Goal: Task Accomplishment & Management: Manage account settings

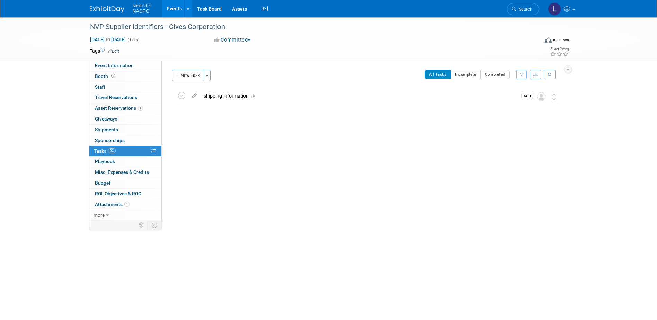
click at [169, 8] on link "Events" at bounding box center [174, 8] width 25 height 17
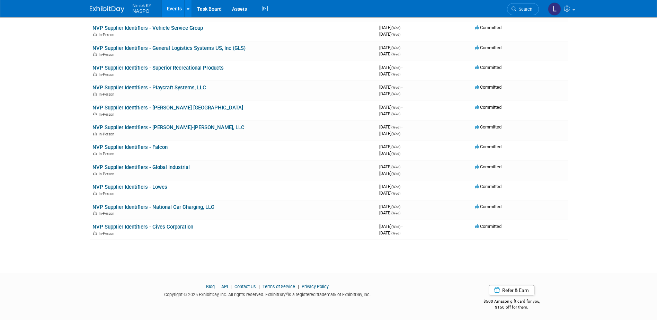
scroll to position [553, 0]
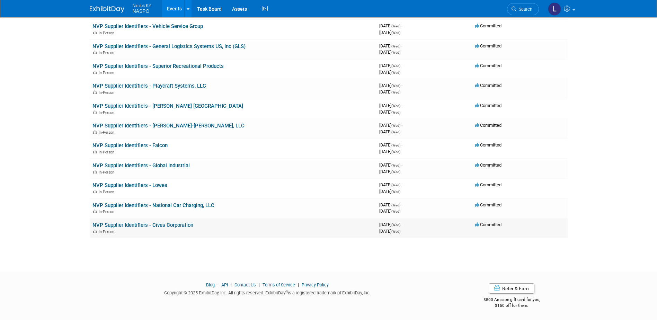
click at [135, 224] on link "NVP Supplier Identifiers - Cives Corporation" at bounding box center [143, 225] width 101 height 6
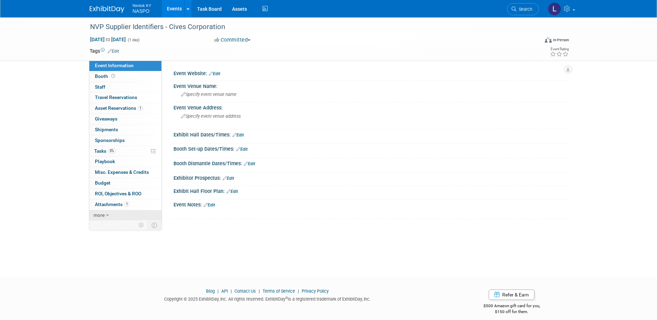
click at [100, 216] on span "more" at bounding box center [99, 215] width 11 height 6
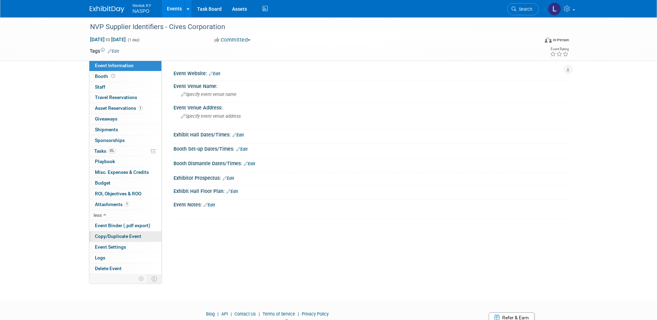
click at [106, 239] on span "Copy/Duplicate Event" at bounding box center [118, 237] width 46 height 6
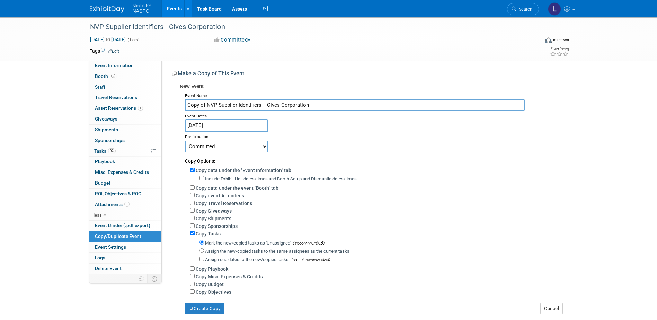
drag, startPoint x: 308, startPoint y: 105, endPoint x: 267, endPoint y: 106, distance: 40.9
click at [267, 106] on input "Copy of NVP Supplier Identifiers - Cives Corporation" at bounding box center [355, 105] width 340 height 12
type input "NVP Supplier Identifiers - Cives Corporation"
click at [192, 170] on input "Copy data under the "Event Information" tab" at bounding box center [192, 170] width 5 height 5
checkbox input "false"
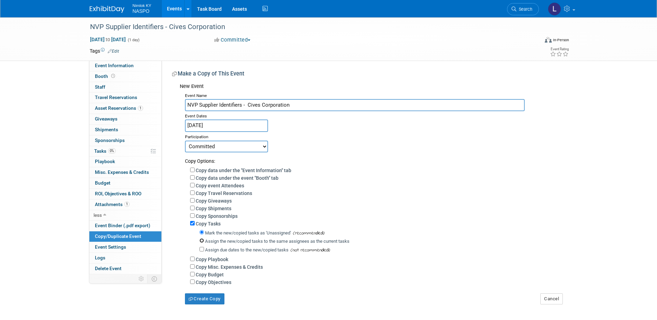
click at [203, 243] on input "Assign the new/copied tasks to the same assignees as the current tasks" at bounding box center [202, 240] width 5 height 5
radio input "true"
click at [197, 302] on button "Create Copy" at bounding box center [204, 298] width 39 height 11
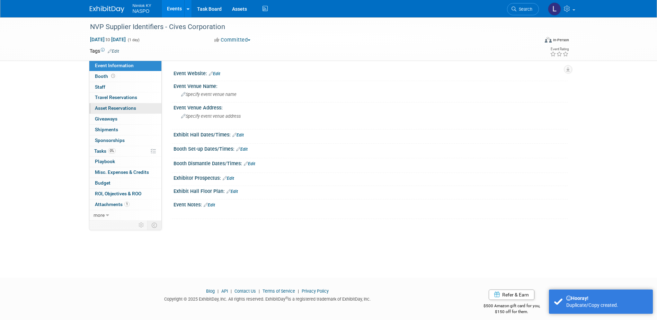
click at [99, 110] on span "Asset Reservations 0" at bounding box center [115, 108] width 41 height 6
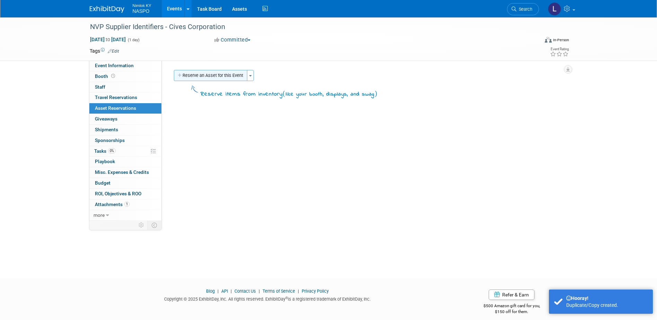
click at [185, 77] on button "Reserve an Asset for this Event" at bounding box center [210, 75] width 73 height 11
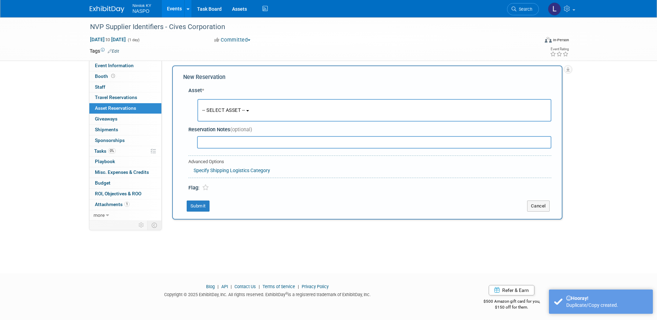
scroll to position [6, 0]
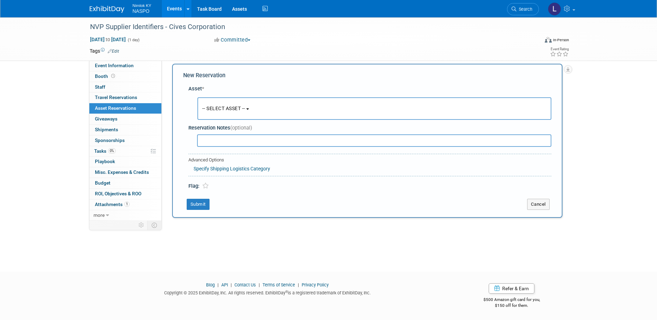
click at [227, 100] on button "-- SELECT ASSET --" at bounding box center [374, 108] width 354 height 23
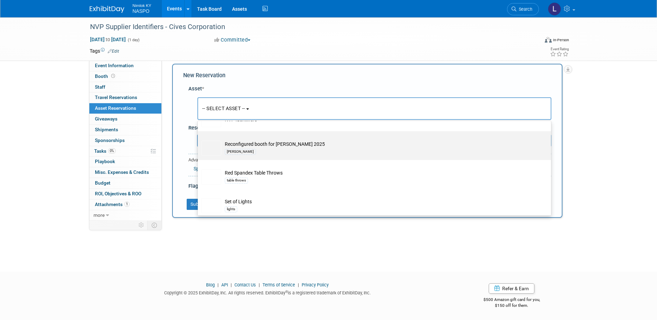
scroll to position [243, 0]
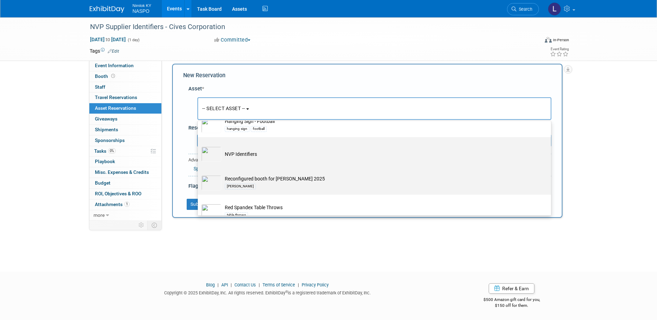
click at [247, 154] on td "NVP Identifiers" at bounding box center [379, 154] width 316 height 15
click at [199, 146] on input "NVP Identifiers" at bounding box center [196, 143] width 5 height 5
select select "10722420"
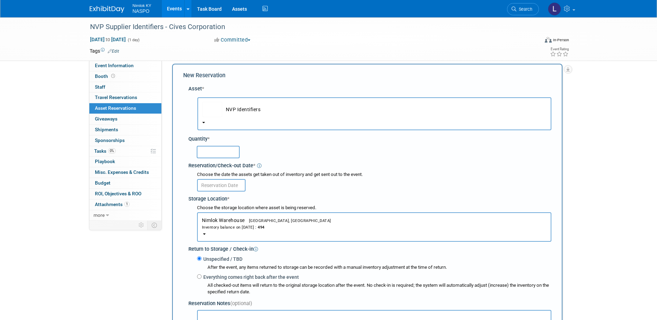
click at [218, 152] on input "text" at bounding box center [218, 152] width 43 height 12
type input "5"
click at [211, 186] on input "text" at bounding box center [221, 185] width 49 height 12
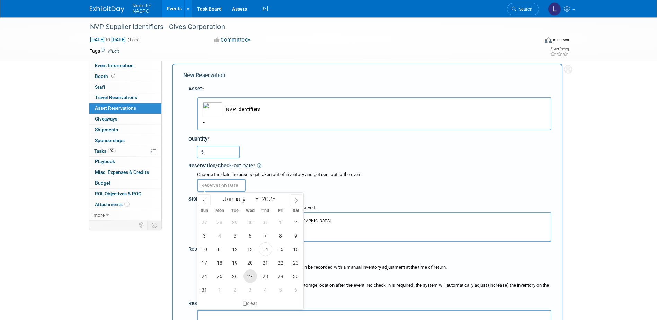
click at [250, 279] on span "27" at bounding box center [251, 277] width 14 height 14
type input "[DATE]"
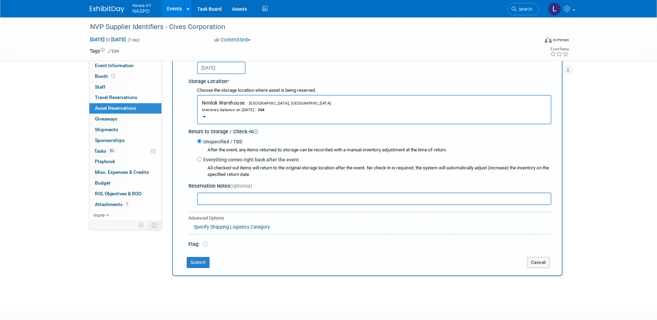
scroll to position [145, 0]
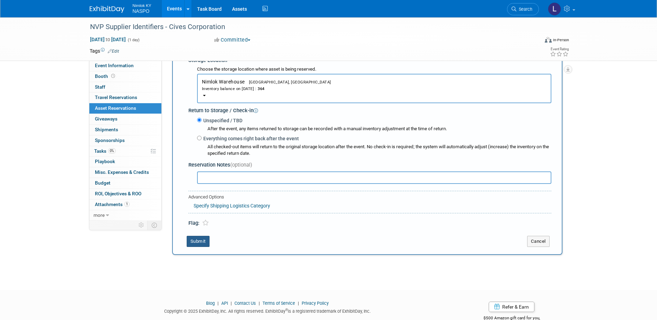
click at [197, 246] on button "Submit" at bounding box center [198, 241] width 23 height 11
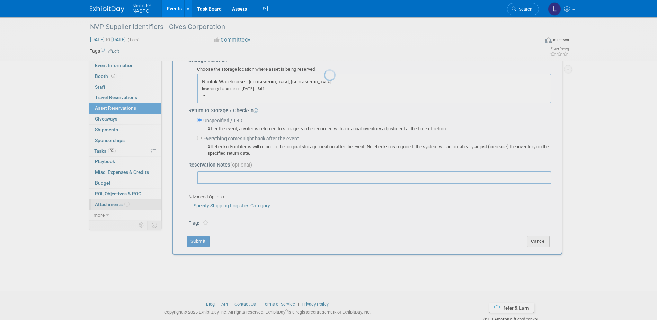
scroll to position [6, 0]
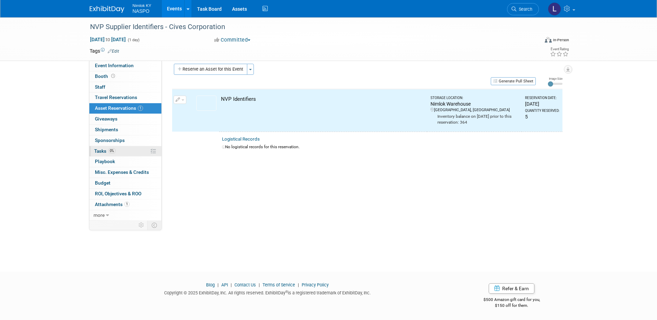
click at [102, 151] on span "Tasks 0%" at bounding box center [104, 151] width 21 height 6
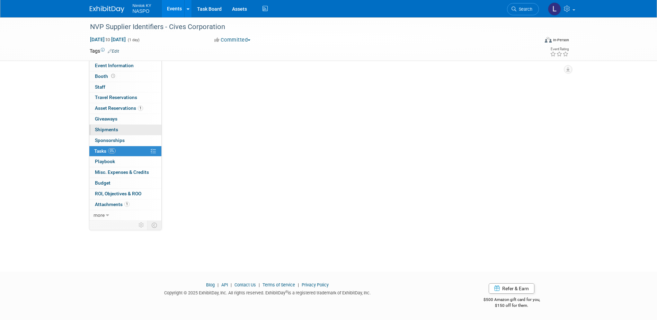
scroll to position [0, 0]
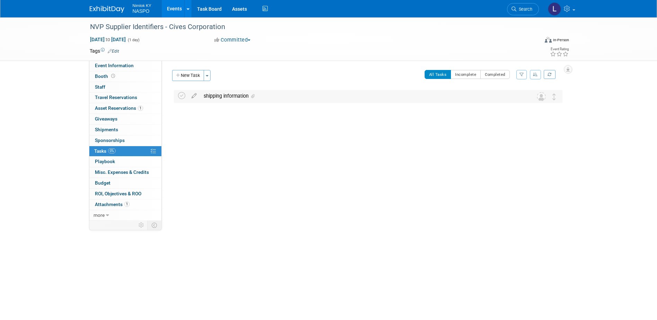
click at [193, 99] on td at bounding box center [194, 96] width 12 height 12
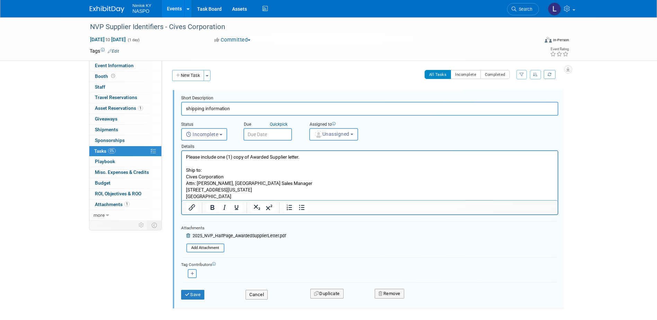
click at [254, 132] on input "text" at bounding box center [268, 134] width 49 height 12
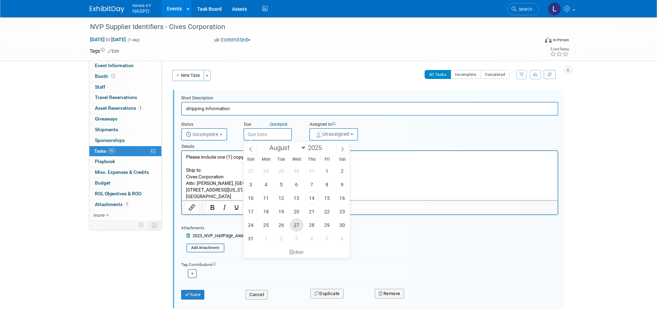
click at [297, 227] on span "27" at bounding box center [297, 225] width 14 height 14
type input "Aug 27, 2025"
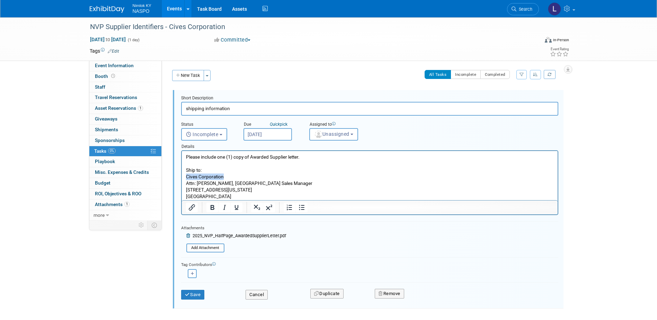
drag, startPoint x: 219, startPoint y: 177, endPoint x: 184, endPoint y: 177, distance: 34.6
click at [184, 177] on html "Please include one (1) copy of Awarded Supplier letter. Ship to: Cives Corporat…" at bounding box center [370, 175] width 376 height 49
paste body "Rich Text Area. Press ALT-0 for help."
drag, startPoint x: 229, startPoint y: 176, endPoint x: 182, endPoint y: 176, distance: 46.8
click at [182, 176] on html "Please include one (1) copy of Awarded Supplier letter. Ship to: Cives Corporat…" at bounding box center [370, 175] width 376 height 49
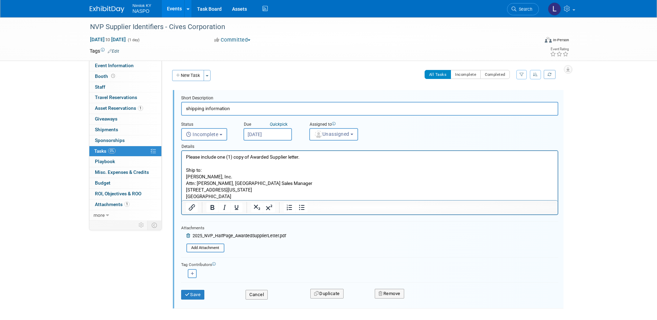
drag, startPoint x: 237, startPoint y: 195, endPoint x: 197, endPoint y: 185, distance: 40.8
click at [197, 185] on p "Please include one (1) copy of Awarded Supplier letter. Ship to: Haworth, Inc. …" at bounding box center [370, 177] width 368 height 46
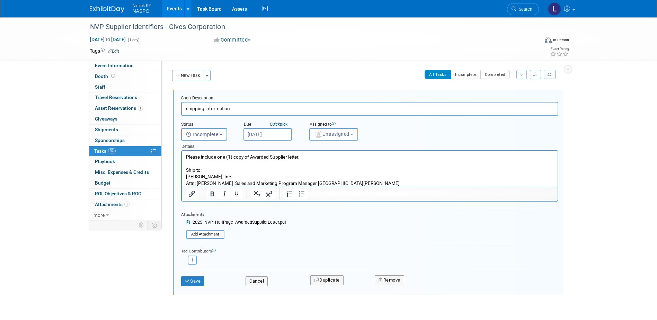
click at [222, 183] on p "Please include one (1) copy of Awarded Supplier letter. Ship to: Haworth, Inc. …" at bounding box center [370, 170] width 368 height 33
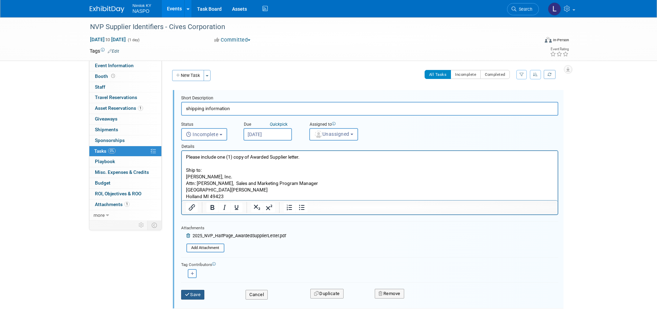
click at [195, 295] on button "Save" at bounding box center [193, 295] width 24 height 10
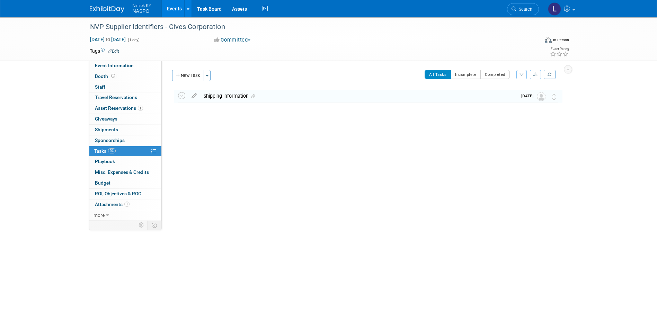
click at [175, 8] on link "Events" at bounding box center [174, 8] width 25 height 17
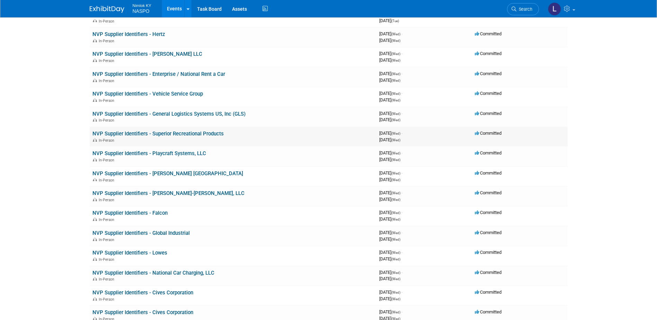
scroll to position [573, 0]
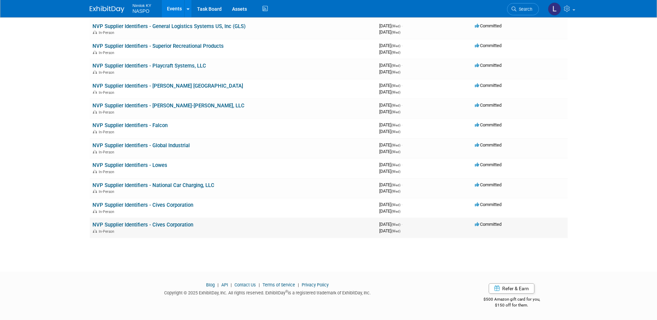
click at [132, 223] on link "NVP Supplier Identifiers - Cives Corporation" at bounding box center [143, 225] width 101 height 6
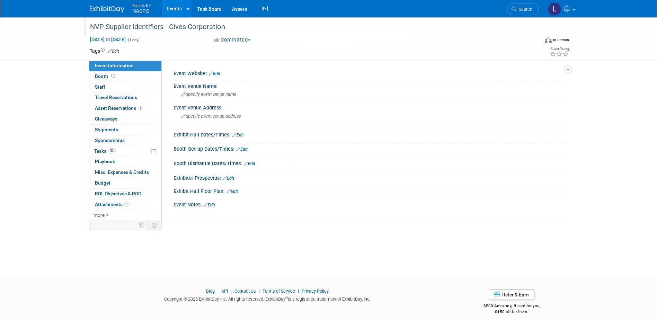
click at [177, 30] on div "NVP Supplier Identifiers - Cives Corporation" at bounding box center [308, 27] width 441 height 12
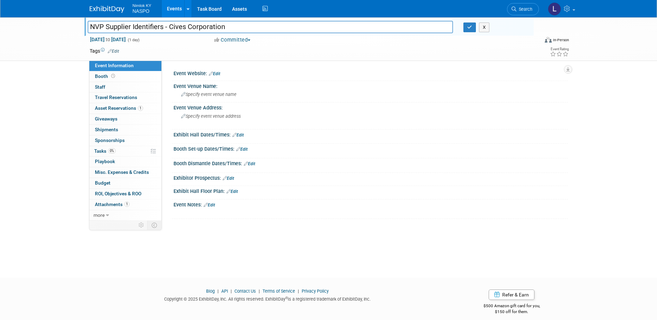
click at [116, 52] on link "Edit" at bounding box center [113, 51] width 11 height 5
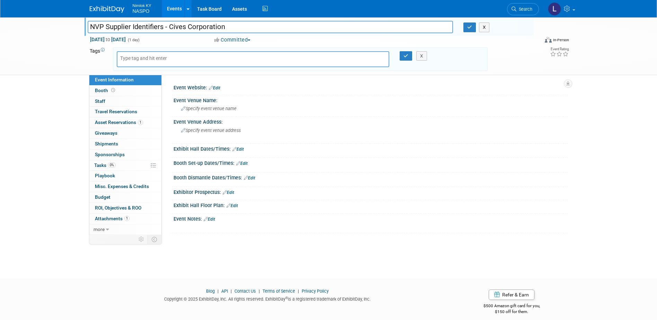
click at [192, 26] on input "NVP Supplier Identifiers - Cives Corporation" at bounding box center [271, 27] width 366 height 12
drag, startPoint x: 225, startPoint y: 26, endPoint x: 169, endPoint y: 28, distance: 56.2
click at [169, 28] on input "NVP Supplier Identifiers - Cives Corporation" at bounding box center [271, 27] width 366 height 12
type input "NVP Supplier Identifiers - [PERSON_NAME], Inc."
click at [470, 26] on icon "button" at bounding box center [469, 27] width 5 height 5
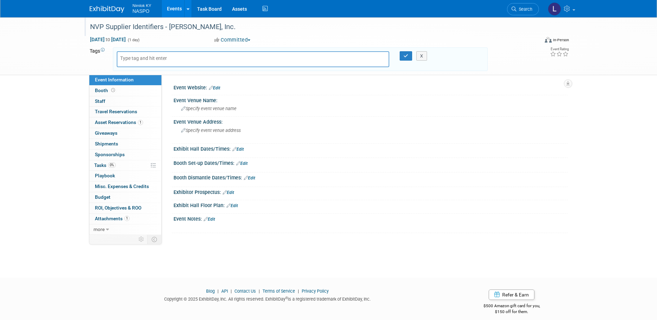
click at [171, 9] on link "Events" at bounding box center [174, 8] width 25 height 17
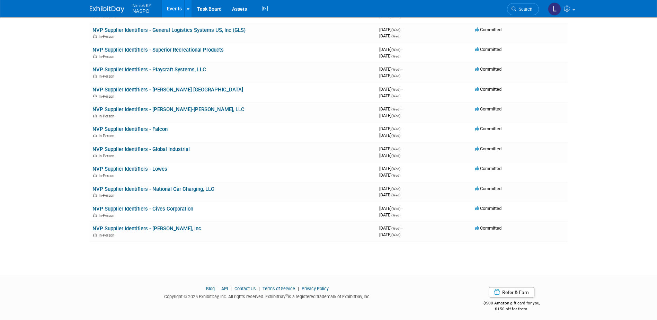
scroll to position [573, 0]
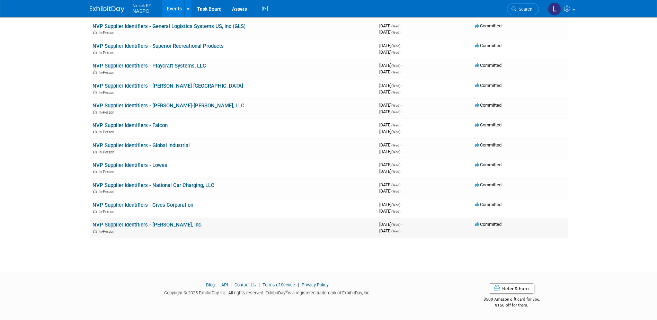
click at [170, 223] on link "NVP Supplier Identifiers - [PERSON_NAME], Inc." at bounding box center [148, 225] width 110 height 6
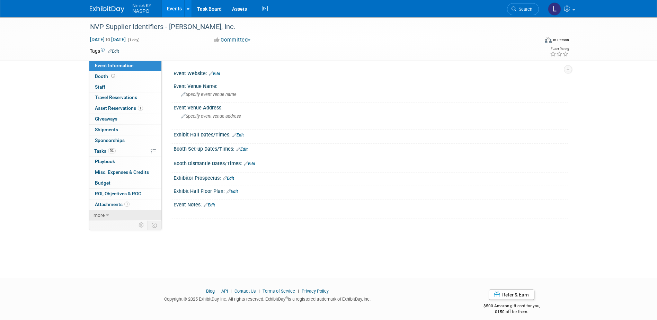
click at [101, 215] on span "more" at bounding box center [99, 215] width 11 height 6
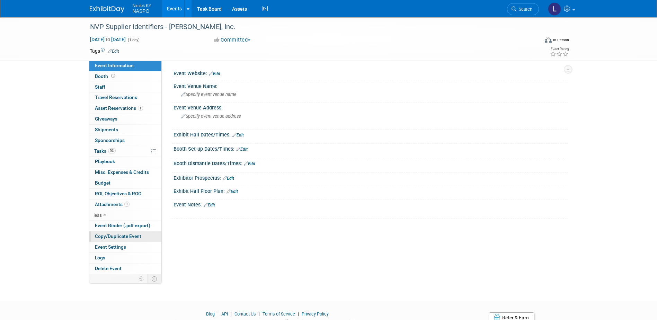
click at [116, 238] on span "Copy/Duplicate Event" at bounding box center [118, 237] width 46 height 6
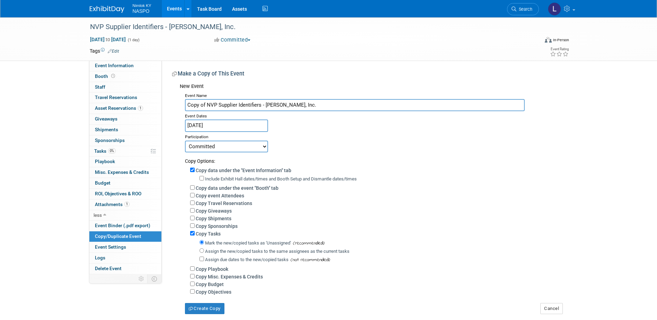
drag, startPoint x: 300, startPoint y: 105, endPoint x: 266, endPoint y: 104, distance: 34.0
click at [266, 104] on input "Copy of NVP Supplier Identifiers - Haworth, Inc." at bounding box center [355, 105] width 340 height 12
paste input "Michelin North America"
click at [205, 104] on input "Copy of NVP Supplier Identifiers - Michelin North America, Inc." at bounding box center [355, 105] width 340 height 12
type input "NVP Supplier Identifiers - Michelin North America, Inc."
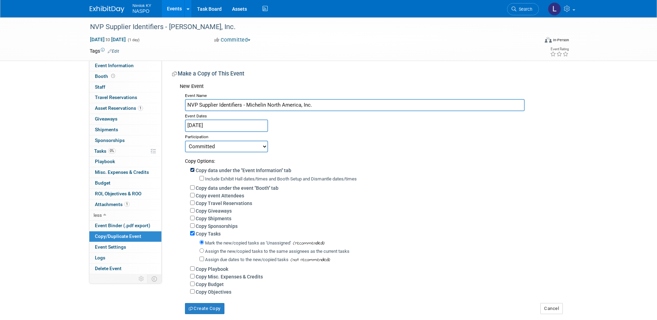
click at [192, 170] on input "Copy data under the "Event Information" tab" at bounding box center [192, 170] width 5 height 5
checkbox input "false"
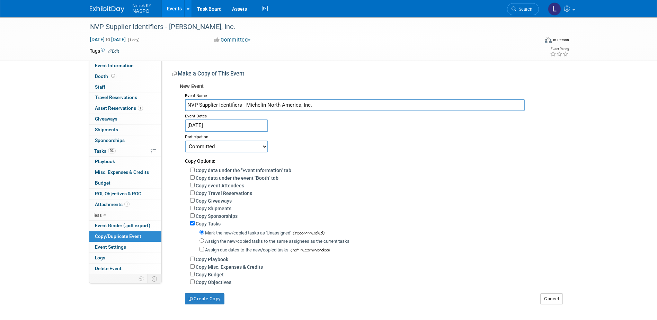
click at [205, 242] on label "Assign the new/copied tasks to the same assignees as the current tasks" at bounding box center [277, 241] width 144 height 5
click at [204, 242] on input "Assign the new/copied tasks to the same assignees as the current tasks" at bounding box center [202, 240] width 5 height 5
radio input "true"
click at [193, 301] on icon "button" at bounding box center [191, 298] width 5 height 3
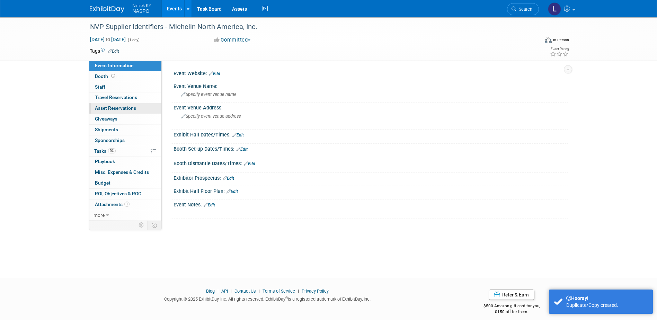
click at [106, 110] on span "Asset Reservations 0" at bounding box center [115, 108] width 41 height 6
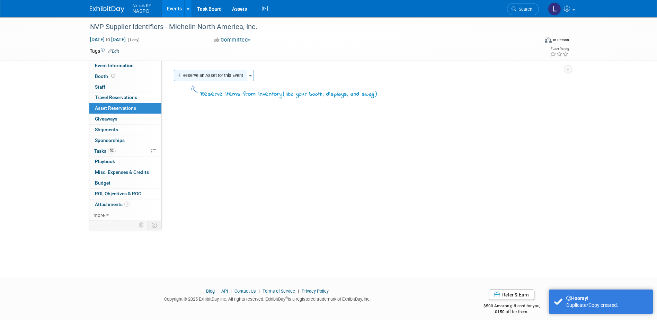
click at [194, 75] on button "Reserve an Asset for this Event" at bounding box center [210, 75] width 73 height 11
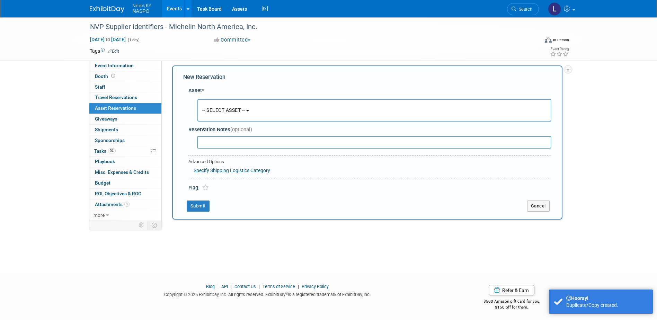
scroll to position [6, 0]
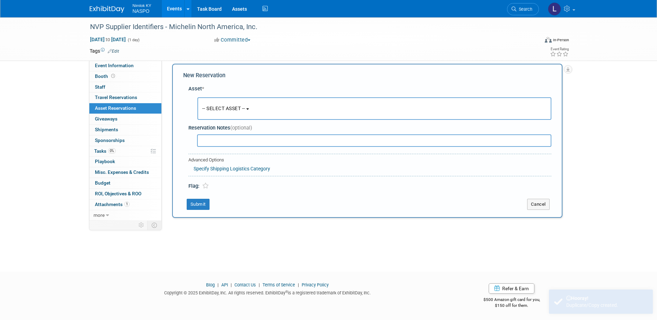
click at [227, 106] on span "-- SELECT ASSET --" at bounding box center [223, 109] width 43 height 6
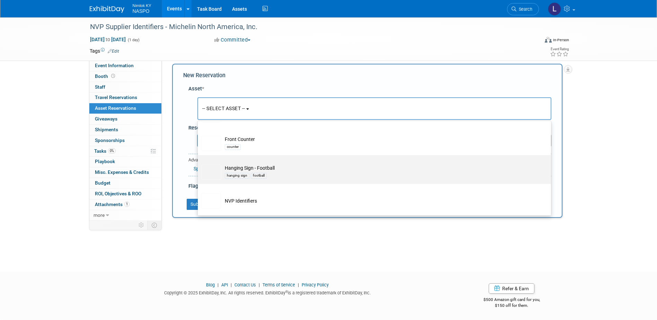
scroll to position [208, 0]
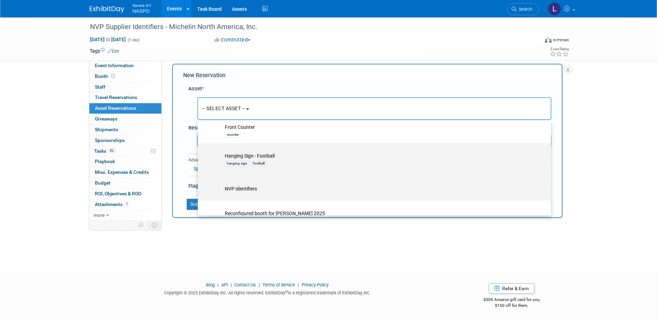
click at [231, 191] on td "NVP Identifiers" at bounding box center [379, 188] width 316 height 15
click at [199, 180] on input "NVP Identifiers" at bounding box center [196, 178] width 5 height 5
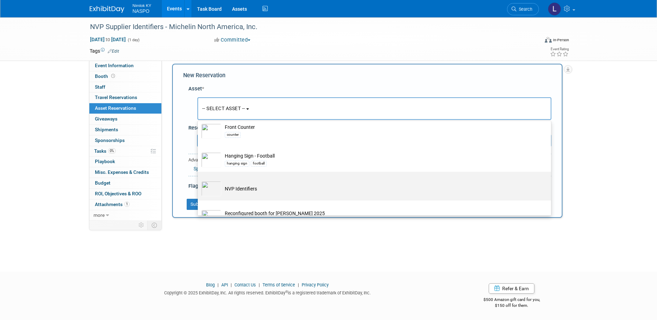
select select "10722420"
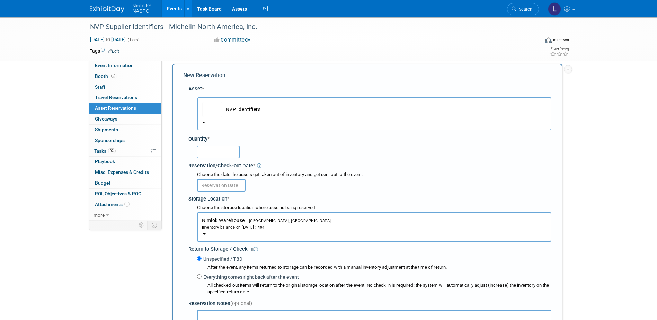
click at [212, 153] on input "text" at bounding box center [218, 152] width 43 height 12
type input "2"
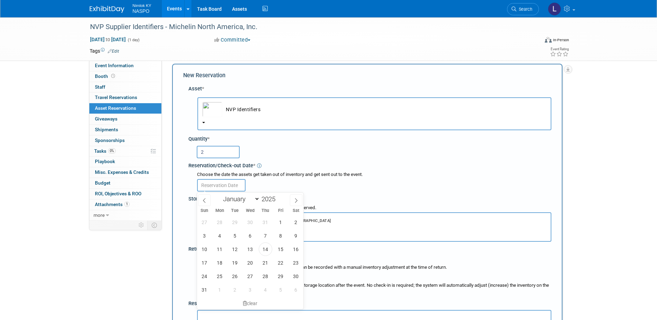
click at [215, 184] on input "text" at bounding box center [221, 185] width 49 height 12
click at [247, 274] on span "27" at bounding box center [251, 277] width 14 height 14
type input "Aug 27, 2025"
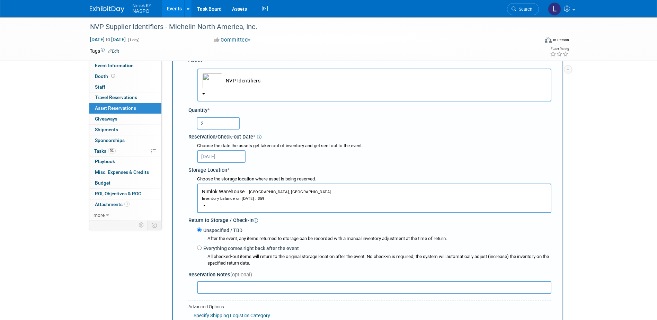
scroll to position [76, 0]
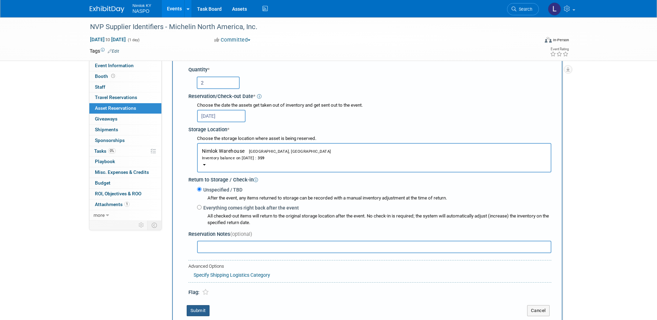
click at [195, 316] on button "Submit" at bounding box center [198, 310] width 23 height 11
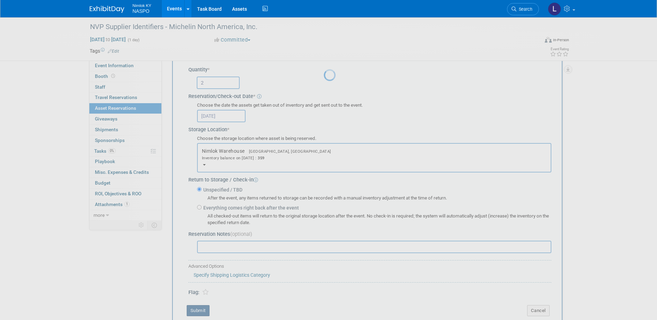
scroll to position [6, 0]
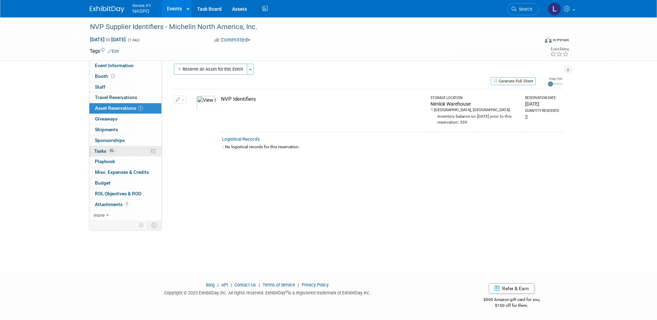
click at [103, 152] on span "Tasks 0%" at bounding box center [104, 151] width 21 height 6
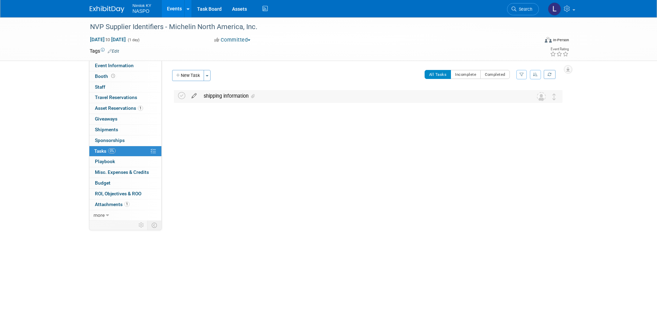
click at [195, 95] on icon at bounding box center [194, 94] width 12 height 9
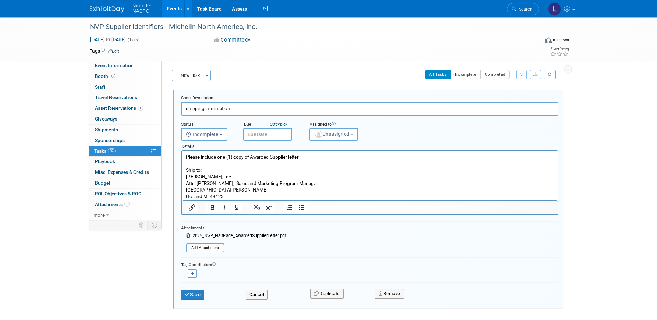
click at [259, 135] on input "text" at bounding box center [268, 134] width 49 height 12
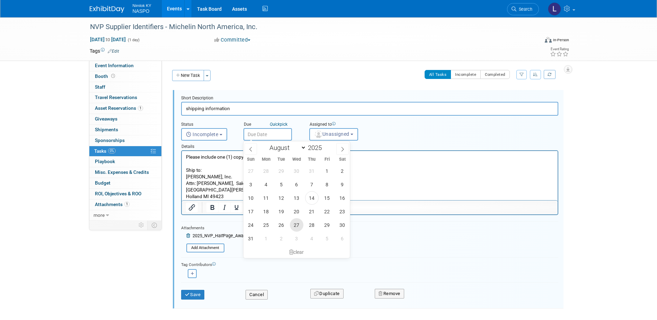
click at [295, 226] on span "27" at bounding box center [297, 225] width 14 height 14
type input "[DATE]"
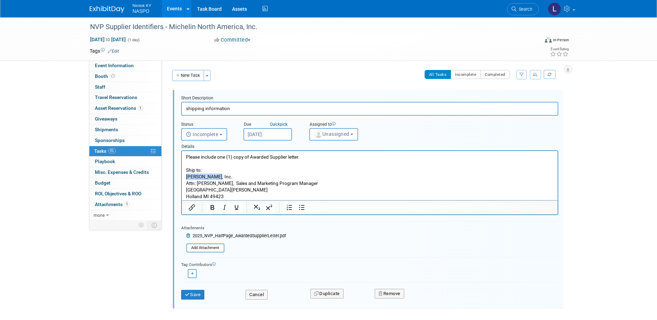
drag, startPoint x: 214, startPoint y: 175, endPoint x: 187, endPoint y: 176, distance: 27.0
click at [187, 176] on p "Please include one (1) copy of Awarded Supplier letter. Ship to: Haworth, Inc. …" at bounding box center [370, 177] width 368 height 46
paste body "Rich Text Area. Press ALT-0 for help."
drag, startPoint x: 225, startPoint y: 196, endPoint x: 197, endPoint y: 184, distance: 30.6
click at [197, 184] on p "Please include one (1) copy of Awarded Supplier letter. Ship to: Michelin North…" at bounding box center [370, 177] width 368 height 46
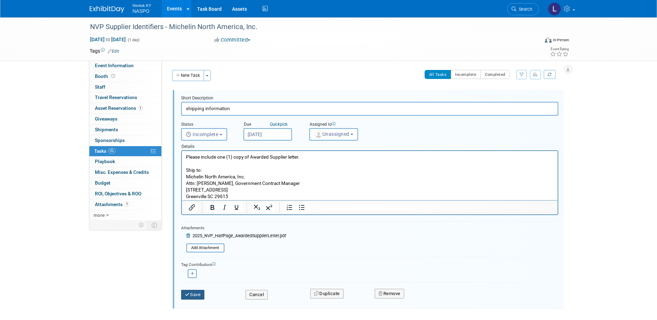
click at [190, 295] on icon "submit" at bounding box center [188, 294] width 6 height 5
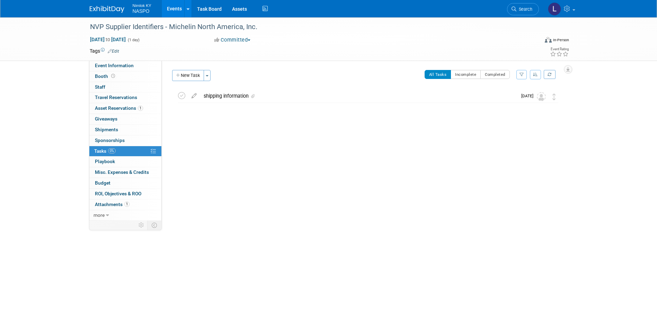
click at [171, 9] on link "Events" at bounding box center [174, 8] width 25 height 17
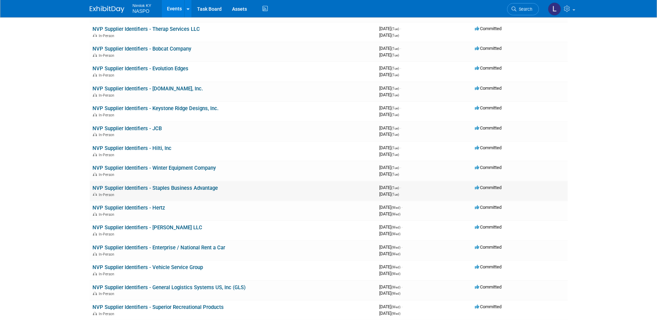
scroll to position [312, 0]
click at [152, 228] on link "NVP Supplier Identifiers - [PERSON_NAME] LLC" at bounding box center [148, 227] width 110 height 6
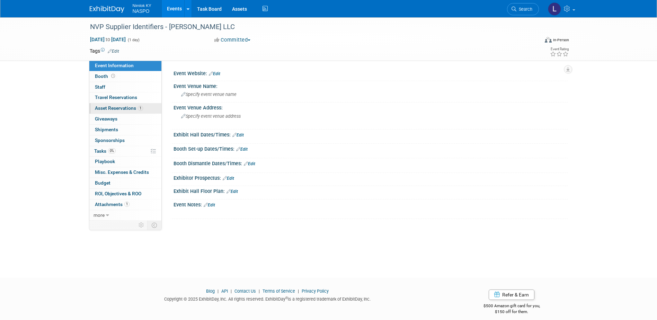
click at [116, 107] on span "Asset Reservations 1" at bounding box center [119, 108] width 48 height 6
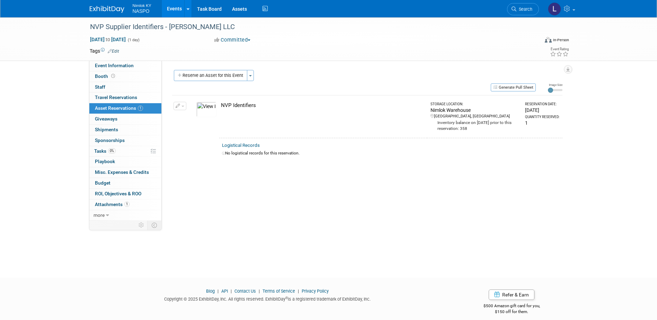
click at [176, 105] on icon "button" at bounding box center [178, 106] width 5 height 5
click at [195, 117] on button "Change Reservation" at bounding box center [206, 117] width 59 height 9
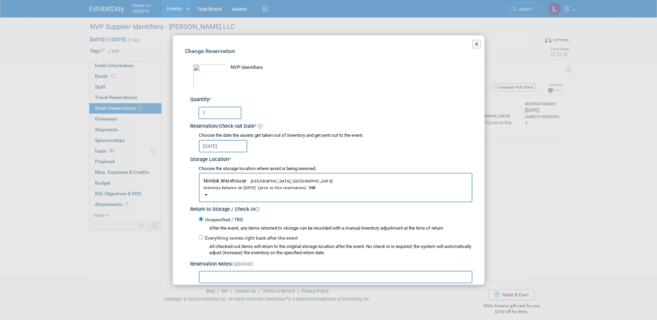
drag, startPoint x: 209, startPoint y: 113, endPoint x: 199, endPoint y: 113, distance: 9.4
click at [199, 113] on input "1" at bounding box center [220, 113] width 43 height 12
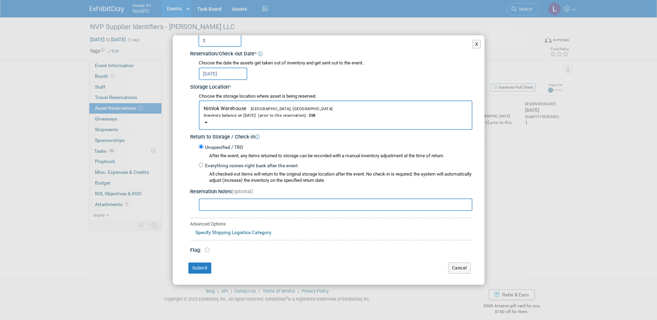
scroll to position [73, 0]
type input "3"
click at [192, 264] on button "Submit" at bounding box center [199, 267] width 23 height 11
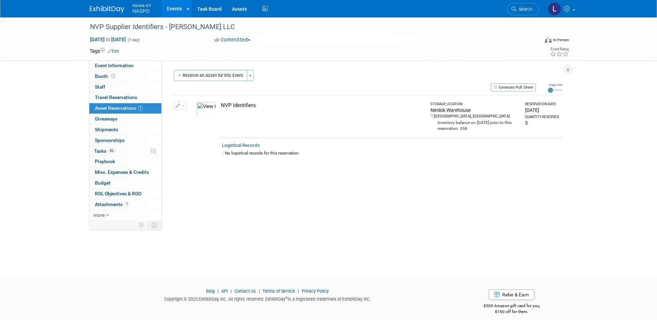
click at [174, 10] on link "Events" at bounding box center [174, 8] width 25 height 17
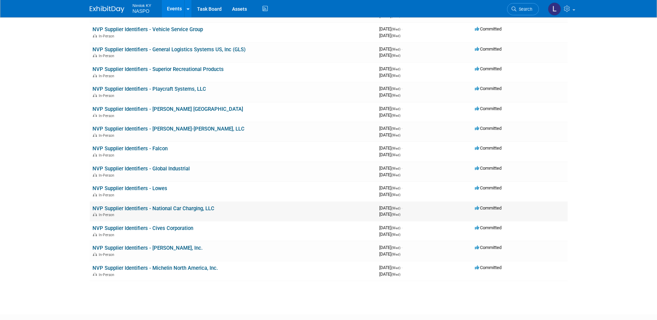
scroll to position [592, 0]
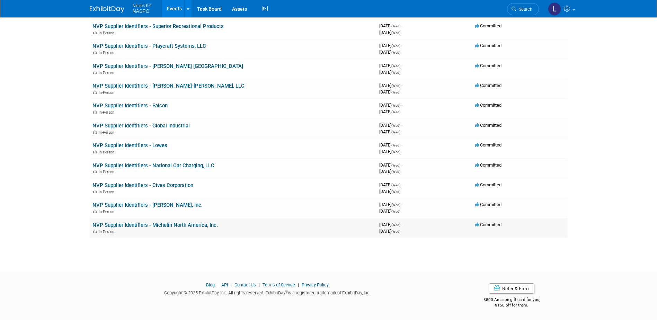
click at [127, 226] on link "NVP Supplier Identifiers - Michelin North America, Inc." at bounding box center [155, 225] width 125 height 6
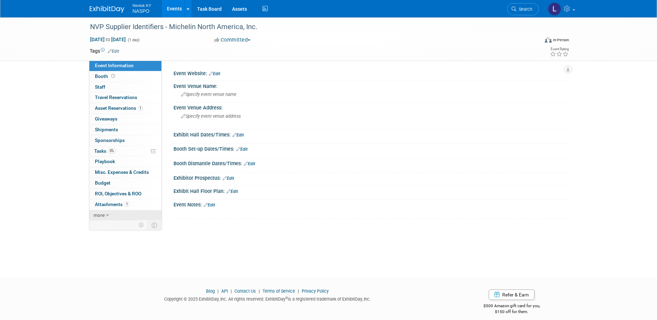
click at [106, 215] on icon at bounding box center [107, 215] width 3 height 5
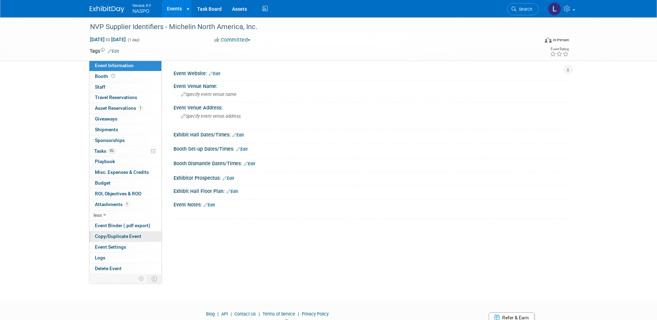
click at [104, 233] on link "Copy/Duplicate Event" at bounding box center [125, 236] width 72 height 10
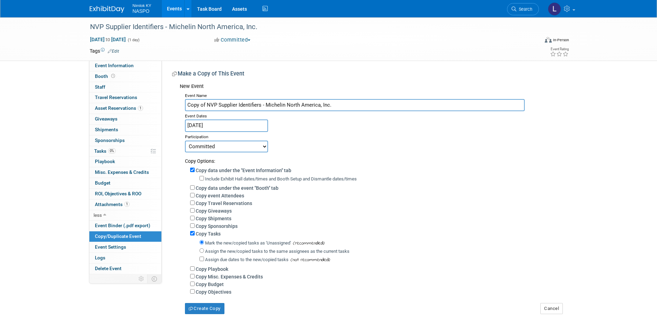
click at [194, 172] on div "Copy data under the "Event Information" tab" at bounding box center [376, 170] width 372 height 8
click at [193, 169] on input "Copy data under the "Event Information" tab" at bounding box center [192, 170] width 5 height 5
checkbox input "false"
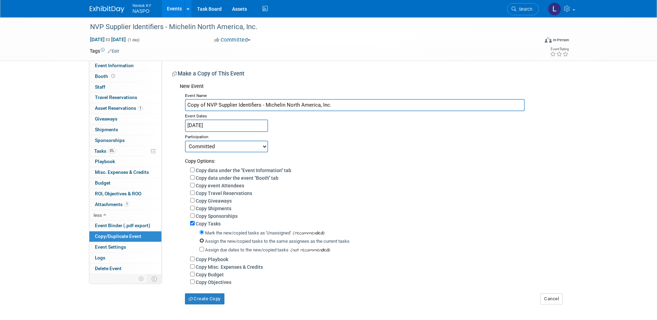
click at [202, 243] on input "Assign the new/copied tasks to the same assignees as the current tasks" at bounding box center [202, 240] width 5 height 5
radio input "true"
click at [197, 305] on button "Create Copy" at bounding box center [204, 298] width 39 height 11
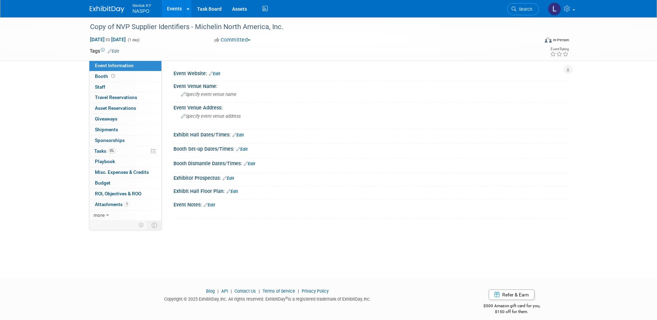
click at [172, 12] on link "Events" at bounding box center [174, 8] width 25 height 17
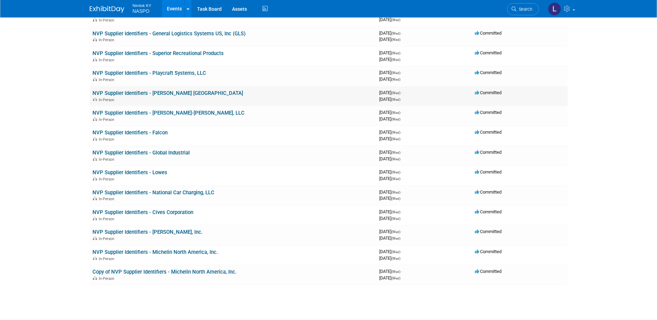
scroll to position [612, 0]
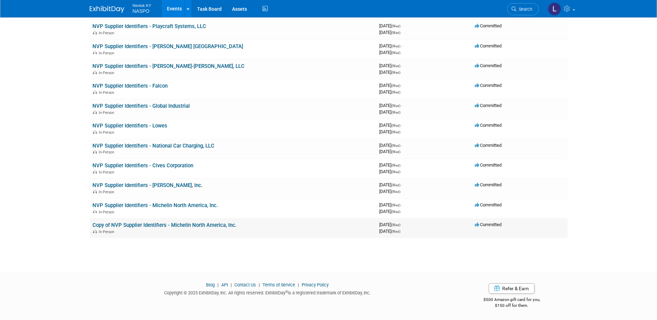
click at [148, 225] on link "Copy of NVP Supplier Identifiers - Michelin North America, Inc." at bounding box center [165, 225] width 144 height 6
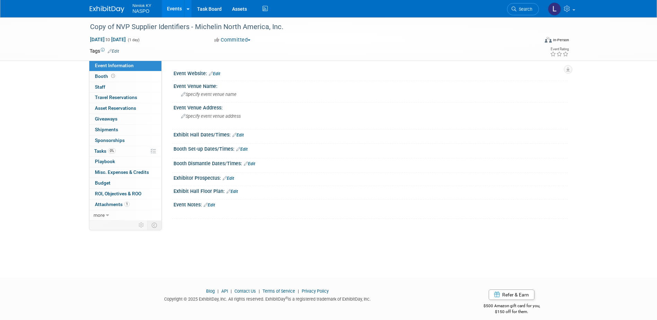
click at [171, 9] on link "Events" at bounding box center [174, 8] width 25 height 17
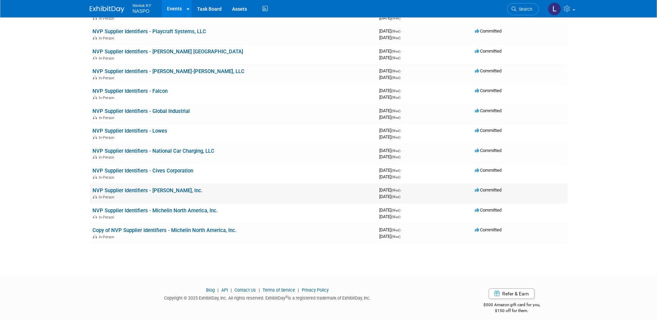
scroll to position [612, 0]
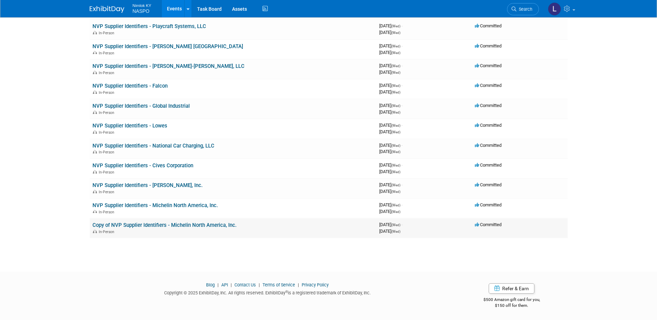
click at [167, 226] on link "Copy of NVP Supplier Identifiers - Michelin North America, Inc." at bounding box center [165, 225] width 144 height 6
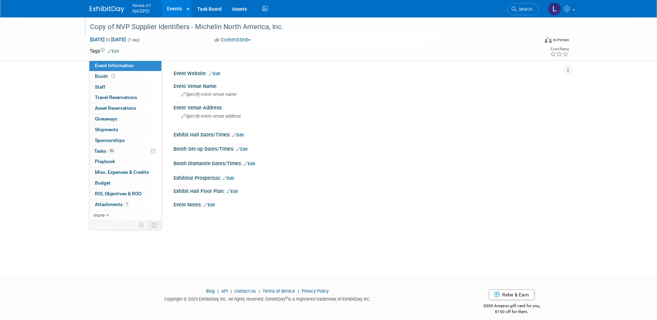
click at [149, 25] on div "Copy of NVP Supplier Identifiers - Michelin North America, Inc." at bounding box center [308, 27] width 441 height 12
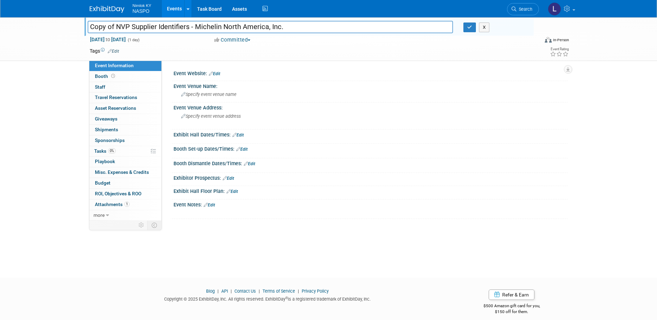
drag, startPoint x: 131, startPoint y: 27, endPoint x: 91, endPoint y: 32, distance: 40.4
click at [91, 32] on input "Copy of NVP Supplier Identifiers - Michelin North America, Inc." at bounding box center [271, 27] width 366 height 12
drag, startPoint x: 241, startPoint y: 28, endPoint x: 155, endPoint y: 31, distance: 86.0
click at [155, 31] on input "Supplier Identifiers - Michelin North America, Inc." at bounding box center [271, 27] width 366 height 12
type input "Supplier Identifiers - OpConnect, Inc."
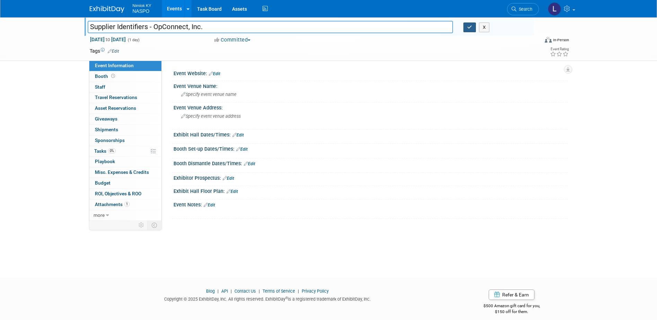
click at [468, 29] on icon "button" at bounding box center [469, 27] width 5 height 5
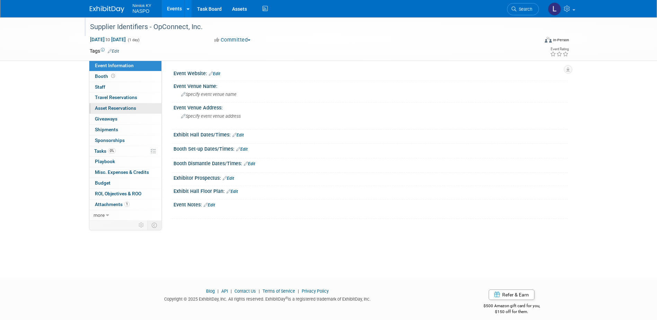
click at [112, 111] on span "Asset Reservations 0" at bounding box center [115, 108] width 41 height 6
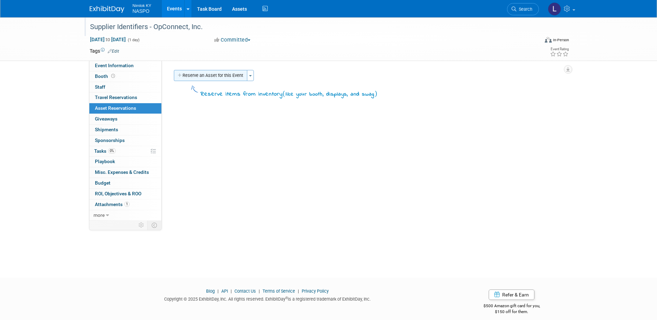
click at [195, 78] on button "Reserve an Asset for this Event" at bounding box center [210, 75] width 73 height 11
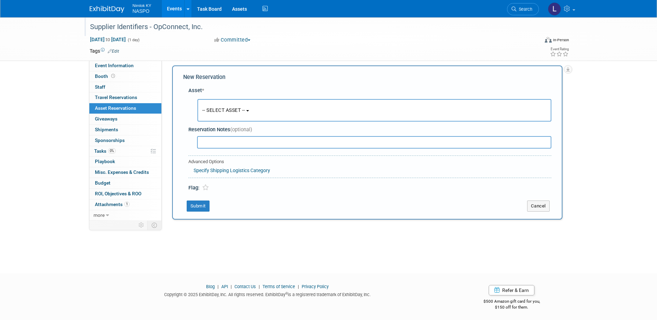
scroll to position [6, 0]
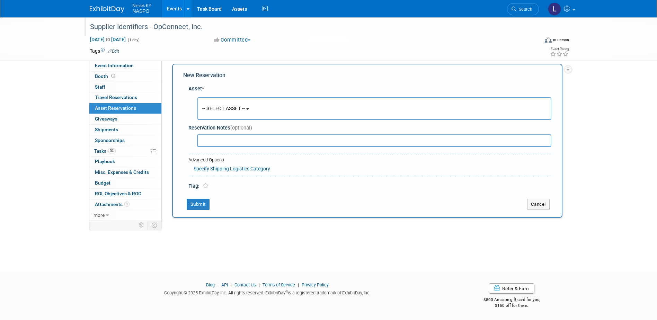
click at [221, 113] on button "-- SELECT ASSET --" at bounding box center [374, 108] width 354 height 23
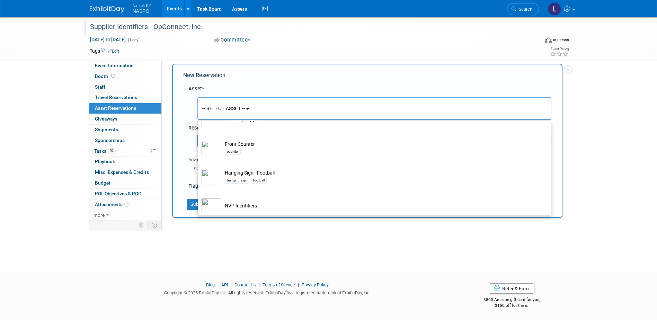
scroll to position [208, 0]
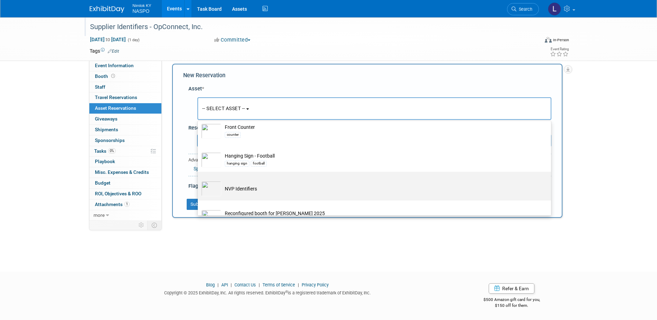
click at [222, 185] on td "NVP Identifiers" at bounding box center [379, 188] width 316 height 15
click at [199, 180] on input "NVP Identifiers" at bounding box center [196, 178] width 5 height 5
select select "10722420"
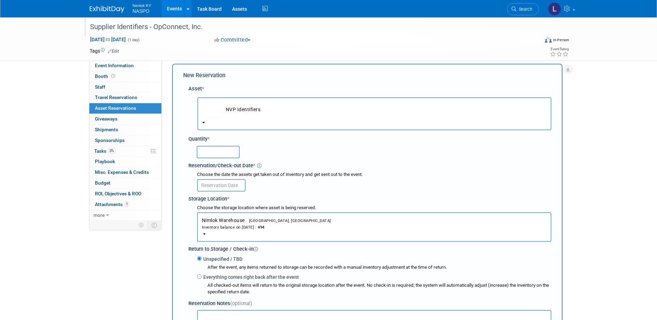
click at [211, 153] on input "text" at bounding box center [218, 152] width 43 height 12
type input "3"
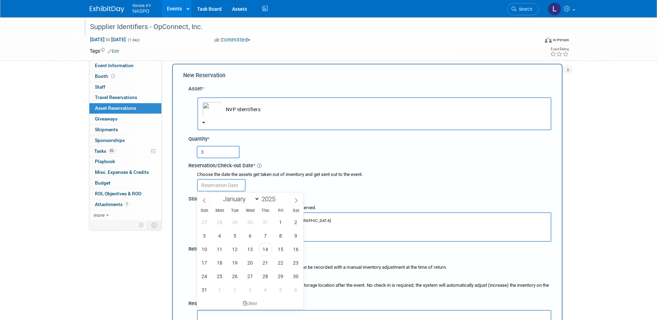
click at [210, 185] on input "text" at bounding box center [221, 185] width 49 height 12
click at [254, 274] on span "27" at bounding box center [251, 277] width 14 height 14
type input "[DATE]"
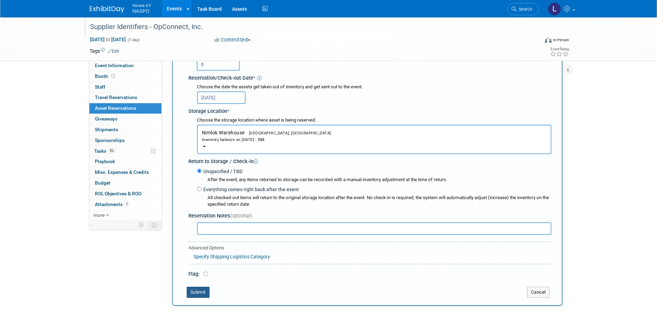
scroll to position [110, 0]
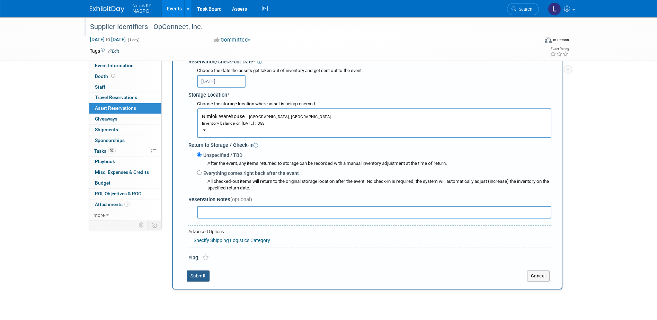
click at [198, 280] on button "Submit" at bounding box center [198, 276] width 23 height 11
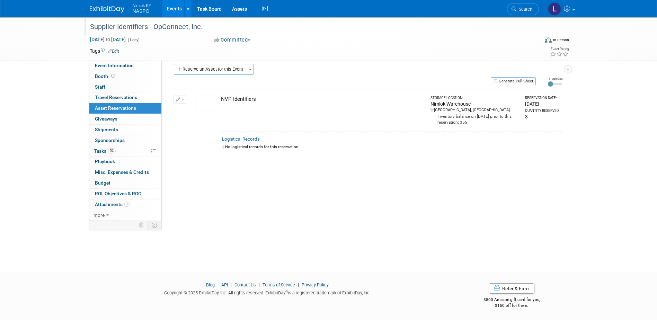
scroll to position [6, 0]
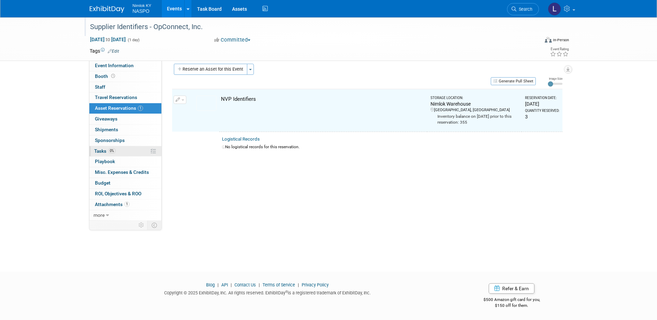
click at [101, 155] on link "0% Tasks 0%" at bounding box center [125, 151] width 72 height 10
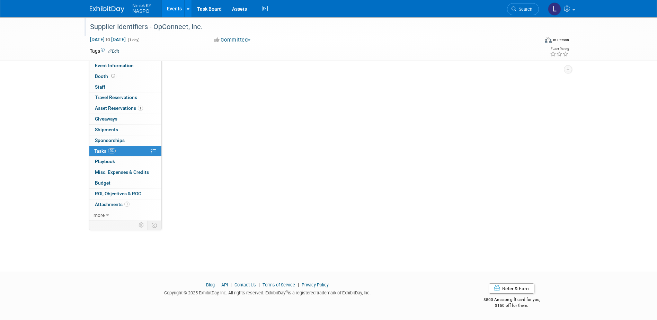
scroll to position [0, 0]
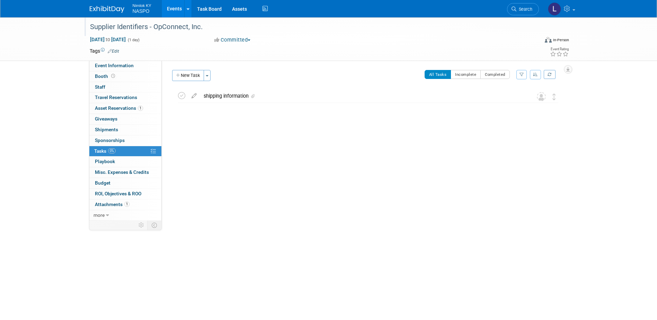
click at [193, 94] on icon at bounding box center [194, 94] width 12 height 9
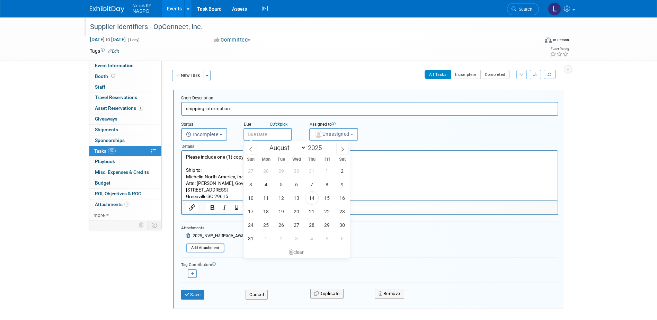
click at [254, 134] on input "text" at bounding box center [268, 134] width 49 height 12
click at [294, 227] on span "27" at bounding box center [297, 225] width 14 height 14
type input "[DATE]"
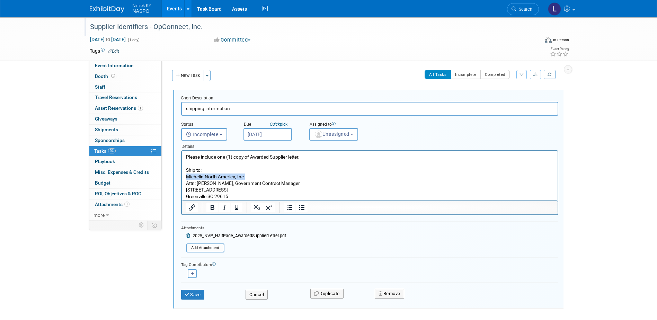
drag, startPoint x: 247, startPoint y: 175, endPoint x: 186, endPoint y: 177, distance: 61.4
click at [186, 177] on p "Please include one (1) copy of Awarded Supplier letter. Ship to: Michelin North…" at bounding box center [370, 177] width 368 height 46
drag, startPoint x: 228, startPoint y: 194, endPoint x: 195, endPoint y: 185, distance: 33.5
click at [195, 185] on p "Please include one (1) copy of Awarded Supplier letter. Ship to: OpConnect, Inc…" at bounding box center [370, 177] width 368 height 46
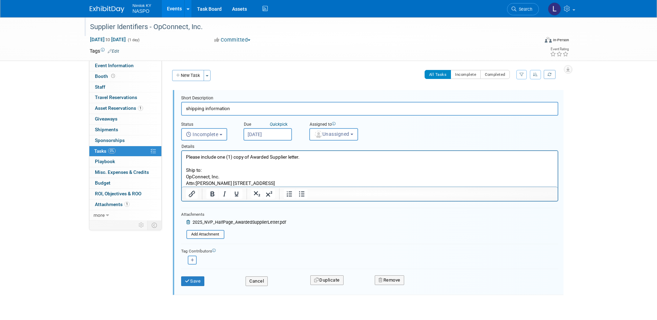
click at [196, 182] on p "Please include one (1) copy of Awarded Supplier letter. Ship to: OpConnect, Inc…" at bounding box center [370, 170] width 368 height 33
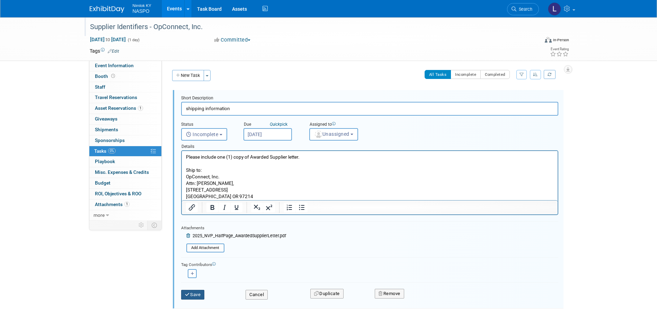
click at [198, 296] on button "Save" at bounding box center [193, 295] width 24 height 10
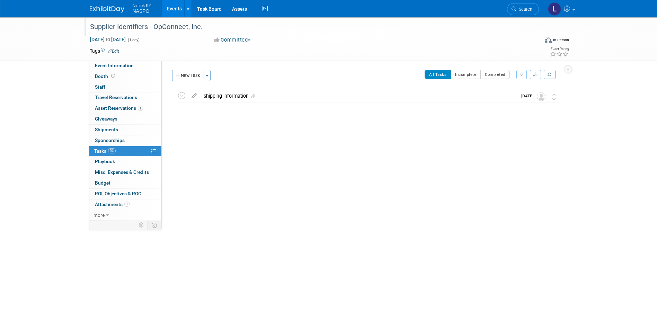
click at [176, 9] on link "Events" at bounding box center [174, 8] width 25 height 17
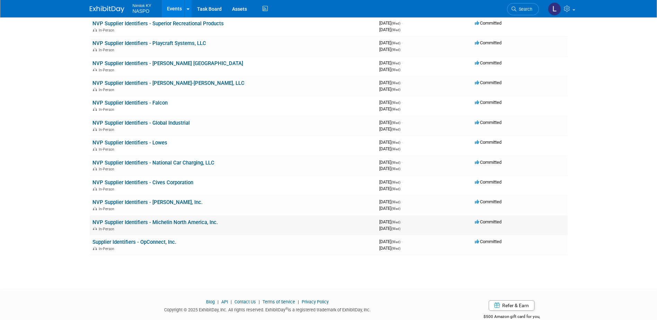
scroll to position [612, 0]
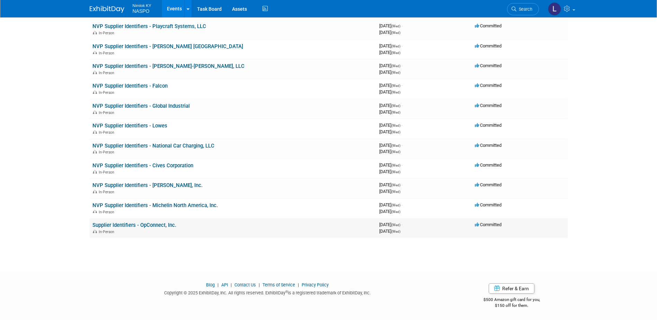
click at [167, 225] on link "Supplier Identifiers - OpConnect, Inc." at bounding box center [135, 225] width 84 height 6
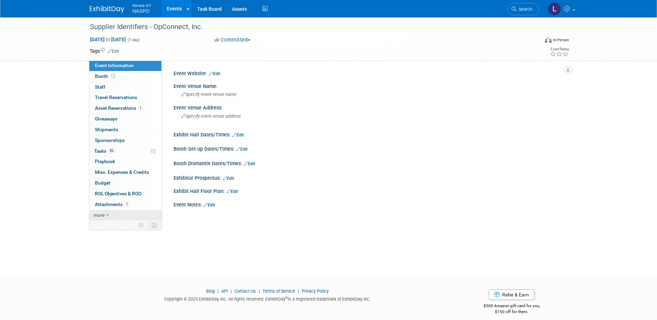
click at [104, 215] on span "more" at bounding box center [99, 215] width 11 height 6
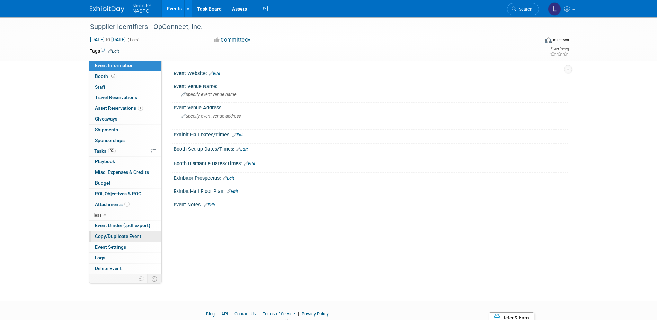
click at [105, 237] on span "Copy/Duplicate Event" at bounding box center [118, 237] width 46 height 6
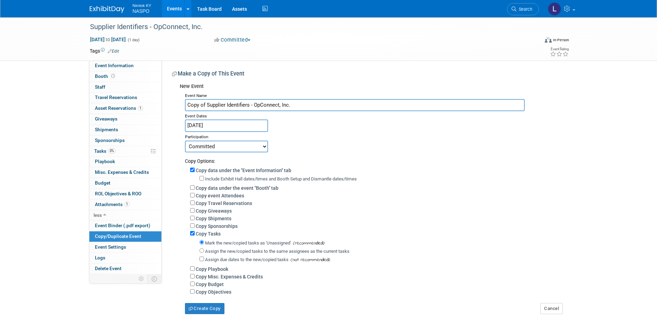
drag, startPoint x: 290, startPoint y: 102, endPoint x: 255, endPoint y: 107, distance: 36.1
click at [255, 107] on input "Copy of Supplier Identifiers - OpConnect, Inc." at bounding box center [355, 105] width 340 height 12
paste input "Fellowes"
click at [206, 104] on input "Copy of Supplier Identifiers - Fellowes, Inc." at bounding box center [355, 105] width 340 height 12
type input "Copy of NVP Supplier Identifiers - Fellowes, Inc."
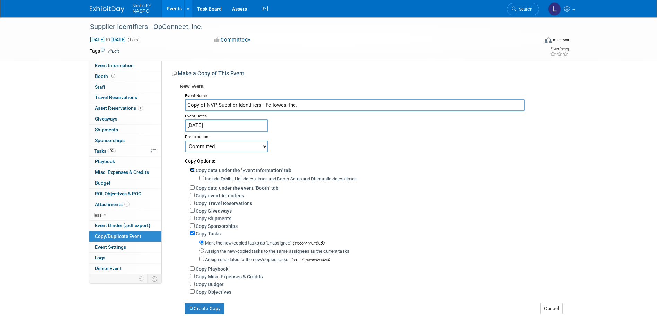
click at [193, 171] on input "Copy data under the "Event Information" tab" at bounding box center [192, 170] width 5 height 5
checkbox input "false"
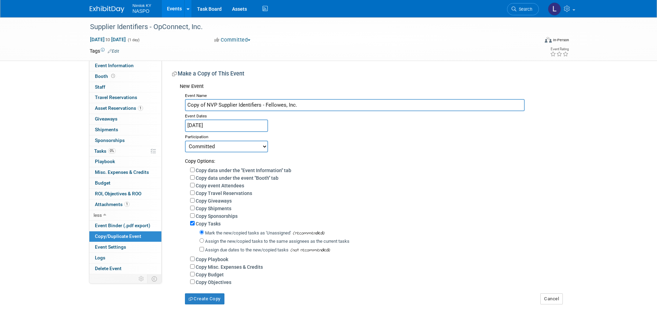
click at [204, 243] on div "Assign the new/copied tasks to the same assignees as the current tasks" at bounding box center [381, 241] width 363 height 9
click at [201, 243] on input "Assign the new/copied tasks to the same assignees as the current tasks" at bounding box center [202, 240] width 5 height 5
radio input "true"
click at [210, 304] on button "Create Copy" at bounding box center [204, 298] width 39 height 11
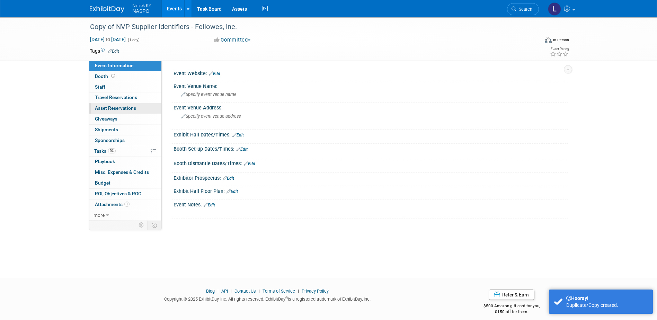
click at [114, 109] on span "Asset Reservations 0" at bounding box center [115, 108] width 41 height 6
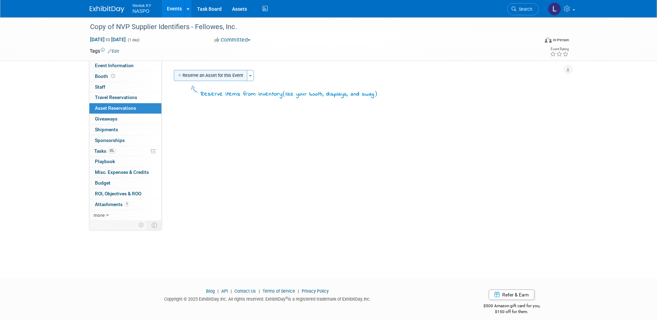
click at [179, 77] on icon "button" at bounding box center [180, 75] width 5 height 5
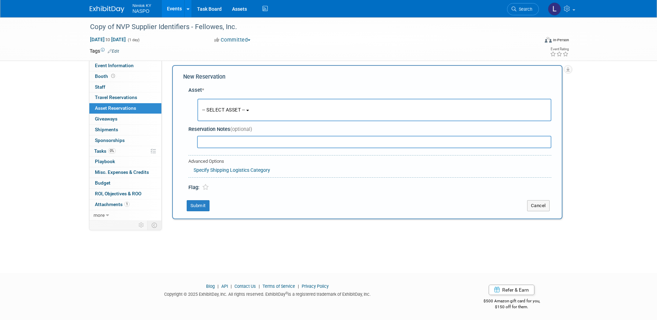
scroll to position [6, 0]
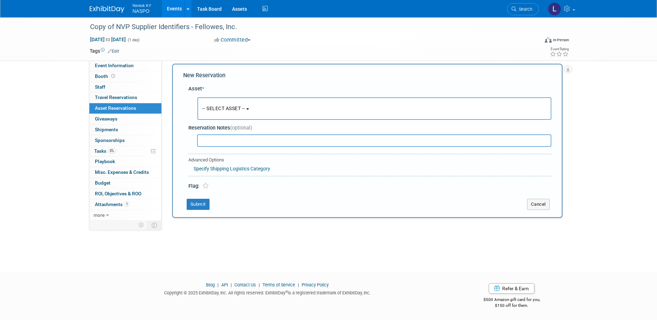
click at [206, 104] on button "-- SELECT ASSET --" at bounding box center [374, 108] width 354 height 23
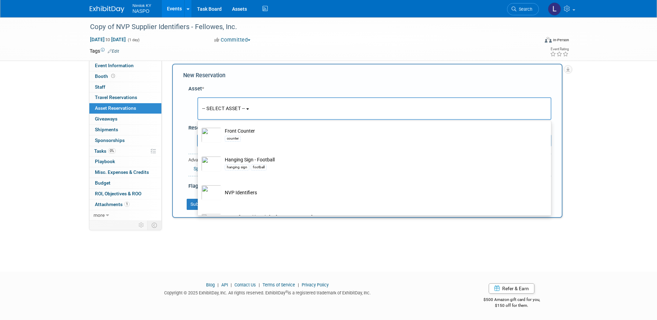
scroll to position [208, 0]
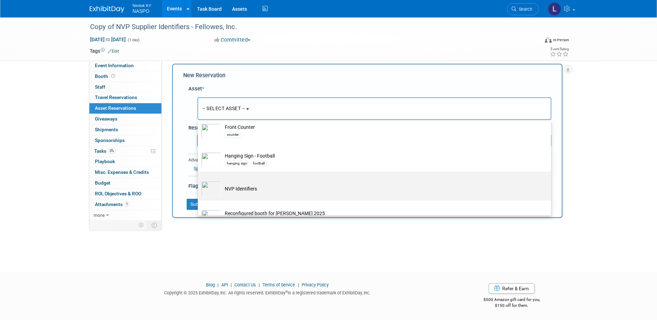
click at [226, 187] on td "NVP Identifiers" at bounding box center [379, 188] width 316 height 15
click at [199, 180] on input "NVP Identifiers" at bounding box center [196, 178] width 5 height 5
select select "10722420"
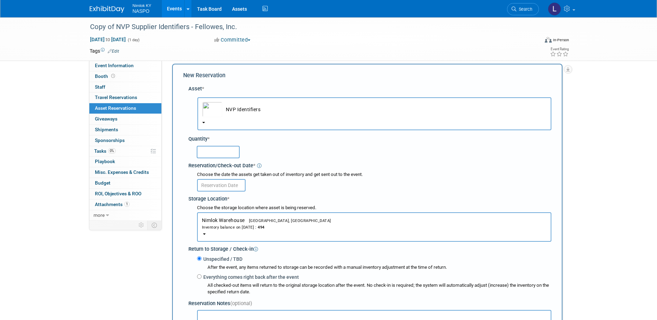
click at [212, 155] on input "text" at bounding box center [218, 152] width 43 height 12
type input "5"
click at [209, 189] on input "text" at bounding box center [221, 185] width 49 height 12
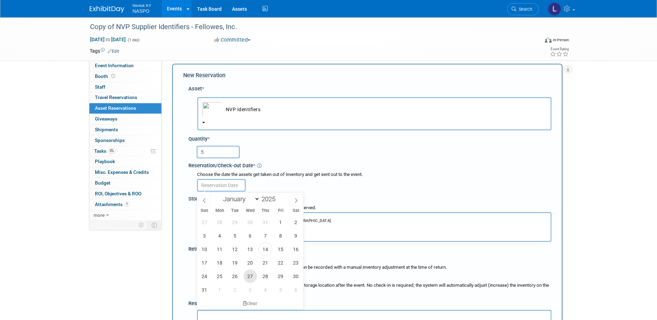
click at [249, 274] on span "27" at bounding box center [251, 277] width 14 height 14
type input "Aug 27, 2025"
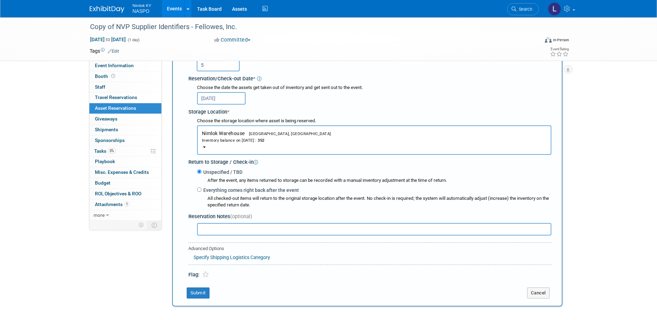
scroll to position [110, 0]
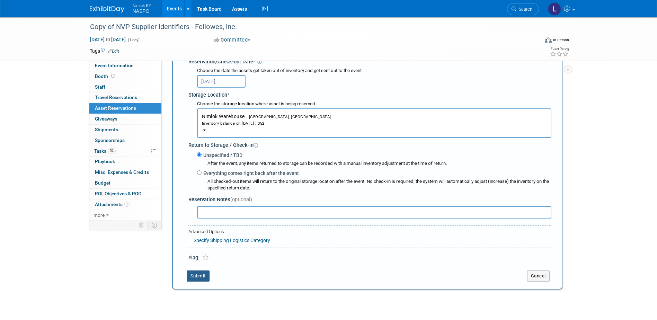
click at [200, 277] on button "Submit" at bounding box center [198, 276] width 23 height 11
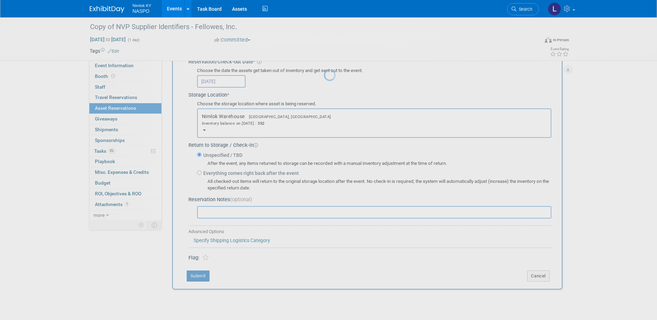
scroll to position [6, 0]
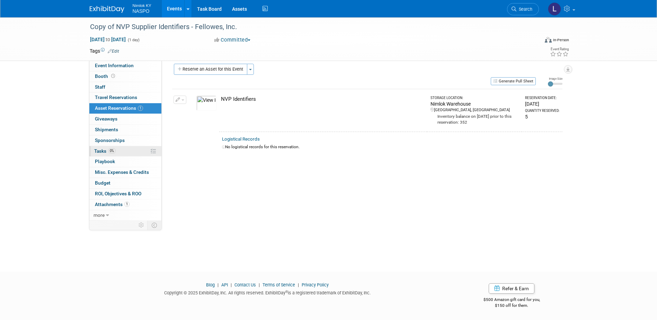
click at [104, 151] on span "Tasks 0%" at bounding box center [104, 151] width 21 height 6
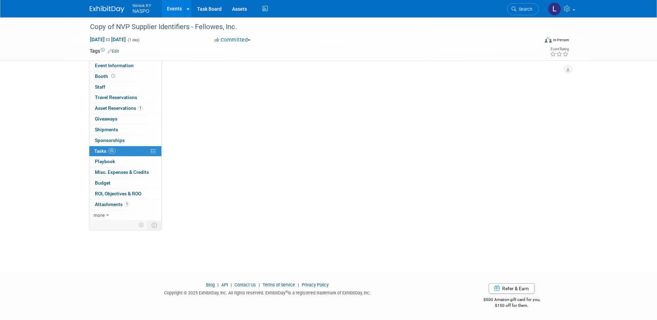
scroll to position [0, 0]
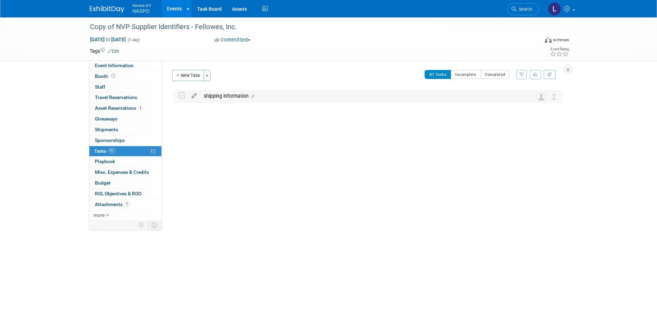
click at [193, 95] on icon at bounding box center [194, 94] width 12 height 9
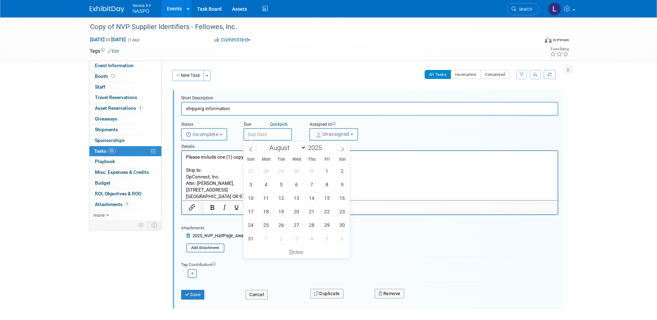
click at [270, 136] on input "text" at bounding box center [268, 134] width 49 height 12
click at [297, 226] on span "27" at bounding box center [297, 225] width 14 height 14
type input "Aug 27, 2025"
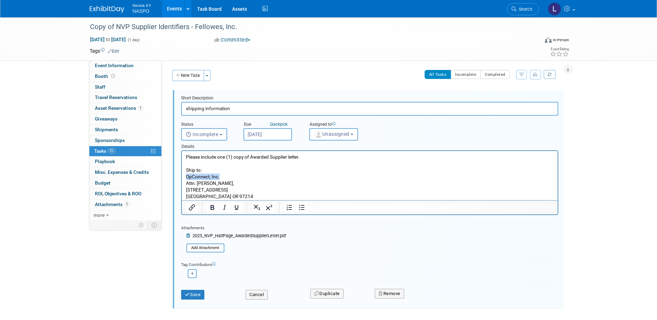
drag, startPoint x: 220, startPoint y: 175, endPoint x: 184, endPoint y: 179, distance: 35.5
click at [184, 179] on html "Please include one (1) copy of Awarded Supplier letter. Ship to: OpConnect, Inc…" at bounding box center [370, 175] width 376 height 49
paste body "Rich Text Area. Press ALT-0 for help."
drag, startPoint x: 226, startPoint y: 195, endPoint x: 197, endPoint y: 185, distance: 30.3
click at [197, 185] on p "Please include one (1) copy of Awarded Supplier letter. Ship to: Fellowes, Inc.…" at bounding box center [370, 177] width 368 height 46
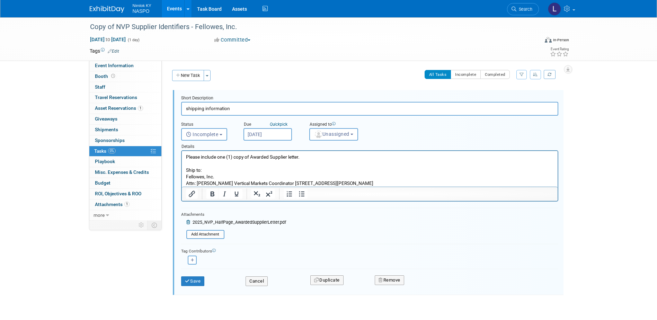
click at [228, 182] on p "Please include one (1) copy of Awarded Supplier letter. Ship to: Fellowes, Inc.…" at bounding box center [370, 170] width 368 height 33
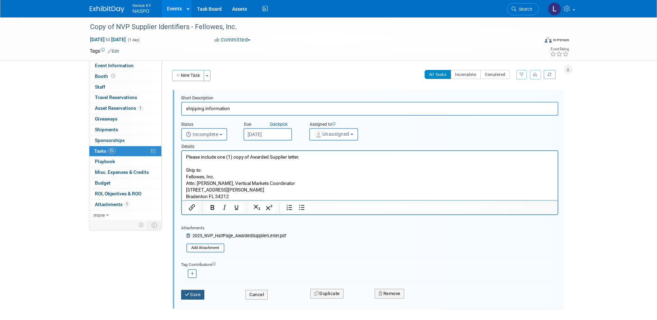
click at [197, 294] on button "Save" at bounding box center [193, 295] width 24 height 10
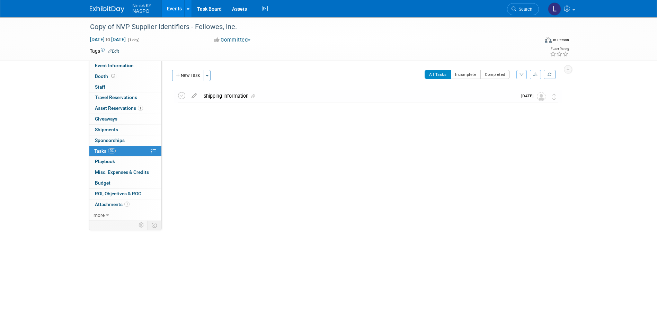
click at [175, 8] on link "Events" at bounding box center [174, 8] width 25 height 17
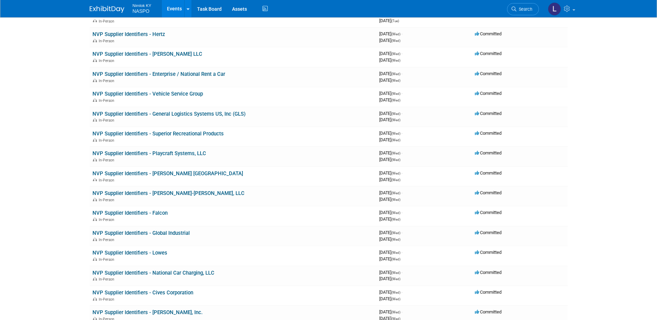
scroll to position [632, 0]
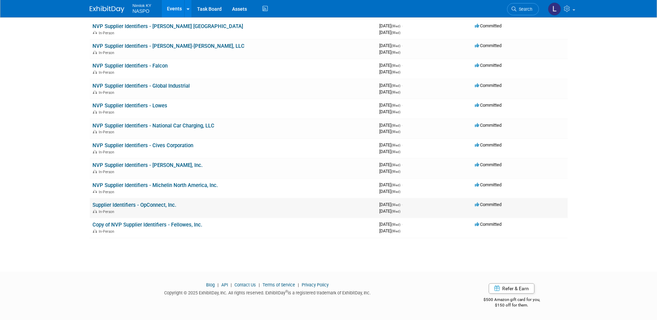
click at [130, 206] on link "Supplier Identifiers - OpConnect, Inc." at bounding box center [135, 205] width 84 height 6
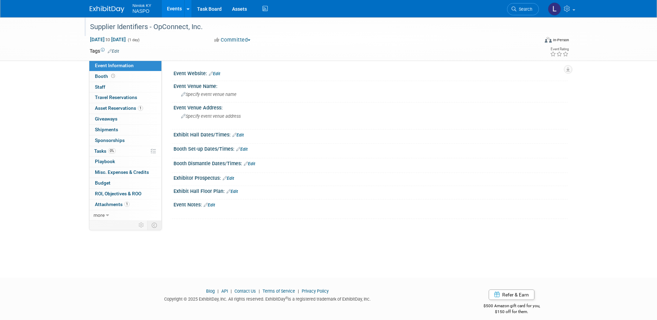
click at [91, 26] on div "Supplier Identifiers - OpConnect, Inc." at bounding box center [308, 27] width 441 height 12
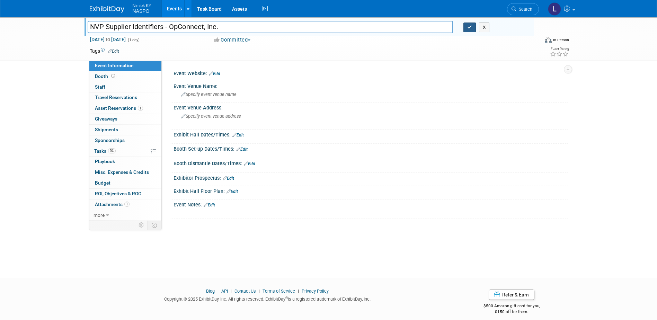
type input "NVP Supplier Identifiers - OpConnect, Inc."
click at [468, 30] on button "button" at bounding box center [470, 28] width 12 height 10
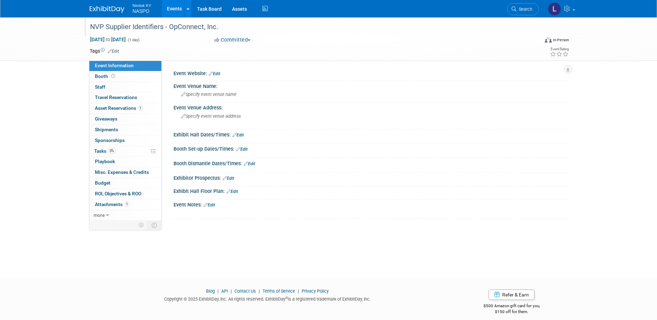
click at [175, 8] on link "Events" at bounding box center [174, 8] width 25 height 17
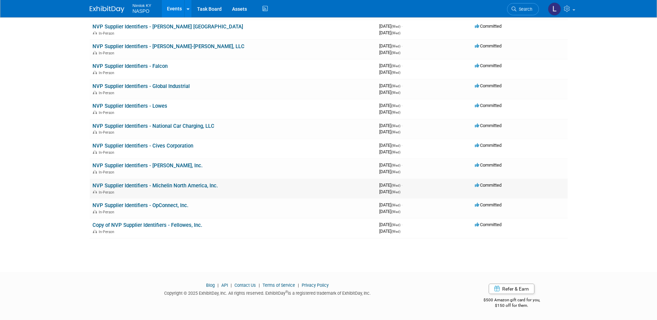
scroll to position [632, 0]
click at [159, 223] on link "Copy of NVP Supplier Identifiers - Fellowes, Inc." at bounding box center [148, 225] width 110 height 6
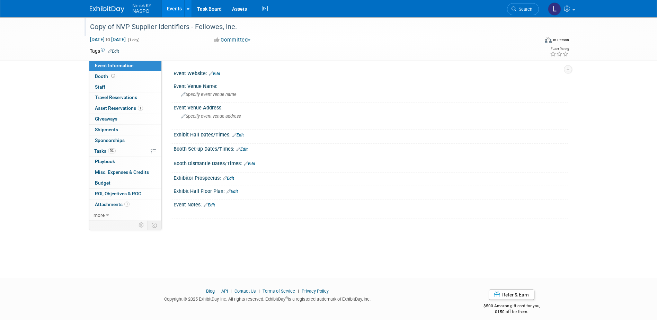
click at [115, 26] on div "Copy of NVP Supplier Identifiers - Fellowes, Inc." at bounding box center [308, 27] width 441 height 12
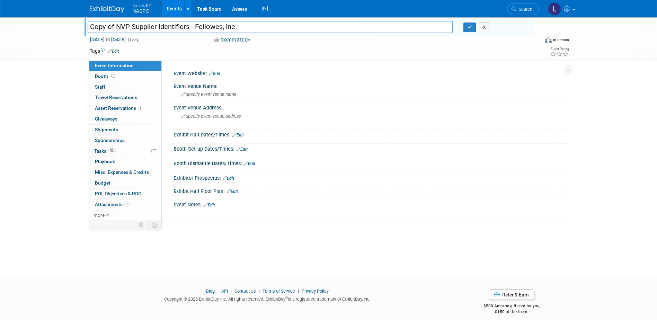
click at [116, 27] on input "Copy of NVP Supplier Identifiers - Fellowes, Inc." at bounding box center [271, 27] width 366 height 12
type input "NVP Supplier Identifiers - Fellowes, Inc."
click at [470, 27] on icon "button" at bounding box center [469, 27] width 5 height 5
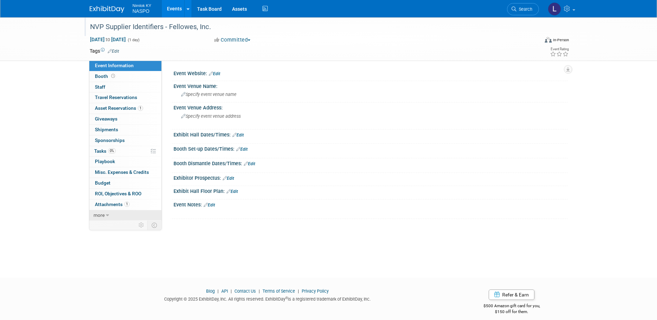
click at [98, 214] on span "more" at bounding box center [99, 215] width 11 height 6
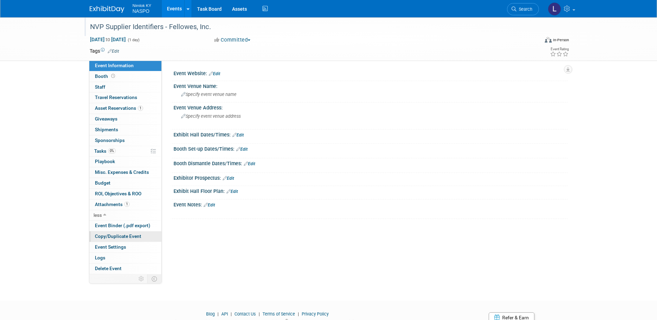
click at [100, 234] on span "Copy/Duplicate Event" at bounding box center [118, 237] width 46 height 6
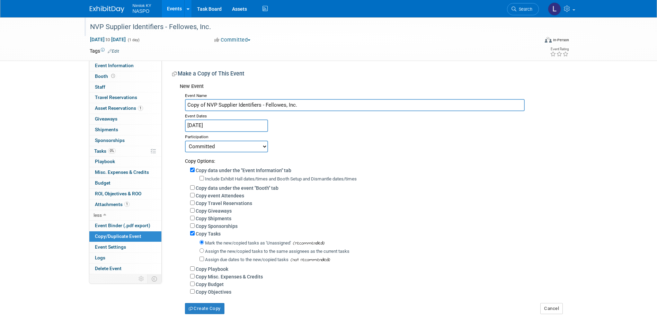
drag, startPoint x: 300, startPoint y: 105, endPoint x: 265, endPoint y: 105, distance: 34.3
click at [265, 105] on input "Copy of NVP Supplier Identifiers - Fellowes, Inc." at bounding box center [355, 105] width 340 height 12
paste input "Goodyear Tire & Rubber Company"
type input "NVP Supplier Identifiers - Goodyear Tire & Rubber Company"
click at [191, 168] on input "Copy data under the "Event Information" tab" at bounding box center [192, 170] width 5 height 5
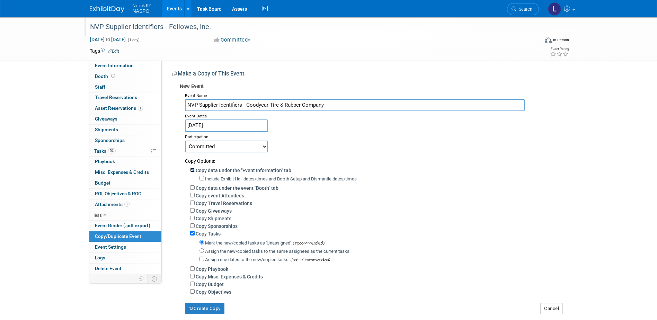
checkbox input "false"
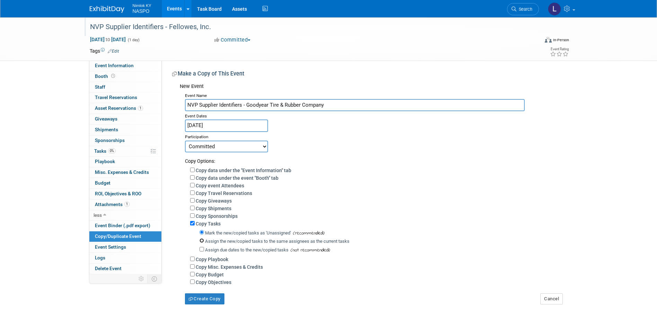
click at [202, 243] on input "Assign the new/copied tasks to the same assignees as the current tasks" at bounding box center [202, 240] width 5 height 5
radio input "true"
click at [204, 304] on button "Create Copy" at bounding box center [204, 298] width 39 height 11
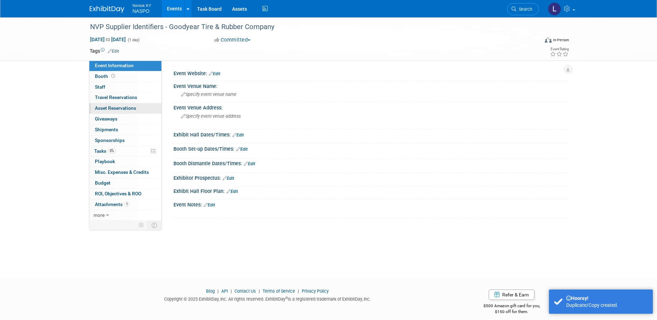
click at [112, 110] on span "Asset Reservations 0" at bounding box center [115, 108] width 41 height 6
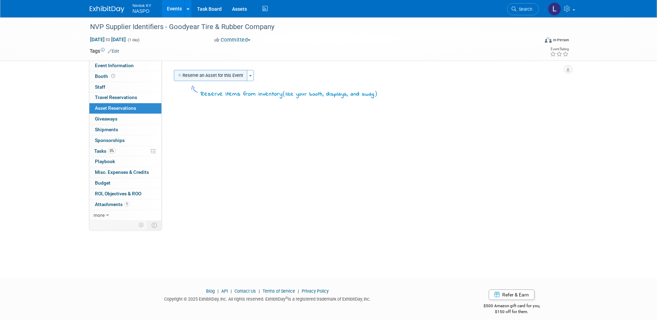
click at [207, 80] on button "Reserve an Asset for this Event" at bounding box center [210, 75] width 73 height 11
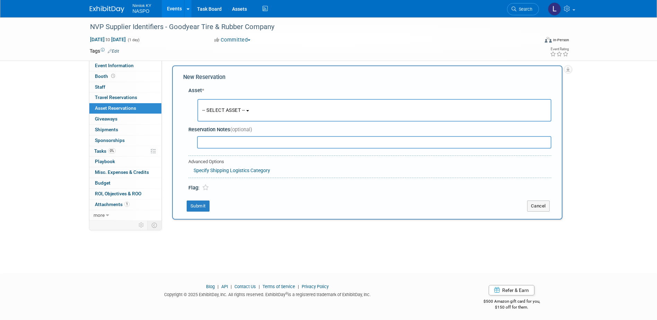
scroll to position [6, 0]
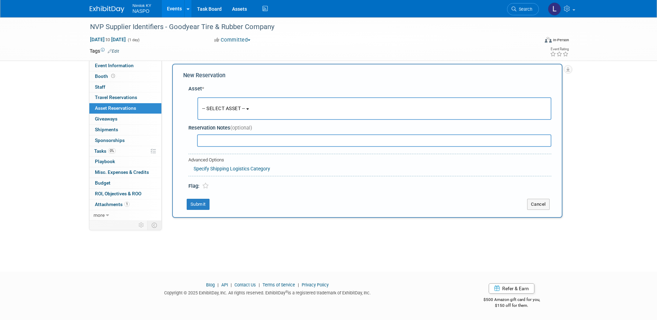
click at [237, 108] on span "-- SELECT ASSET --" at bounding box center [223, 109] width 43 height 6
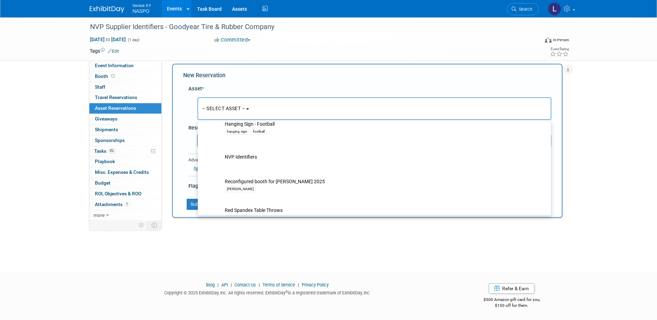
scroll to position [243, 0]
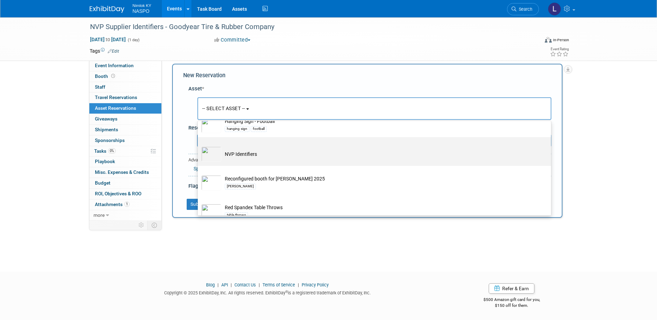
click at [231, 157] on td "NVP Identifiers" at bounding box center [379, 154] width 316 height 15
click at [199, 146] on input "NVP Identifiers" at bounding box center [196, 143] width 5 height 5
select select "10722420"
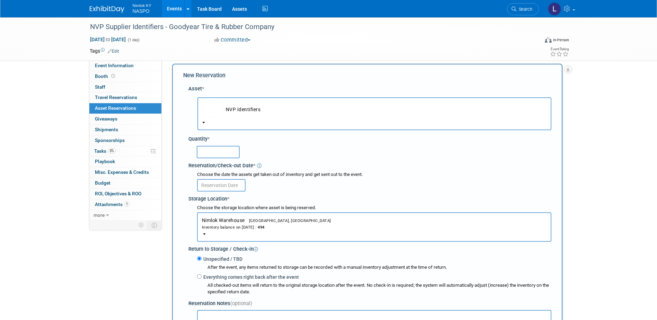
click at [216, 147] on input "text" at bounding box center [218, 152] width 43 height 12
type input "5"
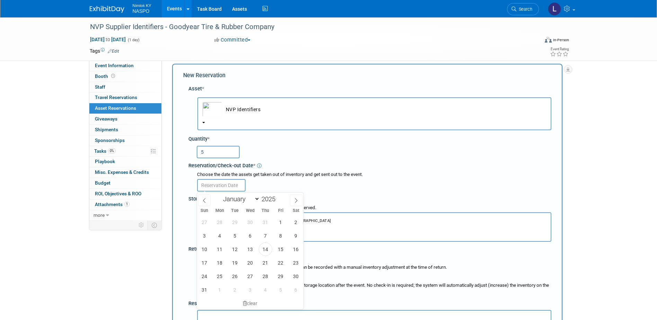
click at [218, 187] on input "text" at bounding box center [221, 185] width 49 height 12
click at [252, 272] on span "27" at bounding box center [251, 277] width 14 height 14
type input "Aug 27, 2025"
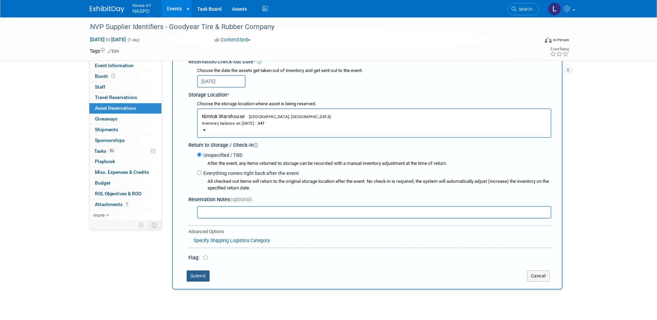
click at [202, 278] on button "Submit" at bounding box center [198, 276] width 23 height 11
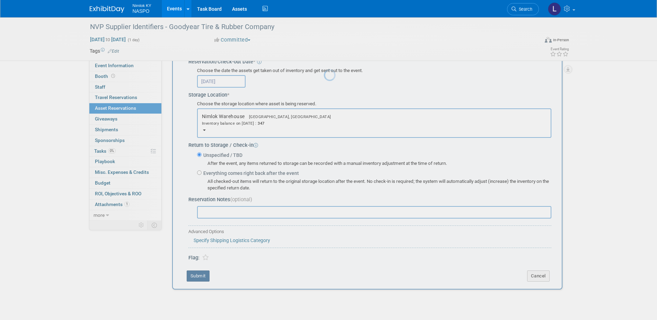
scroll to position [6, 0]
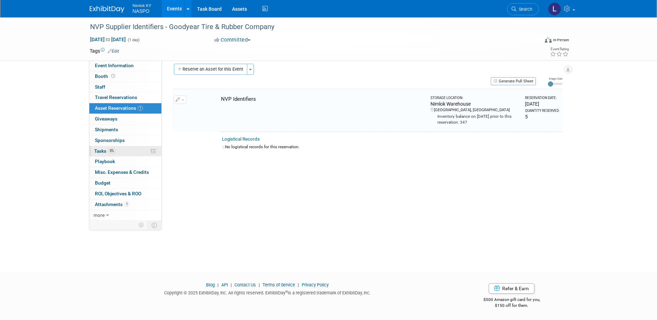
click at [100, 152] on span "Tasks 0%" at bounding box center [104, 151] width 21 height 6
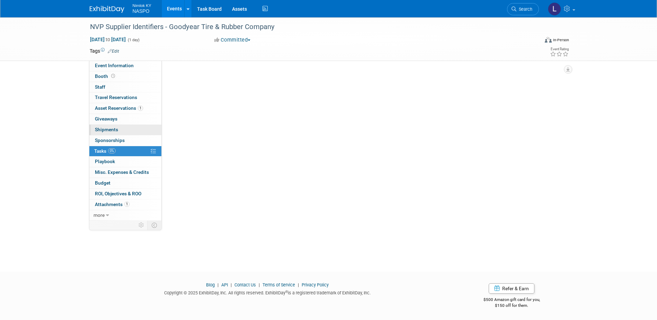
scroll to position [0, 0]
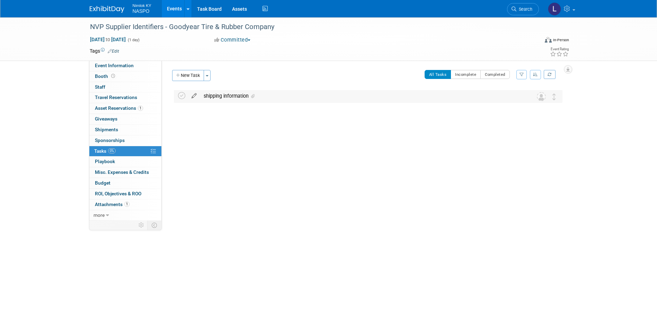
click at [192, 98] on icon at bounding box center [194, 94] width 12 height 9
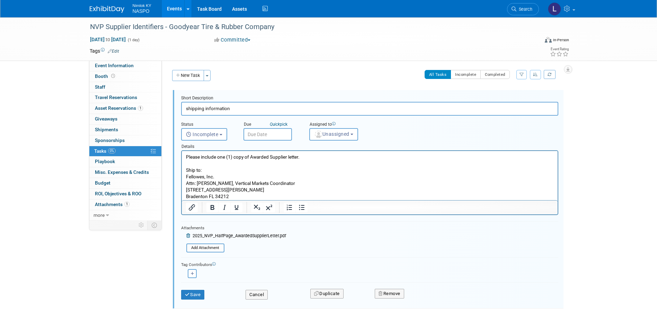
click at [256, 132] on input "text" at bounding box center [268, 134] width 49 height 12
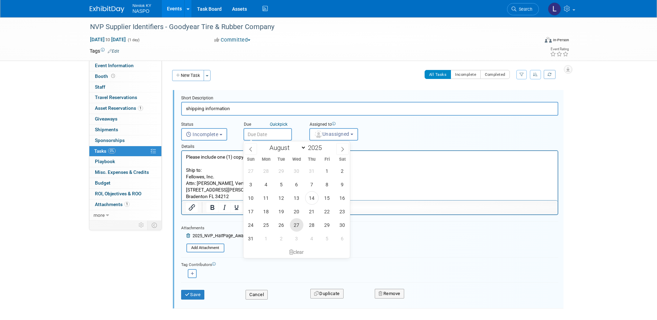
click at [298, 223] on span "27" at bounding box center [297, 225] width 14 height 14
type input "Aug 27, 2025"
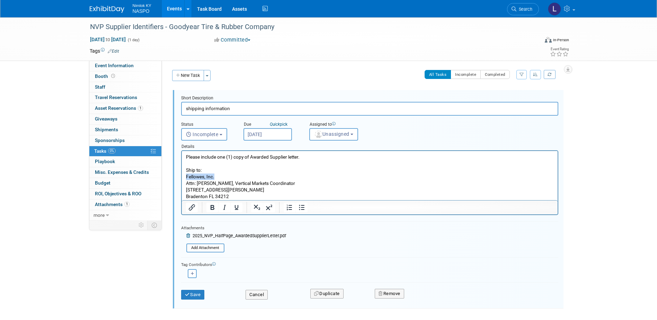
drag, startPoint x: 215, startPoint y: 175, endPoint x: 185, endPoint y: 177, distance: 29.5
click at [186, 177] on p "Please include one (1) copy of Awarded Supplier letter. Ship to: Fellowes, Inc.…" at bounding box center [370, 177] width 368 height 46
drag, startPoint x: 231, startPoint y: 196, endPoint x: 196, endPoint y: 185, distance: 36.5
click at [196, 185] on p "Please include one (1) copy of Awarded Supplier letter. Ship to: Goodyear Tire …" at bounding box center [370, 177] width 368 height 46
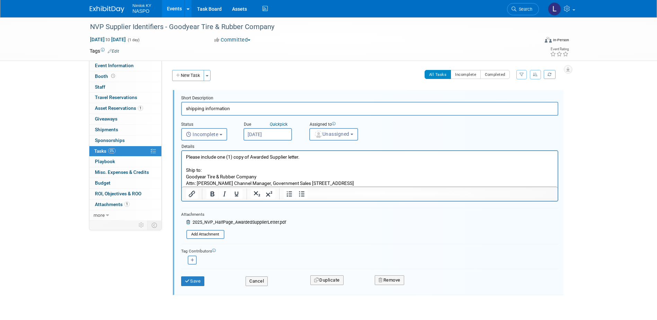
click at [229, 183] on p "Please include one (1) copy of Awarded Supplier letter. Ship to: Goodyear Tire …" at bounding box center [370, 170] width 368 height 33
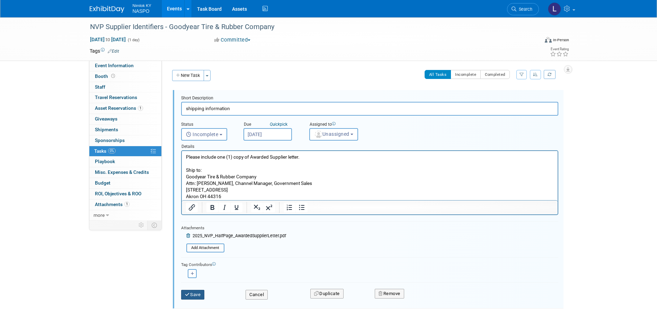
click at [192, 293] on button "Save" at bounding box center [193, 295] width 24 height 10
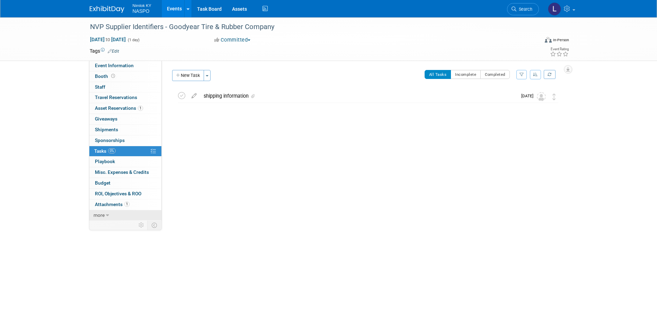
click at [97, 217] on span "more" at bounding box center [99, 215] width 11 height 6
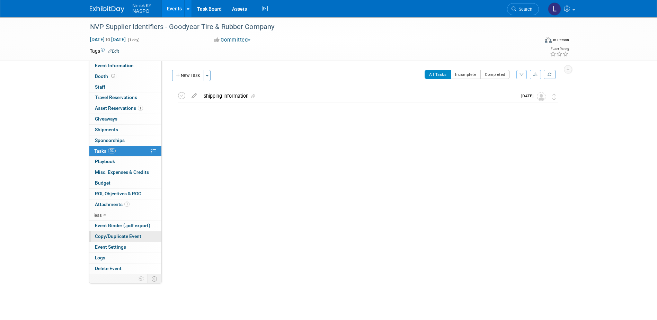
click at [111, 239] on span "Copy/Duplicate Event" at bounding box center [118, 237] width 46 height 6
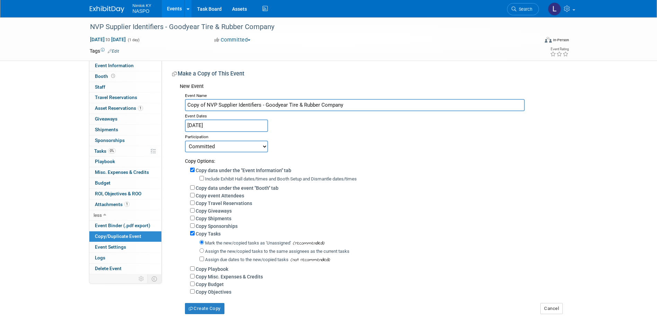
drag, startPoint x: 343, startPoint y: 105, endPoint x: 266, endPoint y: 109, distance: 77.0
click at [266, 109] on input "Copy of NVP Supplier Identifiers - Goodyear Tire & Rubber Company" at bounding box center [355, 105] width 340 height 12
paste input "EO Charging US, Inc."
drag, startPoint x: 207, startPoint y: 104, endPoint x: 182, endPoint y: 104, distance: 25.3
click at [182, 104] on div "Event Name Copy of NVP Supplier Identifiers - EO Charging US, Inc. Event Dates …" at bounding box center [371, 202] width 383 height 223
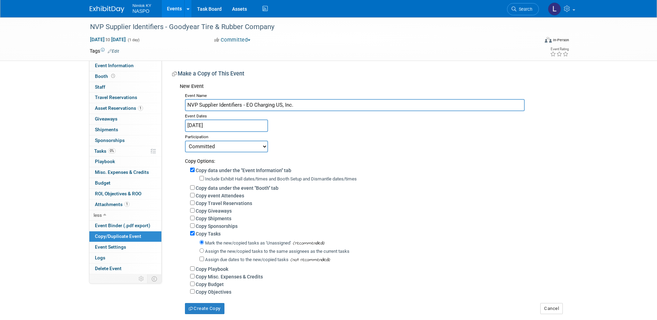
type input "NVP Supplier Identifiers - EO Charging US, Inc."
click at [191, 168] on input "Copy data under the "Event Information" tab" at bounding box center [192, 170] width 5 height 5
checkbox input "false"
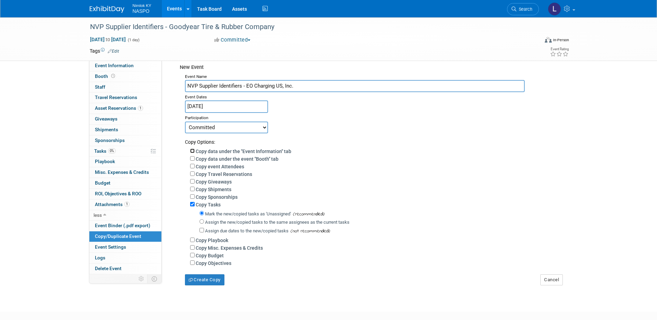
scroll to position [63, 0]
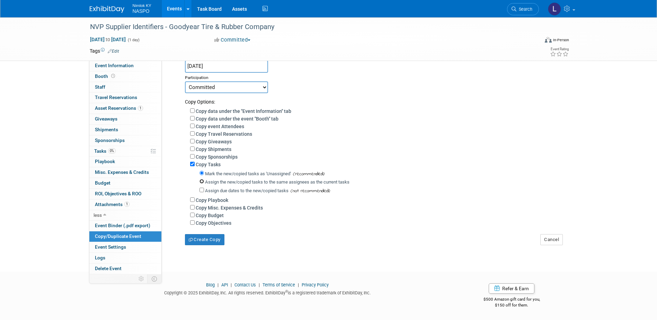
click at [202, 180] on input "Assign the new/copied tasks to the same assignees as the current tasks" at bounding box center [202, 181] width 5 height 5
radio input "true"
click at [195, 241] on button "Create Copy" at bounding box center [204, 239] width 39 height 11
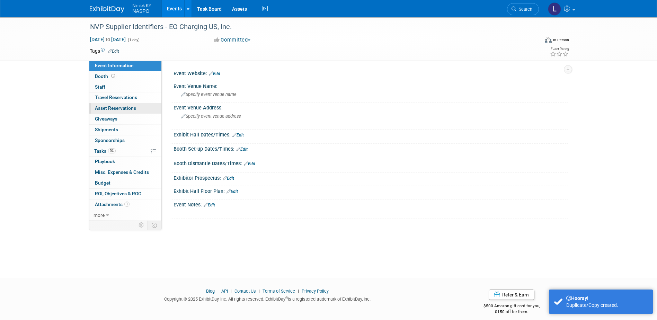
click at [107, 107] on span "Asset Reservations 0" at bounding box center [115, 108] width 41 height 6
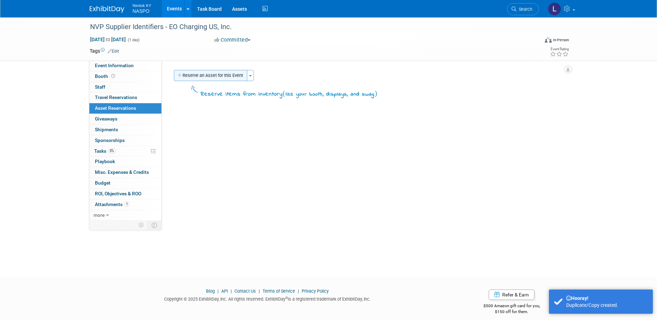
click at [197, 75] on button "Reserve an Asset for this Event" at bounding box center [210, 75] width 73 height 11
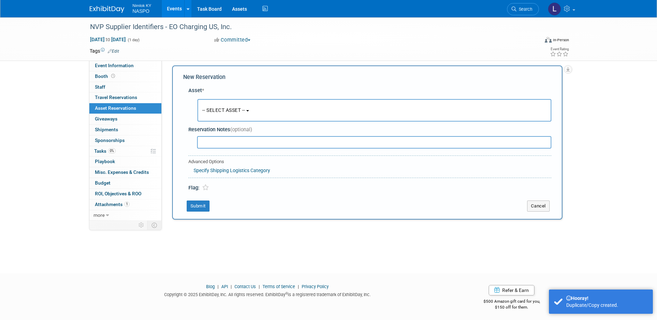
scroll to position [6, 0]
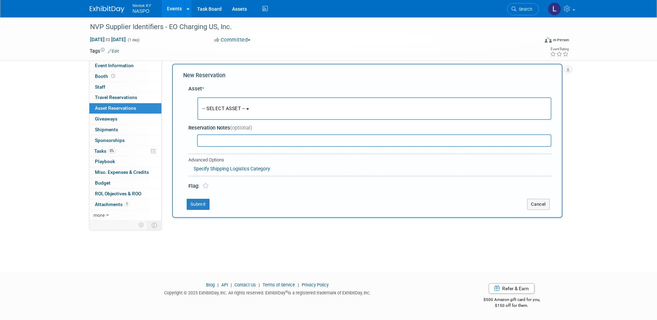
click at [211, 107] on span "-- SELECT ASSET --" at bounding box center [223, 109] width 43 height 6
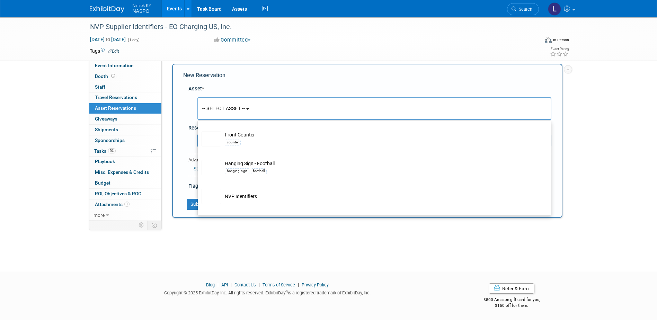
scroll to position [208, 0]
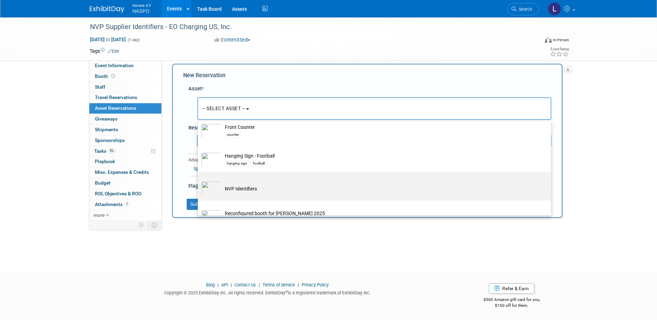
click at [230, 189] on td "NVP Identifiers" at bounding box center [379, 188] width 316 height 15
click at [199, 180] on input "NVP Identifiers" at bounding box center [196, 178] width 5 height 5
select select "10722420"
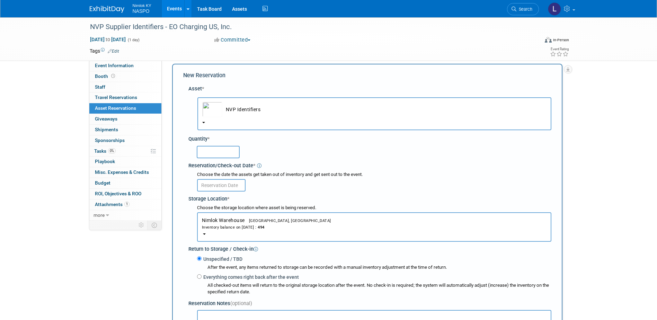
click at [215, 152] on input "text" at bounding box center [218, 152] width 43 height 12
type input "2"
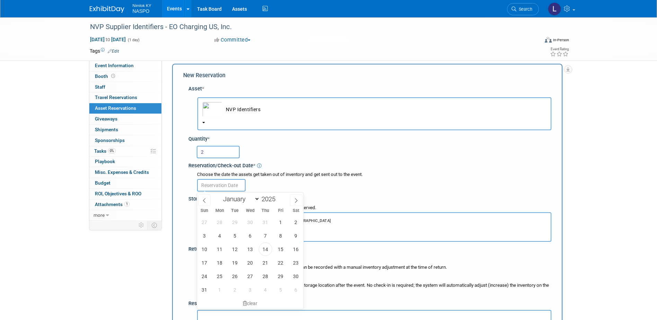
click at [217, 183] on input "text" at bounding box center [221, 185] width 49 height 12
click at [250, 273] on span "27" at bounding box center [251, 277] width 14 height 14
type input "Aug 27, 2025"
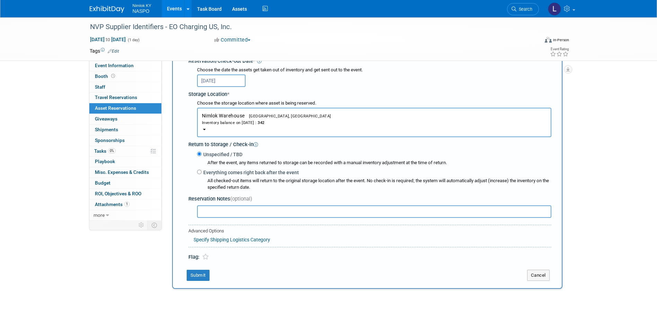
scroll to position [145, 0]
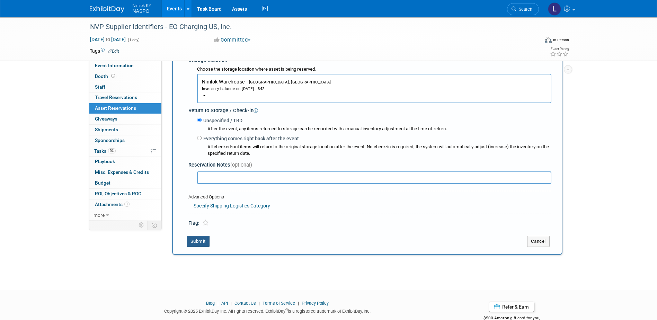
click at [200, 241] on button "Submit" at bounding box center [198, 241] width 23 height 11
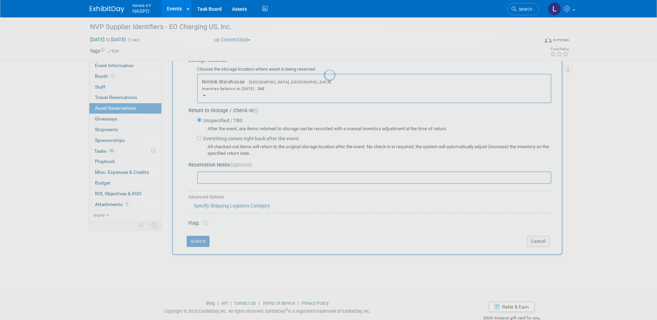
scroll to position [6, 0]
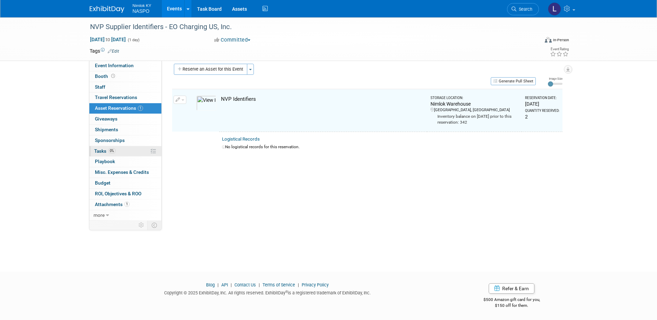
click at [102, 151] on span "Tasks 0%" at bounding box center [104, 151] width 21 height 6
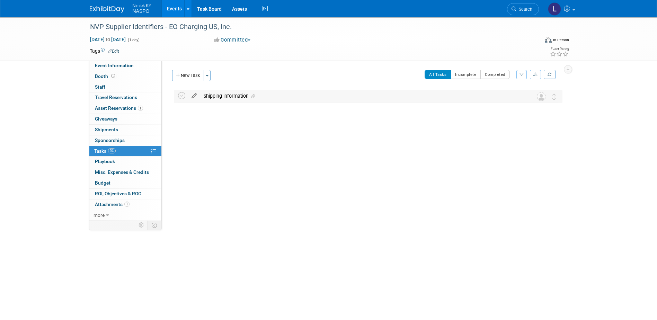
click at [194, 93] on icon at bounding box center [194, 94] width 12 height 9
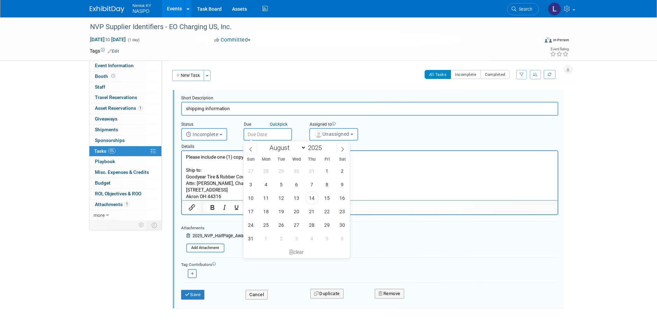
click at [257, 132] on input "text" at bounding box center [268, 134] width 49 height 12
click at [294, 229] on span "27" at bounding box center [297, 225] width 14 height 14
type input "Aug 27, 2025"
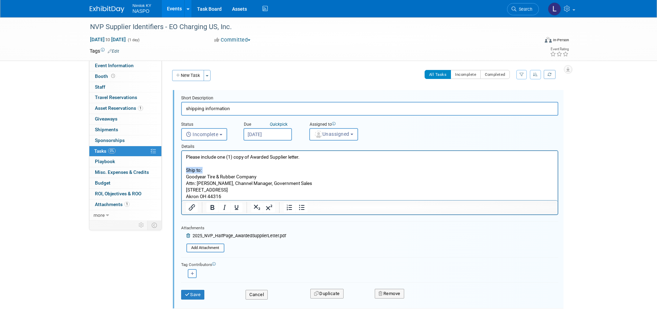
drag, startPoint x: 258, startPoint y: 173, endPoint x: 188, endPoint y: 179, distance: 70.2
click at [186, 179] on p "Please include one (1) copy of Awarded Supplier letter. Ship to: Goodyear Tire …" at bounding box center [370, 177] width 368 height 46
click at [274, 172] on p "Please include one (1) copy of Awarded Supplier letter. Ship to: Goodyear Tire …" at bounding box center [370, 177] width 368 height 46
drag, startPoint x: 260, startPoint y: 175, endPoint x: 187, endPoint y: 179, distance: 73.2
click at [187, 179] on p "Please include one (1) copy of Awarded Supplier letter. Ship to: Goodyear Tire …" at bounding box center [370, 177] width 368 height 46
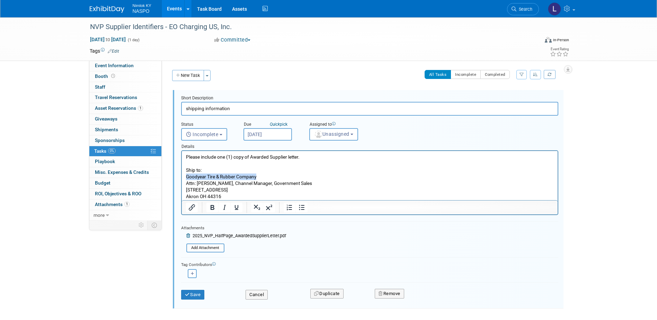
paste body "Rich Text Area. Press ALT-0 for help."
click at [220, 196] on p "Please include one (1) copy of Awarded Supplier letter. Ship to: EO Charging US…" at bounding box center [370, 177] width 368 height 46
drag, startPoint x: 220, startPoint y: 196, endPoint x: 200, endPoint y: 186, distance: 22.0
click at [200, 186] on p "Please include one (1) copy of Awarded Supplier letter. Ship to: EO Charging US…" at bounding box center [370, 177] width 368 height 46
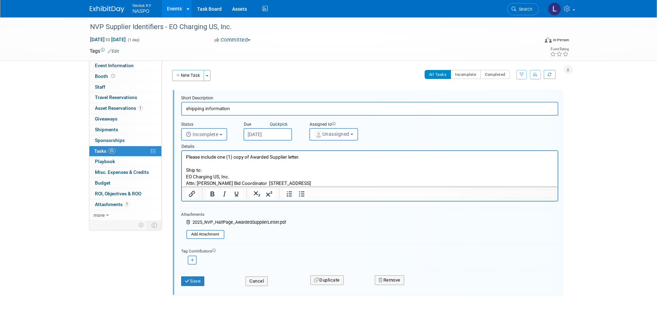
click at [222, 184] on p "Please include one (1) copy of Awarded Supplier letter. Ship to: EO Charging US…" at bounding box center [370, 170] width 368 height 33
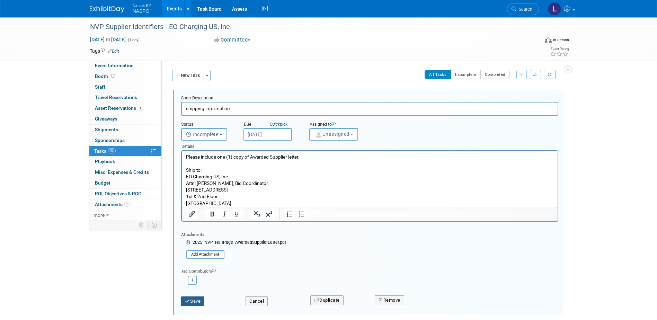
click at [195, 303] on button "Save" at bounding box center [193, 302] width 24 height 10
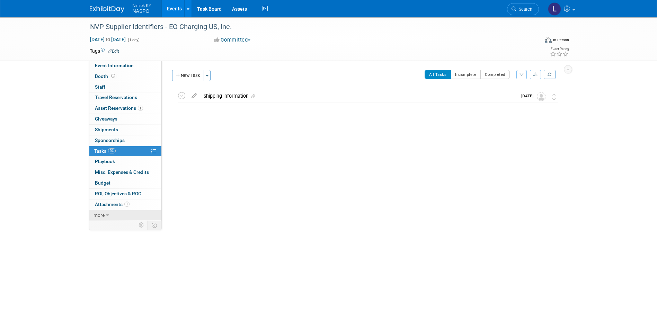
click at [96, 215] on span "more" at bounding box center [99, 215] width 11 height 6
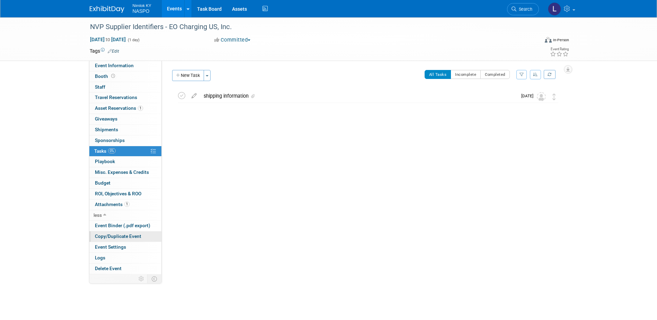
click at [101, 237] on span "Copy/Duplicate Event" at bounding box center [118, 237] width 46 height 6
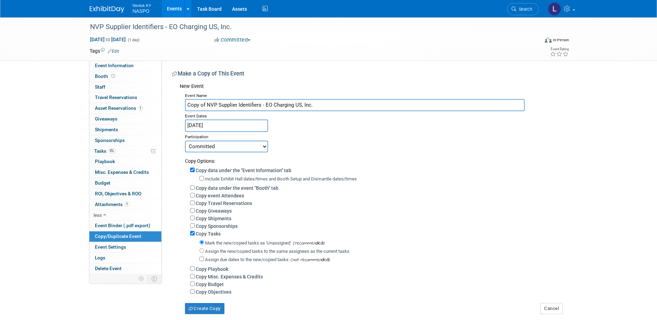
drag, startPoint x: 313, startPoint y: 105, endPoint x: 266, endPoint y: 108, distance: 46.5
click at [266, 108] on input "Copy of NVP Supplier Identifiers - EO Charging US, Inc." at bounding box center [355, 105] width 340 height 12
paste input "Play and Park Structures"
click at [206, 104] on input "Copy of NVP Supplier Identifiers - Play and Park Structures" at bounding box center [355, 105] width 340 height 12
type input "NVP Supplier Identifiers - Play and Park Structures"
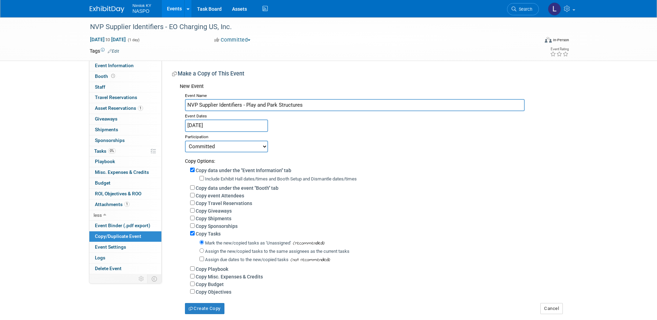
click at [222, 126] on input "Aug 27, 2025" at bounding box center [226, 126] width 83 height 12
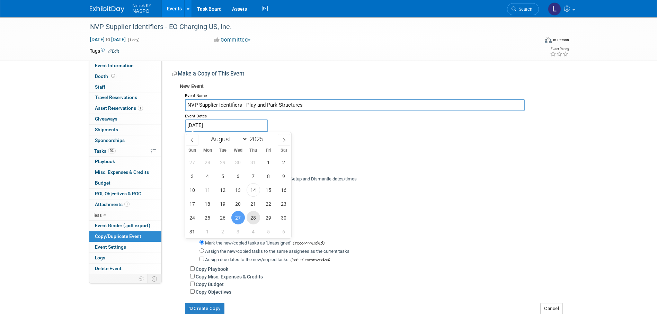
click at [252, 216] on span "28" at bounding box center [254, 218] width 14 height 14
type input "[DATE]"
click at [252, 216] on span "28" at bounding box center [254, 218] width 14 height 14
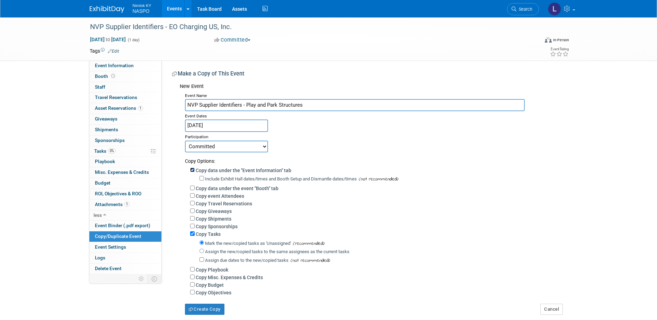
click at [192, 171] on input "Copy data under the "Event Information" tab" at bounding box center [192, 170] width 5 height 5
checkbox input "false"
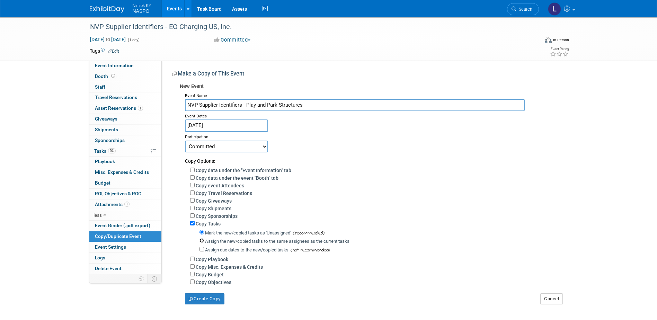
click at [203, 243] on input "Assign the new/copied tasks to the same assignees as the current tasks" at bounding box center [202, 240] width 5 height 5
radio input "true"
click at [200, 301] on button "Create Copy" at bounding box center [204, 298] width 39 height 11
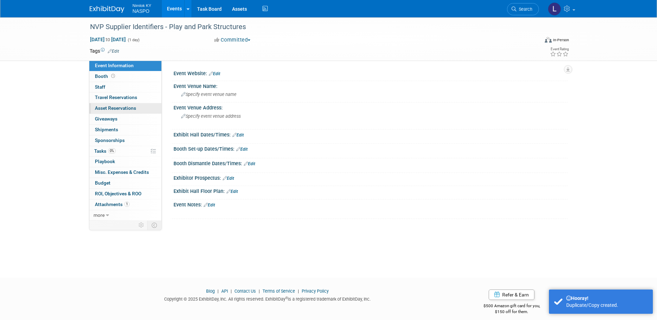
click at [113, 108] on span "Asset Reservations 0" at bounding box center [115, 108] width 41 height 6
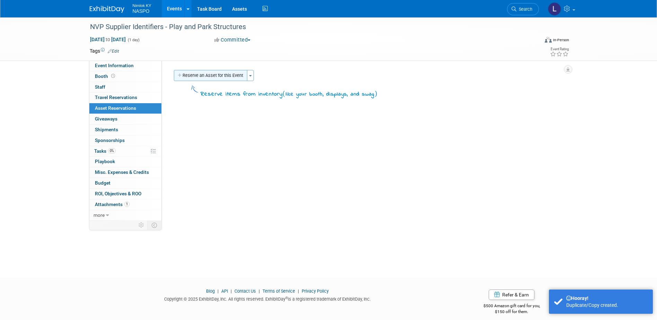
click at [198, 74] on button "Reserve an Asset for this Event" at bounding box center [210, 75] width 73 height 11
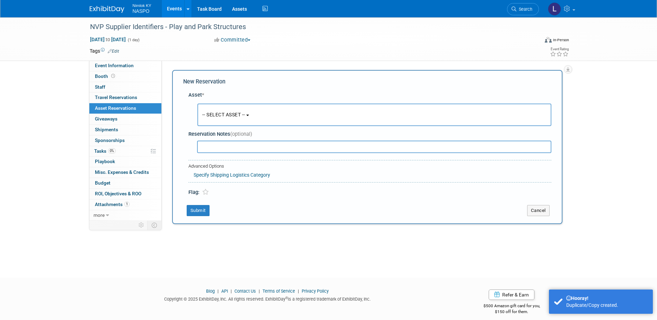
scroll to position [6, 0]
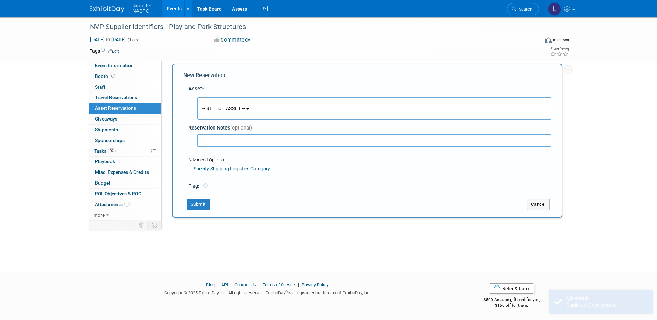
click at [218, 109] on span "-- SELECT ASSET --" at bounding box center [223, 109] width 43 height 6
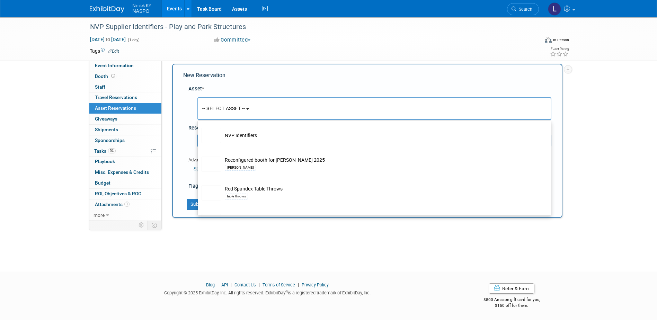
scroll to position [277, 0]
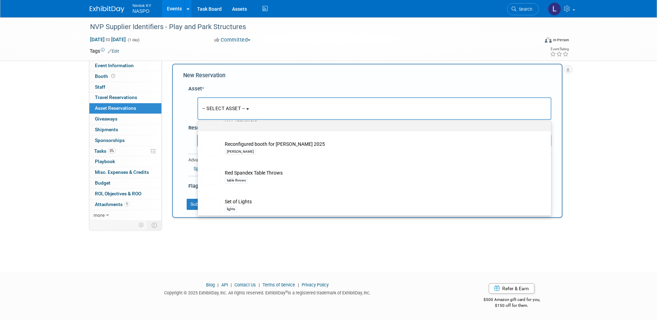
click at [224, 122] on td "NVP Identifiers" at bounding box center [379, 119] width 316 height 15
click at [199, 111] on input "NVP Identifiers" at bounding box center [196, 108] width 5 height 5
select select "10722420"
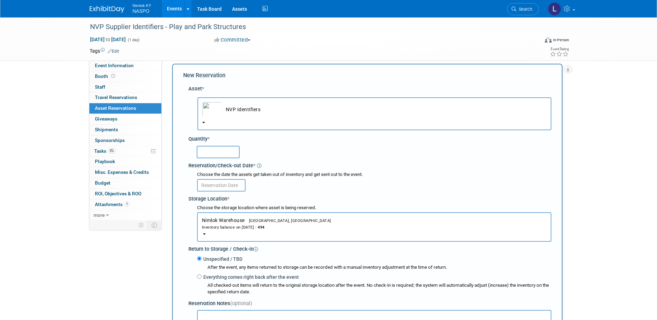
click at [217, 152] on input "text" at bounding box center [218, 152] width 43 height 12
type input "5"
click at [211, 185] on input "text" at bounding box center [221, 185] width 49 height 12
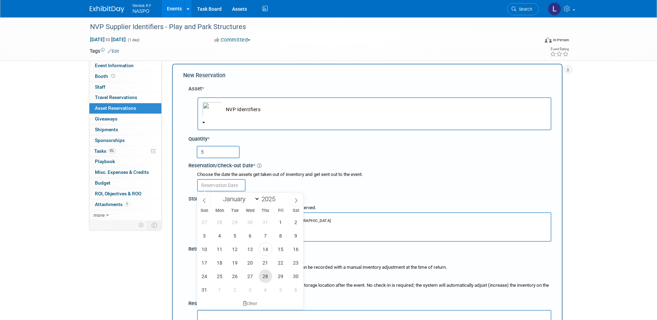
click at [264, 275] on span "28" at bounding box center [266, 277] width 14 height 14
type input "[DATE]"
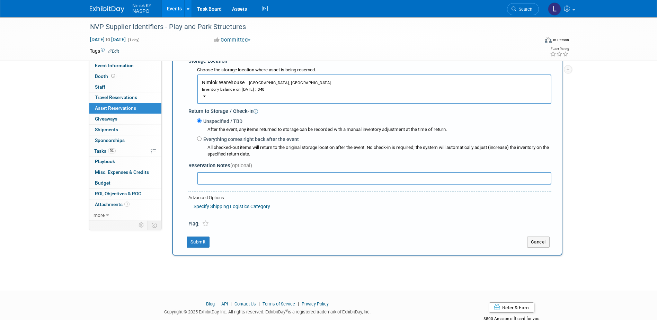
scroll to position [145, 0]
click at [196, 242] on button "Submit" at bounding box center [198, 241] width 23 height 11
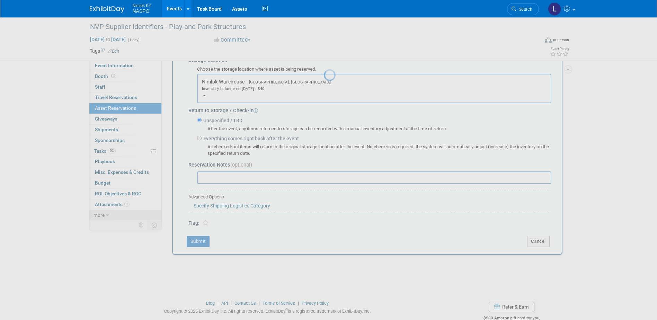
scroll to position [6, 0]
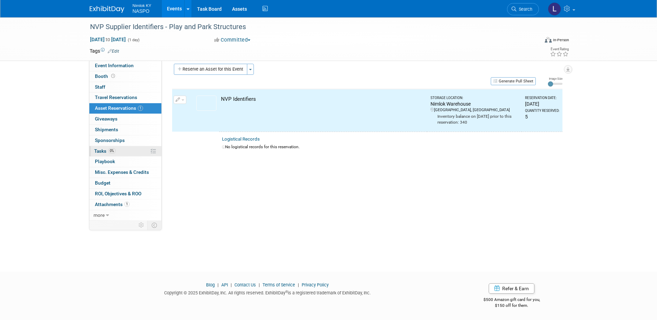
click at [102, 152] on span "Tasks 0%" at bounding box center [104, 151] width 21 height 6
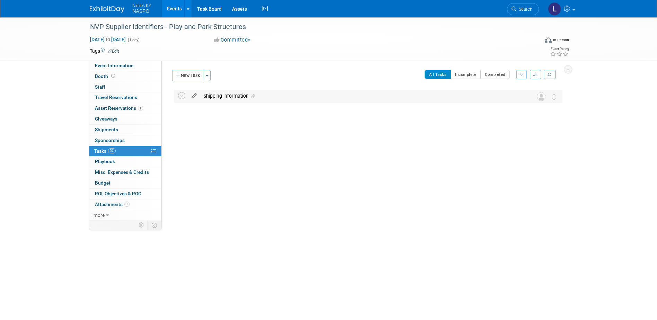
click at [195, 97] on icon at bounding box center [194, 94] width 12 height 9
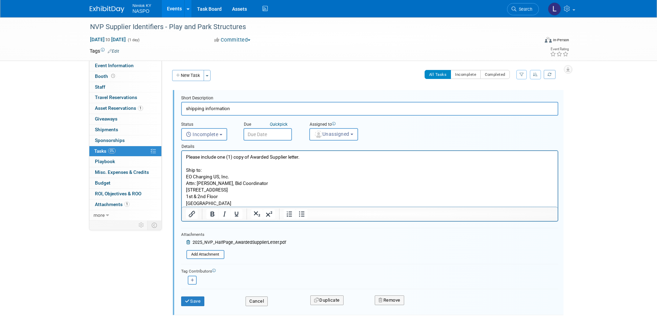
click at [255, 130] on input "text" at bounding box center [268, 134] width 49 height 12
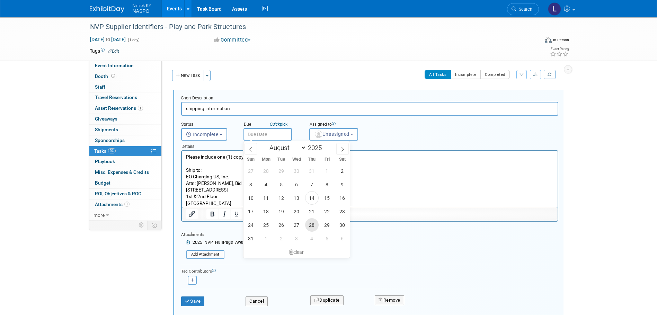
click at [311, 219] on span "28" at bounding box center [312, 225] width 14 height 14
type input "[DATE]"
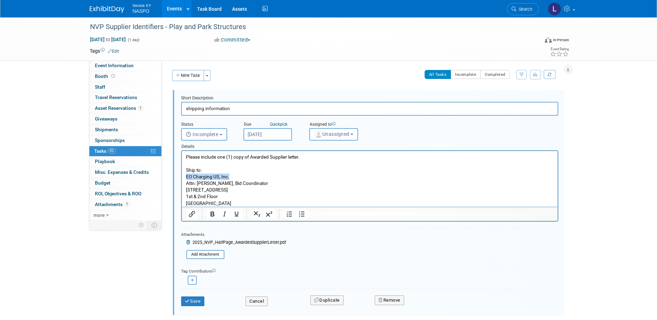
drag, startPoint x: 228, startPoint y: 176, endPoint x: 186, endPoint y: 175, distance: 42.6
click at [186, 175] on p "Please include one (1) copy of Awarded Supplier letter. Ship to: EO Charging US…" at bounding box center [370, 180] width 368 height 53
paste body "Rich Text Area. Press ALT-0 for help."
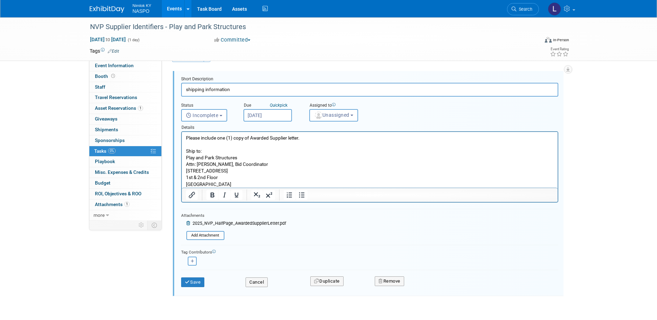
scroll to position [35, 0]
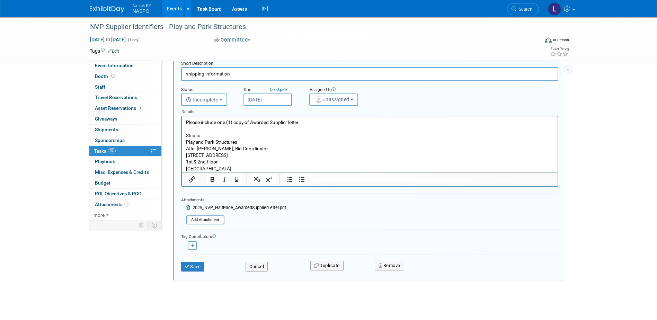
drag, startPoint x: 226, startPoint y: 166, endPoint x: 197, endPoint y: 151, distance: 32.5
click at [197, 151] on p "Please include one (1) copy of Awarded Supplier letter. Ship to: Play and Park …" at bounding box center [370, 145] width 368 height 53
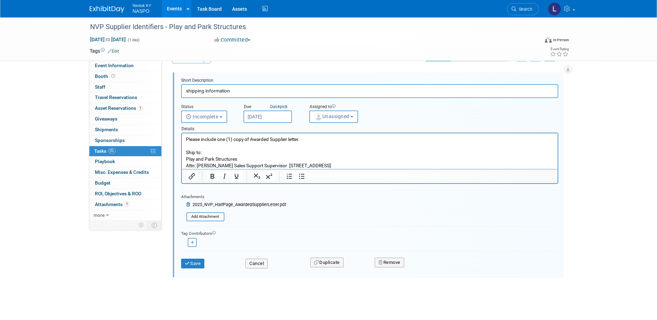
scroll to position [18, 0]
click at [235, 165] on p "Please include one (1) copy of Awarded Supplier letter. Ship to: Play and Park …" at bounding box center [370, 152] width 368 height 33
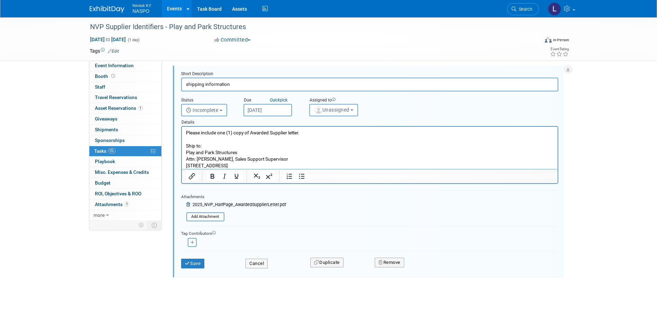
scroll to position [31, 0]
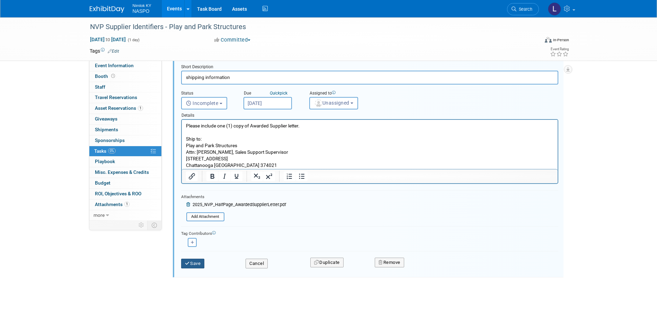
click at [195, 263] on button "Save" at bounding box center [193, 264] width 24 height 10
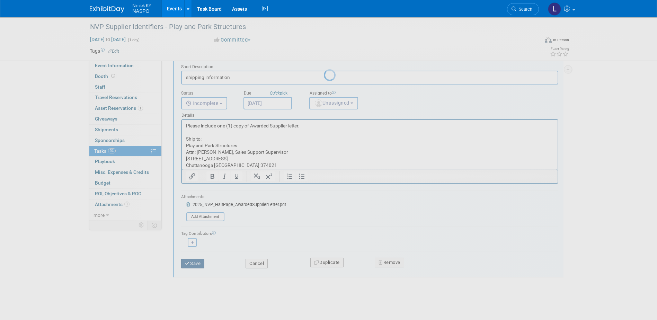
scroll to position [0, 0]
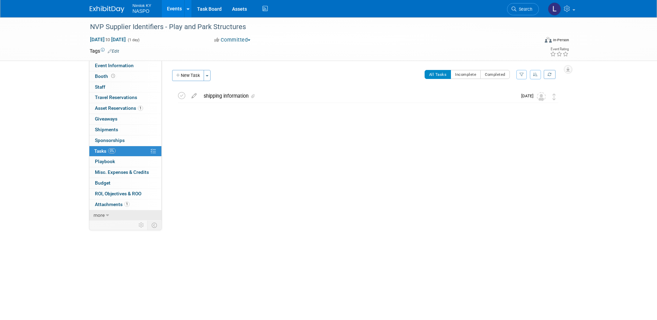
click at [100, 215] on span "more" at bounding box center [99, 215] width 11 height 6
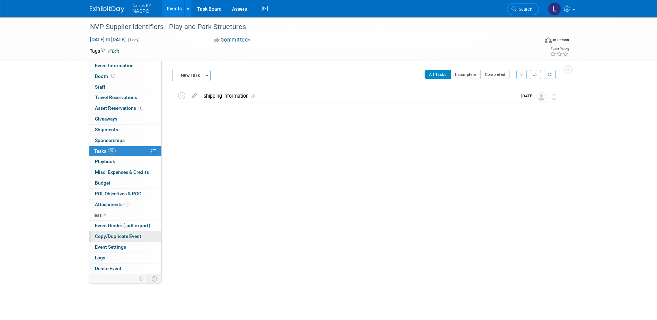
click at [99, 235] on span "Copy/Duplicate Event" at bounding box center [118, 237] width 46 height 6
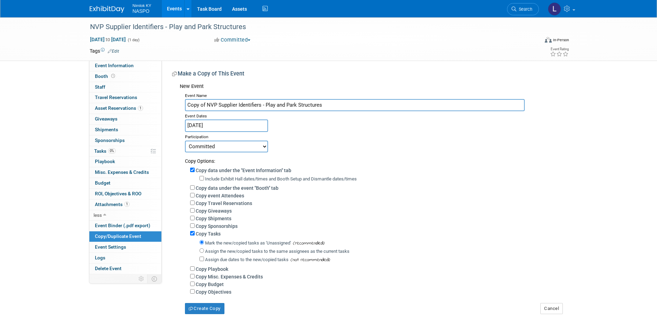
drag, startPoint x: 324, startPoint y: 104, endPoint x: 266, endPoint y: 107, distance: 58.3
click at [266, 107] on input "Copy of NVP Supplier Identifiers - Play and Park Structures" at bounding box center [355, 105] width 340 height 12
paste input "Caterpillar, Inc."
type input "NVP Supplier Identifiers - Caterpillar, Inc."
click at [193, 171] on input "Copy data under the "Event Information" tab" at bounding box center [192, 170] width 5 height 5
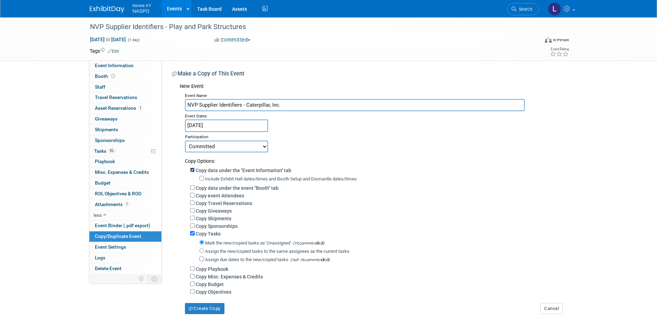
checkbox input "false"
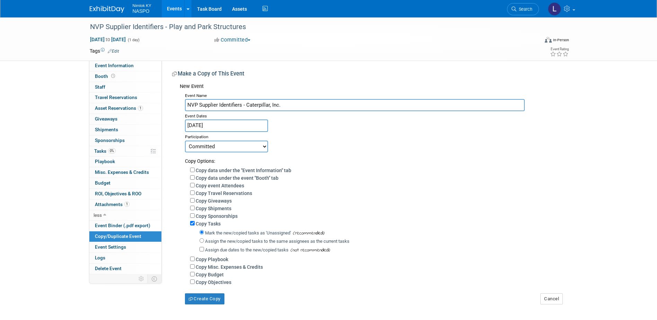
click at [206, 243] on label "Assign the new/copied tasks to the same assignees as the current tasks" at bounding box center [277, 241] width 144 height 5
click at [204, 243] on input "Assign the new/copied tasks to the same assignees as the current tasks" at bounding box center [202, 240] width 5 height 5
radio input "true"
click at [196, 302] on button "Create Copy" at bounding box center [204, 298] width 39 height 11
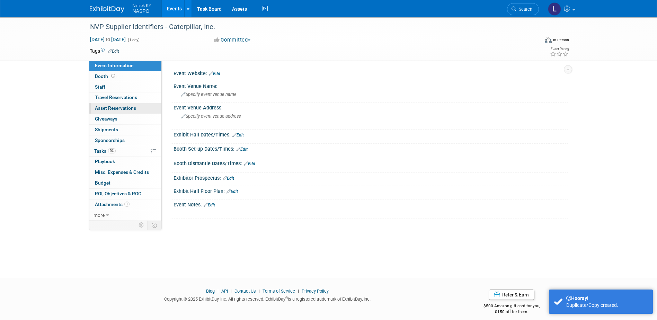
click at [128, 108] on span "Asset Reservations 0" at bounding box center [115, 108] width 41 height 6
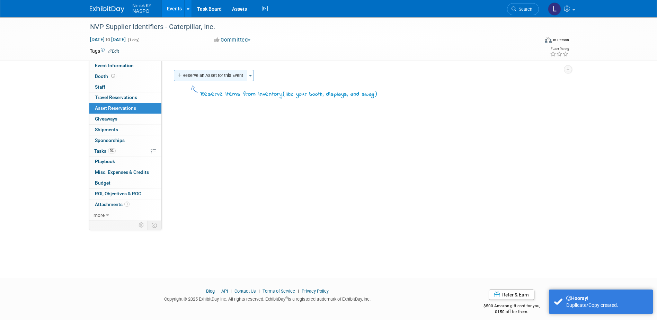
click at [208, 76] on button "Reserve an Asset for this Event" at bounding box center [210, 75] width 73 height 11
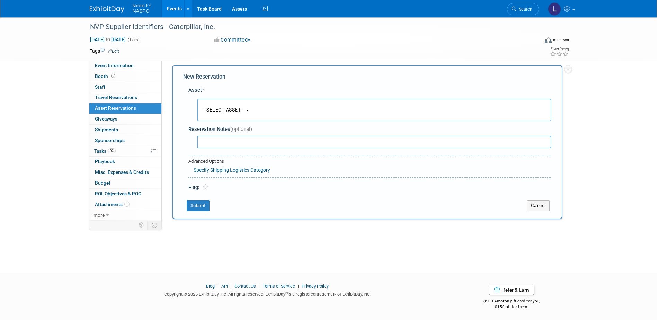
scroll to position [6, 0]
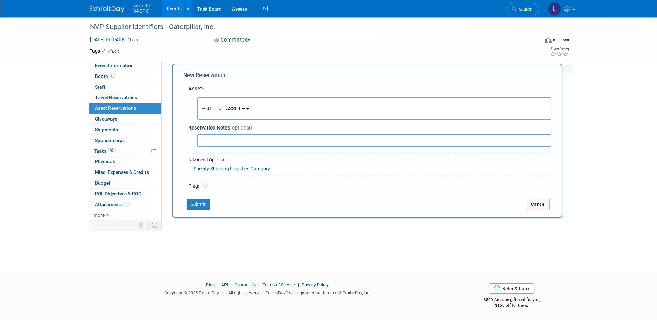
click at [220, 111] on span "-- SELECT ASSET --" at bounding box center [223, 109] width 43 height 6
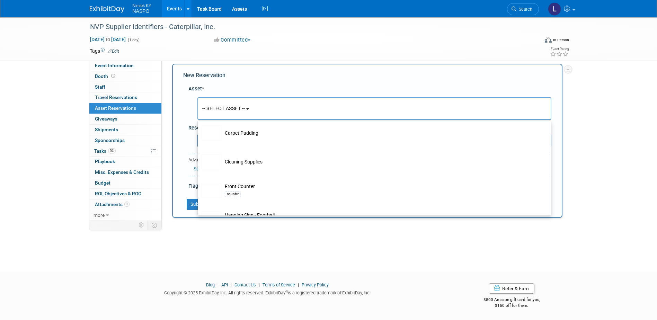
scroll to position [208, 0]
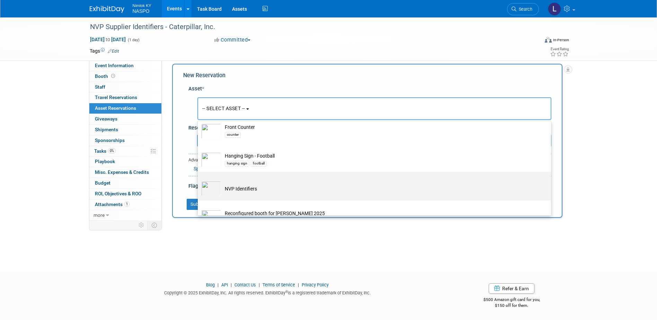
click at [232, 191] on td "NVP Identifiers" at bounding box center [379, 188] width 316 height 15
click at [199, 180] on input "NVP Identifiers" at bounding box center [196, 178] width 5 height 5
select select "10722420"
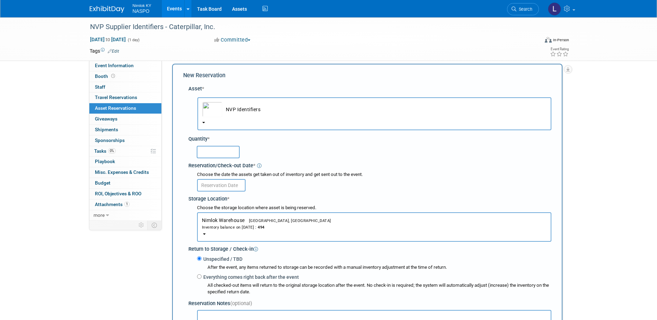
click at [214, 151] on input "text" at bounding box center [218, 152] width 43 height 12
type input "5"
click at [209, 188] on input "text" at bounding box center [221, 185] width 49 height 12
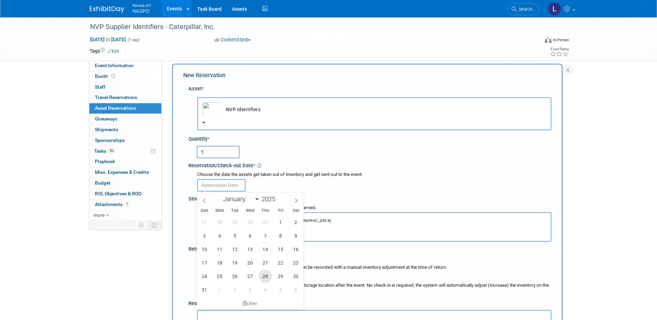
click at [266, 276] on span "28" at bounding box center [266, 277] width 14 height 14
type input "[DATE]"
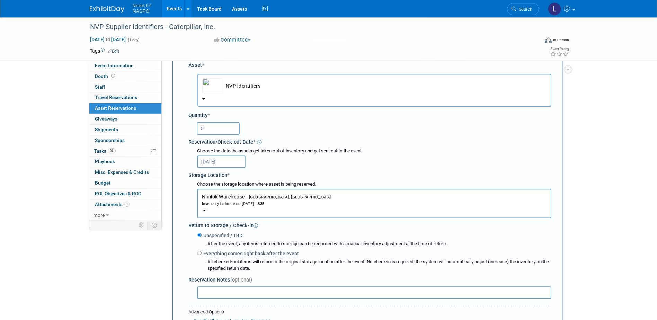
scroll to position [110, 0]
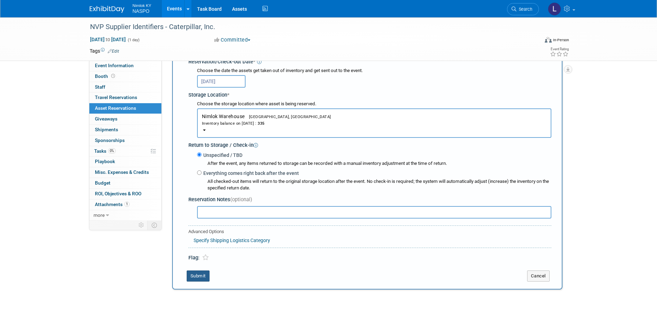
click at [202, 279] on button "Submit" at bounding box center [198, 276] width 23 height 11
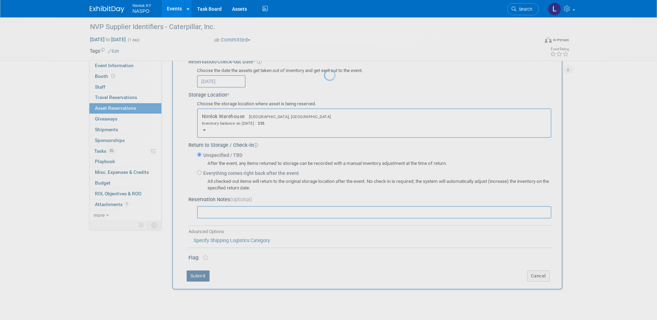
scroll to position [6, 0]
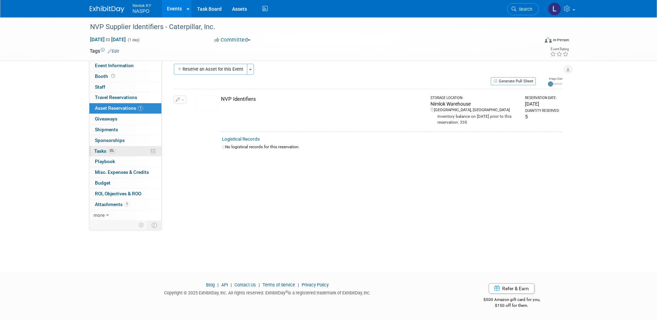
click at [105, 151] on span "Tasks 0%" at bounding box center [104, 151] width 21 height 6
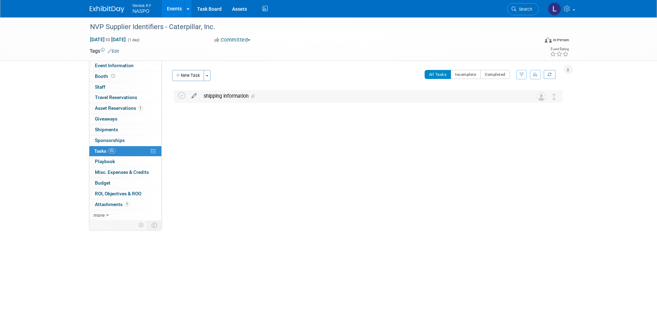
click at [195, 93] on icon at bounding box center [194, 94] width 12 height 9
select select "7"
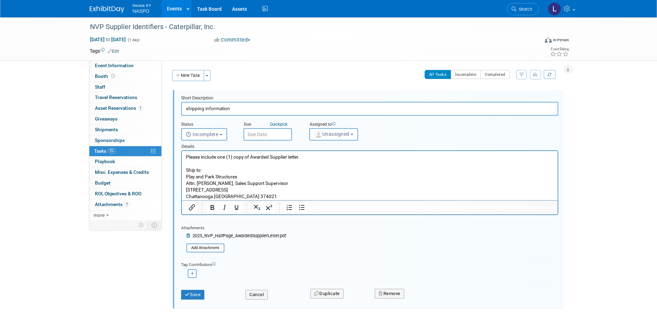
click at [260, 133] on input "text" at bounding box center [268, 134] width 49 height 12
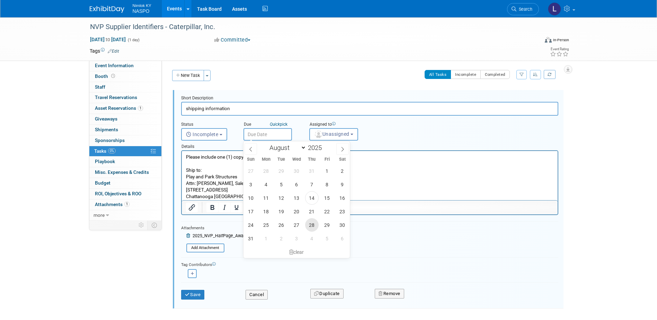
click at [313, 224] on span "28" at bounding box center [312, 225] width 14 height 14
type input "[DATE]"
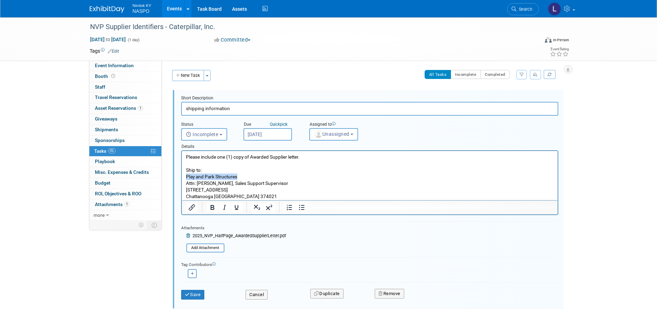
drag, startPoint x: 239, startPoint y: 176, endPoint x: 185, endPoint y: 177, distance: 54.1
click at [185, 177] on body "Please include one (1) copy of Awarded Supplier letter. Ship to: Play and Park …" at bounding box center [369, 177] width 369 height 46
drag, startPoint x: 238, startPoint y: 195, endPoint x: 198, endPoint y: 186, distance: 40.8
click at [198, 186] on p "Please include one (1) copy of Awarded Supplier letter. Ship to: Caterpillar, I…" at bounding box center [370, 177] width 368 height 46
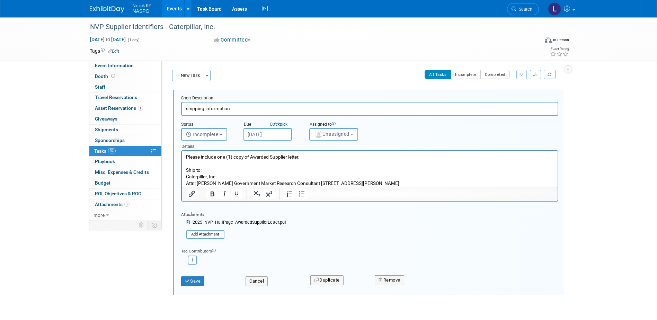
click at [225, 183] on p "Please include one (1) copy of Awarded Supplier letter. Ship to: Caterpillar, I…" at bounding box center [370, 170] width 368 height 33
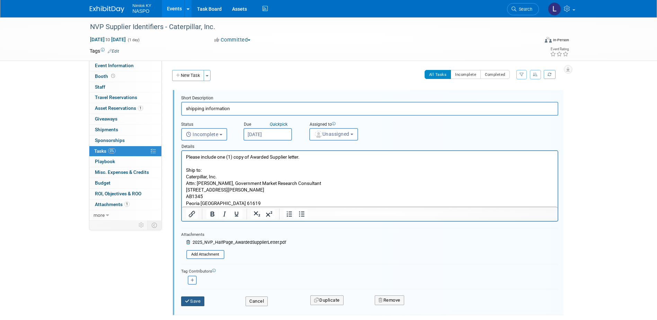
click at [193, 300] on button "Save" at bounding box center [193, 302] width 24 height 10
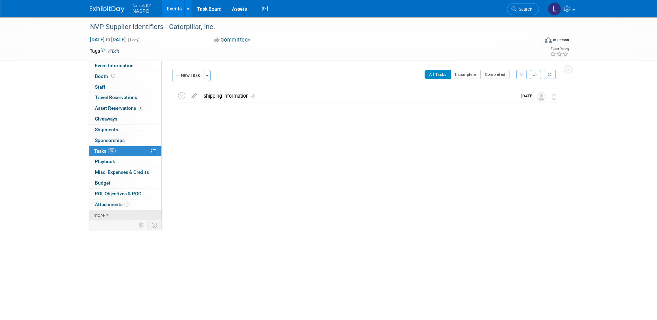
click at [97, 214] on span "more" at bounding box center [99, 215] width 11 height 6
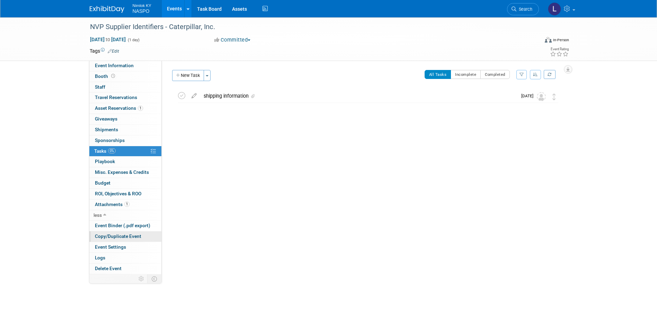
click at [102, 238] on span "Copy/Duplicate Event" at bounding box center [118, 237] width 46 height 6
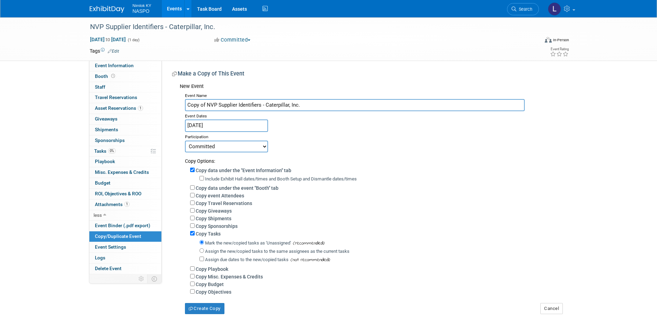
drag, startPoint x: 299, startPoint y: 106, endPoint x: 266, endPoint y: 109, distance: 33.1
click at [266, 109] on input "Copy of NVP Supplier Identifiers - Caterpillar, Inc." at bounding box center [355, 105] width 340 height 12
paste input "Stertil-Koni [GEOGRAPHIC_DATA]"
click at [206, 104] on input "Copy of NVP Supplier Identifiers - Stertil-Koni [GEOGRAPHIC_DATA]" at bounding box center [355, 105] width 340 height 12
type input "NVP Supplier Identifiers - Stertil-Koni [GEOGRAPHIC_DATA]"
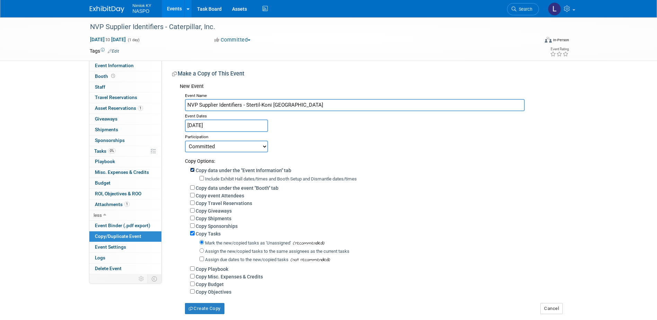
click at [194, 170] on input "Copy data under the "Event Information" tab" at bounding box center [192, 170] width 5 height 5
checkbox input "false"
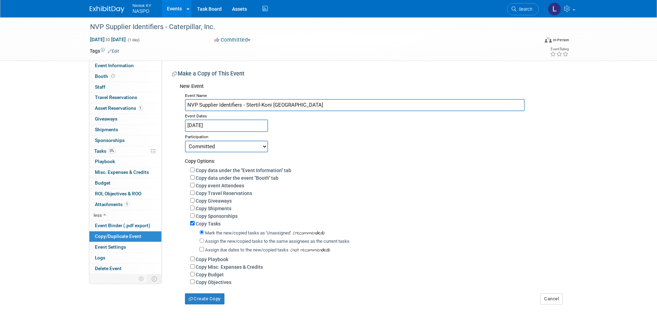
click at [212, 244] on label "Assign the new/copied tasks to the same assignees as the current tasks" at bounding box center [277, 241] width 144 height 5
click at [204, 243] on input "Assign the new/copied tasks to the same assignees as the current tasks" at bounding box center [202, 240] width 5 height 5
radio input "true"
click at [208, 302] on button "Create Copy" at bounding box center [204, 298] width 39 height 11
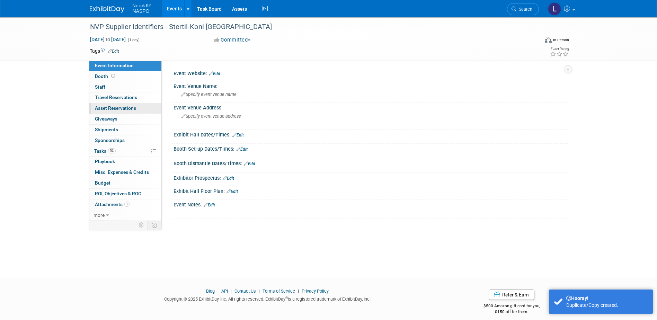
click at [121, 107] on span "Asset Reservations 0" at bounding box center [115, 108] width 41 height 6
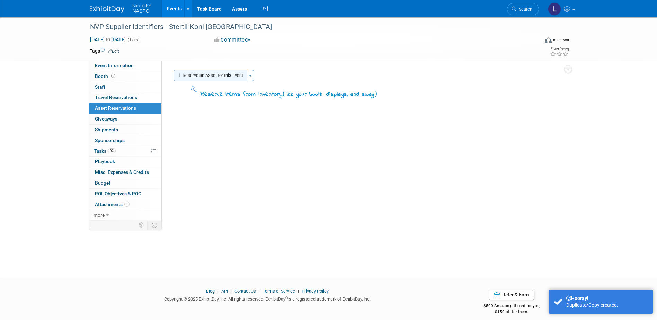
click at [191, 75] on button "Reserve an Asset for this Event" at bounding box center [210, 75] width 73 height 11
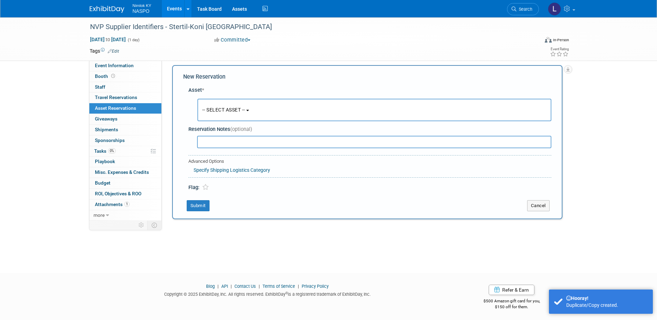
scroll to position [6, 0]
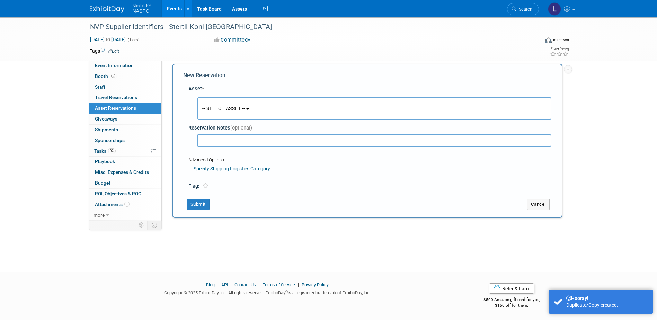
click at [217, 106] on span "-- SELECT ASSET --" at bounding box center [223, 109] width 43 height 6
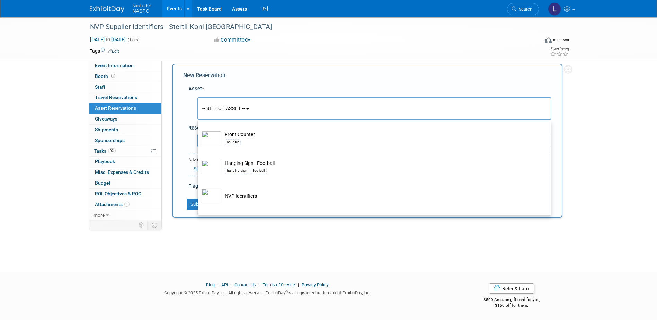
scroll to position [208, 0]
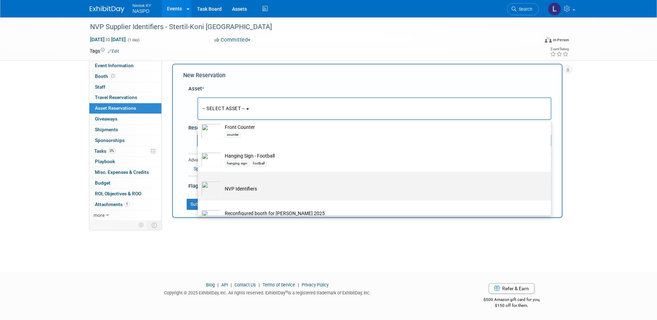
click at [240, 189] on td "NVP Identifiers" at bounding box center [379, 188] width 316 height 15
click at [199, 180] on input "NVP Identifiers" at bounding box center [196, 178] width 5 height 5
select select "10722420"
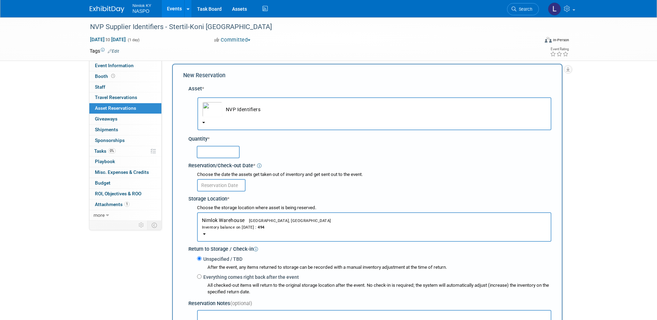
click at [215, 155] on input "text" at bounding box center [218, 152] width 43 height 12
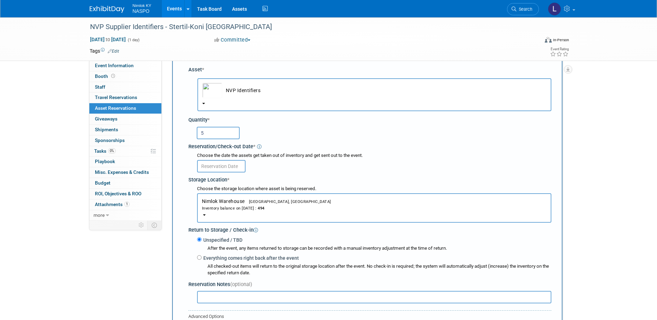
scroll to position [110, 0]
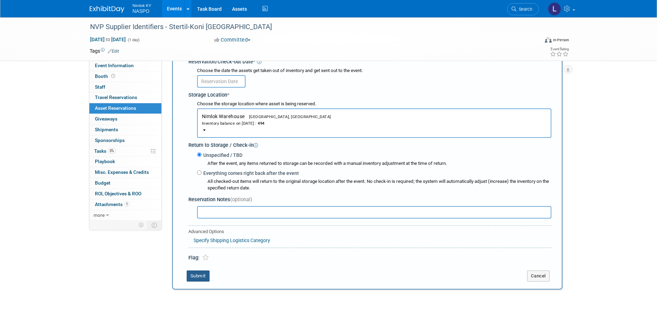
type input "5"
click at [201, 276] on button "Submit" at bounding box center [198, 276] width 23 height 11
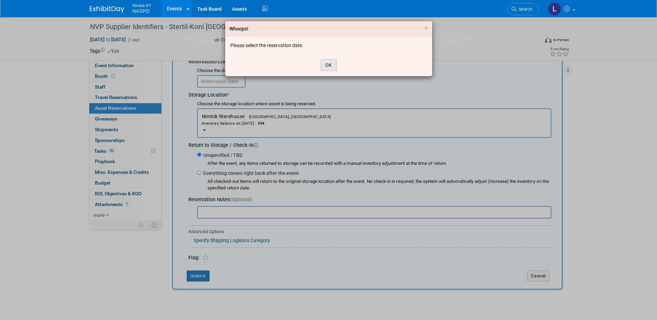
click at [328, 66] on button "OK" at bounding box center [329, 65] width 16 height 12
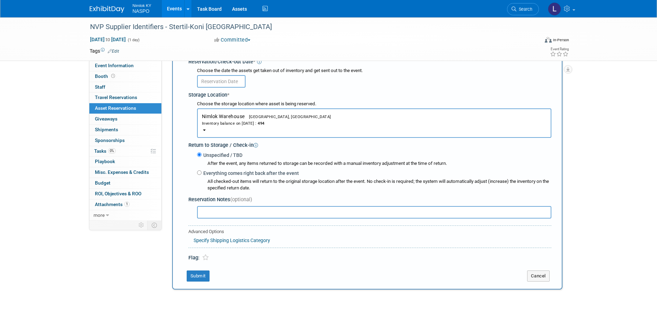
click at [226, 82] on input "text" at bounding box center [221, 81] width 49 height 12
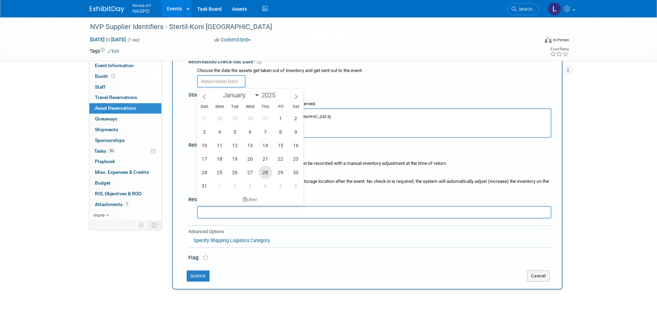
click at [266, 173] on span "28" at bounding box center [266, 173] width 14 height 14
type input "[DATE]"
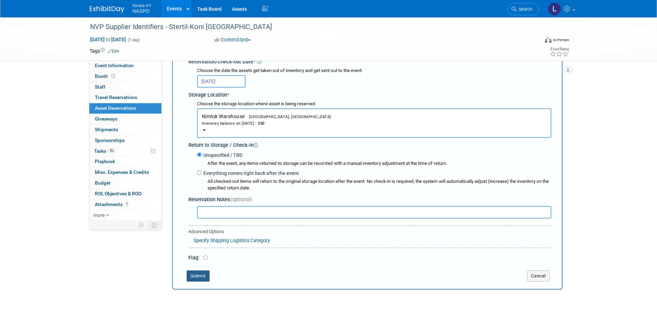
click at [194, 278] on button "Submit" at bounding box center [198, 276] width 23 height 11
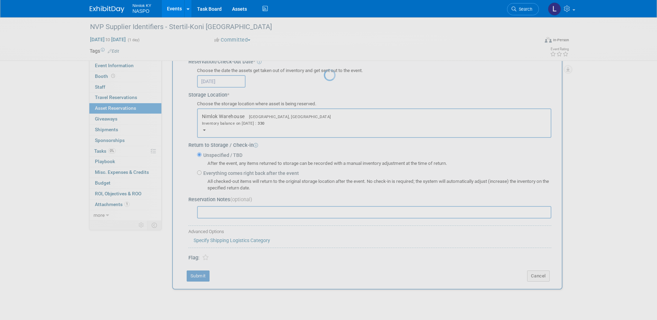
scroll to position [6, 0]
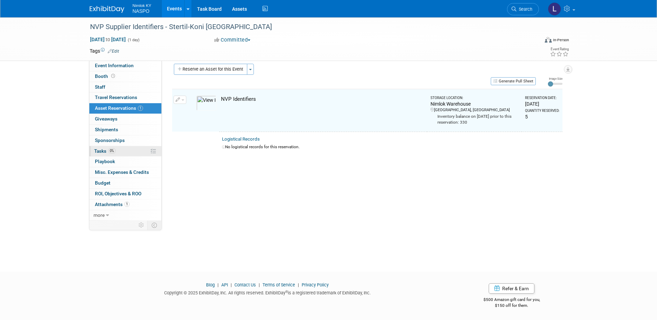
click at [103, 151] on span "Tasks 0%" at bounding box center [104, 151] width 21 height 6
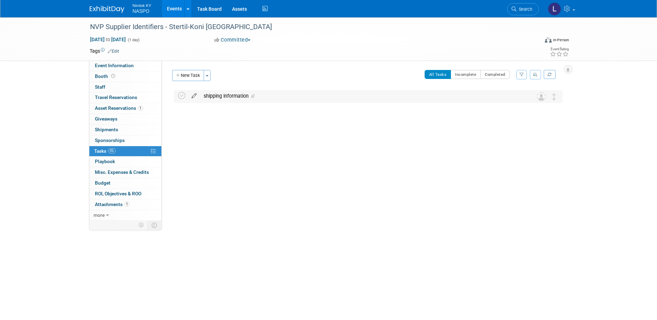
click at [195, 97] on icon at bounding box center [194, 94] width 12 height 9
select select "7"
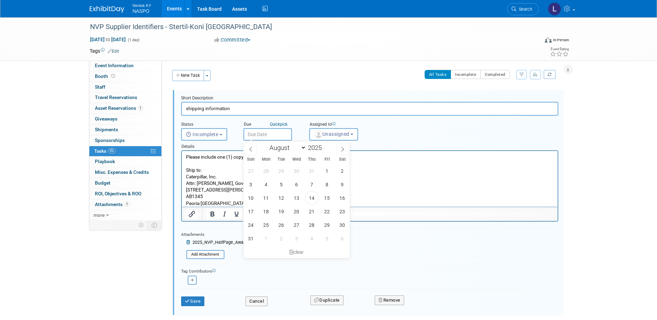
click at [250, 134] on input "text" at bounding box center [268, 134] width 49 height 12
click at [314, 222] on span "28" at bounding box center [312, 225] width 14 height 14
type input "[DATE]"
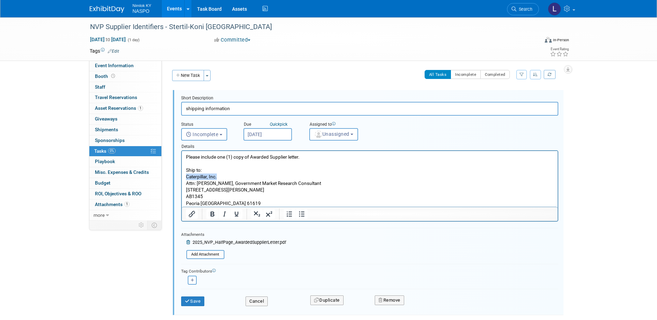
drag, startPoint x: 220, startPoint y: 175, endPoint x: 183, endPoint y: 176, distance: 37.4
click at [183, 176] on html "Please include one (1) copy of Awarded Supplier letter. Ship to: Caterpillar, I…" at bounding box center [370, 179] width 376 height 56
paste body "Rich Text Area. Press ALT-0 for help."
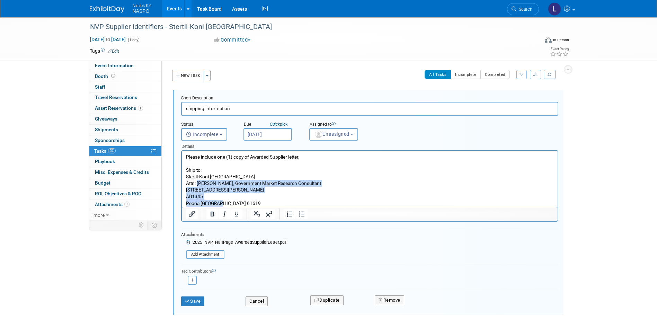
drag, startPoint x: 220, startPoint y: 203, endPoint x: 196, endPoint y: 182, distance: 31.4
click at [196, 182] on p "Please include one (1) copy of Awarded Supplier letter. Ship to: Stertil-Koni U…" at bounding box center [370, 180] width 368 height 53
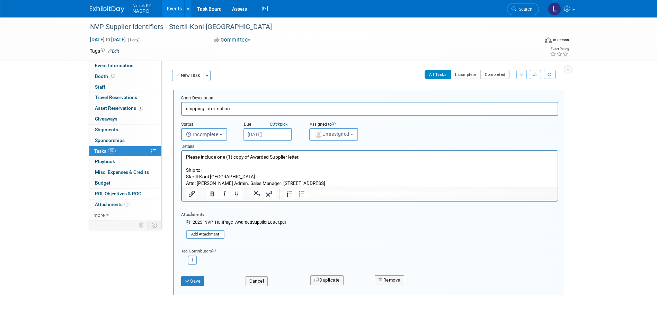
click at [222, 183] on p "Please include one (1) copy of Awarded Supplier letter. Ship to: Stertil-Koni U…" at bounding box center [370, 170] width 368 height 33
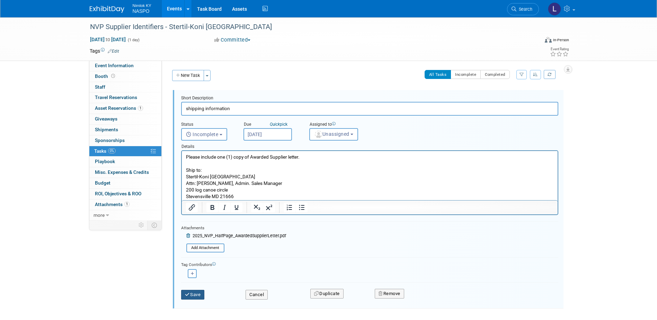
click at [195, 295] on button "Save" at bounding box center [193, 295] width 24 height 10
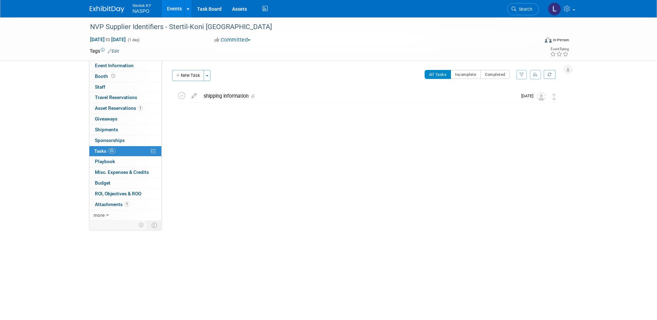
click at [114, 151] on span "0%" at bounding box center [112, 150] width 8 height 5
click at [194, 98] on icon at bounding box center [194, 94] width 12 height 9
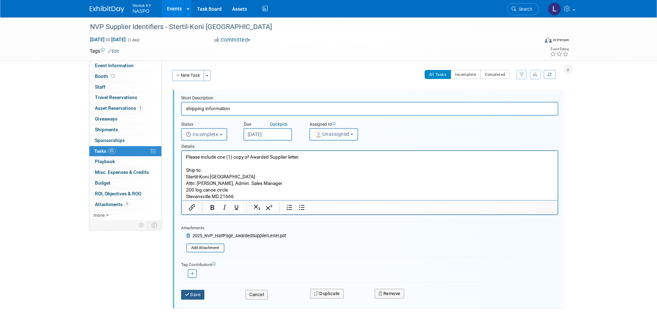
click at [191, 293] on button "Save" at bounding box center [193, 295] width 24 height 10
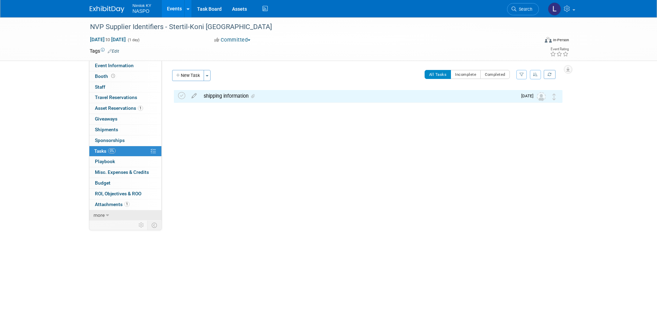
click at [96, 218] on span "more" at bounding box center [99, 215] width 11 height 6
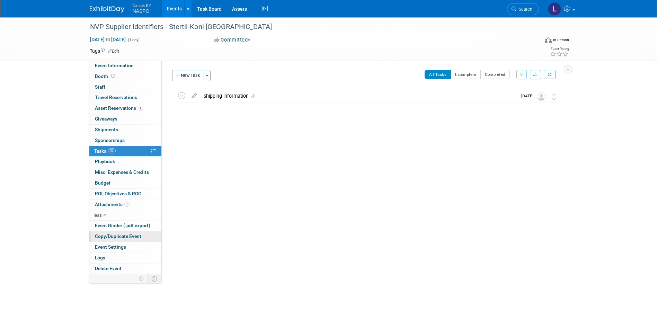
click at [102, 237] on span "Copy/Duplicate Event" at bounding box center [118, 237] width 46 height 6
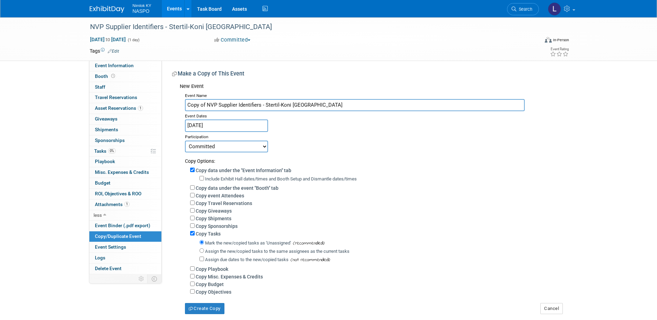
drag, startPoint x: 308, startPoint y: 105, endPoint x: 266, endPoint y: 105, distance: 41.2
click at [266, 105] on input "Copy of NVP Supplier Identifiers - Stertil-Koni USA" at bounding box center [355, 105] width 340 height 12
paste input "Northern Safety Co., Inc."
type input "NVP Supplier Identifiers - Northern Safety Co., Inc."
click at [192, 171] on input "Copy data under the "Event Information" tab" at bounding box center [192, 170] width 5 height 5
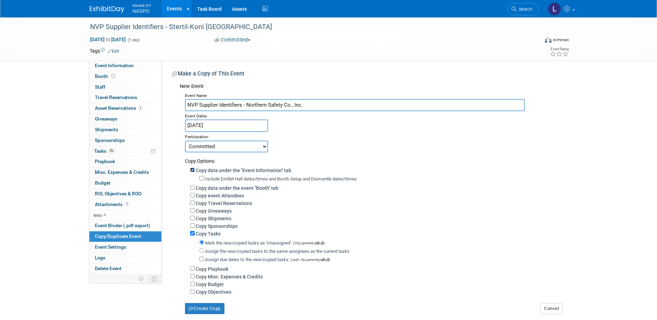
checkbox input "false"
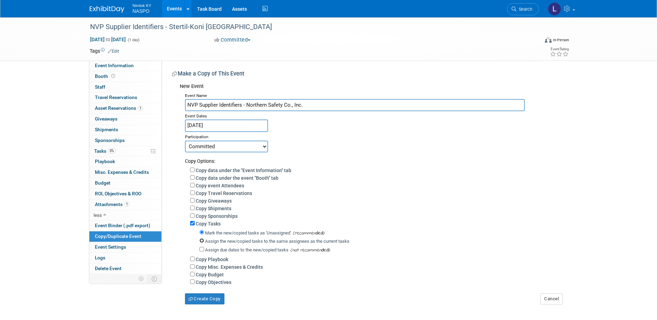
click at [200, 243] on input "Assign the new/copied tasks to the same assignees as the current tasks" at bounding box center [202, 240] width 5 height 5
radio input "true"
click at [199, 302] on button "Create Copy" at bounding box center [204, 298] width 39 height 11
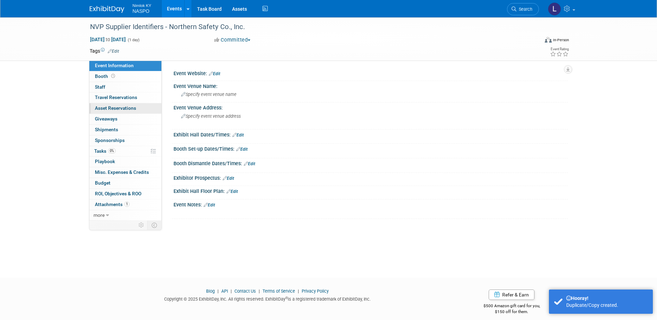
click at [105, 109] on span "Asset Reservations 0" at bounding box center [115, 108] width 41 height 6
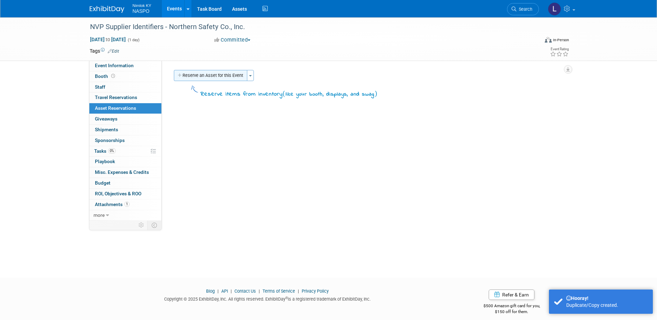
click at [192, 74] on button "Reserve an Asset for this Event" at bounding box center [210, 75] width 73 height 11
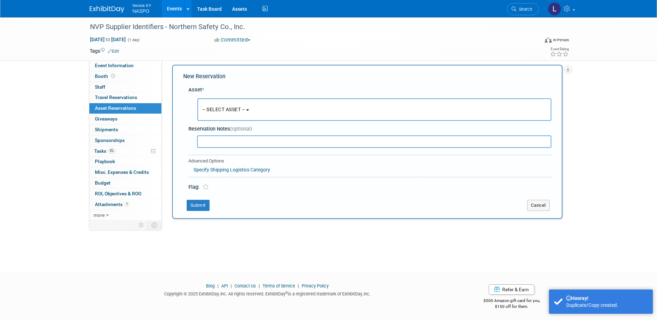
scroll to position [6, 0]
click at [224, 109] on span "-- SELECT ASSET --" at bounding box center [223, 109] width 43 height 6
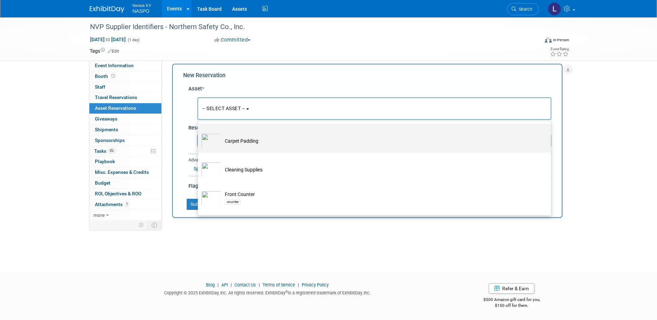
scroll to position [208, 0]
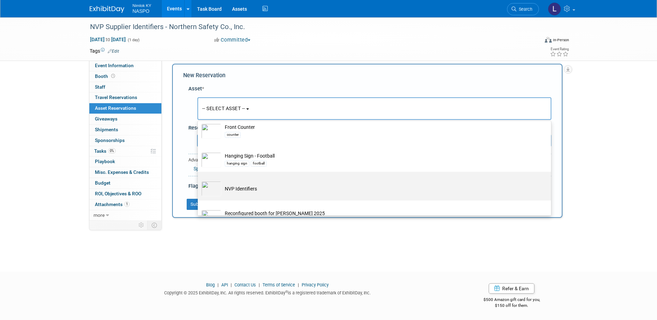
click at [243, 188] on td "NVP Identifiers" at bounding box center [379, 188] width 316 height 15
click at [199, 180] on input "NVP Identifiers" at bounding box center [196, 178] width 5 height 5
select select "10722420"
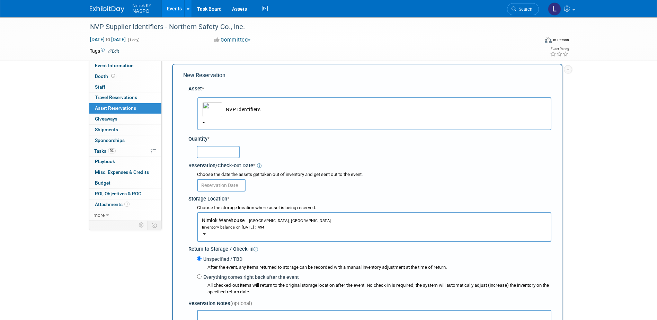
click at [212, 153] on input "text" at bounding box center [218, 152] width 43 height 12
type input "5"
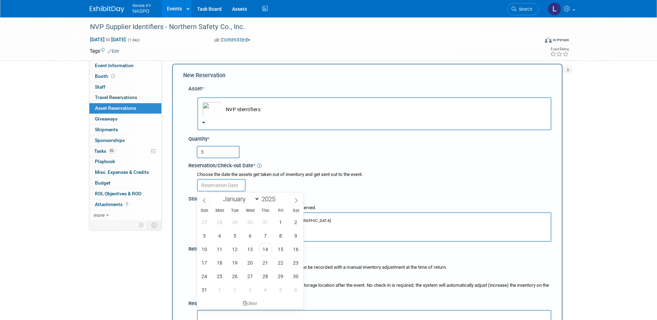
click at [219, 185] on input "text" at bounding box center [221, 185] width 49 height 12
click at [265, 276] on span "28" at bounding box center [266, 277] width 14 height 14
type input "[DATE]"
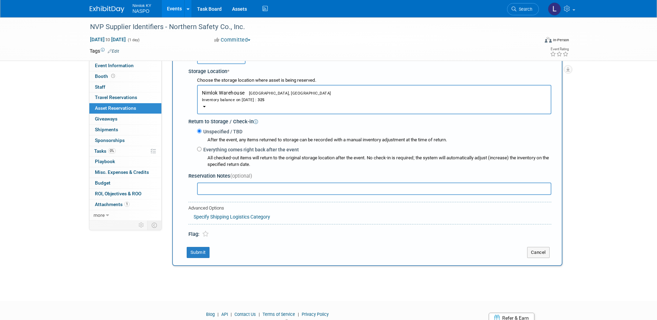
scroll to position [164, 0]
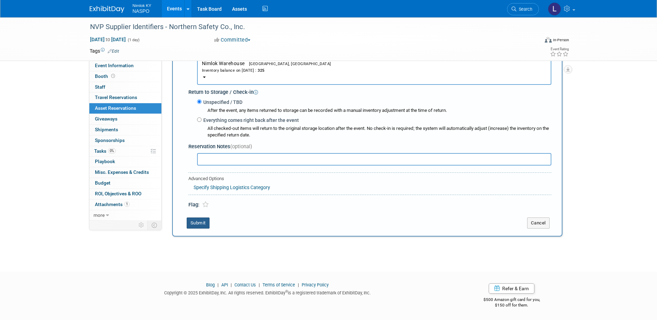
click at [195, 222] on button "Submit" at bounding box center [198, 223] width 23 height 11
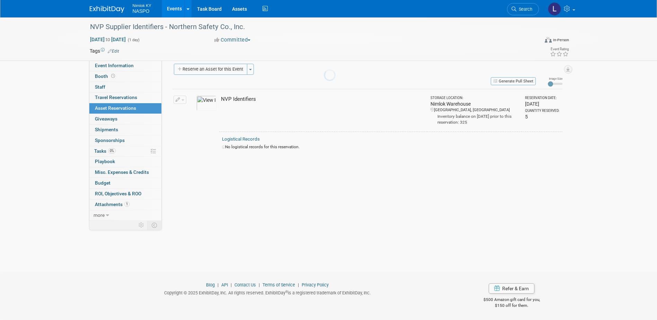
scroll to position [6, 0]
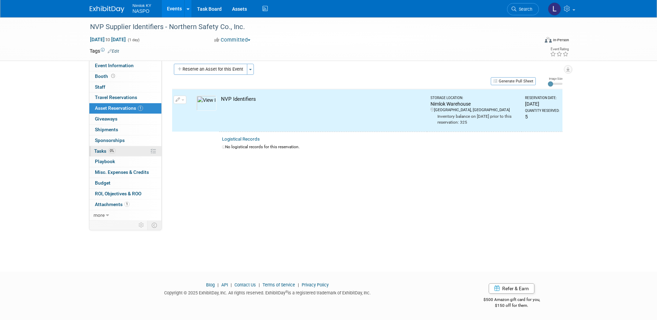
click at [103, 151] on span "Tasks 0%" at bounding box center [104, 151] width 21 height 6
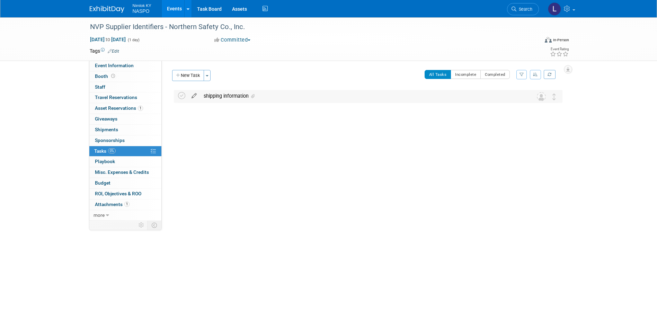
click at [194, 95] on icon at bounding box center [194, 94] width 12 height 9
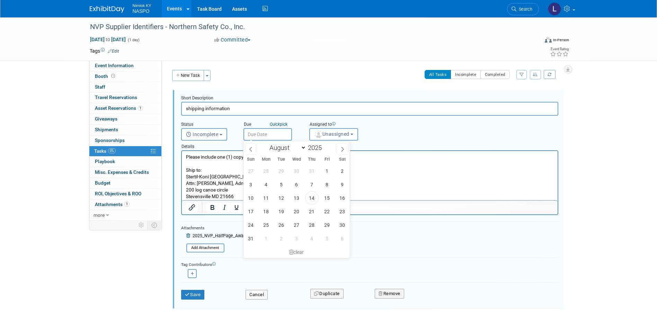
click at [255, 132] on input "text" at bounding box center [268, 134] width 49 height 12
click at [310, 227] on span "28" at bounding box center [312, 225] width 14 height 14
type input "[DATE]"
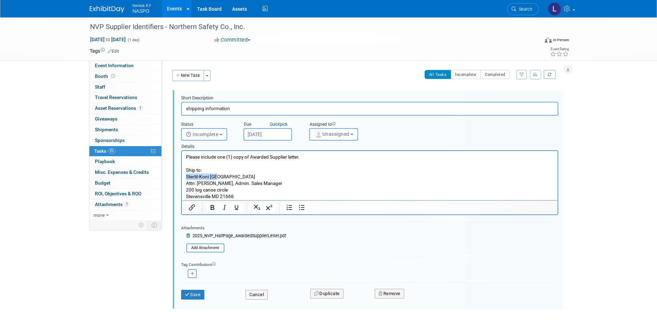
drag, startPoint x: 221, startPoint y: 175, endPoint x: 185, endPoint y: 176, distance: 36.4
click at [185, 176] on html "Please include one (1) copy of Awarded Supplier letter. Ship to: Stertil-Koni […" at bounding box center [370, 175] width 376 height 49
paste body "Rich Text Area. Press ALT-0 for help."
drag, startPoint x: 234, startPoint y: 196, endPoint x: 205, endPoint y: 184, distance: 31.1
click at [205, 184] on p "Please include one (1) copy of Awarded Supplier letter. Ship to: Northern Safet…" at bounding box center [370, 177] width 368 height 46
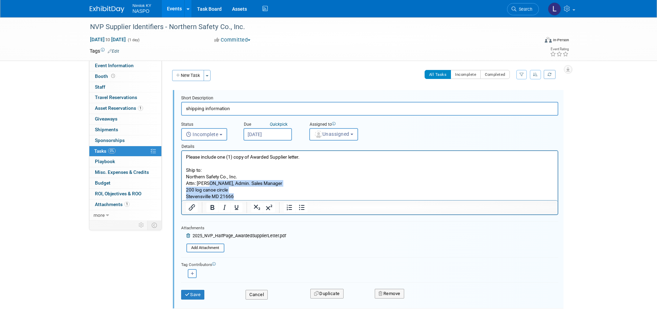
click at [234, 198] on p "Please include one (1) copy of Awarded Supplier letter. Ship to: Northern Safet…" at bounding box center [370, 177] width 368 height 46
drag, startPoint x: 234, startPoint y: 196, endPoint x: 197, endPoint y: 185, distance: 38.2
click at [197, 185] on p "Please include one (1) copy of Awarded Supplier letter. Ship to: Northern Safet…" at bounding box center [370, 177] width 368 height 46
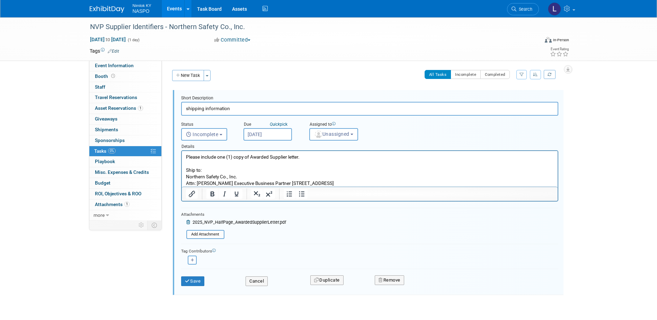
click at [229, 183] on p "Please include one (1) copy of Awarded Supplier letter. Ship to: Northern Safet…" at bounding box center [370, 170] width 368 height 33
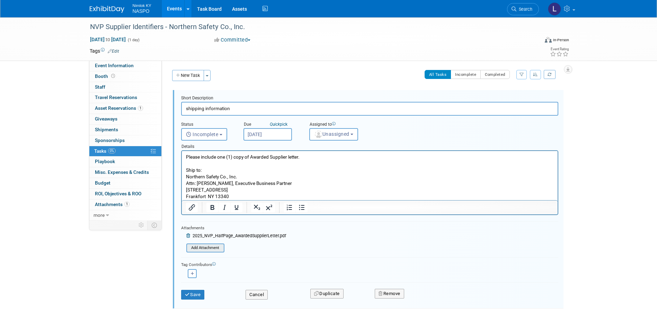
click at [203, 249] on input "file" at bounding box center [188, 248] width 71 height 8
click at [192, 293] on button "Save" at bounding box center [193, 295] width 24 height 10
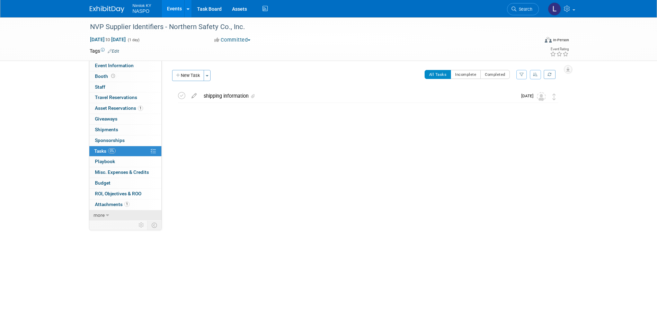
click at [97, 213] on span "more" at bounding box center [99, 215] width 11 height 6
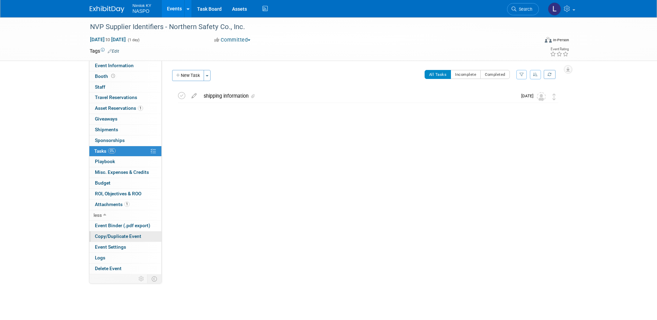
click at [99, 238] on span "Copy/Duplicate Event" at bounding box center [118, 237] width 46 height 6
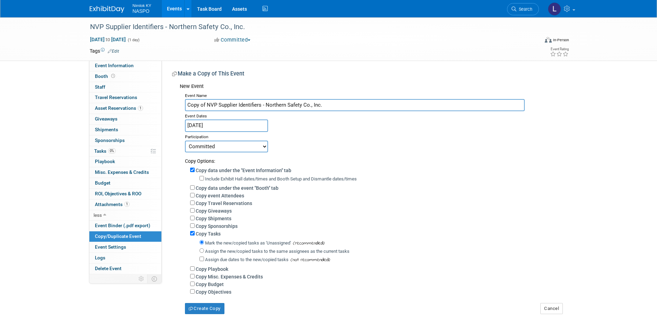
drag, startPoint x: 322, startPoint y: 104, endPoint x: 266, endPoint y: 108, distance: 56.0
click at [266, 108] on input "Copy of NVP Supplier Identifiers - Northern Safety Co., Inc." at bounding box center [355, 105] width 340 height 12
paste input "The Public Group"
click at [207, 105] on input "Copy of NVP Supplier Identifiers - The Public Group" at bounding box center [355, 105] width 340 height 12
type input "NVP Supplier Identifiers - The Public Group"
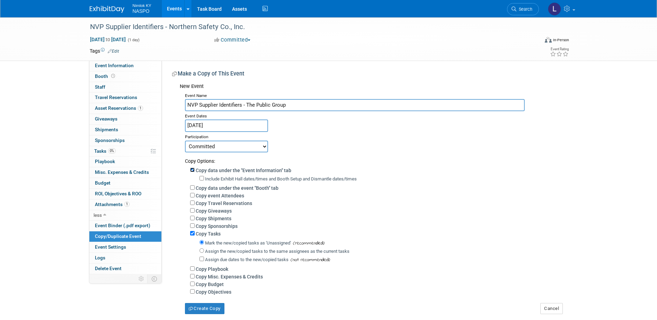
click at [191, 170] on input "Copy data under the "Event Information" tab" at bounding box center [192, 170] width 5 height 5
checkbox input "false"
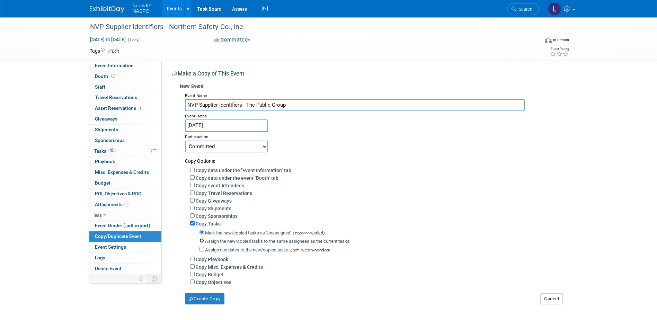
click at [202, 243] on input "Assign the new/copied tasks to the same assignees as the current tasks" at bounding box center [202, 240] width 5 height 5
radio input "true"
click at [206, 301] on button "Create Copy" at bounding box center [204, 298] width 39 height 11
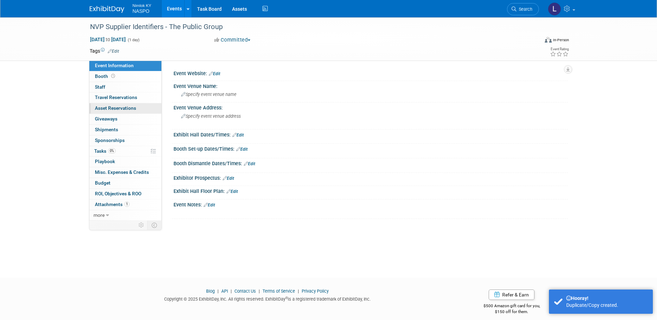
click at [122, 109] on span "Asset Reservations 0" at bounding box center [115, 108] width 41 height 6
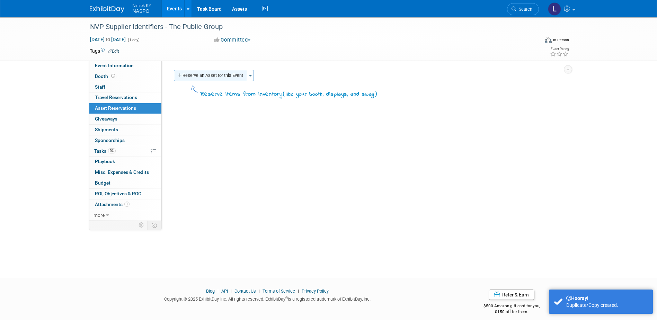
click at [187, 77] on button "Reserve an Asset for this Event" at bounding box center [210, 75] width 73 height 11
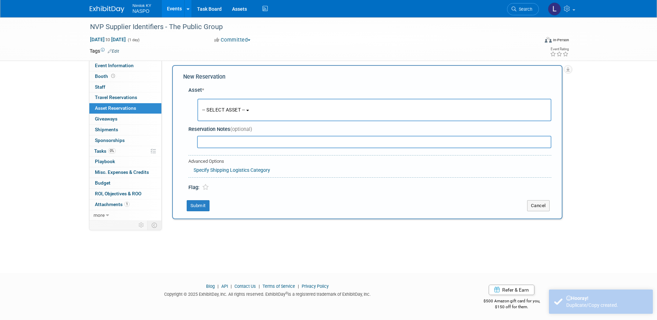
scroll to position [6, 0]
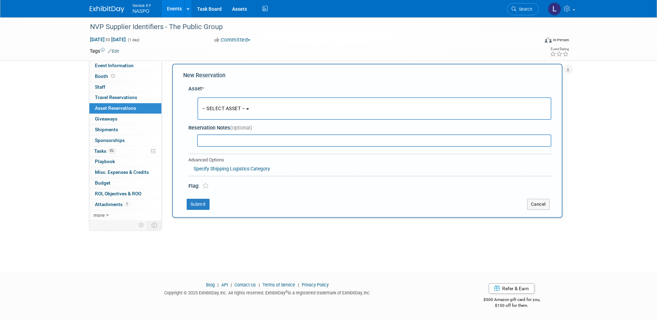
click at [214, 106] on span "-- SELECT ASSET --" at bounding box center [223, 109] width 43 height 6
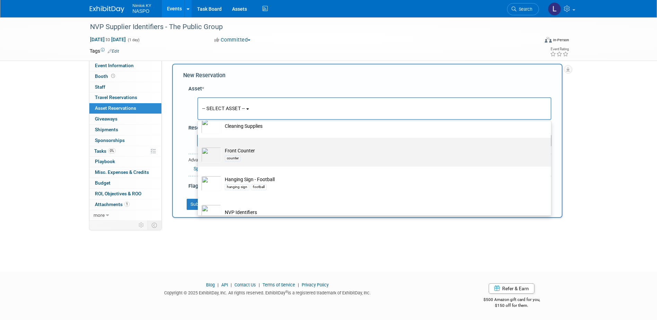
scroll to position [243, 0]
click at [238, 155] on td "NVP Identifiers" at bounding box center [379, 154] width 316 height 15
click at [199, 146] on input "NVP Identifiers" at bounding box center [196, 143] width 5 height 5
select select "10722420"
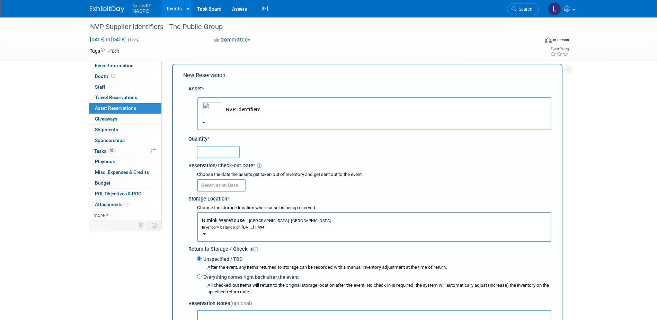
click at [220, 149] on input "text" at bounding box center [218, 152] width 43 height 12
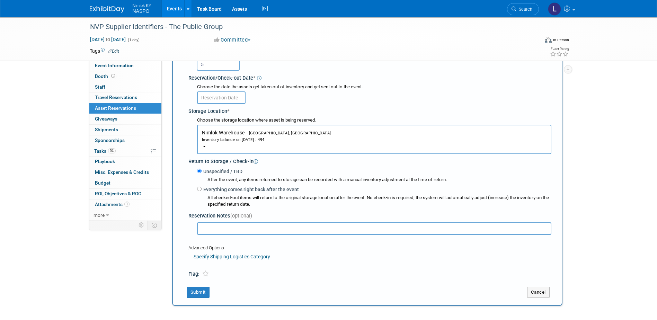
scroll to position [110, 0]
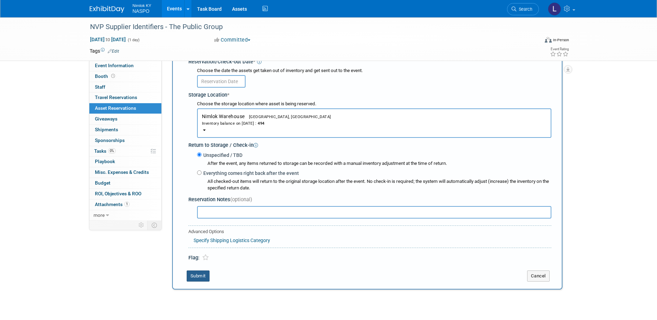
type input "5"
click at [199, 276] on button "Submit" at bounding box center [198, 276] width 23 height 11
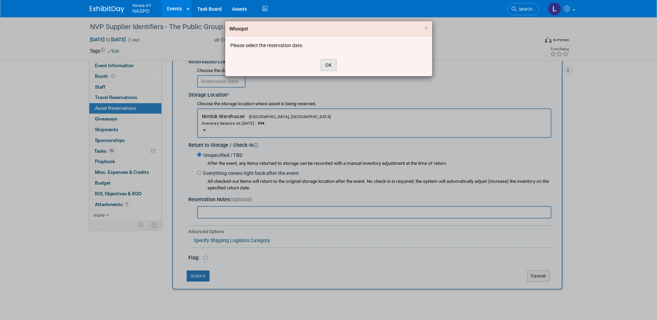
click at [327, 63] on button "OK" at bounding box center [329, 65] width 16 height 12
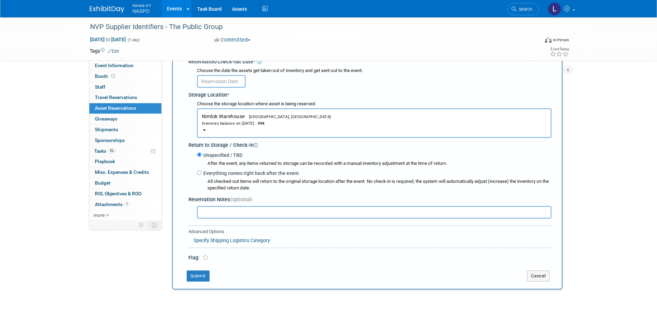
click at [235, 83] on input "text" at bounding box center [221, 81] width 49 height 12
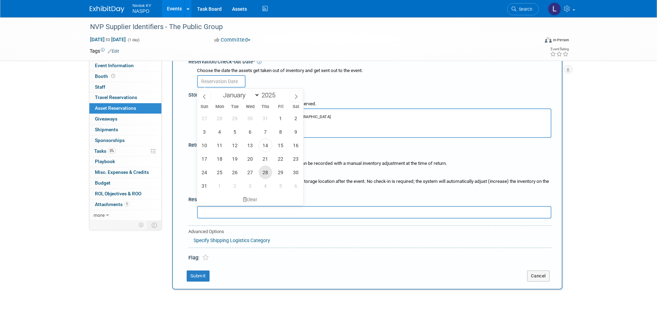
click at [267, 168] on span "28" at bounding box center [266, 173] width 14 height 14
type input "[DATE]"
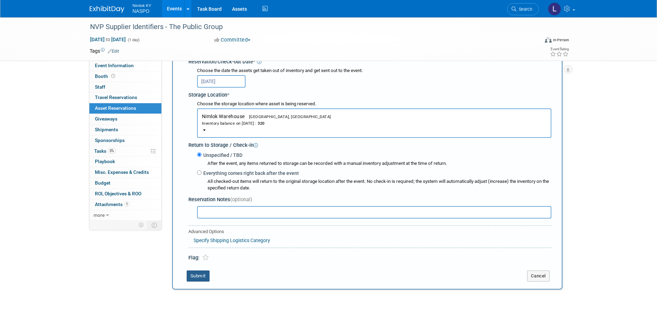
click at [200, 276] on button "Submit" at bounding box center [198, 276] width 23 height 11
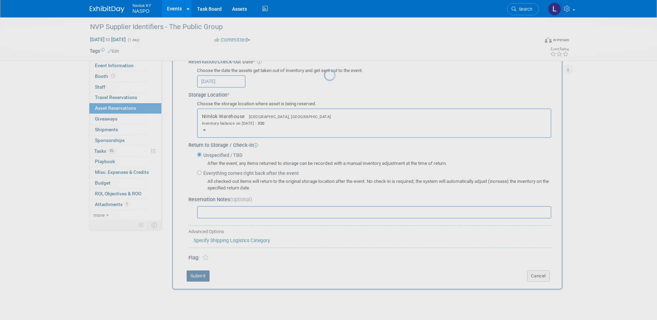
scroll to position [6, 0]
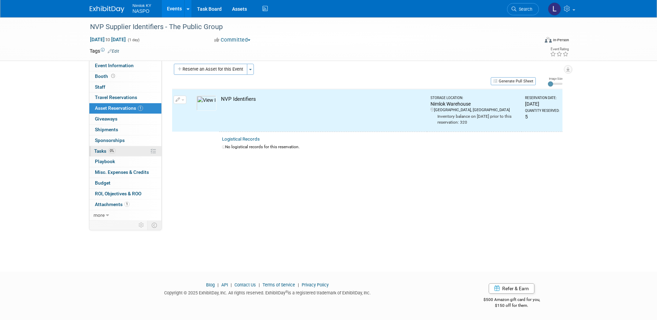
click at [104, 151] on span "Tasks 0%" at bounding box center [104, 151] width 21 height 6
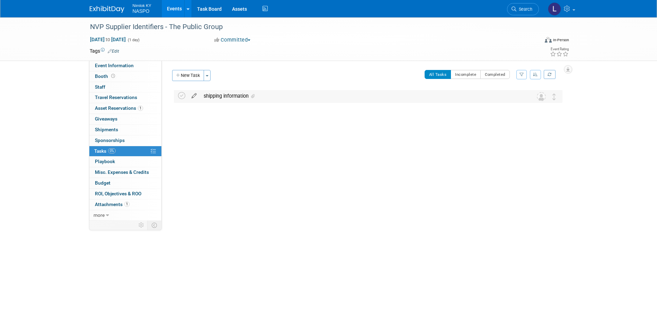
click at [192, 96] on icon at bounding box center [194, 94] width 12 height 9
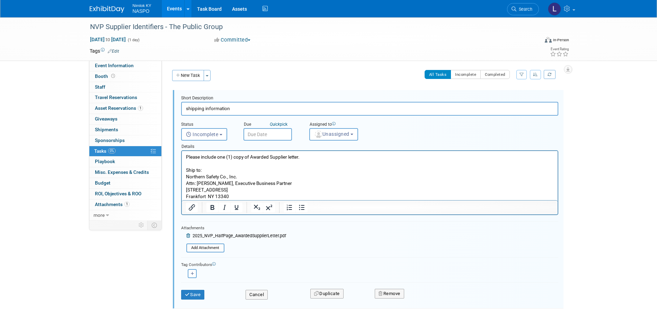
click at [275, 132] on input "text" at bounding box center [268, 134] width 49 height 12
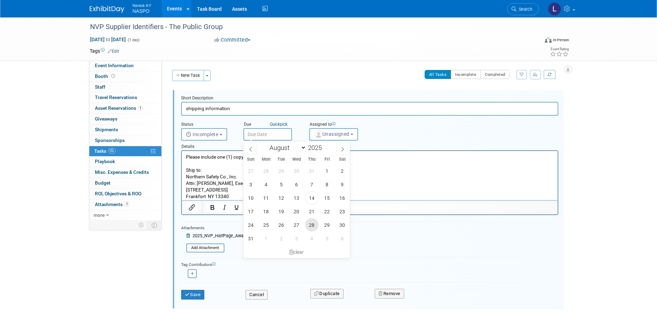
click at [313, 225] on span "28" at bounding box center [312, 225] width 14 height 14
type input "[DATE]"
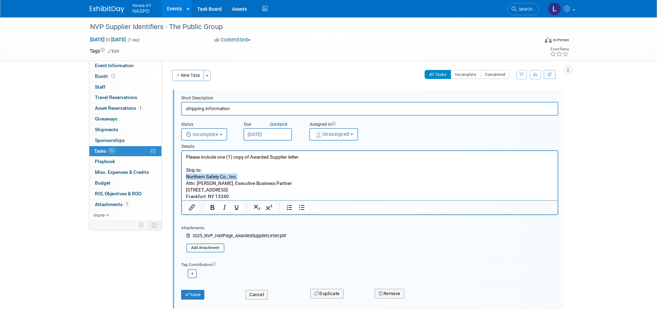
drag, startPoint x: 236, startPoint y: 176, endPoint x: 185, endPoint y: 179, distance: 50.7
click at [186, 179] on p "Please include one (1) copy of Awarded Supplier letter. Ship to: Northern Safet…" at bounding box center [370, 177] width 368 height 46
paste body "Rich Text Area. Press ALT-0 for help."
drag, startPoint x: 227, startPoint y: 197, endPoint x: 197, endPoint y: 186, distance: 32.1
click at [197, 186] on p "Please include one (1) copy of Awarded Supplier letter. Ship to: The Public Gro…" at bounding box center [370, 177] width 368 height 46
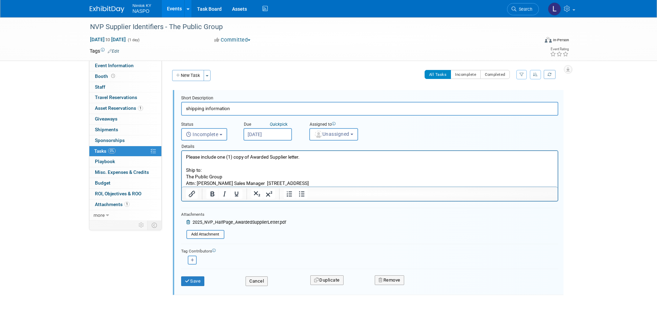
click at [224, 184] on p "Please include one (1) copy of Awarded Supplier letter. Ship to: The Public Gro…" at bounding box center [370, 170] width 368 height 33
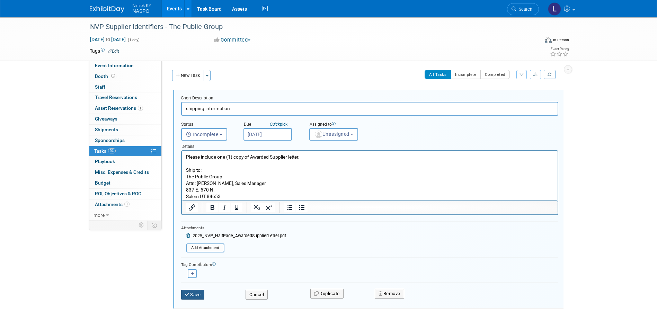
click at [192, 295] on button "Save" at bounding box center [193, 295] width 24 height 10
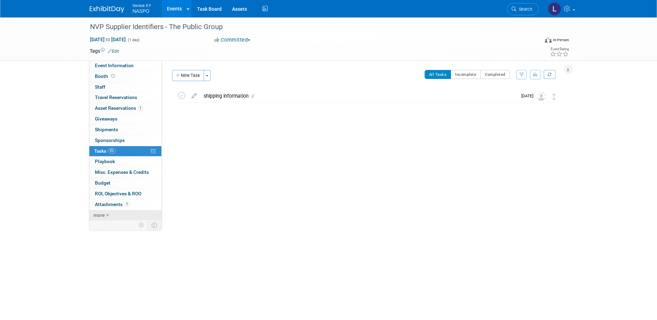
click at [96, 215] on span "more" at bounding box center [99, 215] width 11 height 6
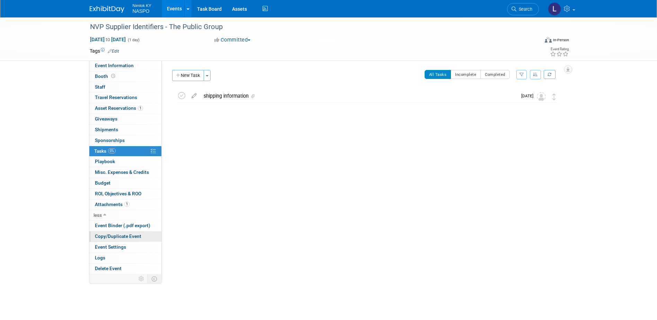
click at [109, 237] on span "Copy/Duplicate Event" at bounding box center [118, 237] width 46 height 6
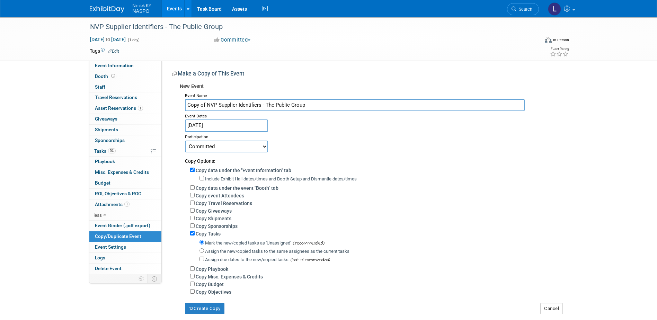
drag, startPoint x: 304, startPoint y: 104, endPoint x: 266, endPoint y: 106, distance: 38.2
click at [266, 106] on input "Copy of NVP Supplier Identifiers - The Public Group" at bounding box center [355, 105] width 340 height 12
paste input "Global Furniture"
click at [209, 104] on input "Copy of NVP Supplier Identifiers - Global Furniture Group" at bounding box center [355, 105] width 340 height 12
type input "NVP Supplier Identifiers - Global Furniture Group"
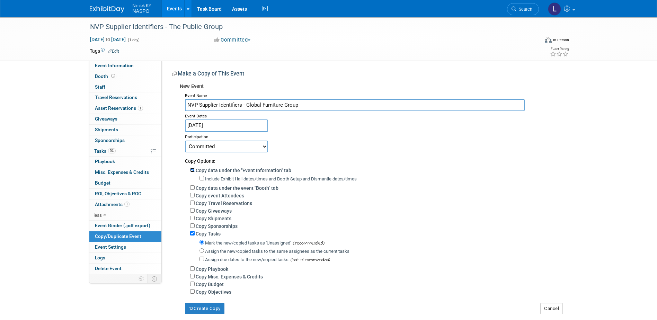
click at [193, 172] on input "Copy data under the "Event Information" tab" at bounding box center [192, 170] width 5 height 5
checkbox input "false"
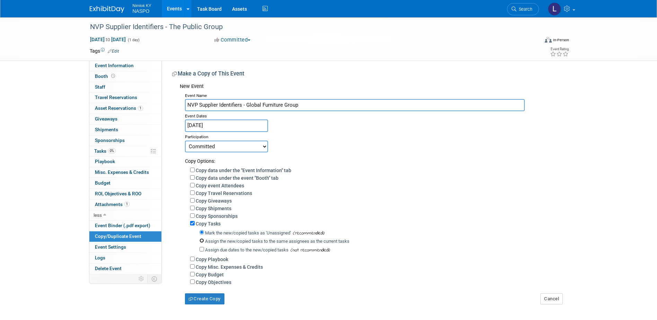
click at [202, 243] on input "Assign the new/copied tasks to the same assignees as the current tasks" at bounding box center [202, 240] width 5 height 5
radio input "true"
click at [203, 300] on button "Create Copy" at bounding box center [204, 298] width 39 height 11
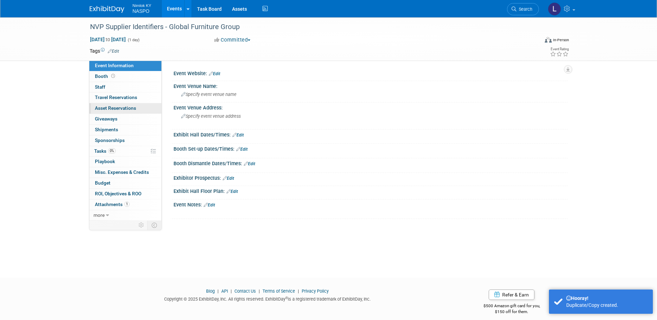
click at [106, 107] on span "Asset Reservations 0" at bounding box center [115, 108] width 41 height 6
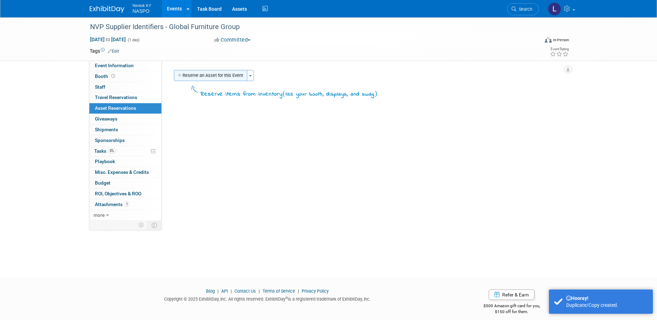
click at [187, 75] on button "Reserve an Asset for this Event" at bounding box center [210, 75] width 73 height 11
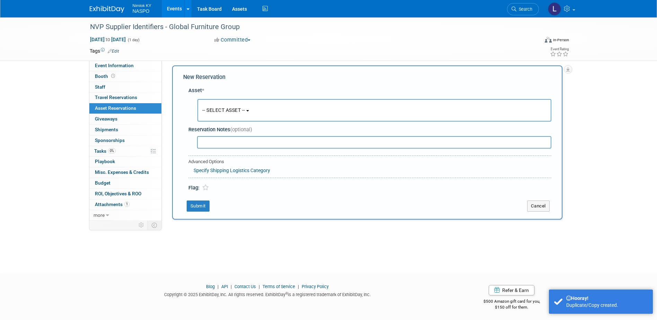
scroll to position [6, 0]
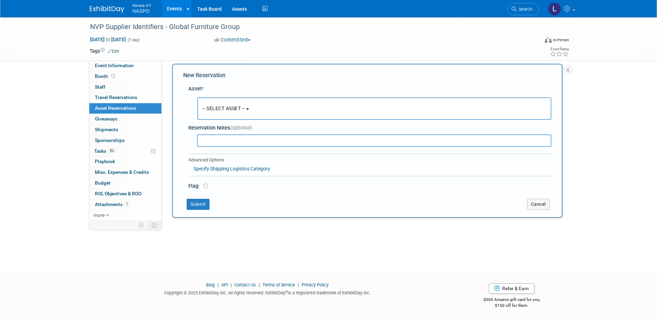
click at [210, 106] on span "-- SELECT ASSET --" at bounding box center [223, 109] width 43 height 6
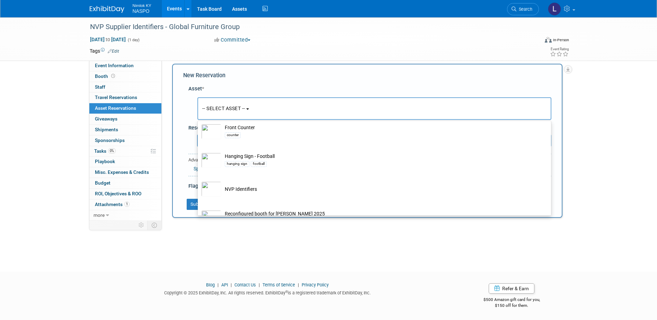
scroll to position [208, 0]
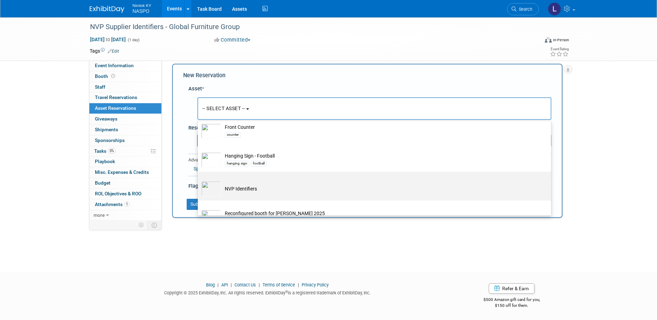
click at [236, 189] on td "NVP Identifiers" at bounding box center [379, 188] width 316 height 15
click at [199, 180] on input "NVP Identifiers" at bounding box center [196, 178] width 5 height 5
select select "10722420"
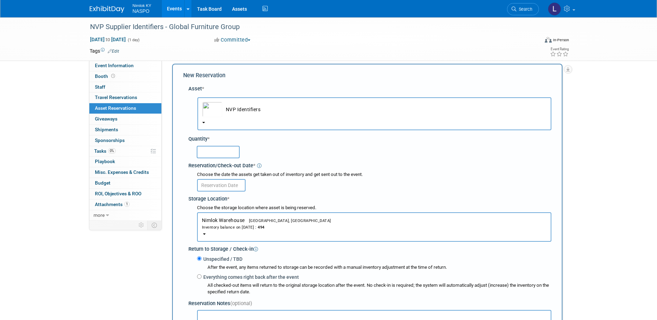
click at [214, 152] on input "text" at bounding box center [218, 152] width 43 height 12
type input "1"
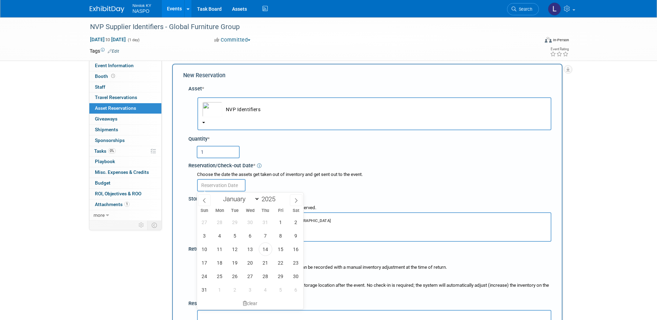
click at [215, 185] on input "text" at bounding box center [221, 185] width 49 height 12
click at [267, 275] on span "28" at bounding box center [266, 277] width 14 height 14
type input "[DATE]"
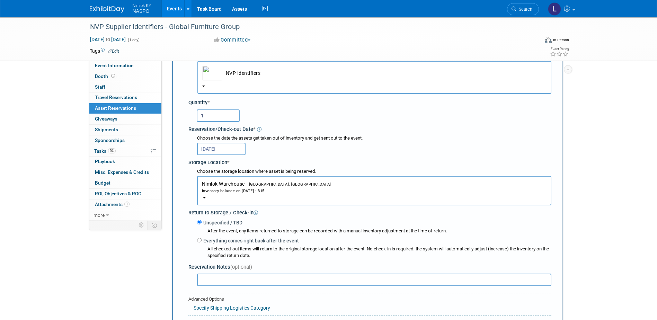
scroll to position [110, 0]
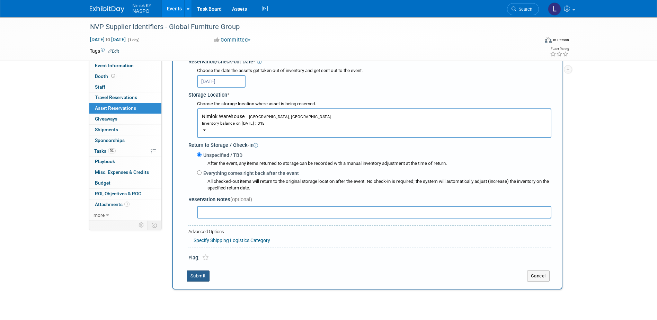
click at [201, 279] on button "Submit" at bounding box center [198, 276] width 23 height 11
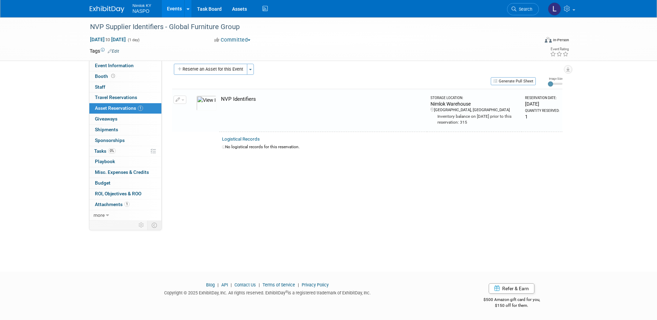
scroll to position [6, 0]
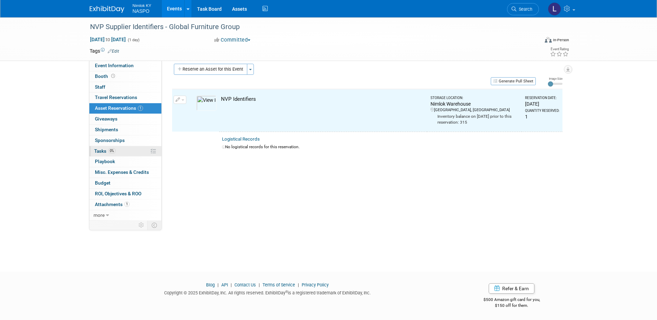
click at [97, 150] on span "Tasks 0%" at bounding box center [104, 151] width 21 height 6
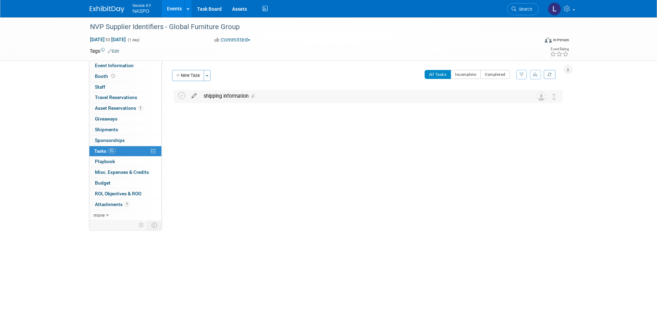
click at [193, 95] on icon at bounding box center [194, 94] width 12 height 9
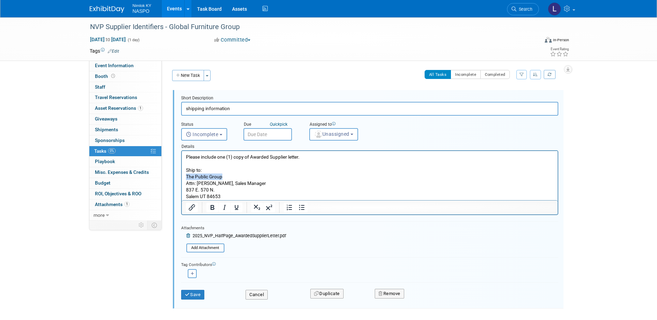
drag, startPoint x: 222, startPoint y: 177, endPoint x: 186, endPoint y: 177, distance: 36.4
click at [186, 177] on p "Please include one (1) copy of Awarded Supplier letter. Ship to: The Public Gro…" at bounding box center [370, 177] width 368 height 46
drag, startPoint x: 220, startPoint y: 194, endPoint x: 198, endPoint y: 186, distance: 23.9
click at [198, 186] on p "Please include one (1) copy of Awarded Supplier letter. Ship to: Global Furnitu…" at bounding box center [370, 177] width 368 height 46
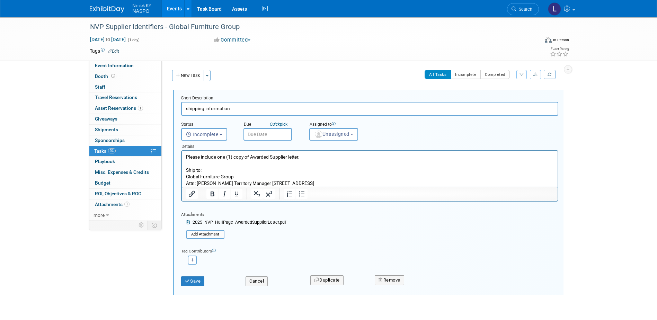
click at [226, 182] on p "Please include one (1) copy of Awarded Supplier letter. Ship to: Global Furnitu…" at bounding box center [370, 170] width 368 height 33
click at [274, 182] on p "Please include one (1) copy of Awarded Supplier letter. Ship to: Global Furnitu…" at bounding box center [370, 170] width 368 height 33
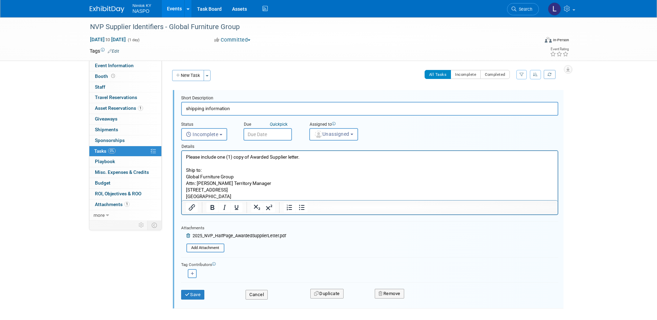
click at [266, 135] on input "text" at bounding box center [268, 134] width 49 height 12
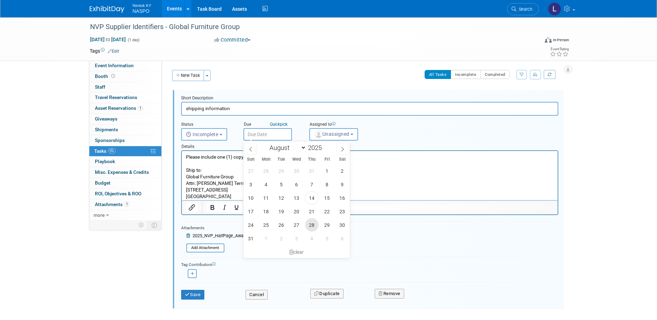
click at [313, 228] on span "28" at bounding box center [312, 225] width 14 height 14
type input "[DATE]"
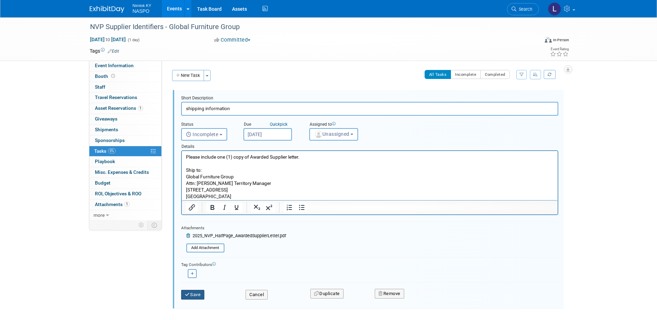
click at [199, 297] on button "Save" at bounding box center [193, 295] width 24 height 10
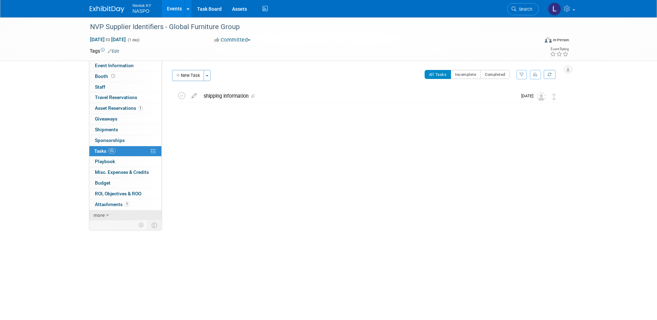
click at [97, 213] on span "more" at bounding box center [99, 215] width 11 height 6
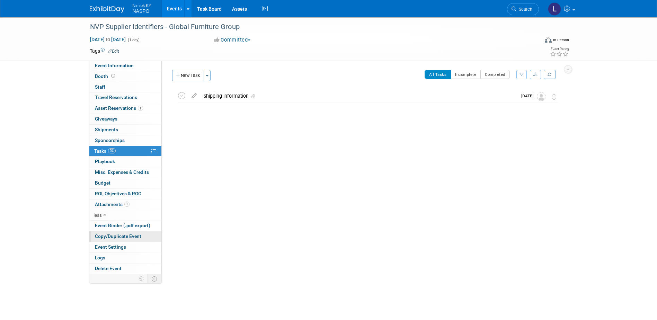
click at [102, 235] on span "Copy/Duplicate Event" at bounding box center [118, 237] width 46 height 6
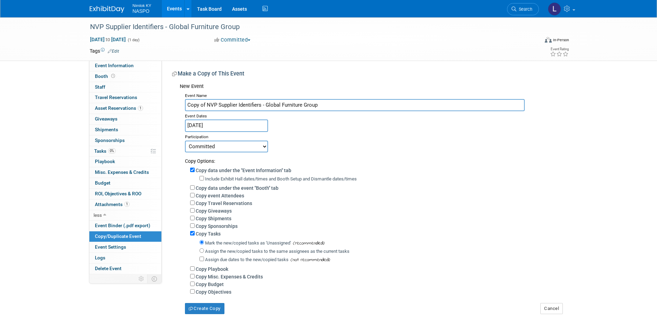
drag, startPoint x: 319, startPoint y: 104, endPoint x: 265, endPoint y: 106, distance: 54.4
click at [265, 106] on input "Copy of NVP Supplier Identifiers - Global Furniture Group" at bounding box center [355, 105] width 340 height 12
paste input "Northwest Playground Equipment, Inc."
drag, startPoint x: 206, startPoint y: 105, endPoint x: 179, endPoint y: 105, distance: 27.4
click at [179, 105] on div "New Event Event Name Copy of NVP Supplier Identifiers - Northwest Playground Eq…" at bounding box center [367, 197] width 390 height 234
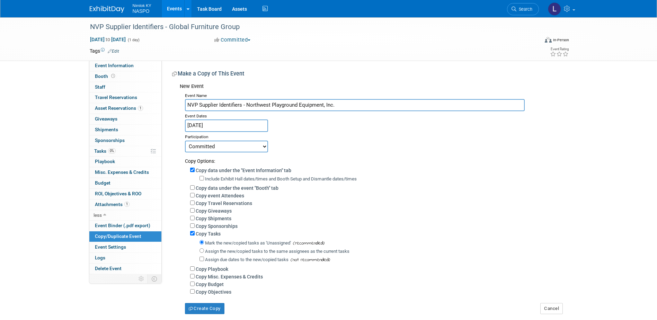
type input "NVP Supplier Identifiers - Northwest Playground Equipment, Inc."
click at [191, 169] on input "Copy data under the "Event Information" tab" at bounding box center [192, 170] width 5 height 5
checkbox input "false"
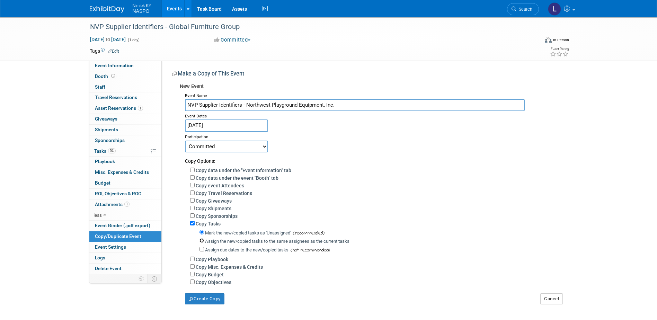
click at [201, 242] on input "Assign the new/copied tasks to the same assignees as the current tasks" at bounding box center [202, 240] width 5 height 5
radio input "true"
click at [206, 304] on button "Create Copy" at bounding box center [204, 298] width 39 height 11
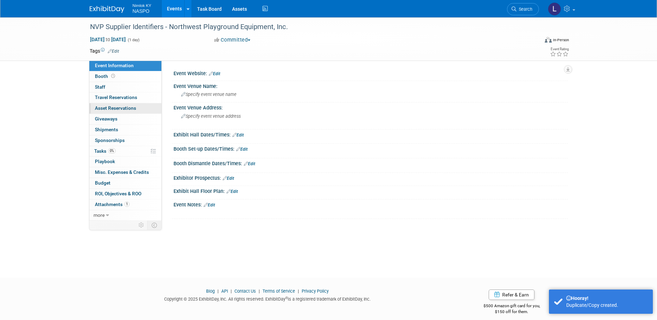
click at [122, 108] on span "Asset Reservations 0" at bounding box center [115, 108] width 41 height 6
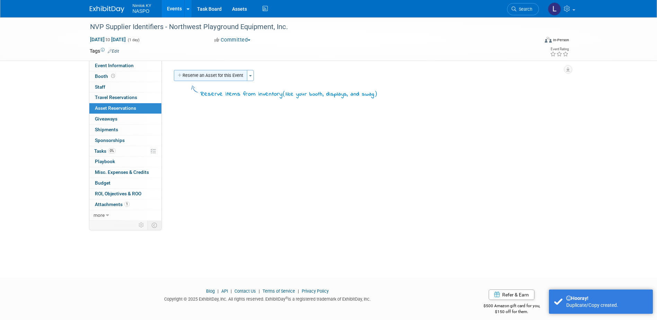
click at [211, 79] on button "Reserve an Asset for this Event" at bounding box center [210, 75] width 73 height 11
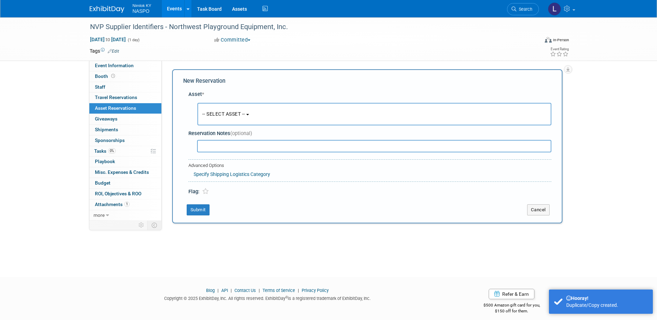
scroll to position [6, 0]
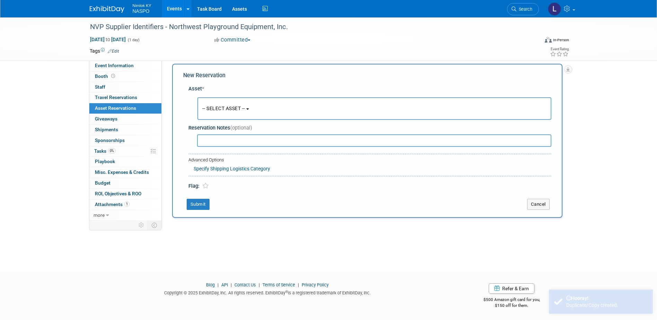
click at [220, 109] on span "-- SELECT ASSET --" at bounding box center [223, 109] width 43 height 6
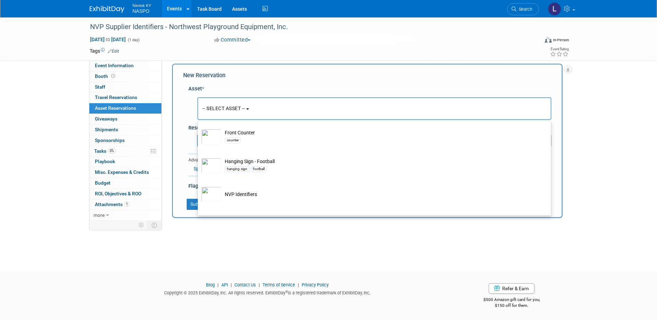
scroll to position [208, 0]
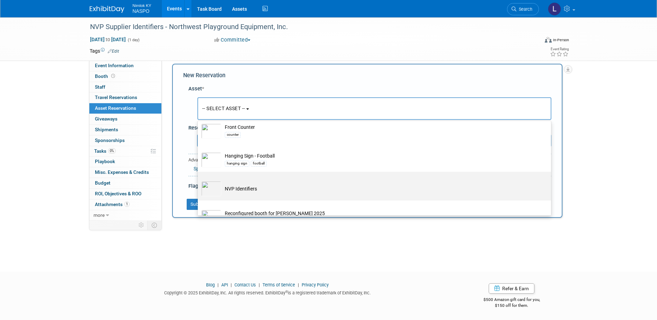
click at [231, 191] on td "NVP Identifiers" at bounding box center [379, 188] width 316 height 15
click at [199, 180] on input "NVP Identifiers" at bounding box center [196, 178] width 5 height 5
select select "10722420"
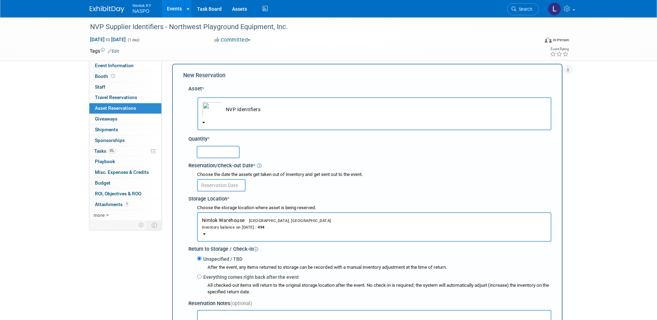
click at [221, 151] on input "text" at bounding box center [218, 152] width 43 height 12
type input "5"
click at [221, 185] on input "text" at bounding box center [221, 185] width 49 height 12
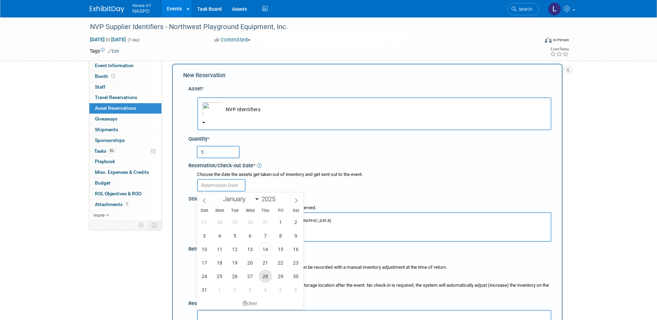
click at [269, 274] on span "28" at bounding box center [266, 277] width 14 height 14
type input "[DATE]"
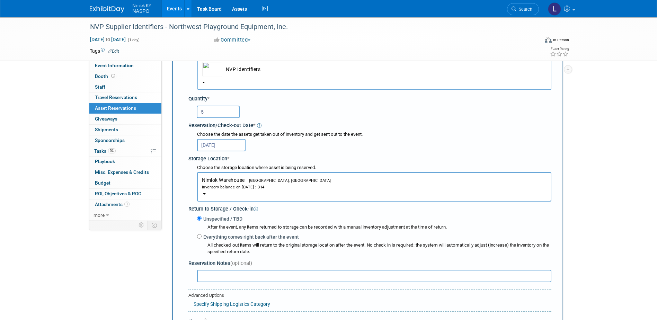
scroll to position [110, 0]
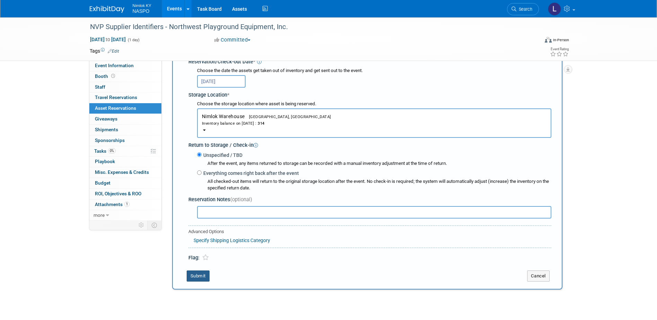
click at [203, 277] on button "Submit" at bounding box center [198, 276] width 23 height 11
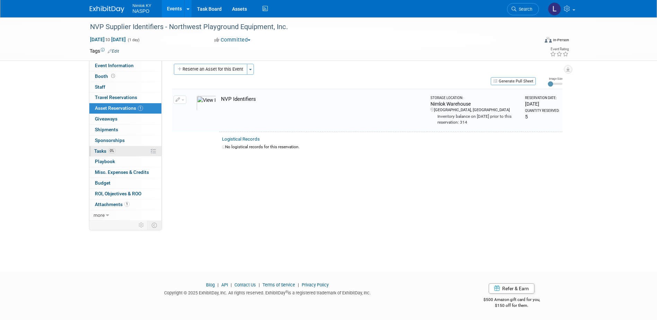
click at [100, 151] on span "Tasks 0%" at bounding box center [104, 151] width 21 height 6
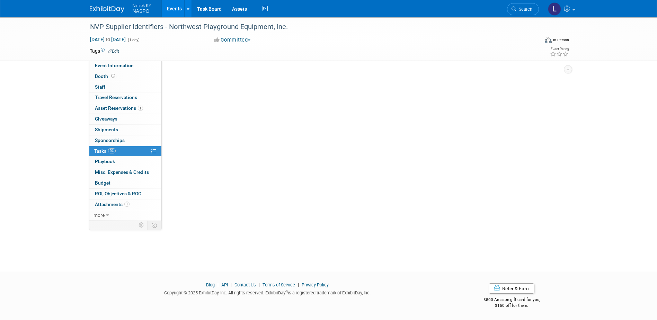
scroll to position [0, 0]
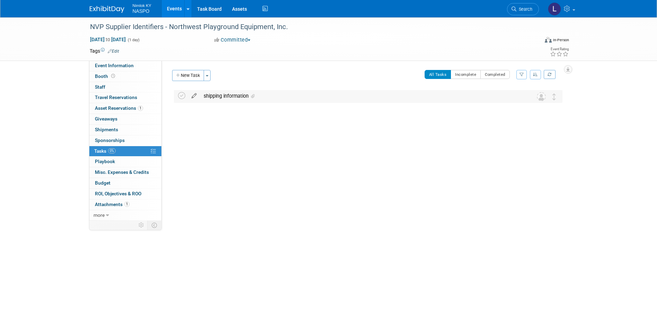
click at [194, 96] on icon at bounding box center [194, 94] width 12 height 9
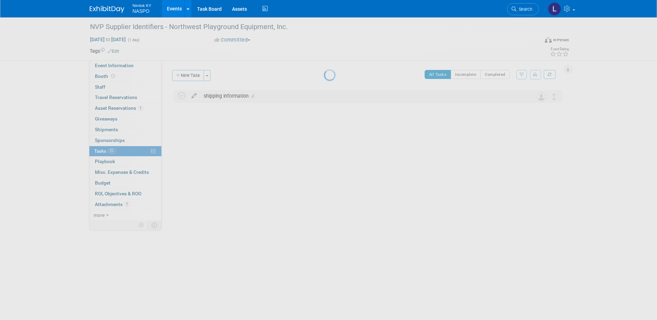
select select "7"
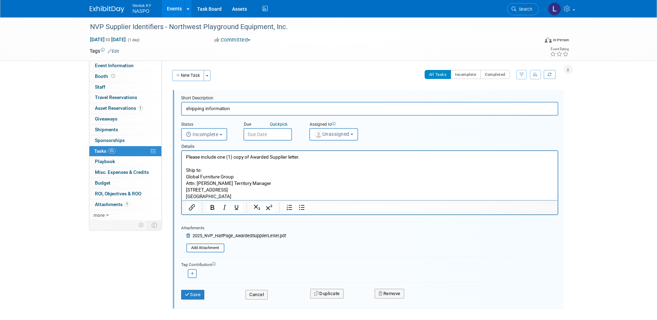
click at [253, 133] on input "text" at bounding box center [268, 134] width 49 height 12
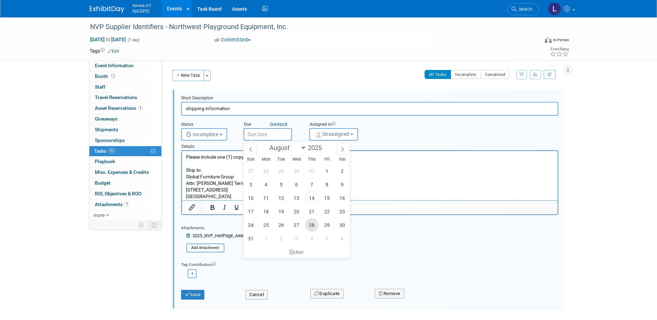
click at [310, 227] on span "28" at bounding box center [312, 225] width 14 height 14
type input "[DATE]"
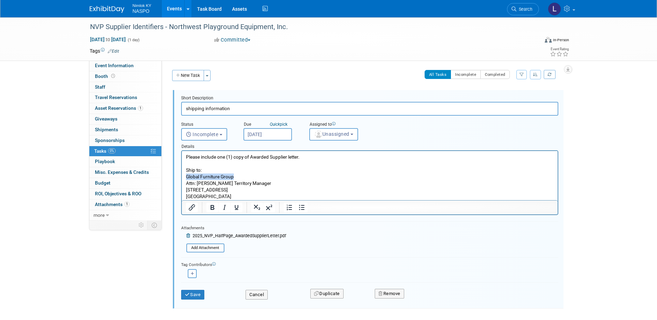
drag, startPoint x: 234, startPoint y: 176, endPoint x: 185, endPoint y: 176, distance: 48.9
click at [185, 176] on body "Please include one (1) copy of Awarded Supplier letter. Ship to: Global Furnitu…" at bounding box center [369, 177] width 369 height 46
drag, startPoint x: 239, startPoint y: 196, endPoint x: 197, endPoint y: 184, distance: 43.7
click at [197, 184] on p "Please include one (1) copy of Awarded Supplier letter. Ship to: Northwest Play…" at bounding box center [370, 177] width 368 height 46
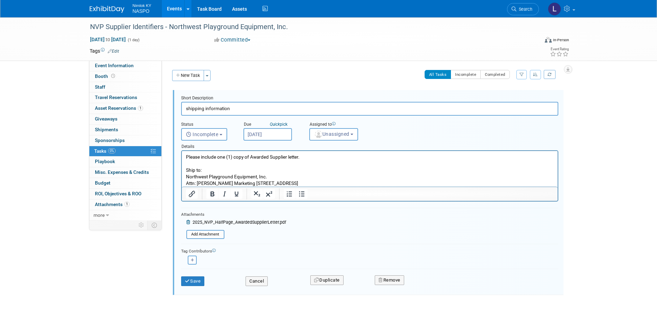
click at [237, 183] on p "Please include one (1) copy of Awarded Supplier letter. Ship to: Northwest Play…" at bounding box center [370, 170] width 368 height 33
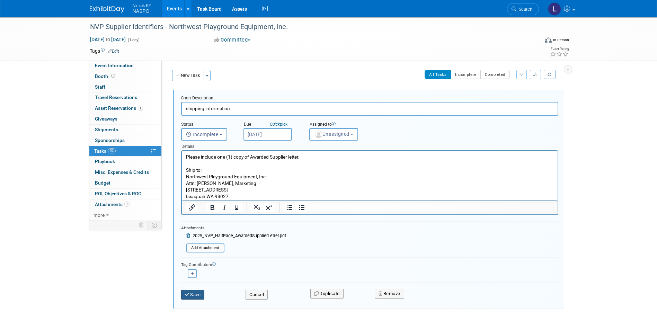
click at [196, 294] on button "Save" at bounding box center [193, 295] width 24 height 10
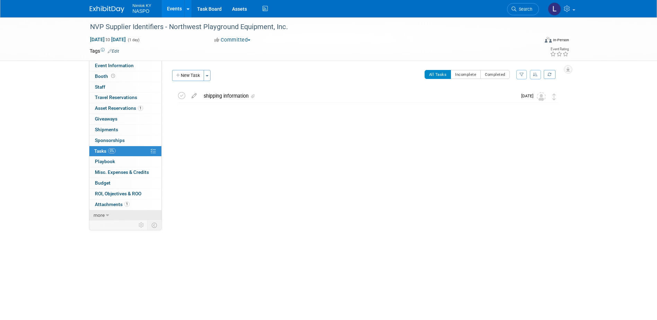
click at [99, 214] on span "more" at bounding box center [99, 215] width 11 height 6
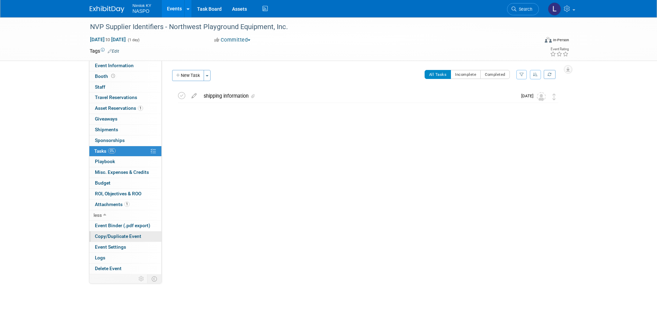
click at [99, 237] on span "Copy/Duplicate Event" at bounding box center [118, 237] width 46 height 6
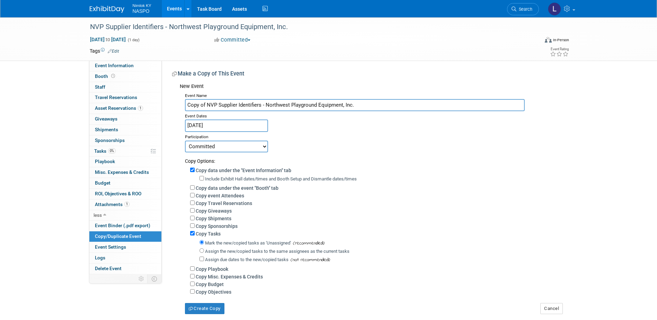
drag, startPoint x: 355, startPoint y: 104, endPoint x: 266, endPoint y: 105, distance: 88.7
click at [266, 105] on input "Copy of NVP Supplier Identifiers - Northwest Playground Equipment, Inc." at bounding box center [355, 105] width 340 height 12
paste input "GameTime"
click at [205, 104] on input "Copy of NVP Supplier Identifiers - GameTime" at bounding box center [355, 105] width 340 height 12
type input "NVP Supplier Identifiers - GameTime"
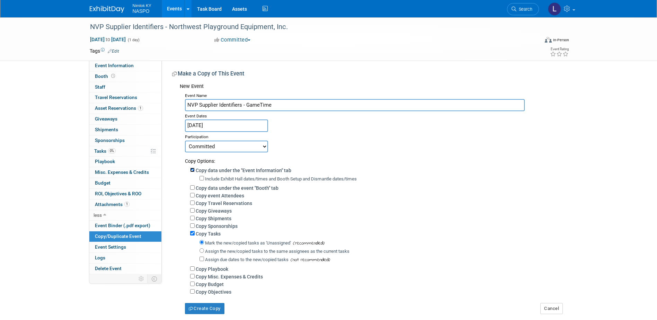
click at [193, 170] on input "Copy data under the "Event Information" tab" at bounding box center [192, 170] width 5 height 5
checkbox input "false"
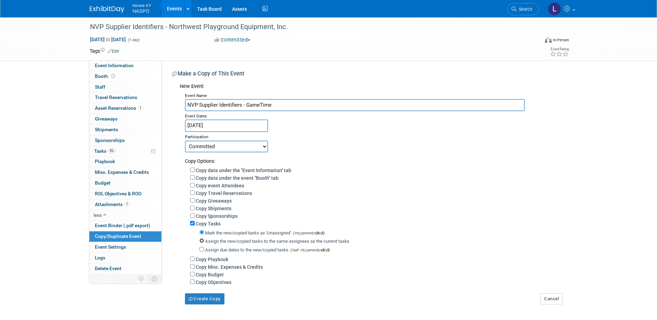
click at [201, 243] on input "Assign the new/copied tasks to the same assignees as the current tasks" at bounding box center [202, 240] width 5 height 5
radio input "true"
click at [209, 304] on button "Create Copy" at bounding box center [204, 298] width 39 height 11
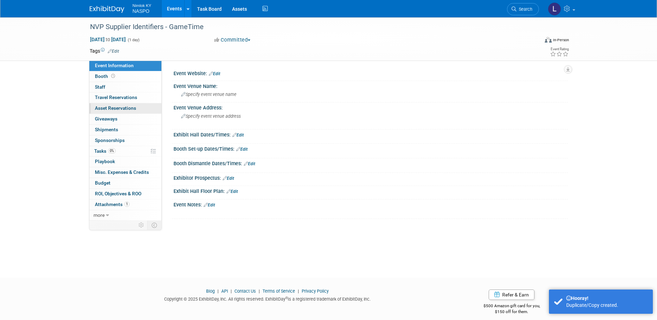
click at [115, 108] on span "Asset Reservations 0" at bounding box center [115, 108] width 41 height 6
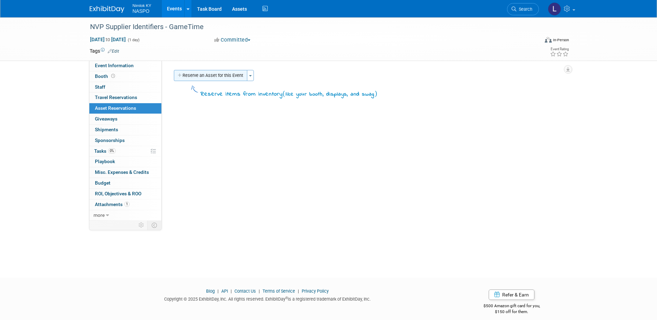
click at [194, 75] on button "Reserve an Asset for this Event" at bounding box center [210, 75] width 73 height 11
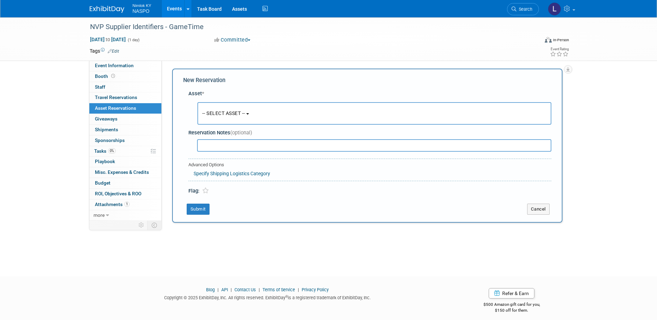
scroll to position [6, 0]
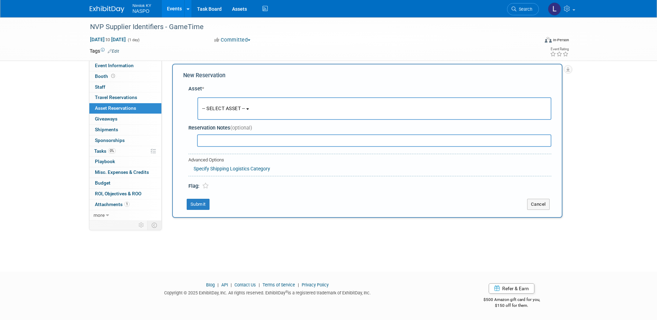
click at [222, 106] on span "-- SELECT ASSET --" at bounding box center [223, 109] width 43 height 6
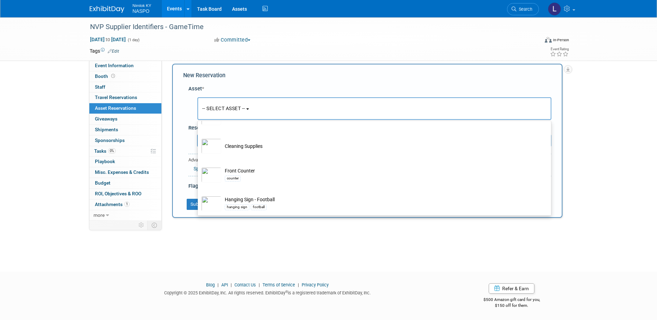
scroll to position [208, 0]
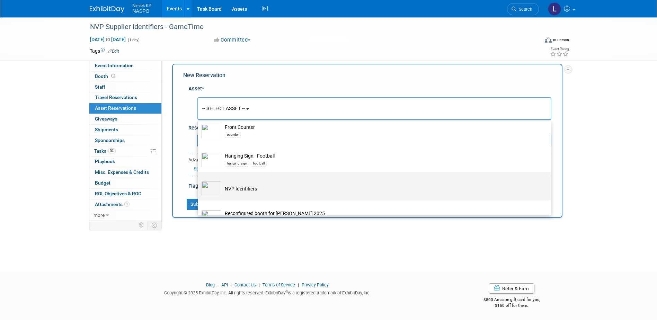
click at [236, 186] on td "NVP Identifiers" at bounding box center [379, 188] width 316 height 15
click at [199, 180] on input "NVP Identifiers" at bounding box center [196, 178] width 5 height 5
select select "10722420"
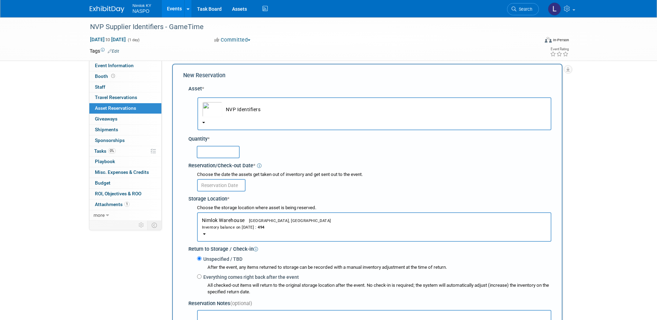
click at [207, 151] on input "text" at bounding box center [218, 152] width 43 height 12
type input "5"
click at [212, 185] on input "text" at bounding box center [221, 185] width 49 height 12
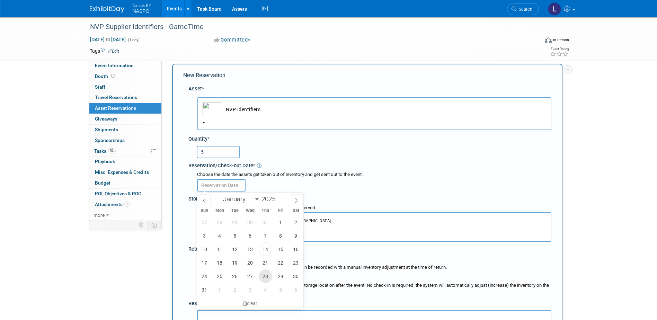
click at [266, 276] on span "28" at bounding box center [266, 277] width 14 height 14
type input "[DATE]"
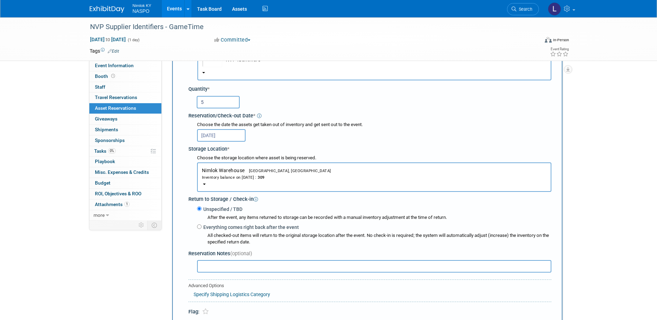
scroll to position [76, 0]
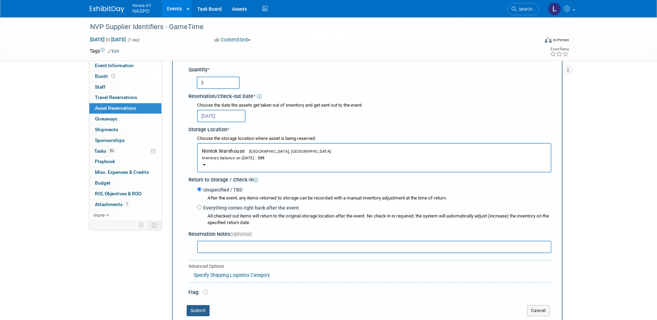
click at [200, 310] on button "Submit" at bounding box center [198, 310] width 23 height 11
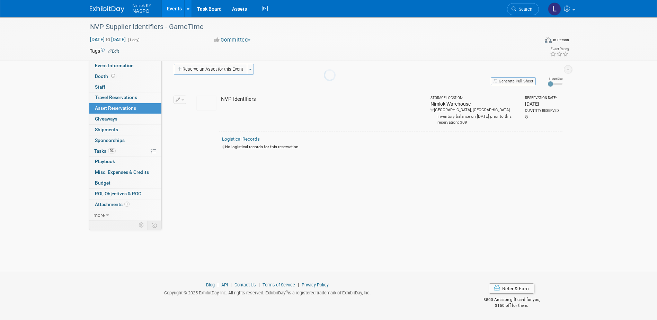
scroll to position [6, 0]
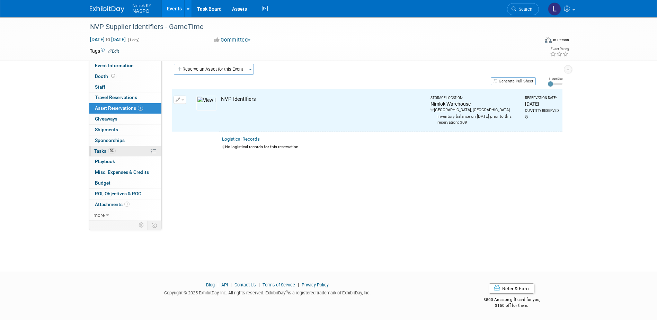
click at [101, 152] on span "Tasks 0%" at bounding box center [104, 151] width 21 height 6
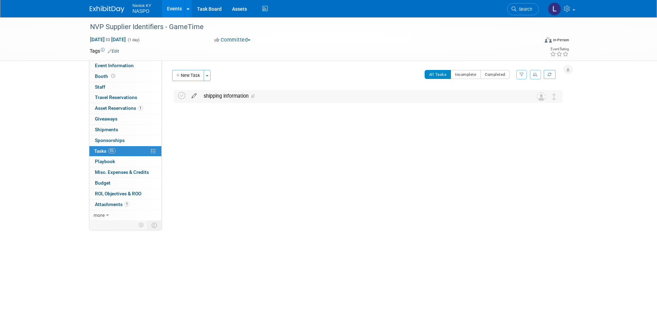
click at [195, 97] on icon at bounding box center [194, 94] width 12 height 9
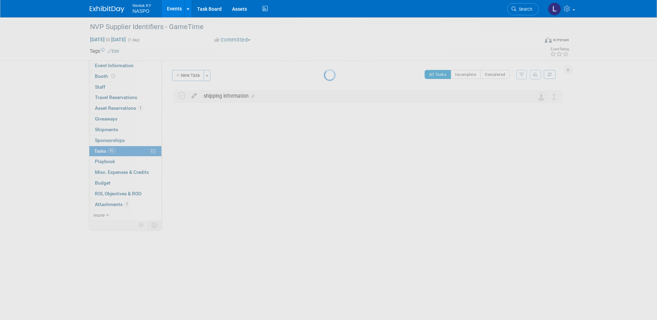
select select "7"
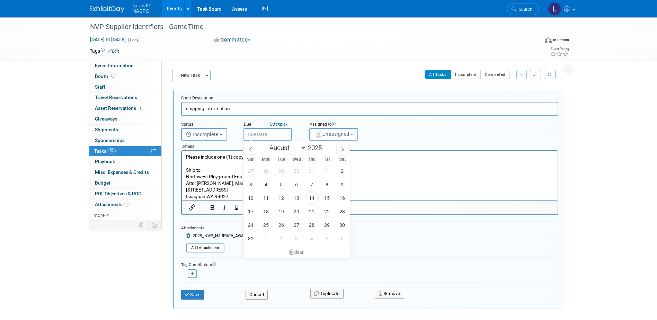
click at [263, 135] on input "text" at bounding box center [268, 134] width 49 height 12
click at [311, 222] on span "28" at bounding box center [312, 225] width 14 height 14
type input "Aug 28, 2025"
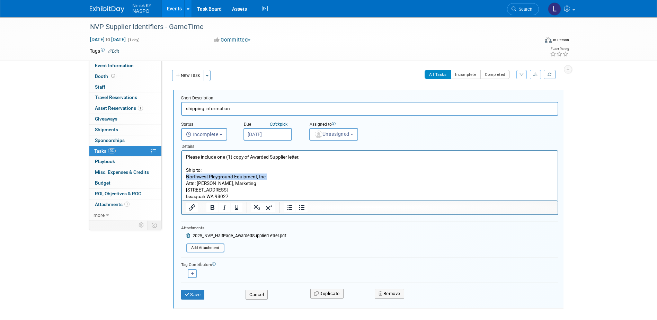
drag, startPoint x: 261, startPoint y: 175, endPoint x: 186, endPoint y: 178, distance: 74.6
click at [186, 178] on p "Please include one (1) copy of Awarded Supplier letter. Ship to: Northwest Play…" at bounding box center [370, 177] width 368 height 46
drag, startPoint x: 227, startPoint y: 196, endPoint x: 197, endPoint y: 184, distance: 32.0
click at [197, 184] on p "Please include one (1) copy of Awarded Supplier letter. Ship to: GameTime Attn:…" at bounding box center [370, 177] width 368 height 46
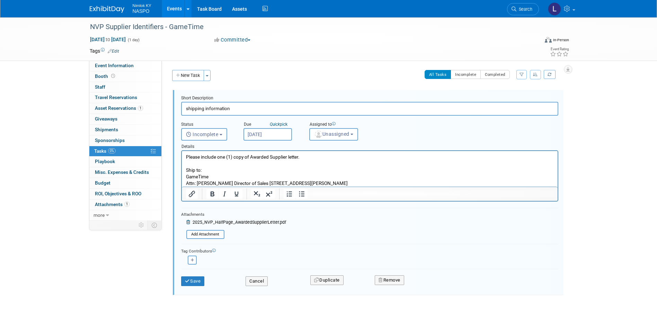
click at [229, 183] on p "Please include one (1) copy of Awarded Supplier letter. Ship to: GameTime Attn:…" at bounding box center [370, 170] width 368 height 33
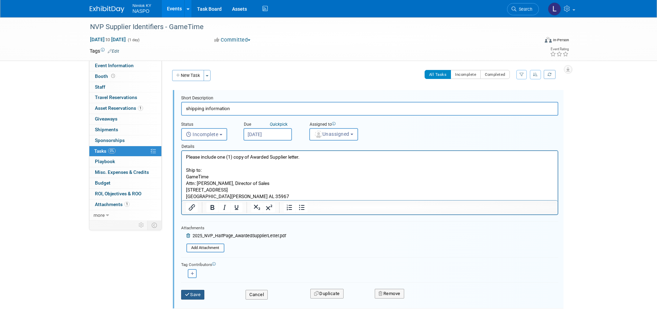
click at [202, 295] on button "Save" at bounding box center [193, 295] width 24 height 10
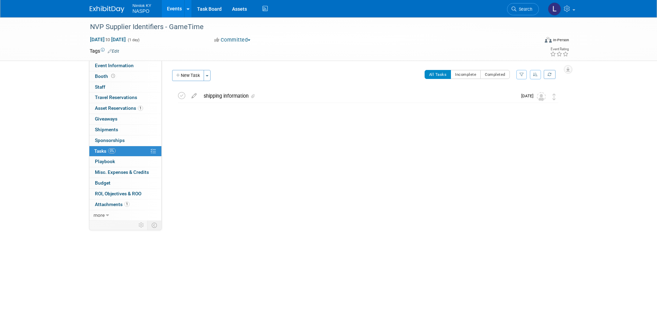
click at [171, 11] on link "Events" at bounding box center [174, 8] width 25 height 17
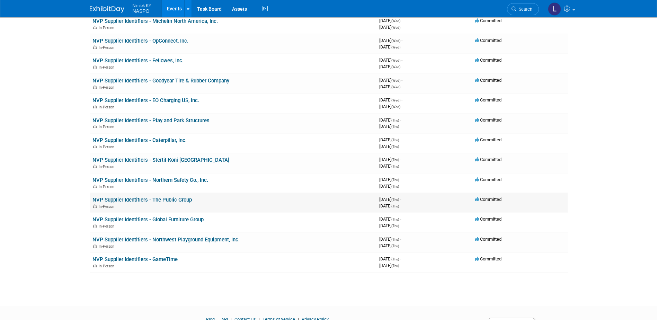
scroll to position [797, 0]
click at [172, 219] on link "NVP Supplier Identifiers - Global Furniture Group" at bounding box center [148, 219] width 111 height 6
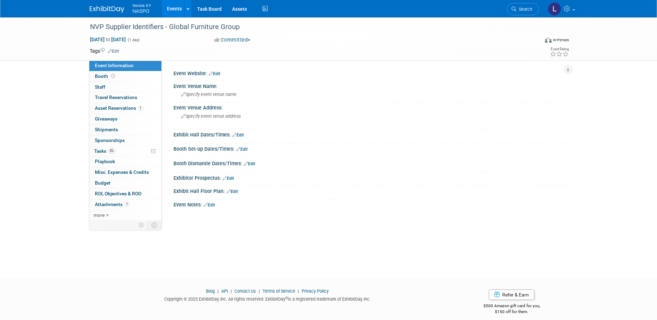
click at [174, 8] on link "Events" at bounding box center [174, 8] width 25 height 17
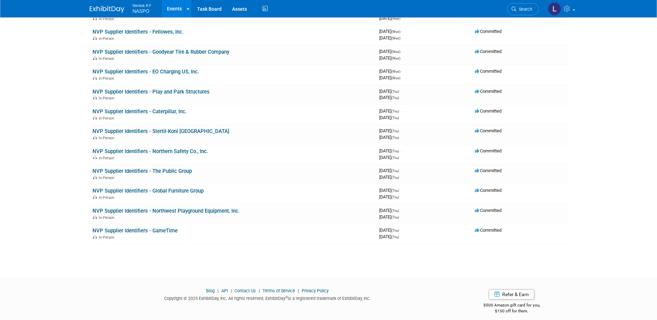
scroll to position [831, 0]
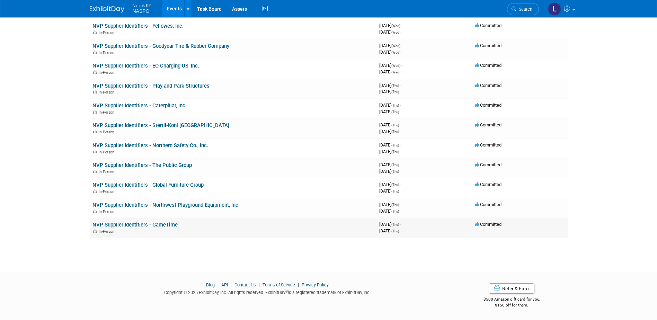
click at [156, 228] on link "NVP Supplier Identifiers - GameTime" at bounding box center [135, 225] width 85 height 6
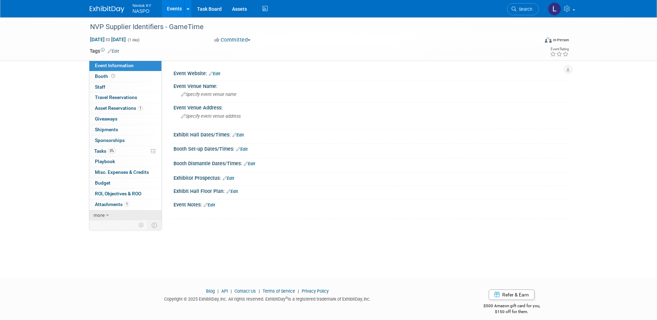
click at [99, 216] on span "more" at bounding box center [99, 215] width 11 height 6
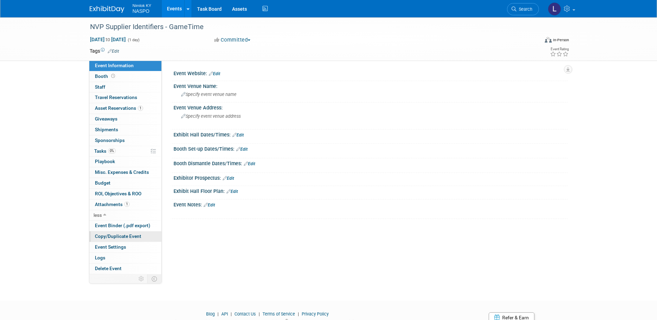
click at [96, 237] on span "Copy/Duplicate Event" at bounding box center [118, 237] width 46 height 6
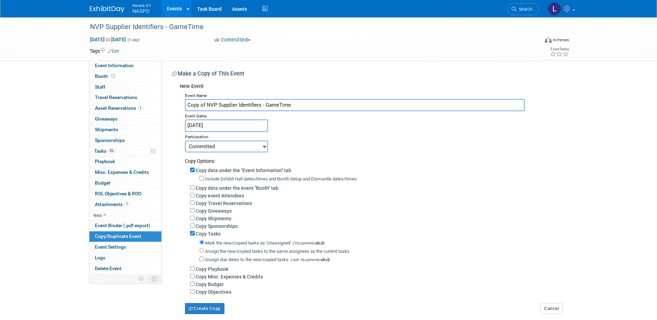
drag, startPoint x: 292, startPoint y: 104, endPoint x: 266, endPoint y: 104, distance: 25.3
click at [266, 104] on input "Copy of NVP Supplier Identifiers - GameTime" at bounding box center [355, 105] width 340 height 12
paste input "lobal Furniture Group"
click at [207, 104] on input "Copy of NVP Supplier Identifiers - Global Furniture Group" at bounding box center [355, 105] width 340 height 12
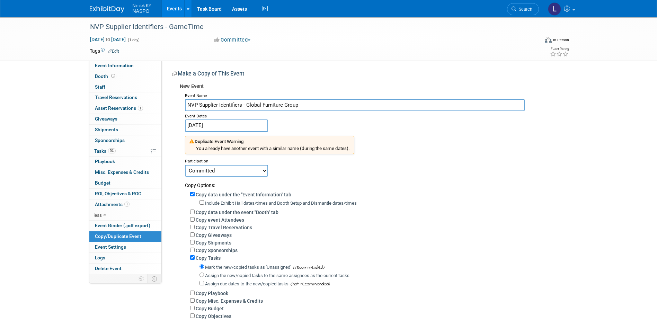
type input "NVP Supplier Identifiers - Global Furniture Group"
click at [194, 194] on input "Copy data under the "Event Information" tab" at bounding box center [192, 194] width 5 height 5
checkbox input "false"
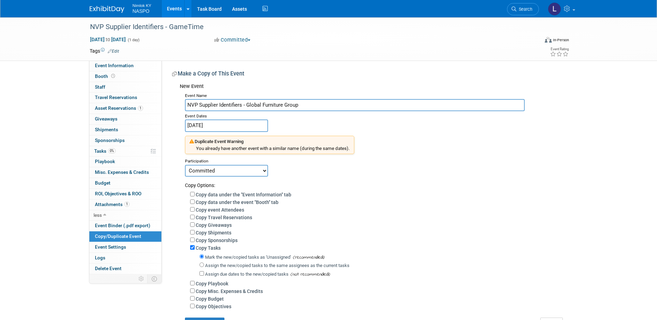
click at [299, 106] on input "NVP Supplier Identifiers - Global Furniture Group" at bounding box center [355, 105] width 340 height 12
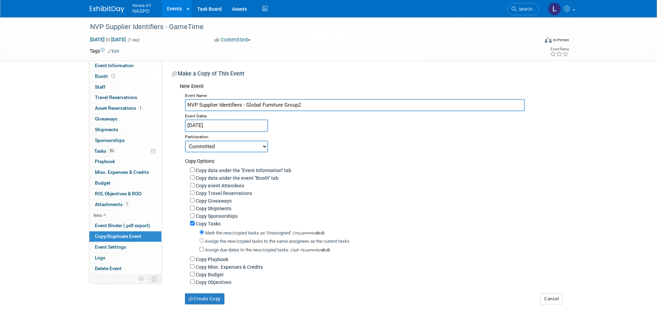
type input "NVP Supplier Identifiers - Global Furniture Group2"
click at [203, 242] on input "Assign the new/copied tasks to the same assignees as the current tasks" at bounding box center [202, 240] width 5 height 5
radio input "true"
click at [194, 302] on button "Create Copy" at bounding box center [204, 298] width 39 height 11
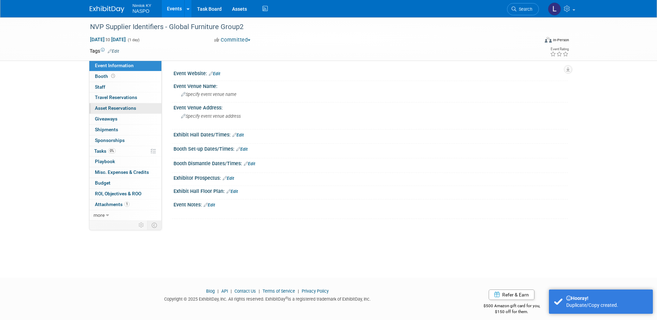
click at [120, 106] on span "Asset Reservations 0" at bounding box center [115, 108] width 41 height 6
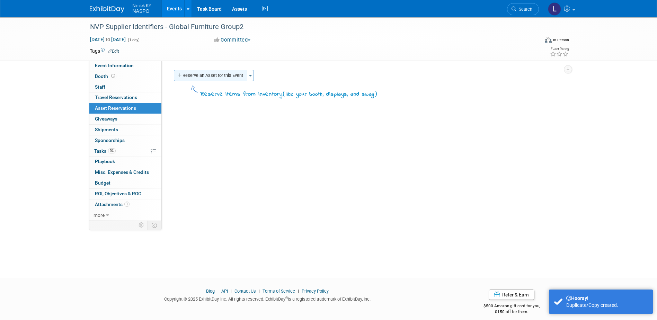
click at [208, 76] on button "Reserve an Asset for this Event" at bounding box center [210, 75] width 73 height 11
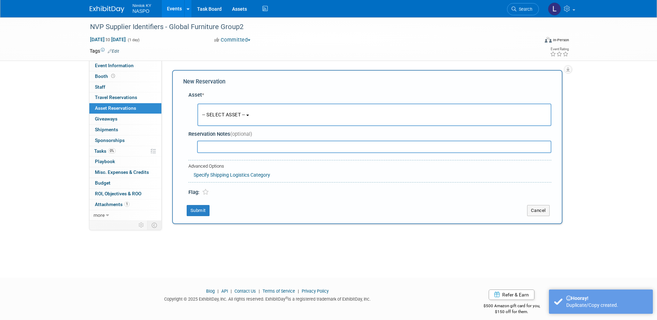
scroll to position [6, 0]
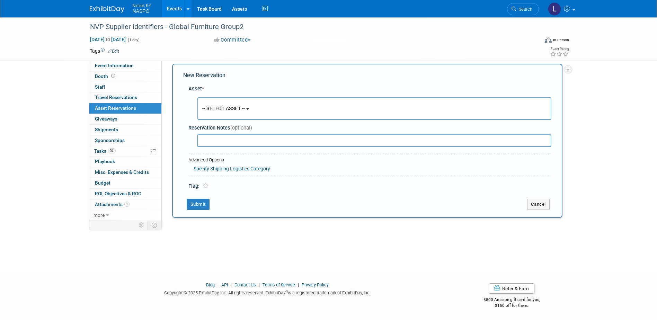
click at [212, 104] on button "-- SELECT ASSET --" at bounding box center [374, 108] width 354 height 23
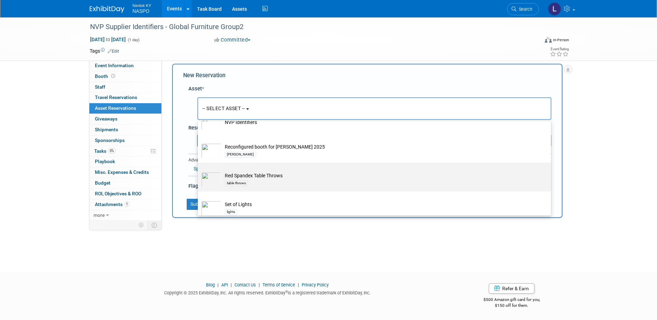
scroll to position [274, 0]
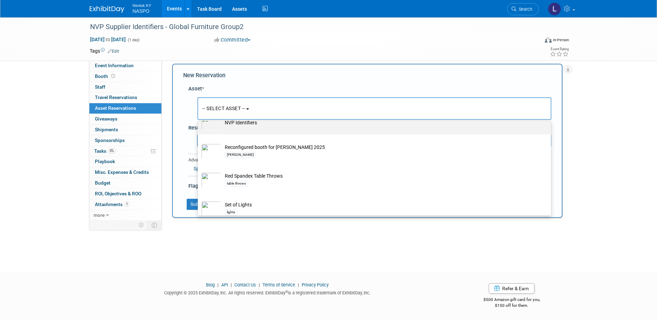
click at [240, 126] on td "NVP Identifiers" at bounding box center [379, 122] width 316 height 15
click at [199, 114] on input "NVP Identifiers" at bounding box center [196, 111] width 5 height 5
select select "10722420"
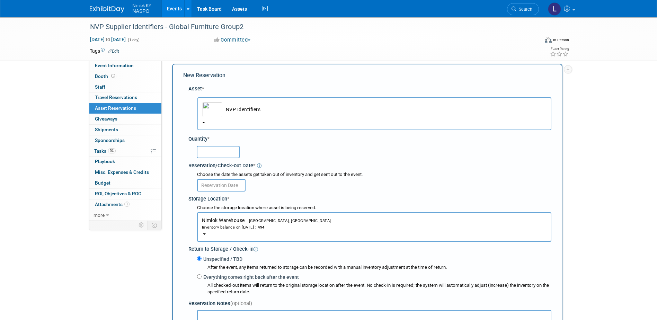
click at [213, 150] on input "text" at bounding box center [218, 152] width 43 height 12
type input "5"
click at [212, 188] on input "text" at bounding box center [221, 185] width 49 height 12
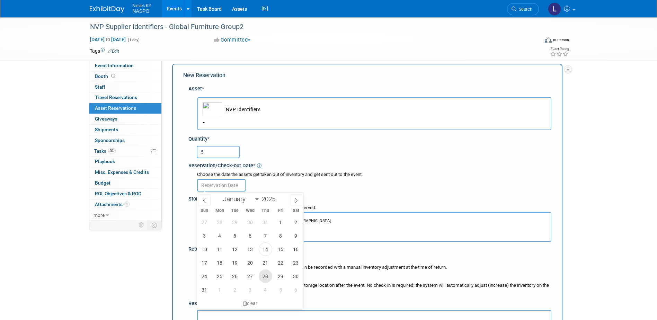
click at [266, 275] on span "28" at bounding box center [266, 277] width 14 height 14
type input "[DATE]"
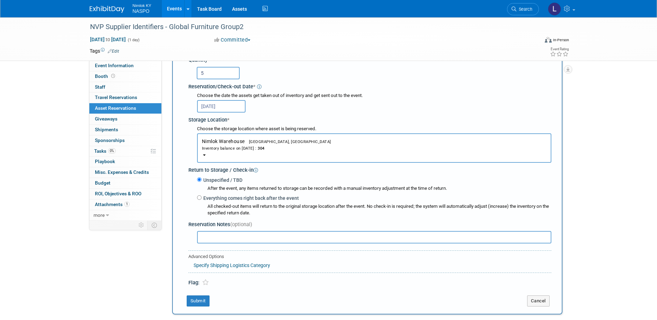
scroll to position [110, 0]
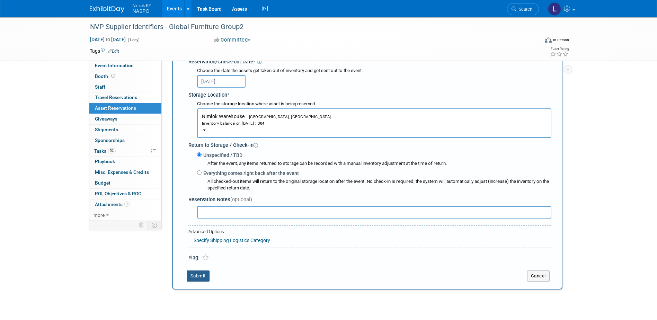
click at [200, 278] on button "Submit" at bounding box center [198, 276] width 23 height 11
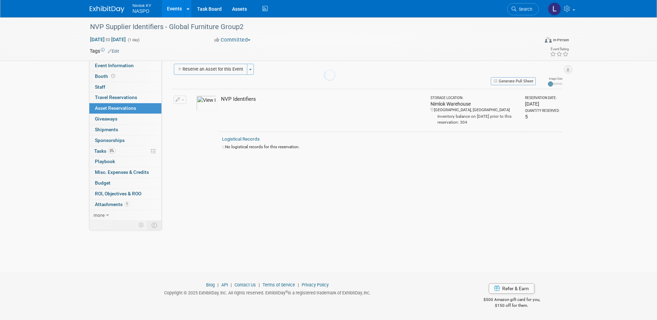
scroll to position [6, 0]
click at [101, 149] on span "Tasks 0%" at bounding box center [104, 151] width 21 height 6
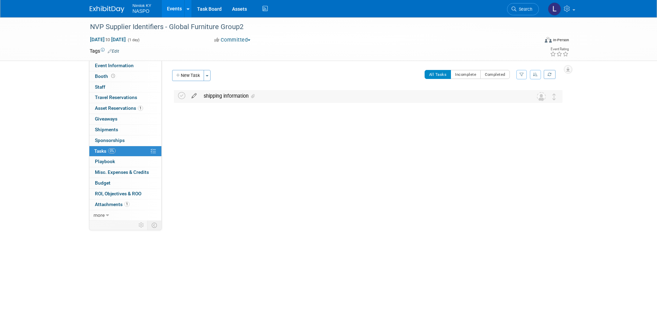
click at [194, 95] on icon at bounding box center [194, 94] width 12 height 9
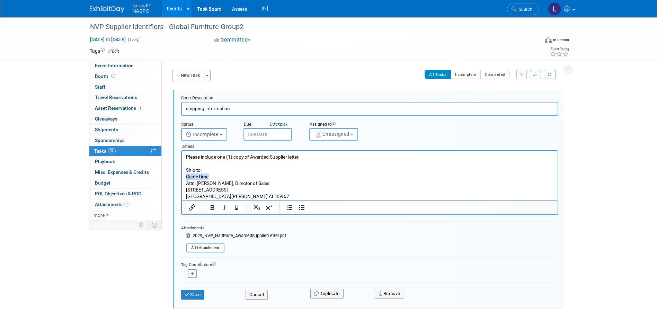
drag, startPoint x: 210, startPoint y: 175, endPoint x: 185, endPoint y: 176, distance: 25.0
click at [185, 176] on body "Please include one (1) copy of Awarded Supplier letter. Ship to: GameTime Attn:…" at bounding box center [369, 177] width 369 height 46
paste body "Rich Text Area. Press ALT-0 for help."
drag, startPoint x: 232, startPoint y: 195, endPoint x: 197, endPoint y: 185, distance: 36.7
click at [197, 185] on p "Please include one (1) copy of Awarded Supplier letter. Ship to: Global Furnitu…" at bounding box center [370, 177] width 368 height 46
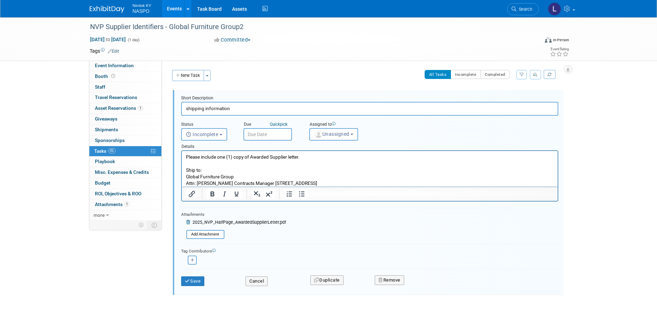
click at [198, 184] on p "Please include one (1) copy of Awarded Supplier letter. Ship to: Global Furnitu…" at bounding box center [370, 170] width 368 height 33
click at [231, 182] on p "Please include one (1) copy of Awarded Supplier letter. Ship to: Global Furnitu…" at bounding box center [370, 170] width 368 height 33
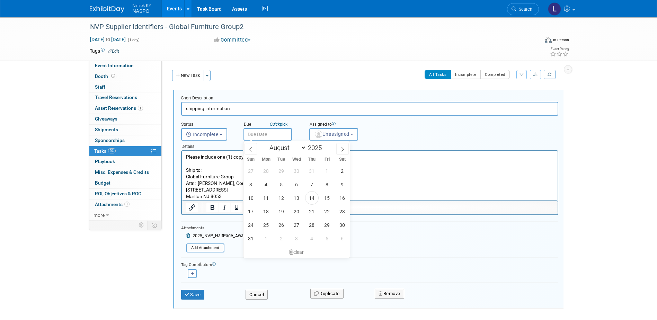
click at [269, 136] on input "text" at bounding box center [268, 134] width 49 height 12
click at [313, 223] on span "28" at bounding box center [312, 225] width 14 height 14
type input "[DATE]"
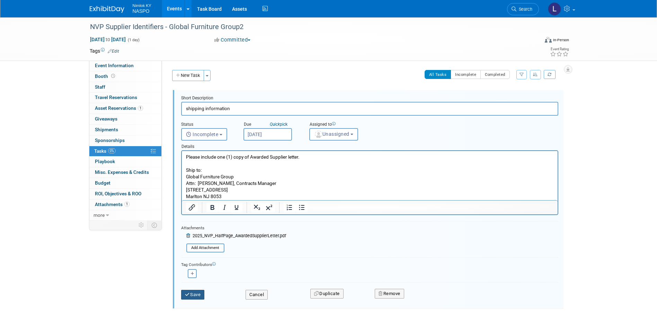
click at [195, 294] on button "Save" at bounding box center [193, 295] width 24 height 10
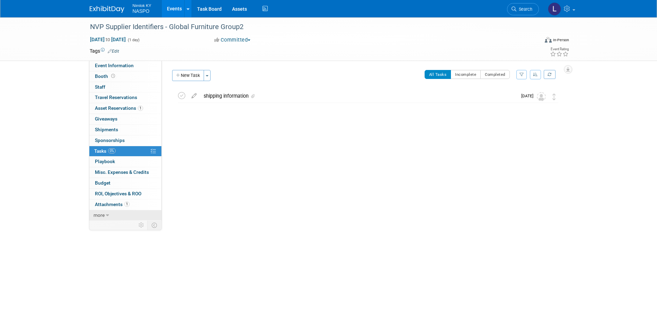
click at [102, 214] on span "more" at bounding box center [99, 215] width 11 height 6
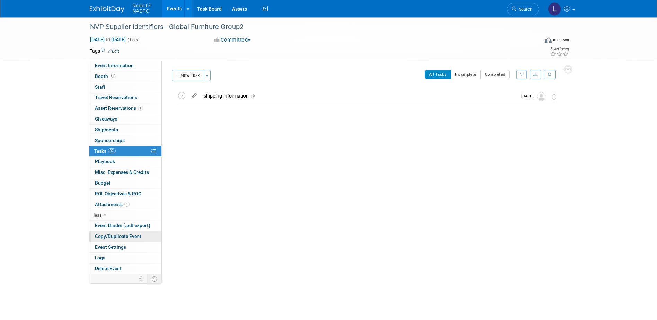
click at [99, 239] on span "Copy/Duplicate Event" at bounding box center [118, 237] width 46 height 6
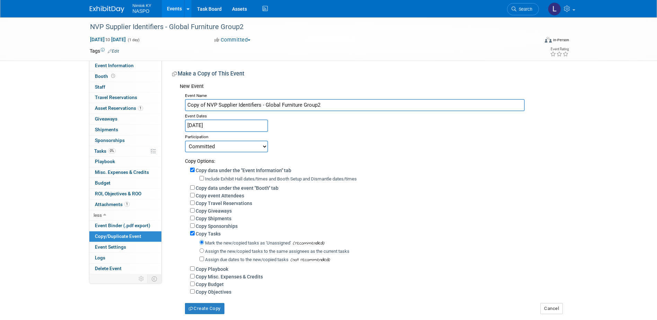
drag, startPoint x: 322, startPoint y: 104, endPoint x: 266, endPoint y: 104, distance: 55.1
click at [266, 104] on input "Copy of NVP Supplier Identifiers - Global Furniture Group2" at bounding box center [355, 105] width 340 height 12
paste input "[PERSON_NAME] Hog, LLC"
click at [207, 105] on input "Copy of NVP Supplier Identifiers - [PERSON_NAME] Hog, LLC" at bounding box center [355, 105] width 340 height 12
type input "NVP Supplier Identifiers - [PERSON_NAME] Hog, LLC"
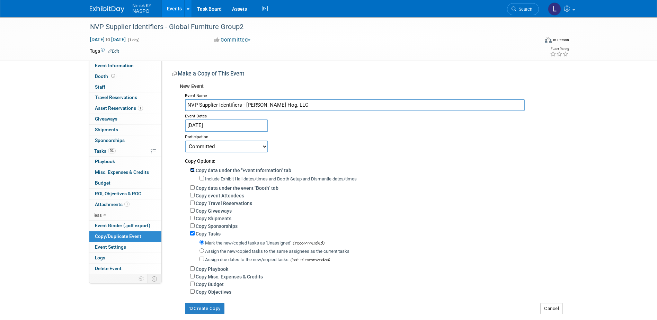
click at [192, 170] on input "Copy data under the "Event Information" tab" at bounding box center [192, 170] width 5 height 5
checkbox input "false"
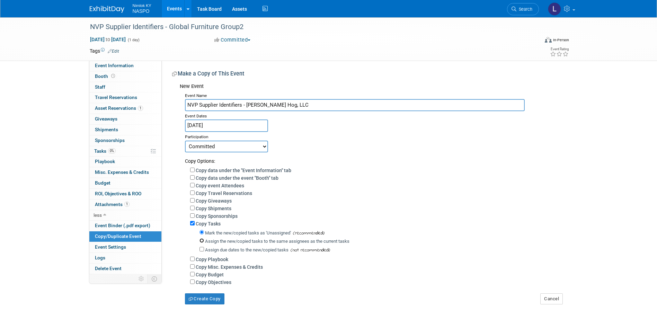
click at [202, 243] on input "Assign the new/copied tasks to the same assignees as the current tasks" at bounding box center [202, 240] width 5 height 5
radio input "true"
click at [199, 304] on button "Create Copy" at bounding box center [204, 298] width 39 height 11
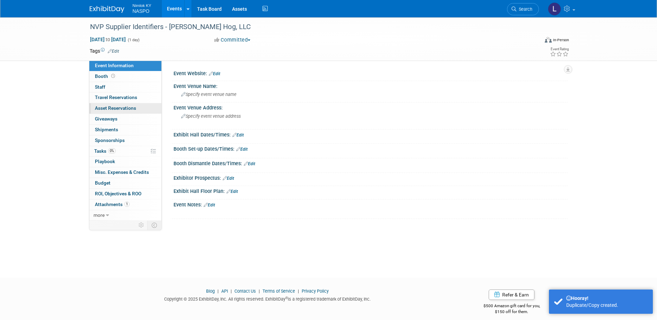
click at [126, 107] on span "Asset Reservations 0" at bounding box center [115, 108] width 41 height 6
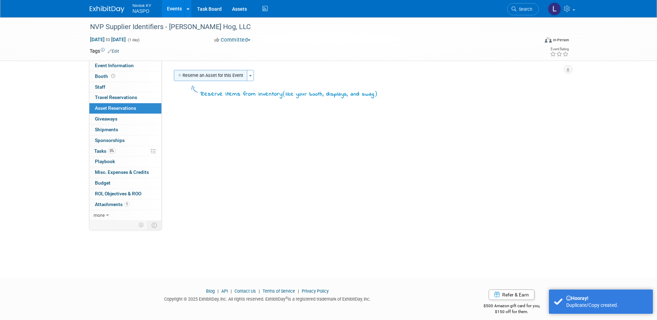
click at [210, 74] on button "Reserve an Asset for this Event" at bounding box center [210, 75] width 73 height 11
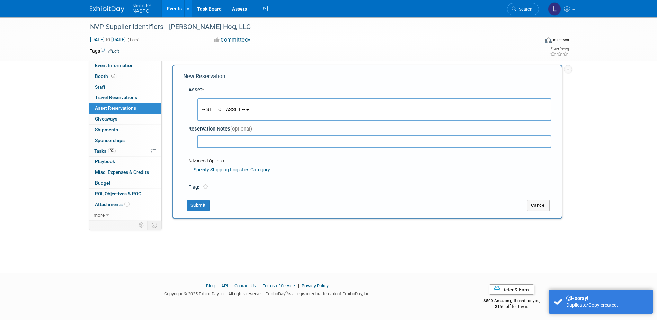
scroll to position [6, 0]
click at [217, 104] on button "-- SELECT ASSET --" at bounding box center [374, 108] width 354 height 23
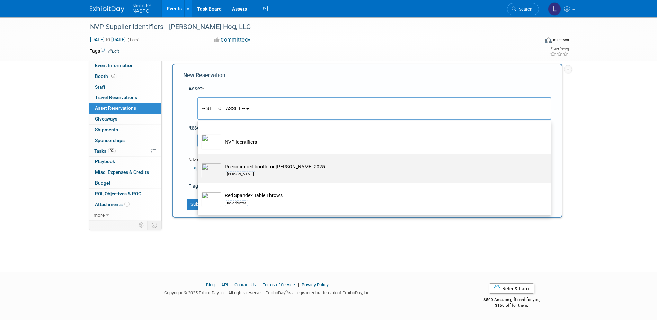
scroll to position [243, 0]
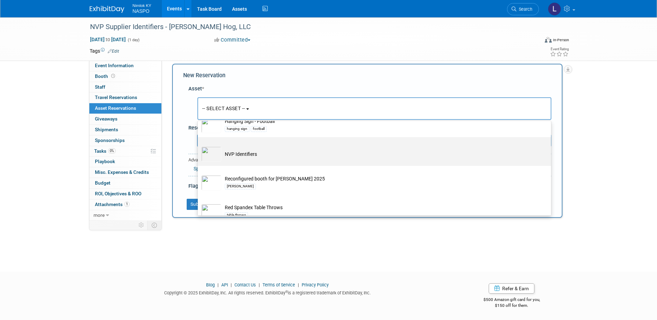
click at [230, 159] on td "NVP Identifiers" at bounding box center [379, 154] width 316 height 15
click at [199, 146] on input "NVP Identifiers" at bounding box center [196, 143] width 5 height 5
select select "10722420"
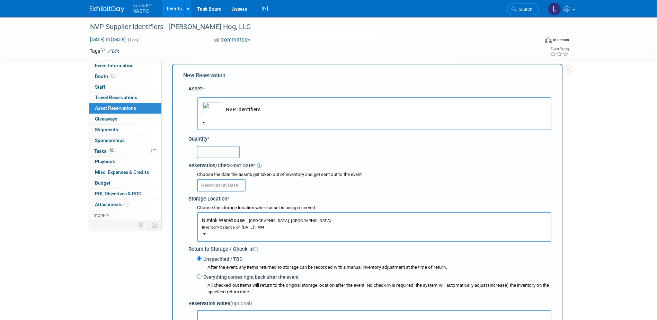
click at [216, 150] on input "text" at bounding box center [218, 152] width 43 height 12
type input "5"
click at [214, 182] on input "text" at bounding box center [221, 185] width 49 height 12
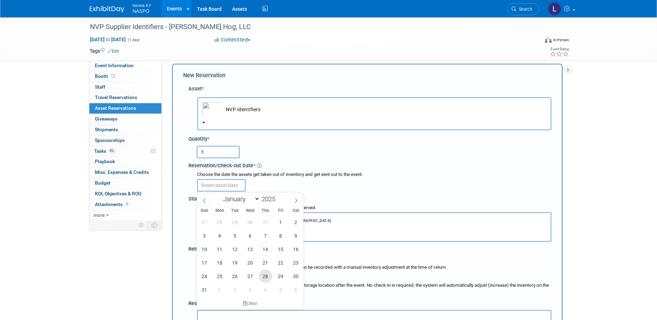
click at [266, 275] on span "28" at bounding box center [266, 277] width 14 height 14
type input "[DATE]"
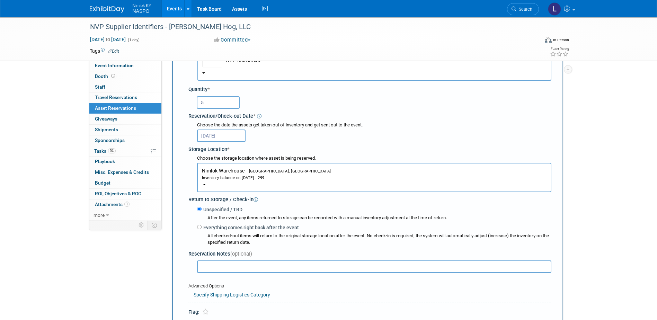
scroll to position [76, 0]
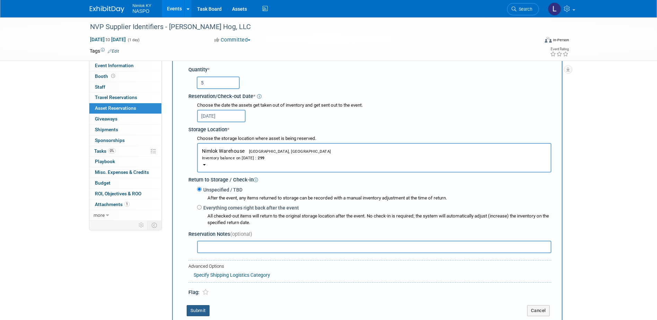
click at [200, 310] on button "Submit" at bounding box center [198, 310] width 23 height 11
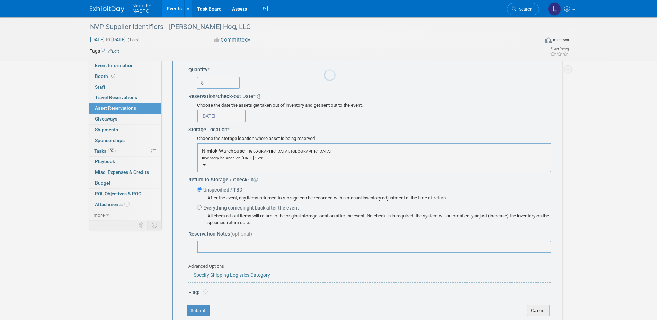
scroll to position [6, 0]
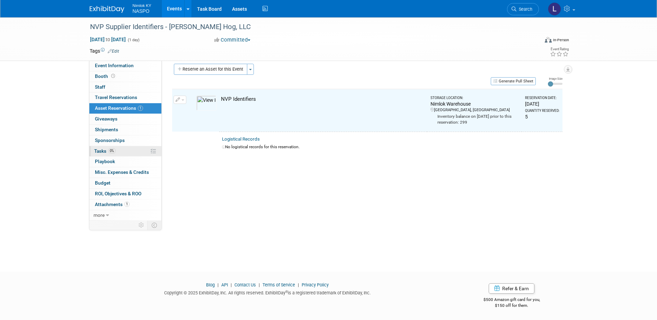
click at [101, 151] on span "Tasks 0%" at bounding box center [104, 151] width 21 height 6
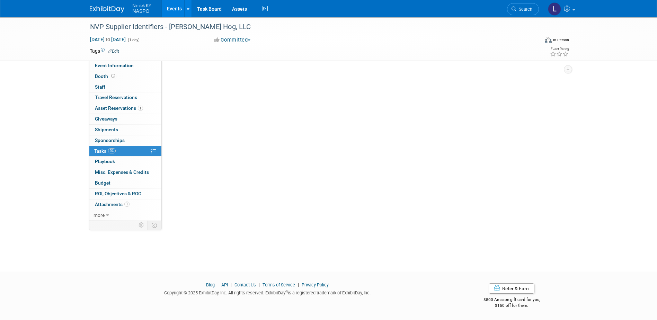
scroll to position [0, 0]
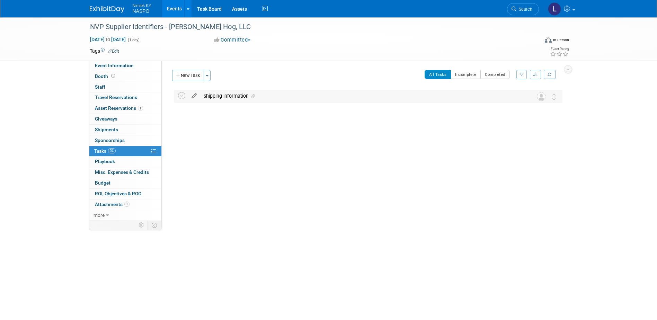
click at [195, 95] on icon at bounding box center [194, 94] width 12 height 9
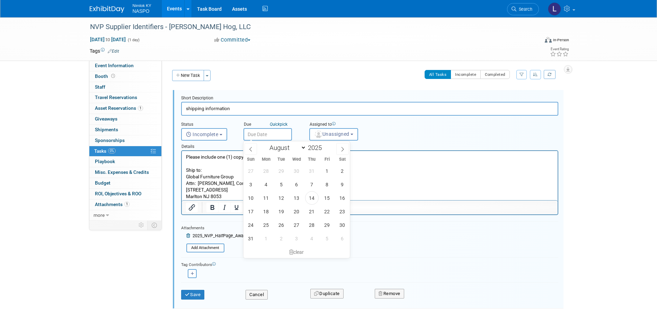
click at [267, 135] on input "text" at bounding box center [268, 134] width 49 height 12
click at [311, 223] on span "28" at bounding box center [312, 225] width 14 height 14
type input "[DATE]"
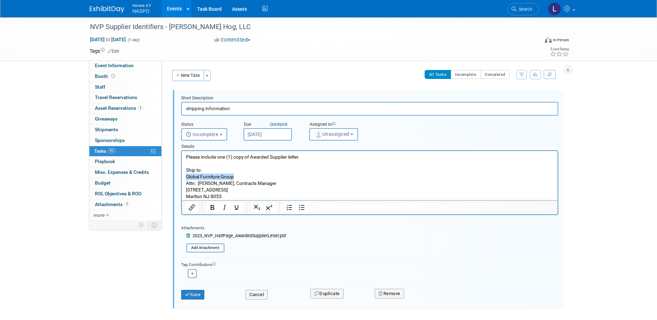
drag, startPoint x: 228, startPoint y: 176, endPoint x: 186, endPoint y: 178, distance: 41.3
click at [186, 178] on p "Please include one (1) copy of Awarded Supplier letter. Ship to: Global Furnitu…" at bounding box center [370, 177] width 368 height 46
paste body "Rich Text Area. Press ALT-0 for help."
drag, startPoint x: 221, startPoint y: 194, endPoint x: 199, endPoint y: 185, distance: 24.1
click at [199, 185] on p "Please include one (1) copy of Awarded Supplier letter. Ship to: [PERSON_NAME] …" at bounding box center [370, 177] width 368 height 46
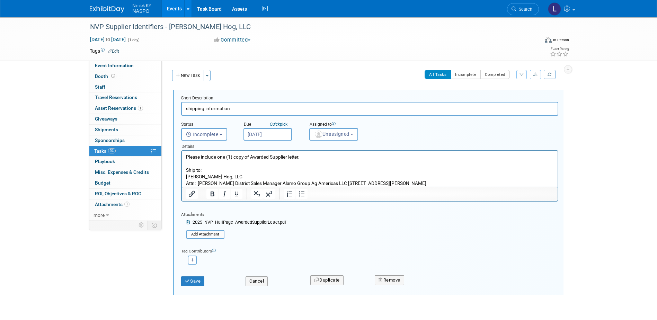
click at [217, 184] on p "Please include one (1) copy of Awarded Supplier letter. Ship to: [PERSON_NAME] …" at bounding box center [370, 170] width 368 height 33
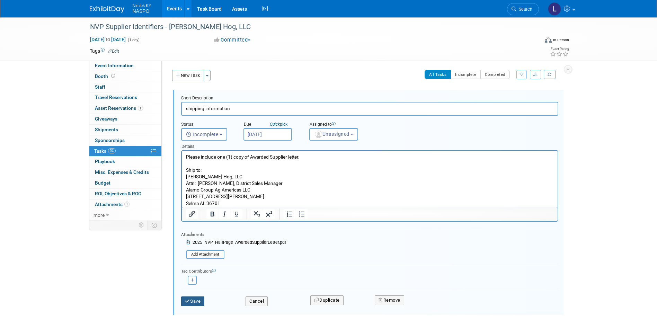
click at [190, 303] on icon "submit" at bounding box center [188, 301] width 6 height 5
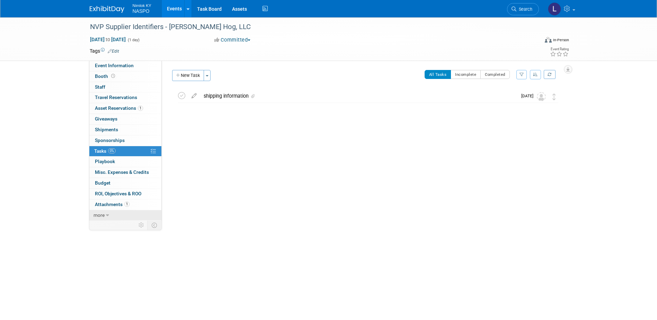
click at [100, 214] on span "more" at bounding box center [99, 215] width 11 height 6
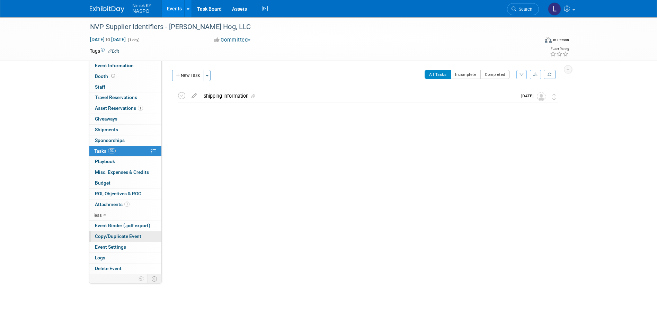
click at [106, 236] on span "Copy/Duplicate Event" at bounding box center [118, 237] width 46 height 6
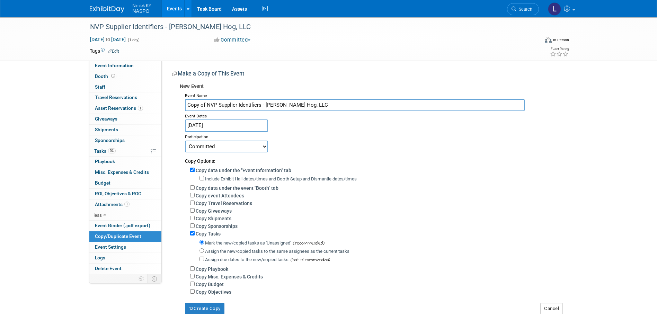
drag, startPoint x: 301, startPoint y: 104, endPoint x: 266, endPoint y: 107, distance: 35.2
click at [266, 107] on input "Copy of NVP Supplier Identifiers - [PERSON_NAME] Hog, LLC" at bounding box center [355, 105] width 340 height 12
paste input "Rhino & [PERSON_NAME] Chopper"
click at [206, 104] on input "Copy of NVP Supplier Identifiers - Rhino & [PERSON_NAME] Chopper" at bounding box center [355, 105] width 340 height 12
type input "NVP Supplier Identifiers - Rhino & [PERSON_NAME] Chopper"
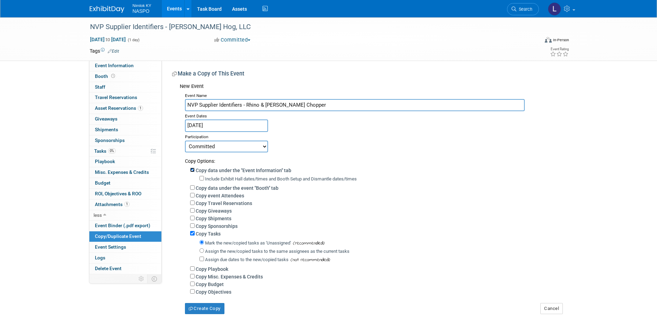
click at [190, 168] on input "Copy data under the "Event Information" tab" at bounding box center [192, 170] width 5 height 5
checkbox input "false"
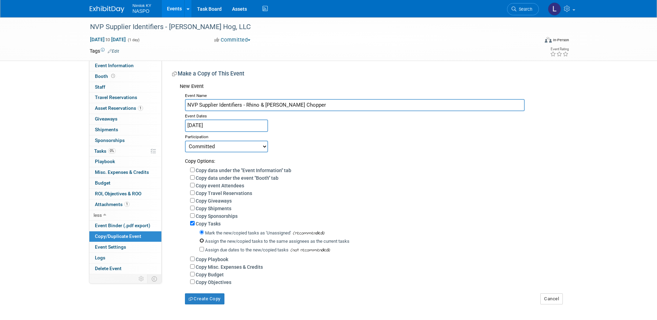
drag, startPoint x: 201, startPoint y: 243, endPoint x: 205, endPoint y: 259, distance: 16.7
click at [201, 243] on input "Assign the new/copied tasks to the same assignees as the current tasks" at bounding box center [202, 240] width 5 height 5
radio input "true"
click at [206, 302] on button "Create Copy" at bounding box center [204, 298] width 39 height 11
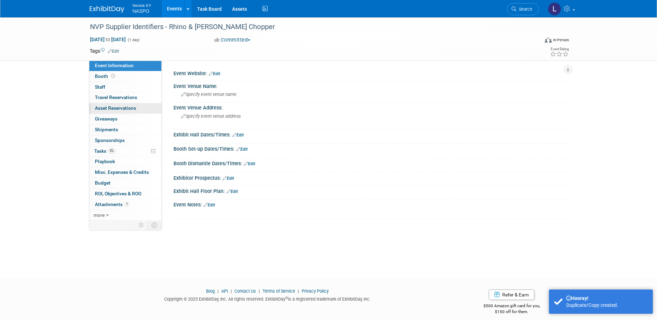
click at [100, 106] on span "Asset Reservations 0" at bounding box center [115, 108] width 41 height 6
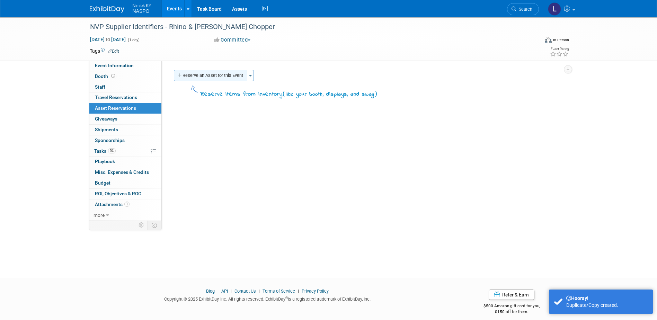
click at [188, 75] on button "Reserve an Asset for this Event" at bounding box center [210, 75] width 73 height 11
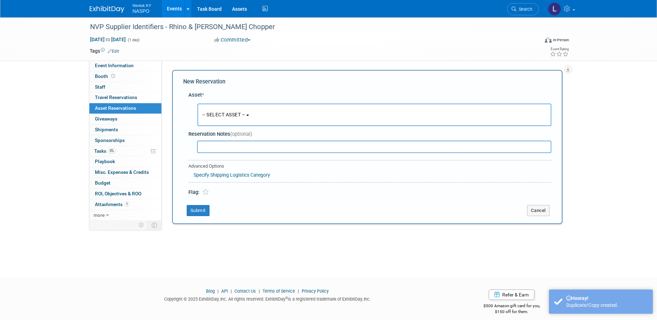
scroll to position [6, 0]
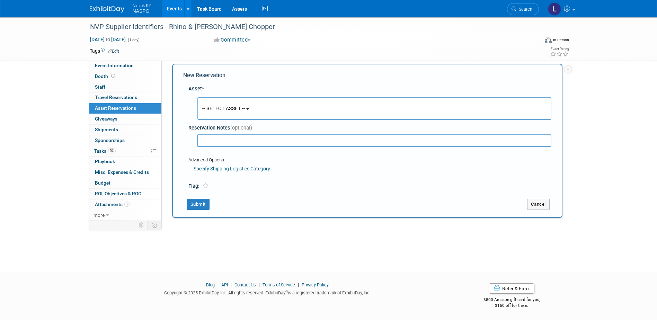
click at [231, 107] on span "-- SELECT ASSET --" at bounding box center [223, 109] width 43 height 6
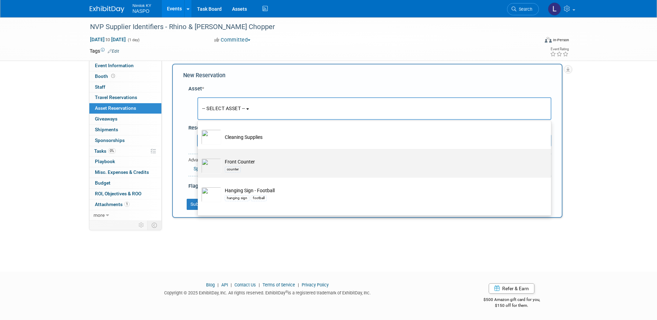
scroll to position [243, 0]
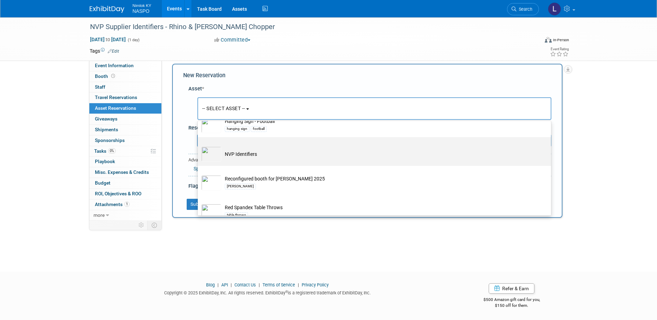
click at [241, 156] on td "NVP Identifiers" at bounding box center [379, 154] width 316 height 15
click at [199, 146] on input "NVP Identifiers" at bounding box center [196, 143] width 5 height 5
select select "10722420"
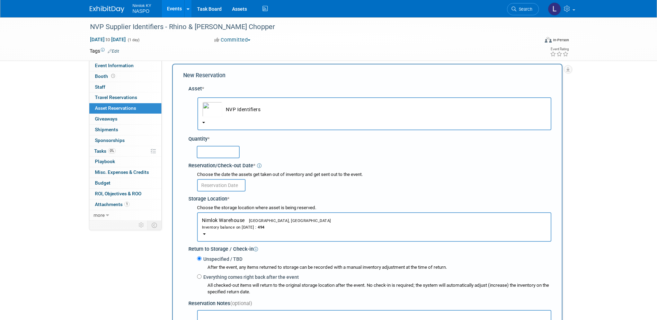
click at [214, 151] on input "text" at bounding box center [218, 152] width 43 height 12
type input "5"
click at [224, 186] on input "text" at bounding box center [221, 185] width 49 height 12
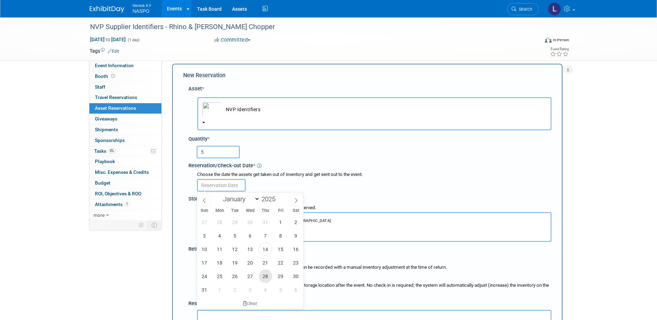
click at [264, 273] on span "28" at bounding box center [266, 277] width 14 height 14
type input "[DATE]"
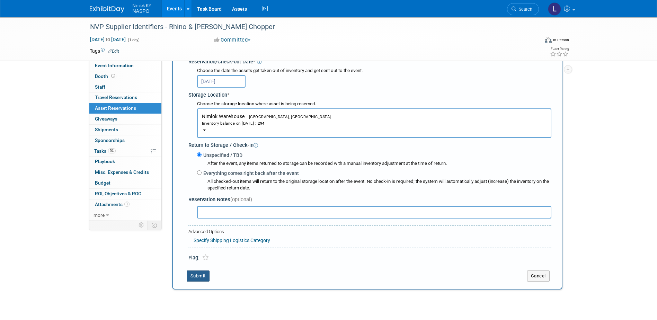
click at [203, 277] on button "Submit" at bounding box center [198, 276] width 23 height 11
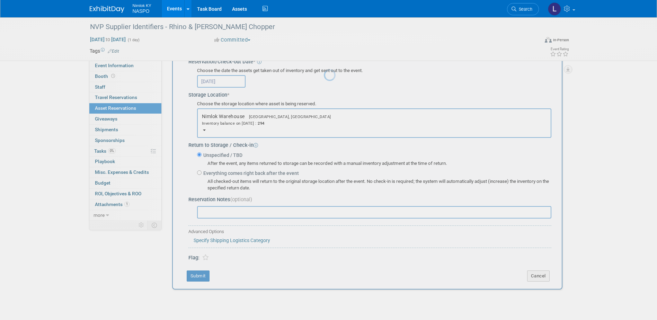
scroll to position [6, 0]
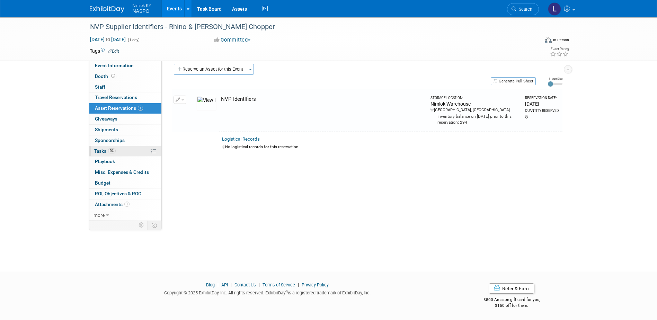
click at [101, 151] on span "Tasks 0%" at bounding box center [104, 151] width 21 height 6
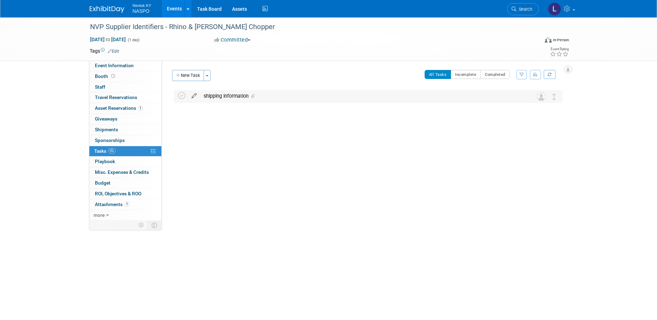
click at [195, 96] on icon at bounding box center [194, 94] width 12 height 9
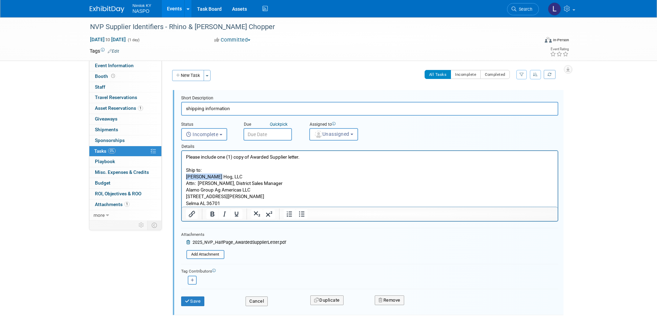
drag, startPoint x: 217, startPoint y: 175, endPoint x: 186, endPoint y: 177, distance: 31.3
click at [186, 177] on p "Please include one (1) copy of Awarded Supplier letter. Ship to: Bush Hog, LLC …" at bounding box center [370, 180] width 368 height 53
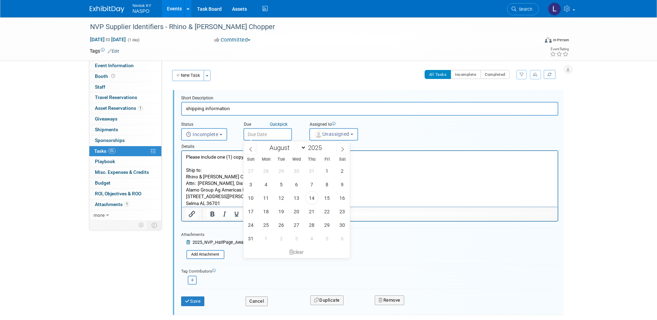
click at [272, 135] on input "text" at bounding box center [268, 134] width 49 height 12
click at [309, 223] on span "28" at bounding box center [312, 225] width 14 height 14
type input "[DATE]"
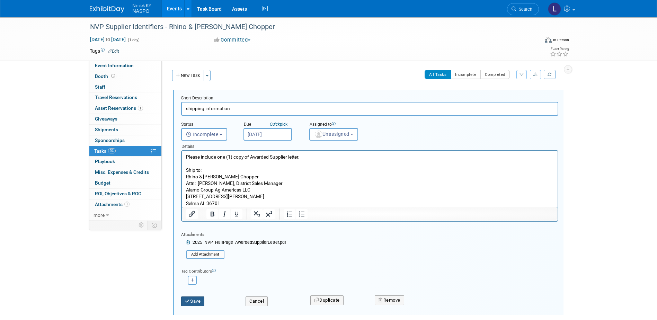
click at [193, 303] on button "Save" at bounding box center [193, 302] width 24 height 10
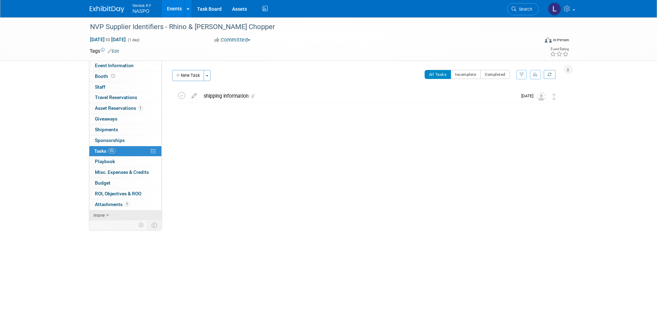
click at [101, 212] on span "more" at bounding box center [99, 215] width 11 height 6
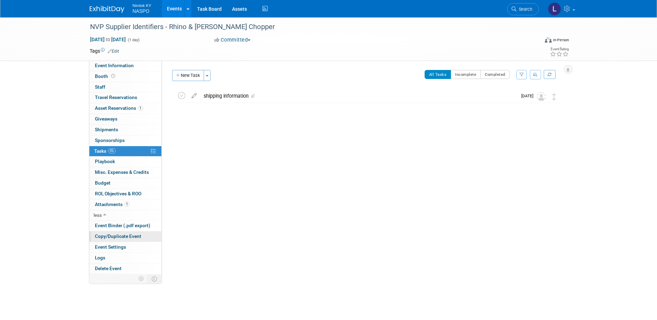
click at [100, 236] on span "Copy/Duplicate Event" at bounding box center [118, 237] width 46 height 6
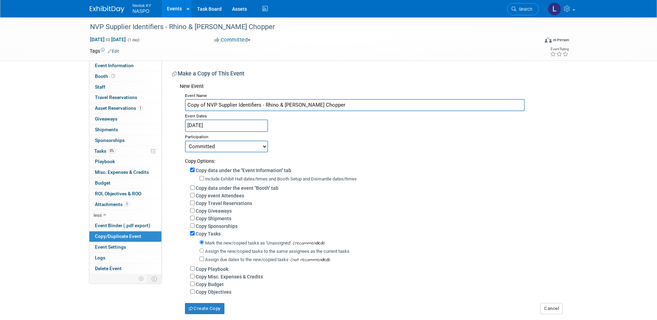
drag, startPoint x: 316, startPoint y: 104, endPoint x: 265, endPoint y: 108, distance: 50.7
click at [265, 108] on input "Copy of NVP Supplier Identifiers - Rhino & Dixie Chopper" at bounding box center [355, 105] width 340 height 12
paste input "ARI-HETRA"
click at [206, 105] on input "Copy of NVP Supplier Identifiers - ARI-HETRA" at bounding box center [355, 105] width 340 height 12
type input "NVP Supplier Identifiers - ARI-HETRA"
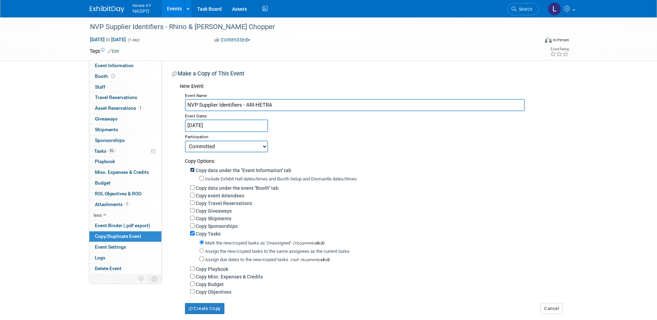
click at [192, 170] on input "Copy data under the "Event Information" tab" at bounding box center [192, 170] width 5 height 5
checkbox input "false"
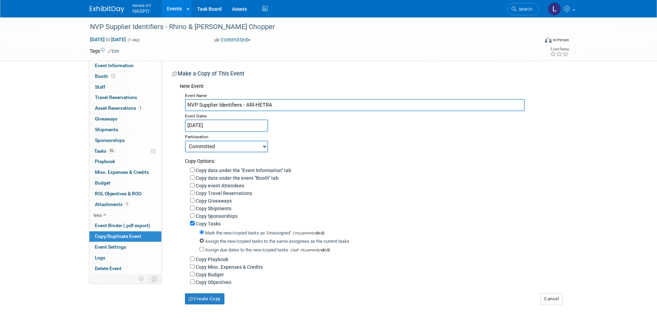
click at [204, 243] on input "Assign the new/copied tasks to the same assignees as the current tasks" at bounding box center [202, 240] width 5 height 5
radio input "true"
click at [201, 301] on button "Create Copy" at bounding box center [204, 298] width 39 height 11
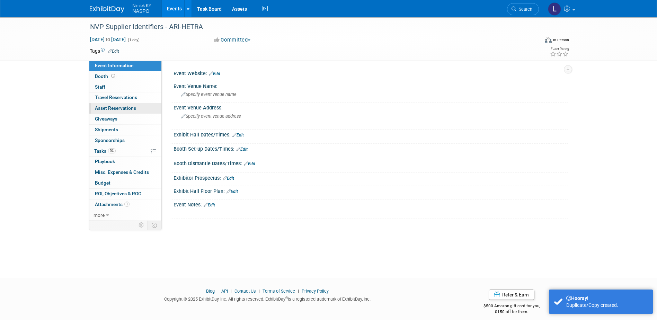
click at [112, 108] on span "Asset Reservations 0" at bounding box center [115, 108] width 41 height 6
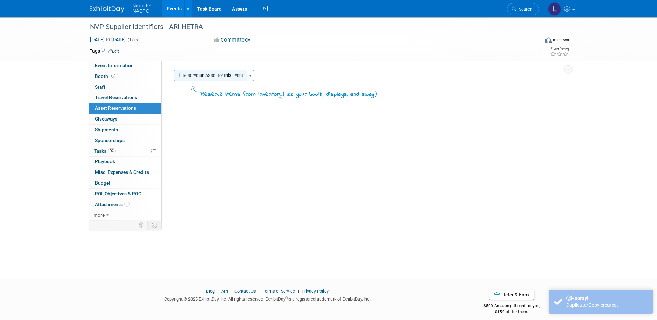
click at [198, 75] on button "Reserve an Asset for this Event" at bounding box center [210, 75] width 73 height 11
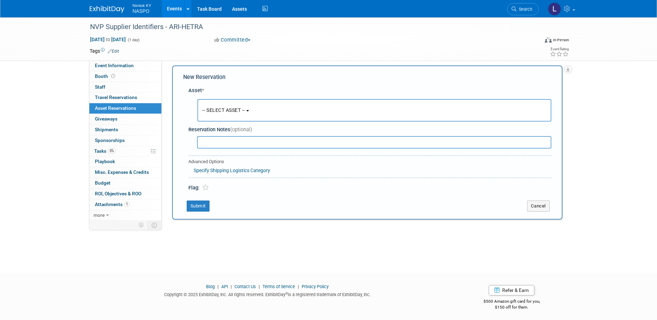
scroll to position [6, 0]
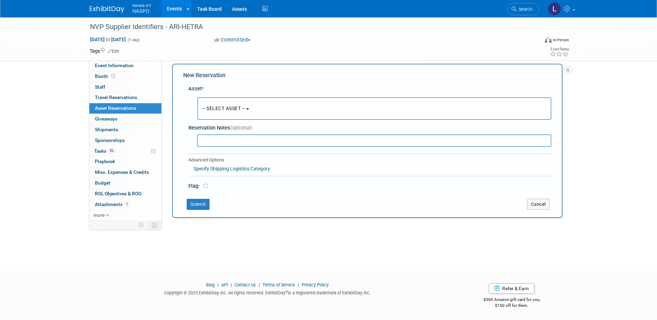
click at [213, 109] on span "-- SELECT ASSET --" at bounding box center [223, 109] width 43 height 6
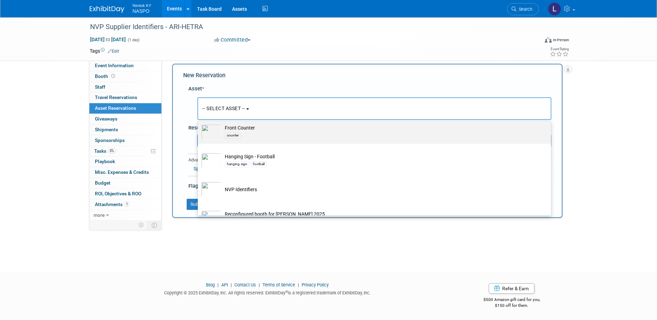
scroll to position [208, 0]
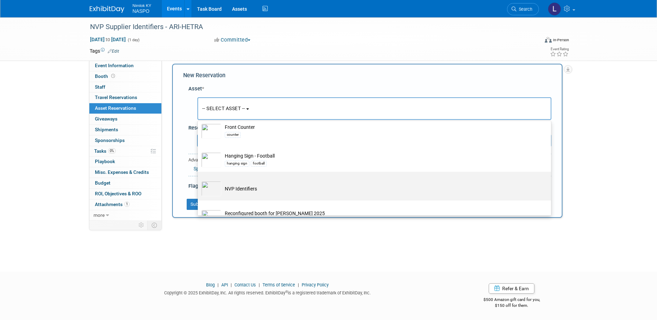
click at [235, 190] on td "NVP Identifiers" at bounding box center [379, 188] width 316 height 15
click at [199, 180] on input "NVP Identifiers" at bounding box center [196, 178] width 5 height 5
select select "10722420"
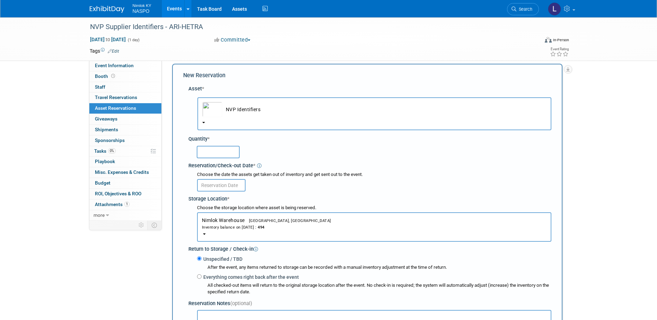
click at [214, 149] on input "text" at bounding box center [218, 152] width 43 height 12
type input "5"
click at [210, 183] on input "text" at bounding box center [221, 185] width 49 height 12
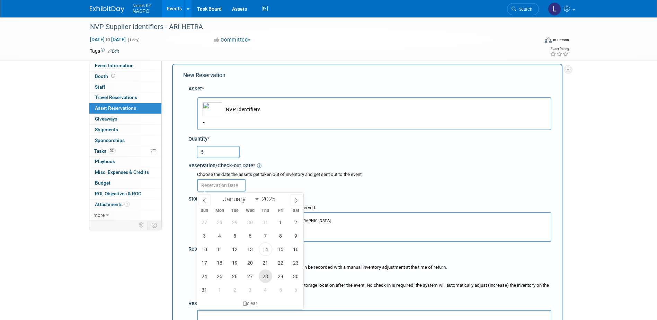
click at [267, 274] on span "28" at bounding box center [266, 277] width 14 height 14
type input "[DATE]"
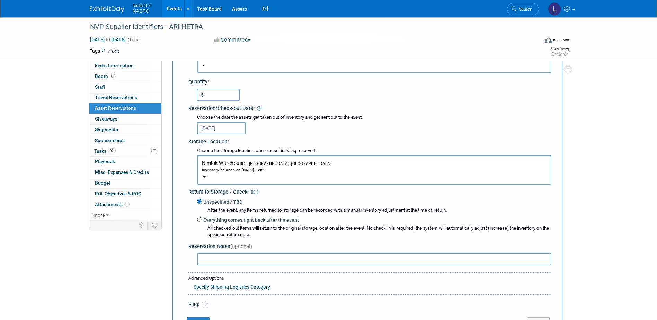
scroll to position [76, 0]
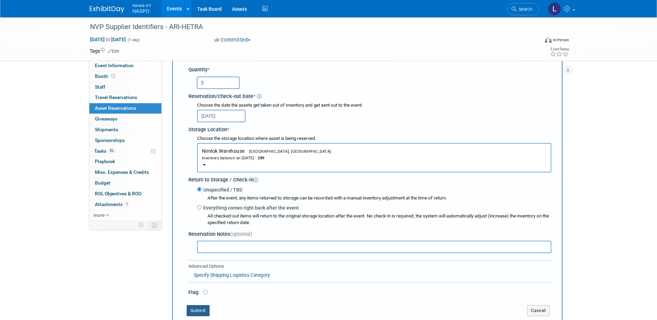
click at [194, 310] on button "Submit" at bounding box center [198, 310] width 23 height 11
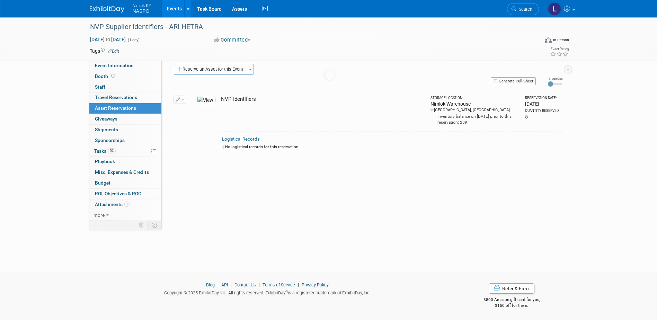
scroll to position [6, 0]
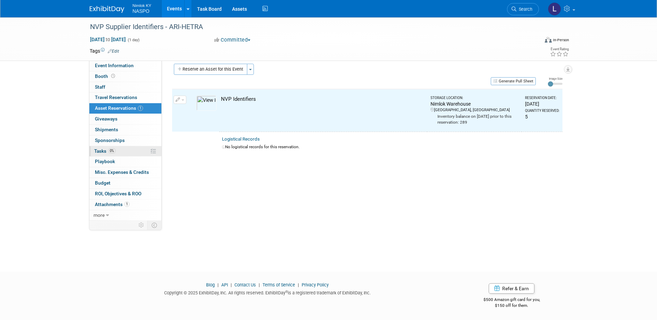
click at [103, 150] on span "Tasks 0%" at bounding box center [104, 151] width 21 height 6
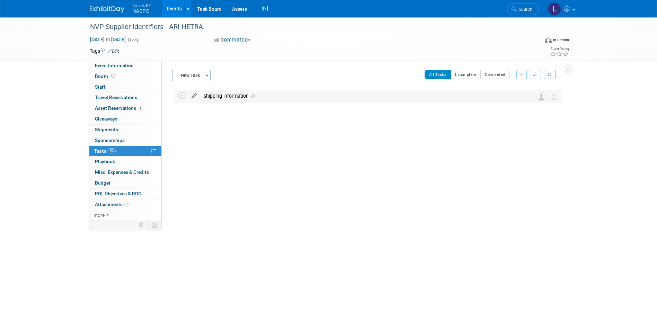
click at [194, 93] on icon at bounding box center [194, 94] width 12 height 9
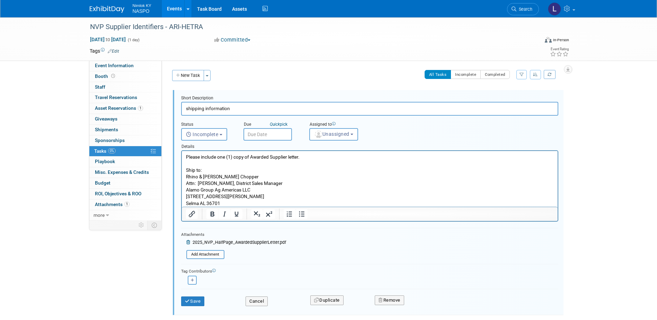
click at [251, 131] on input "text" at bounding box center [268, 134] width 49 height 12
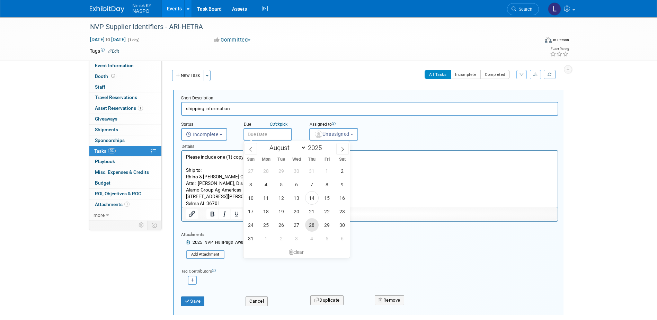
click at [310, 224] on span "28" at bounding box center [312, 225] width 14 height 14
type input "[DATE]"
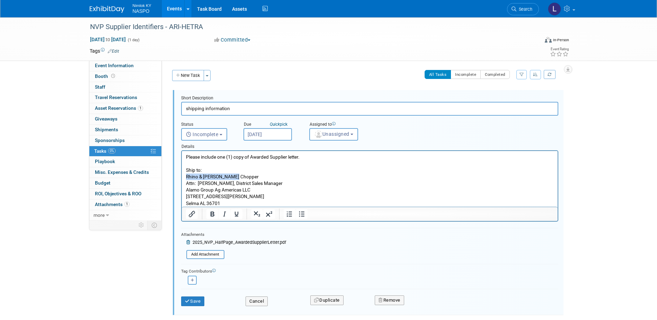
drag, startPoint x: 233, startPoint y: 175, endPoint x: 186, endPoint y: 175, distance: 47.1
click at [186, 175] on p "Please include one (1) copy of Awarded Supplier letter. Ship to: Rhino & [PERSO…" at bounding box center [370, 180] width 368 height 53
paste body "Rich Text Area. Press ALT-0 for help."
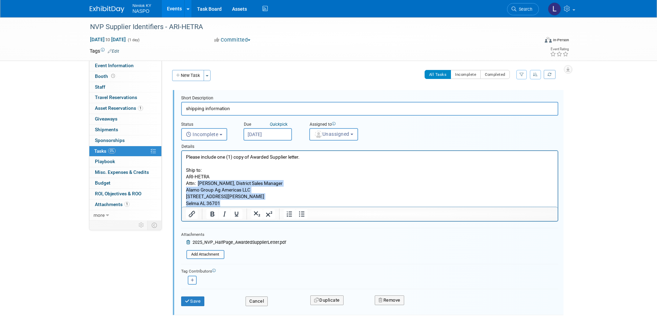
drag, startPoint x: 222, startPoint y: 201, endPoint x: 199, endPoint y: 185, distance: 27.9
click at [199, 185] on p "Please include one (1) copy of Awarded Supplier letter. Ship to: ARI-HETRA Attn…" at bounding box center [370, 180] width 368 height 53
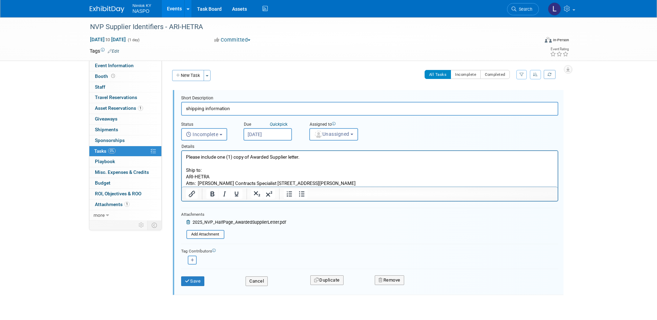
click at [228, 183] on p "Please include one (1) copy of Awarded Supplier letter. Ship to: ARI-HETRA Attn…" at bounding box center [370, 170] width 368 height 33
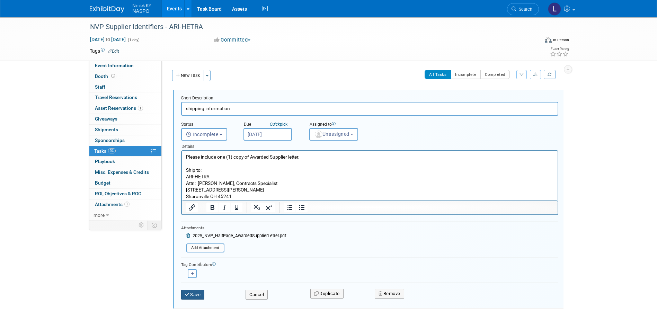
click at [192, 294] on button "Save" at bounding box center [193, 295] width 24 height 10
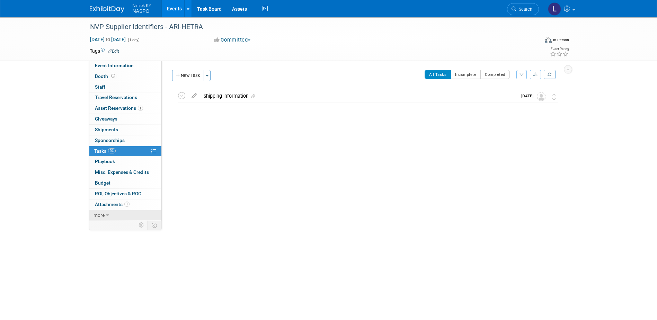
click at [94, 215] on span "more" at bounding box center [99, 215] width 11 height 6
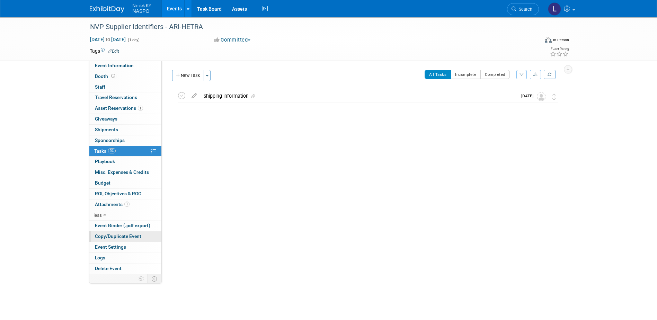
click at [125, 238] on span "Copy/Duplicate Event" at bounding box center [118, 237] width 46 height 6
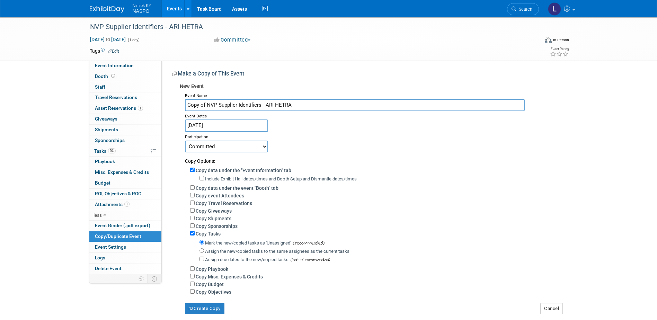
drag, startPoint x: 290, startPoint y: 104, endPoint x: 266, endPoint y: 104, distance: 23.9
click at [266, 104] on input "Copy of NVP Supplier Identifiers - ARI-HETRA" at bounding box center [355, 105] width 340 height 12
paste input "utoFlex, Inc."
click at [205, 103] on input "Copy of NVP Supplier Identifiers - AutoFlex, Inc." at bounding box center [355, 105] width 340 height 12
type input "NVP Supplier Identifiers - AutoFlex, Inc."
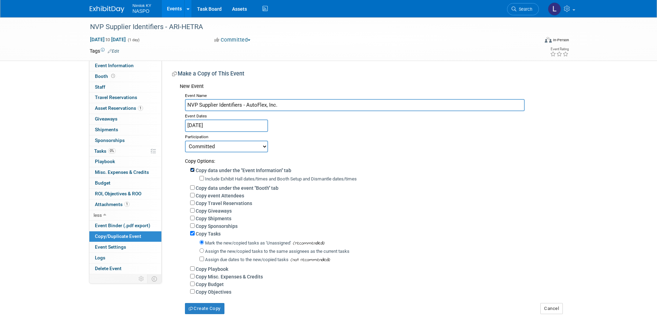
click at [192, 170] on input "Copy data under the "Event Information" tab" at bounding box center [192, 170] width 5 height 5
checkbox input "false"
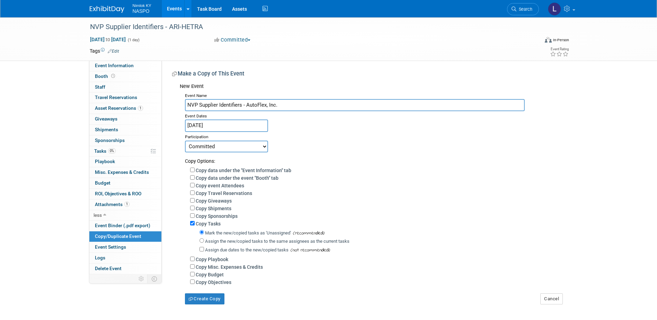
click at [216, 244] on label "Assign the new/copied tasks to the same assignees as the current tasks" at bounding box center [277, 241] width 144 height 5
click at [204, 243] on input "Assign the new/copied tasks to the same assignees as the current tasks" at bounding box center [202, 240] width 5 height 5
radio input "true"
click at [205, 302] on button "Create Copy" at bounding box center [204, 298] width 39 height 11
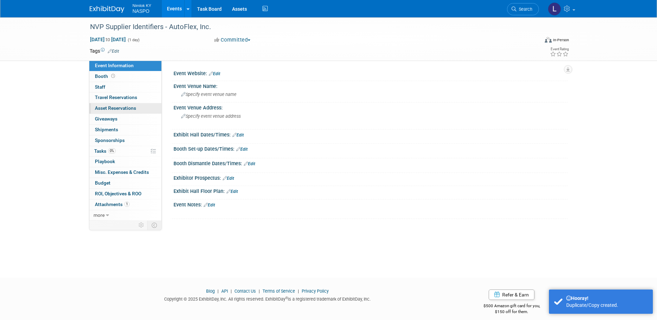
click at [102, 107] on span "Asset Reservations 0" at bounding box center [115, 108] width 41 height 6
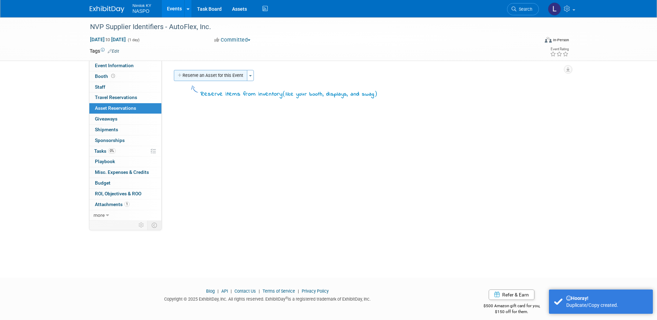
click at [199, 77] on button "Reserve an Asset for this Event" at bounding box center [210, 75] width 73 height 11
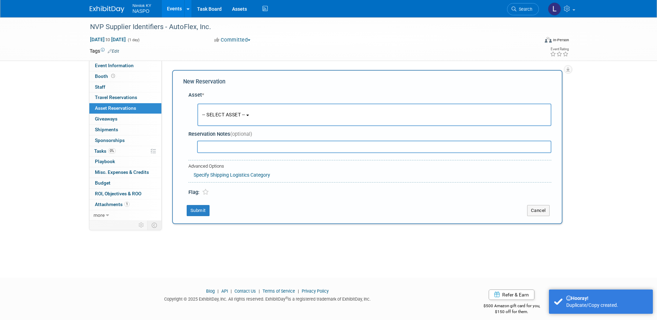
scroll to position [6, 0]
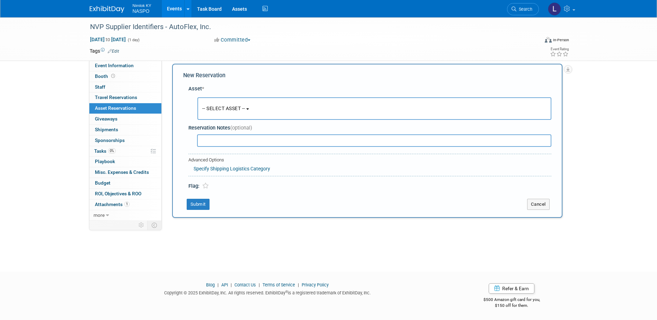
click at [216, 106] on span "-- SELECT ASSET --" at bounding box center [223, 109] width 43 height 6
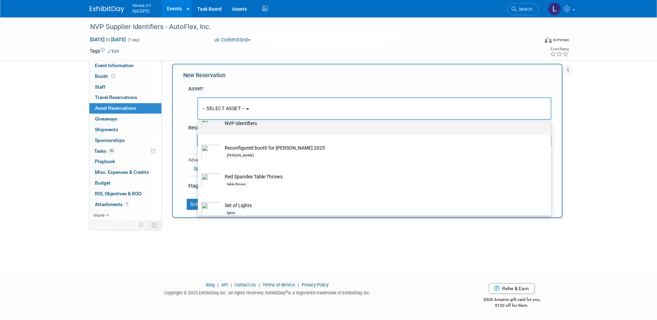
scroll to position [277, 0]
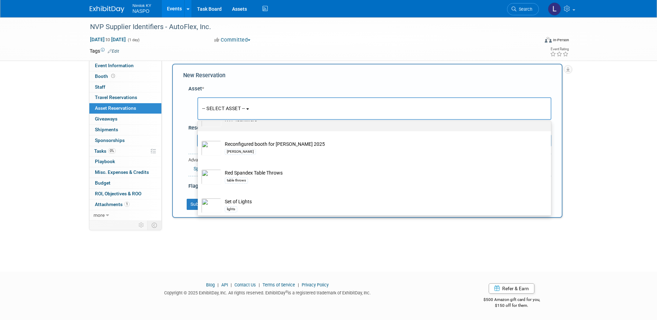
click at [235, 123] on td "NVP Identifiers" at bounding box center [379, 119] width 316 height 15
click at [199, 111] on input "NVP Identifiers" at bounding box center [196, 108] width 5 height 5
select select "10722420"
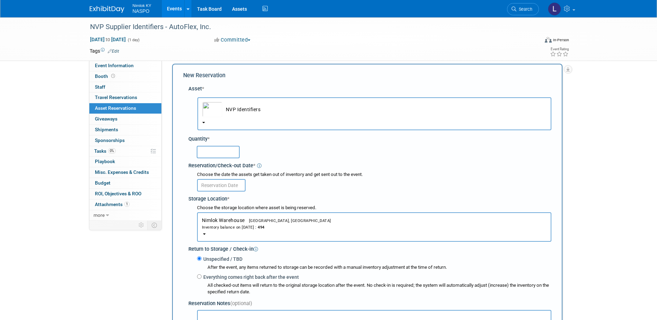
click at [216, 152] on input "text" at bounding box center [218, 152] width 43 height 12
type input "5"
click at [215, 183] on input "text" at bounding box center [221, 185] width 49 height 12
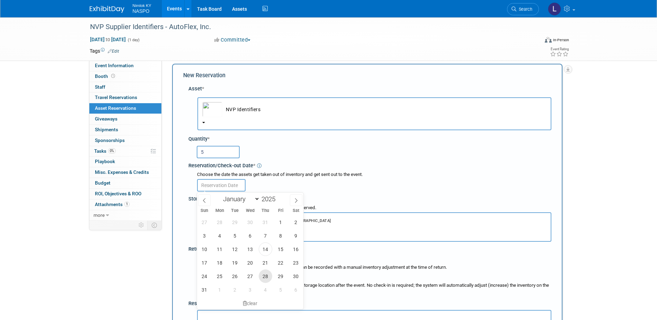
click at [268, 274] on span "28" at bounding box center [266, 277] width 14 height 14
type input "[DATE]"
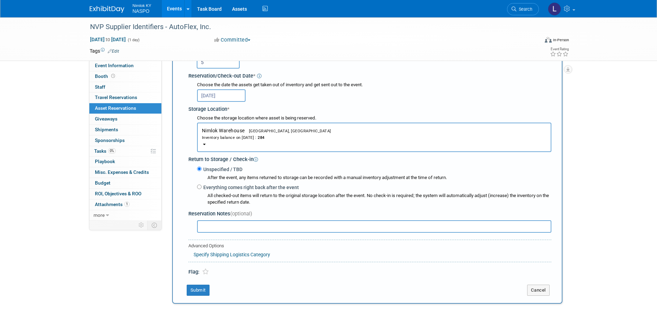
scroll to position [110, 0]
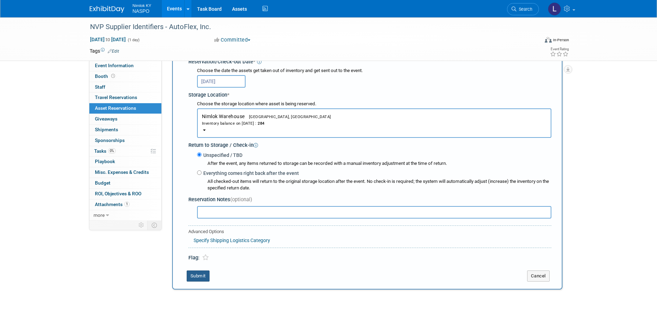
click at [201, 278] on button "Submit" at bounding box center [198, 276] width 23 height 11
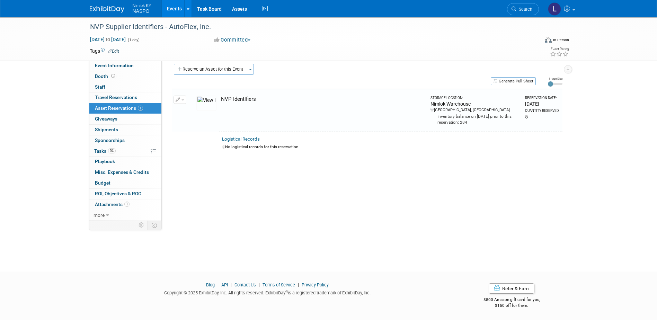
scroll to position [6, 0]
click at [101, 151] on span "Tasks 0%" at bounding box center [104, 151] width 21 height 6
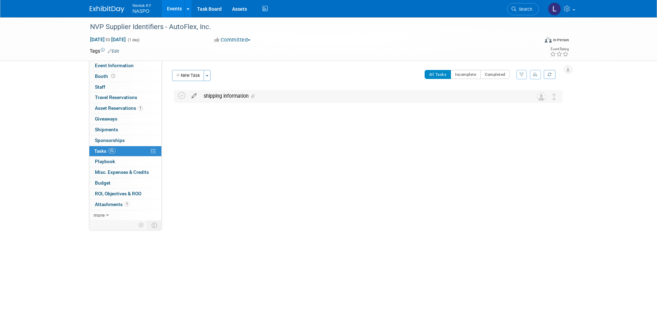
click at [193, 96] on icon at bounding box center [194, 94] width 12 height 9
select select "7"
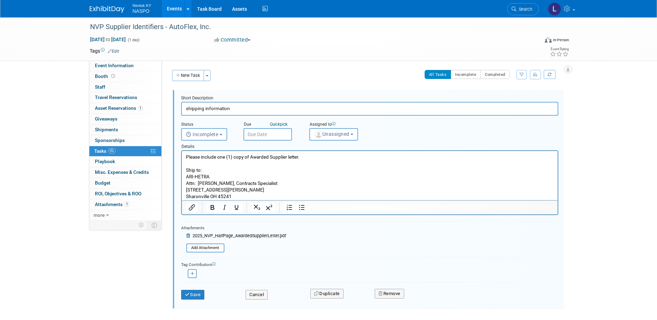
click at [262, 133] on input "text" at bounding box center [268, 134] width 49 height 12
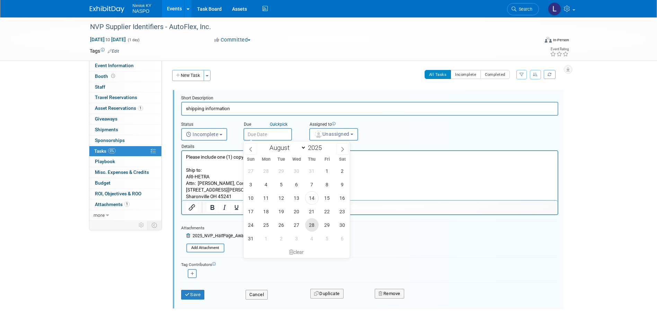
click at [311, 223] on span "28" at bounding box center [312, 225] width 14 height 14
type input "[DATE]"
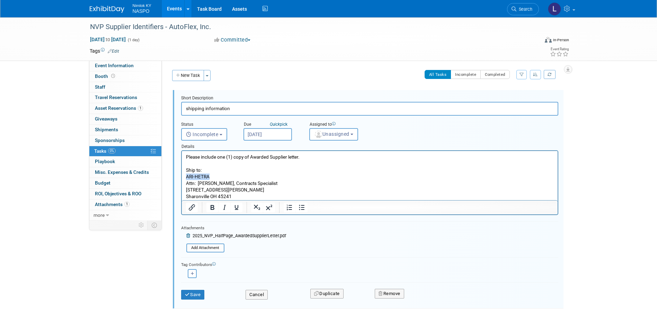
drag, startPoint x: 206, startPoint y: 176, endPoint x: 185, endPoint y: 177, distance: 21.5
click at [185, 177] on html "Please include one (1) copy of Awarded Supplier letter. Ship to: ARI-HETRA Attn…" at bounding box center [370, 175] width 376 height 49
paste body "Rich Text Area. Press ALT-0 for help."
drag, startPoint x: 231, startPoint y: 196, endPoint x: 198, endPoint y: 186, distance: 34.1
click at [198, 186] on p "Please include one (1) copy of Awarded Supplier letter. Ship to: AutoFlex, Inc.…" at bounding box center [370, 177] width 368 height 46
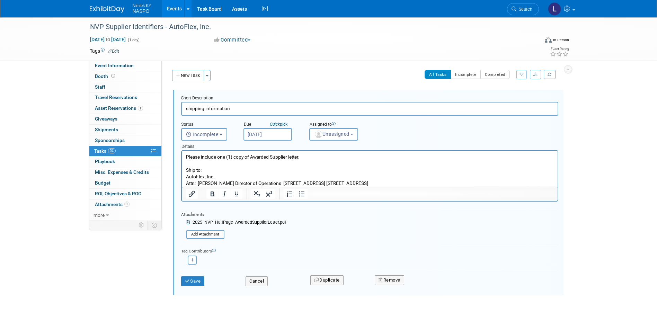
click at [220, 183] on p "Please include one (1) copy of Awarded Supplier letter. Ship to: AutoFlex, Inc.…" at bounding box center [370, 170] width 368 height 33
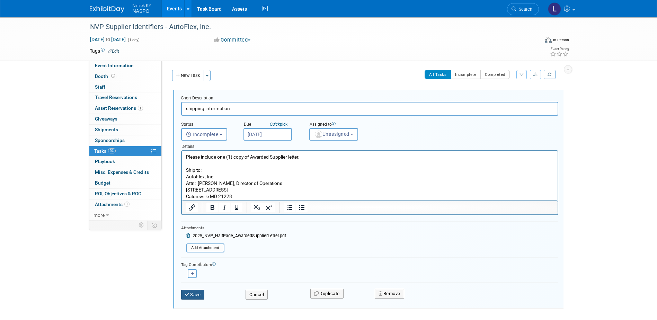
click at [192, 294] on button "Save" at bounding box center [193, 295] width 24 height 10
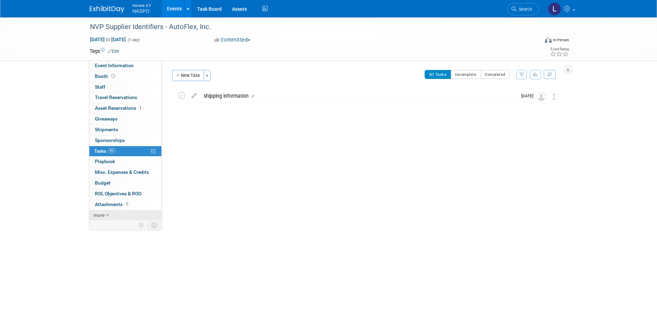
click at [100, 217] on span "more" at bounding box center [99, 215] width 11 height 6
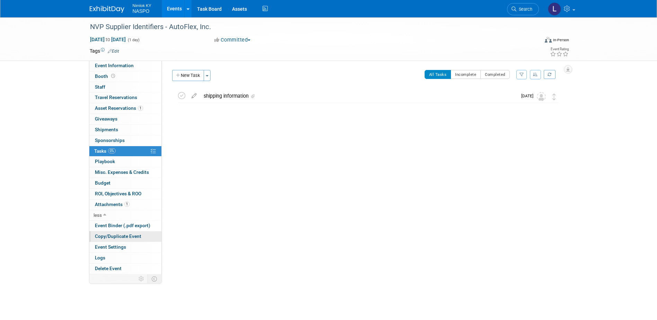
click at [107, 236] on span "Copy/Duplicate Event" at bounding box center [118, 237] width 46 height 6
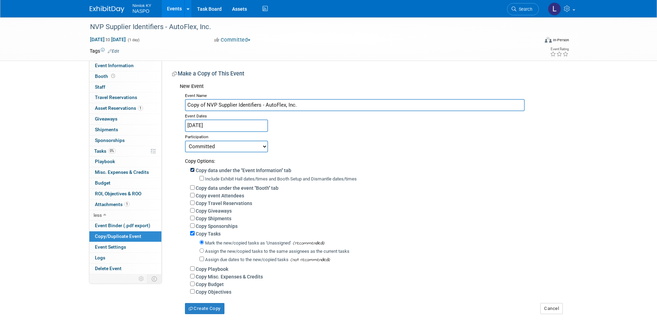
click at [192, 170] on input "Copy data under the "Event Information" tab" at bounding box center [192, 170] width 5 height 5
checkbox input "false"
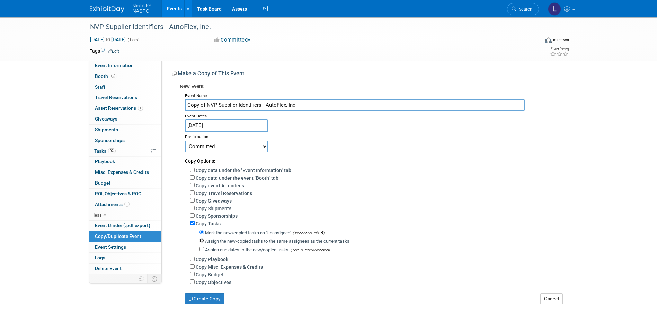
click at [201, 242] on input "Assign the new/copied tasks to the same assignees as the current tasks" at bounding box center [202, 240] width 5 height 5
radio input "true"
click at [203, 302] on button "Create Copy" at bounding box center [204, 298] width 39 height 11
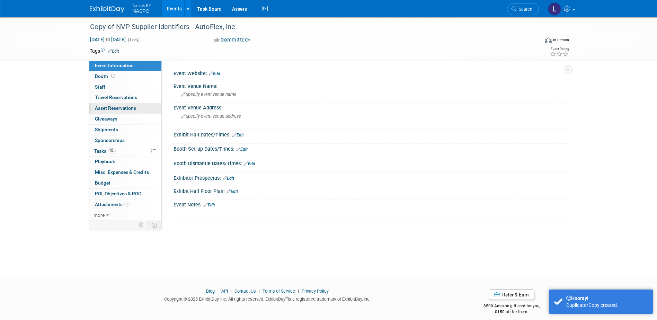
click at [118, 107] on span "Asset Reservations 0" at bounding box center [115, 108] width 41 height 6
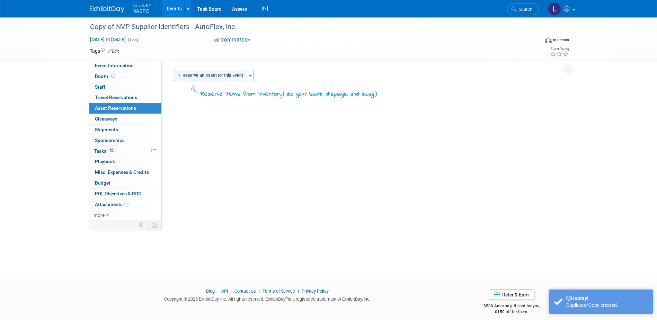
click at [188, 74] on button "Reserve an Asset for this Event" at bounding box center [210, 75] width 73 height 11
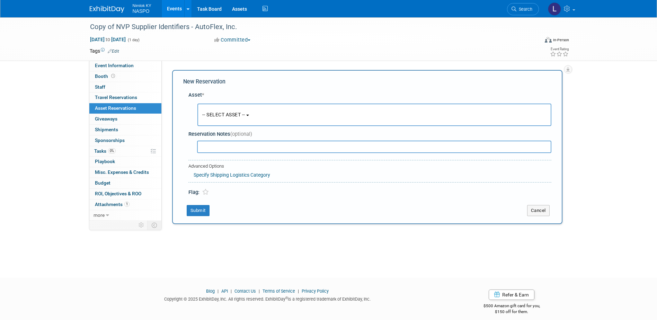
scroll to position [6, 0]
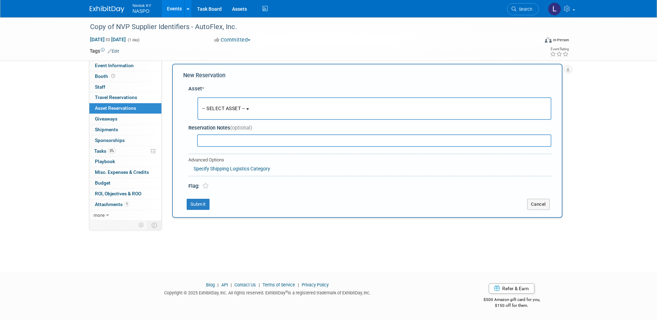
click at [207, 108] on span "-- SELECT ASSET --" at bounding box center [223, 109] width 43 height 6
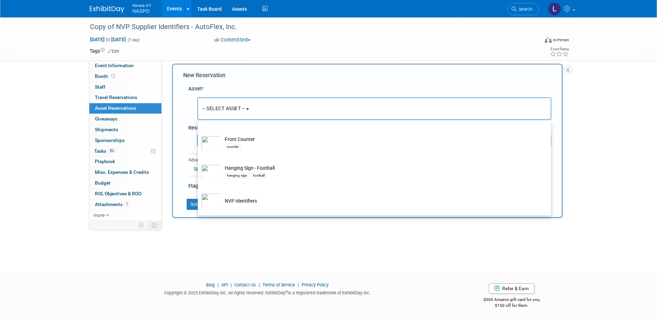
scroll to position [208, 0]
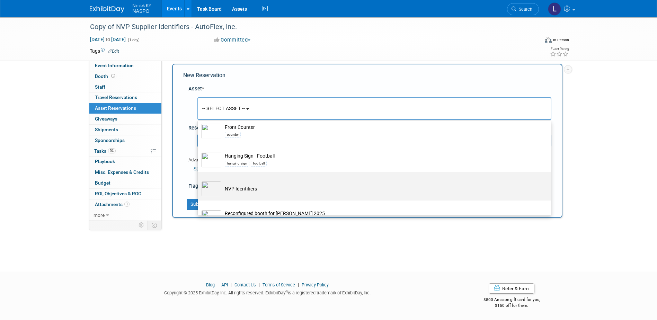
click at [234, 188] on td "NVP Identifiers" at bounding box center [379, 188] width 316 height 15
click at [199, 180] on input "NVP Identifiers" at bounding box center [196, 178] width 5 height 5
select select "10722420"
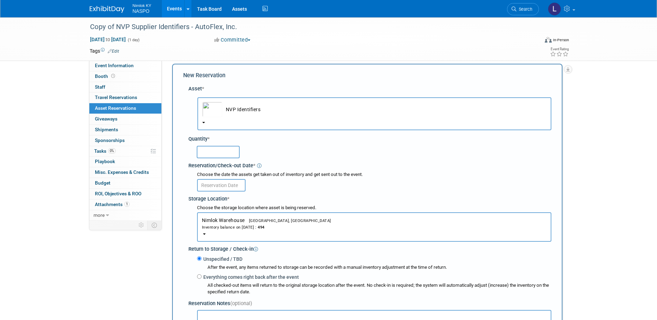
click at [210, 153] on input "text" at bounding box center [218, 152] width 43 height 12
type input "3"
click at [212, 184] on input "text" at bounding box center [221, 185] width 49 height 12
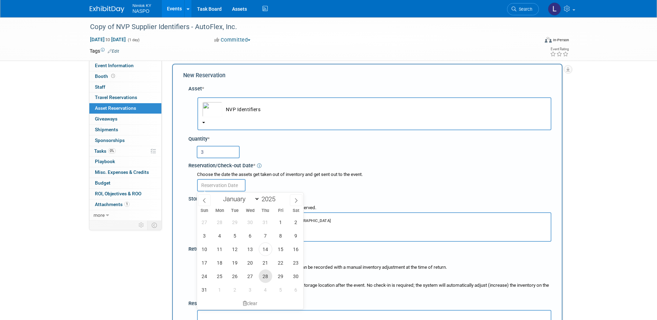
click at [268, 273] on span "28" at bounding box center [266, 277] width 14 height 14
type input "[DATE]"
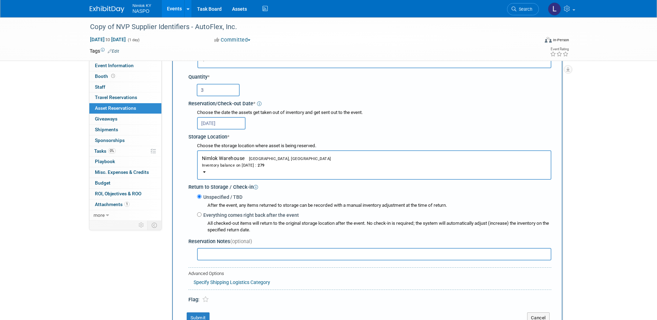
scroll to position [76, 0]
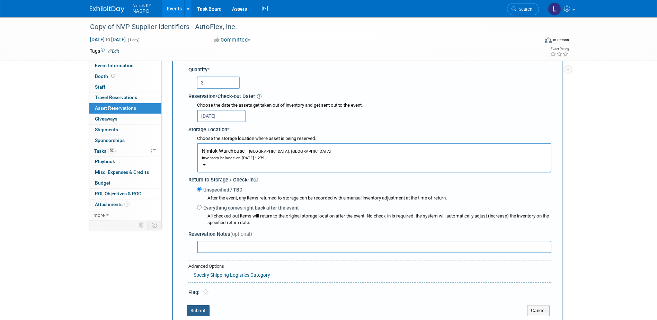
click at [198, 310] on button "Submit" at bounding box center [198, 310] width 23 height 11
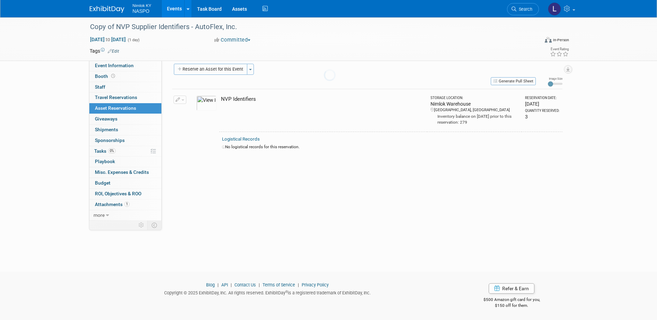
scroll to position [6, 0]
click at [106, 149] on span "Tasks 0%" at bounding box center [104, 151] width 21 height 6
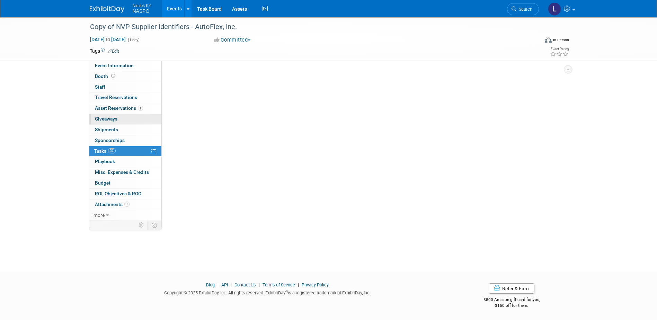
scroll to position [0, 0]
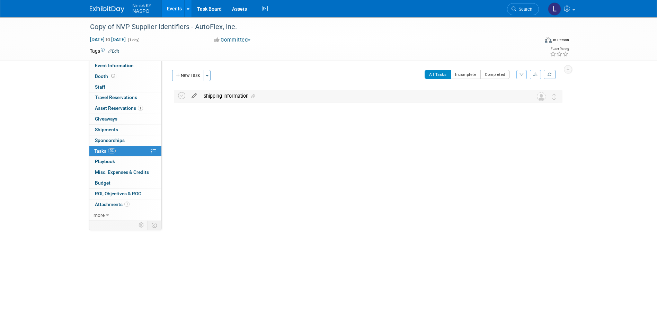
click at [197, 97] on icon at bounding box center [194, 94] width 12 height 9
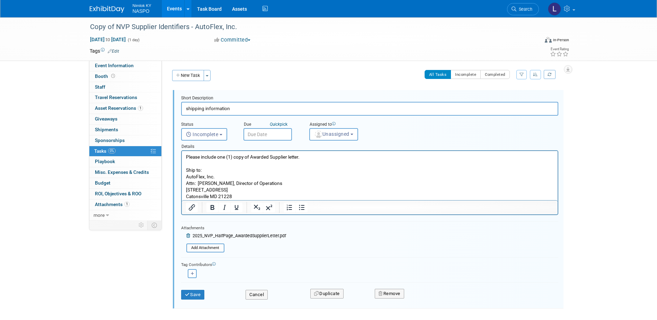
click at [256, 132] on input "text" at bounding box center [268, 134] width 49 height 12
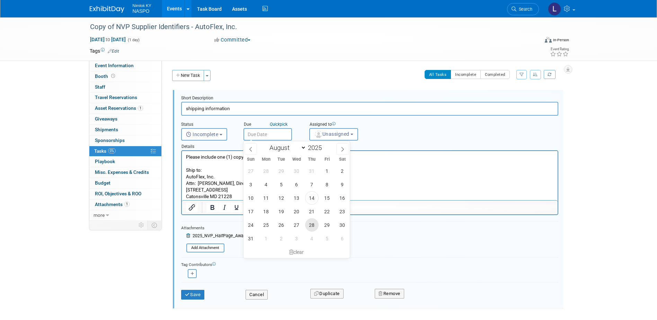
click at [311, 223] on span "28" at bounding box center [312, 225] width 14 height 14
type input "[DATE]"
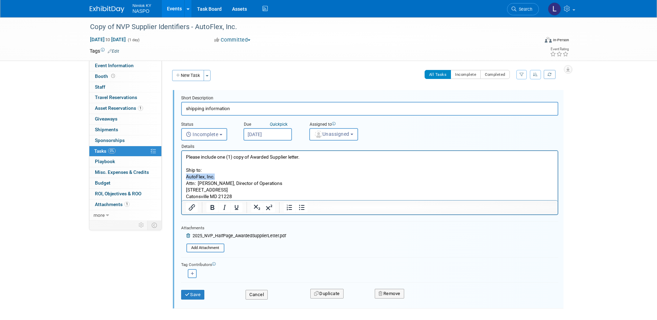
drag, startPoint x: 214, startPoint y: 176, endPoint x: 186, endPoint y: 177, distance: 28.1
click at [186, 177] on p "Please include one (1) copy of Awarded Supplier letter. Ship to: AutoFlex, Inc.…" at bounding box center [370, 177] width 368 height 46
paste body "Rich Text Area. Press ALT-0 for help."
drag, startPoint x: 234, startPoint y: 196, endPoint x: 199, endPoint y: 185, distance: 36.3
click at [199, 185] on p "Please include one (1) copy of Awarded Supplier letter. Ship to: Angel Armor, L…" at bounding box center [370, 177] width 368 height 46
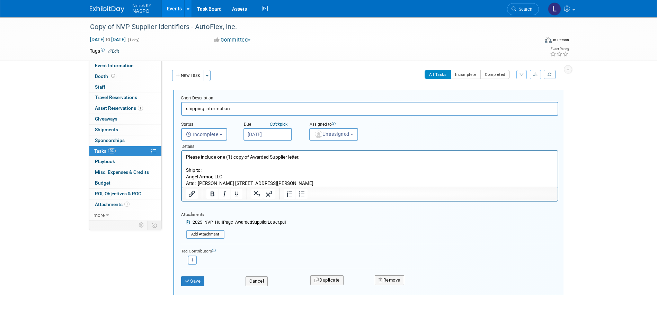
click at [237, 183] on p "Please include one (1) copy of Awarded Supplier letter. Ship to: Angel Armor, L…" at bounding box center [370, 170] width 368 height 33
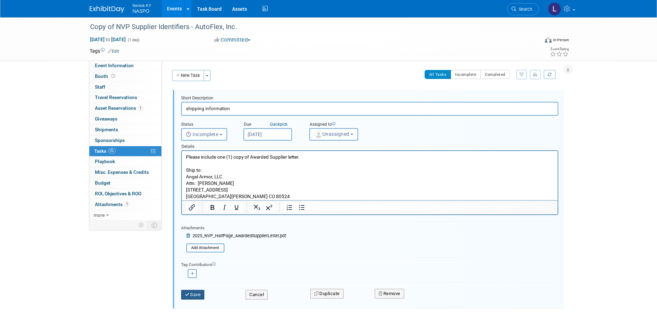
click at [194, 296] on button "Save" at bounding box center [193, 295] width 24 height 10
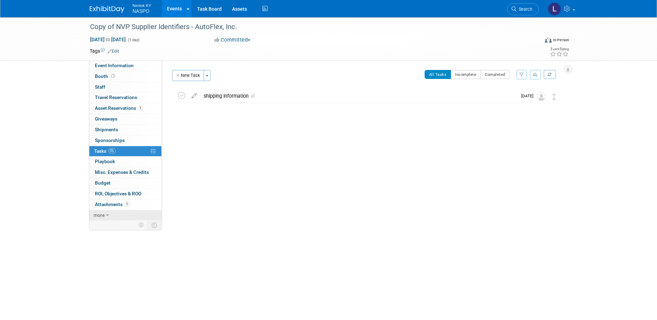
click at [101, 216] on span "more" at bounding box center [99, 215] width 11 height 6
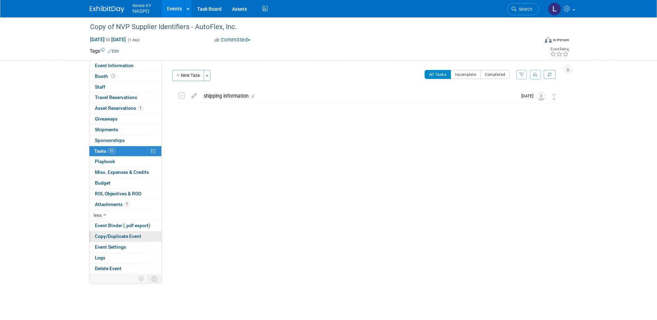
click at [101, 235] on span "Copy/Duplicate Event" at bounding box center [118, 237] width 46 height 6
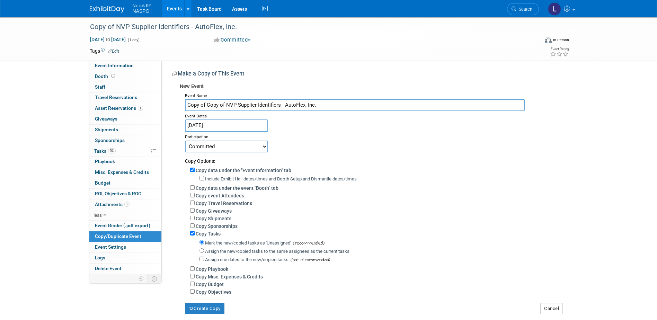
drag, startPoint x: 318, startPoint y: 104, endPoint x: 285, endPoint y: 107, distance: 33.1
click at [285, 107] on input "Copy of Copy of NVP Supplier Identifiers - AutoFlex, Inc." at bounding box center [355, 105] width 340 height 12
paste input "GH Armor Systems"
drag, startPoint x: 224, startPoint y: 106, endPoint x: 187, endPoint y: 106, distance: 36.7
click at [187, 106] on input "Copy of Copy of NVP Supplier Identifiers - GH Armor Systems" at bounding box center [355, 105] width 340 height 12
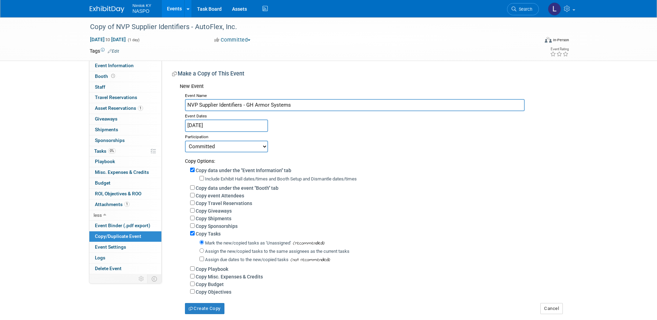
type input "NVP Supplier Identifiers - GH Armor Systems"
click at [192, 171] on input "Copy data under the "Event Information" tab" at bounding box center [192, 170] width 5 height 5
checkbox input "false"
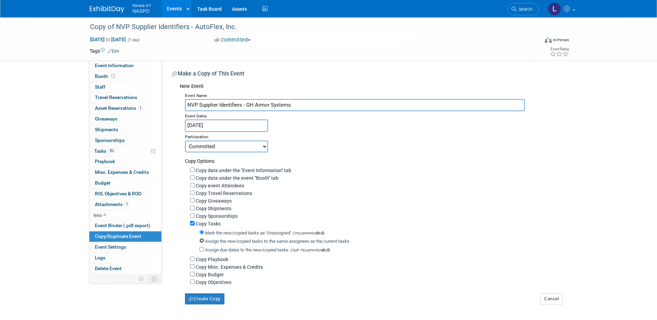
click at [202, 243] on input "Assign the new/copied tasks to the same assignees as the current tasks" at bounding box center [202, 240] width 5 height 5
radio input "true"
click at [199, 302] on button "Create Copy" at bounding box center [204, 298] width 39 height 11
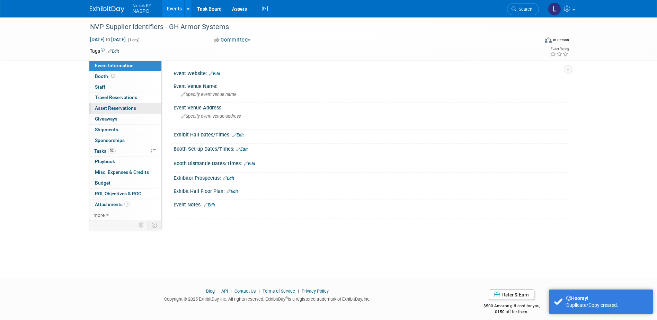
click at [112, 107] on span "Asset Reservations 0" at bounding box center [115, 108] width 41 height 6
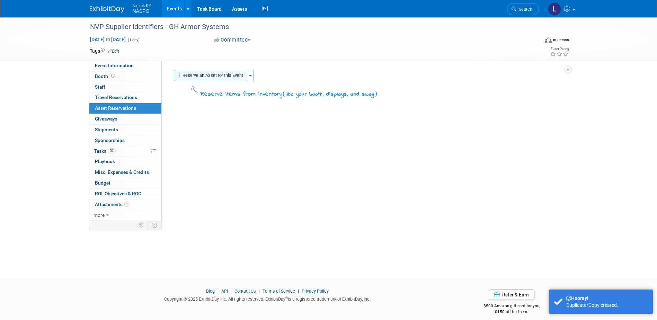
click at [188, 76] on button "Reserve an Asset for this Event" at bounding box center [210, 75] width 73 height 11
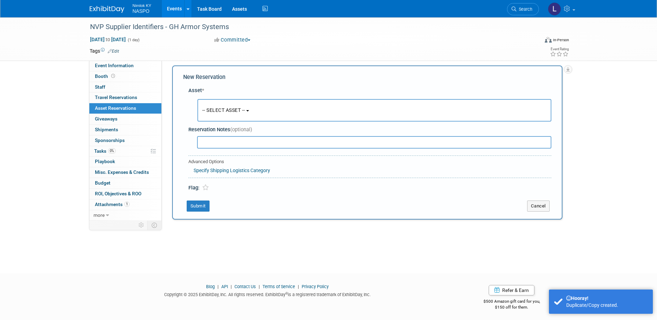
scroll to position [6, 0]
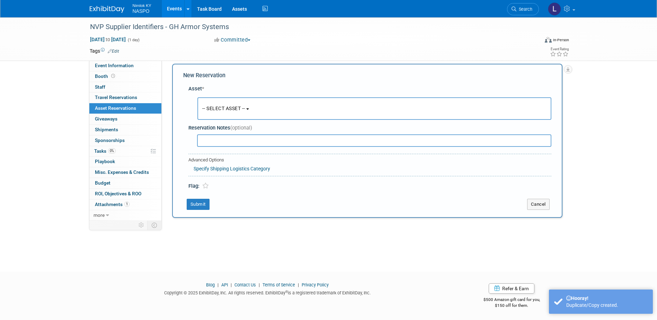
click at [211, 104] on button "-- SELECT ASSET --" at bounding box center [374, 108] width 354 height 23
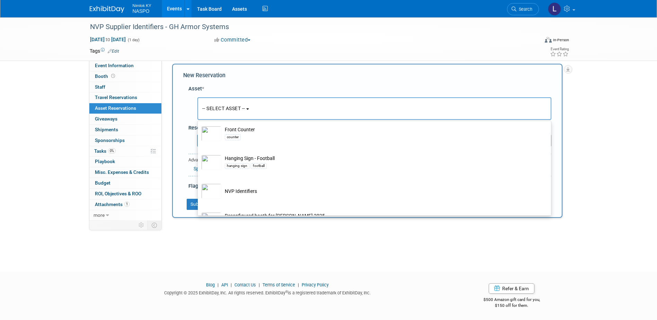
scroll to position [208, 0]
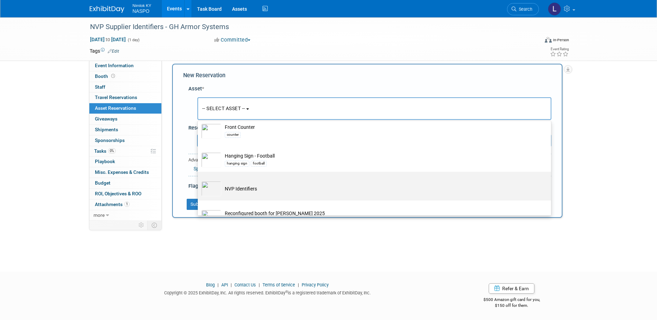
click at [245, 188] on td "NVP Identifiers" at bounding box center [379, 188] width 316 height 15
click at [199, 180] on input "NVP Identifiers" at bounding box center [196, 178] width 5 height 5
select select "10722420"
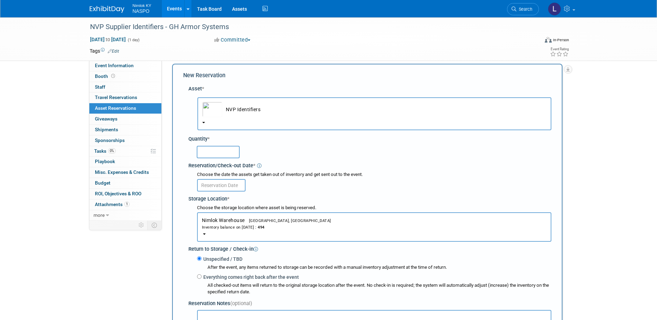
click at [214, 153] on input "text" at bounding box center [218, 152] width 43 height 12
type input "5"
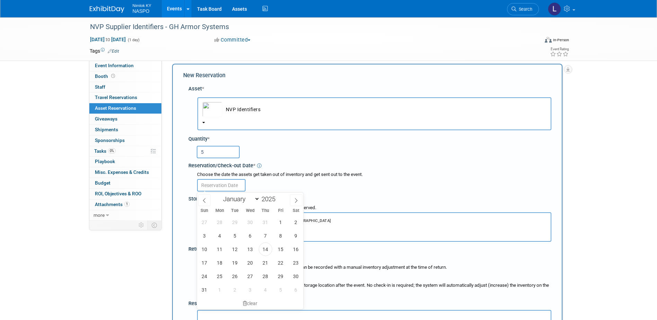
click at [218, 187] on input "text" at bounding box center [221, 185] width 49 height 12
click at [266, 275] on span "28" at bounding box center [266, 277] width 14 height 14
type input "[DATE]"
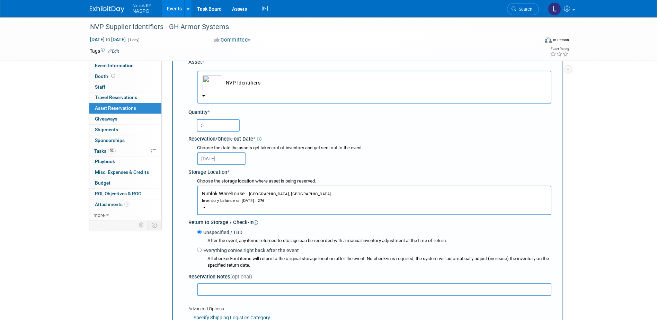
scroll to position [76, 0]
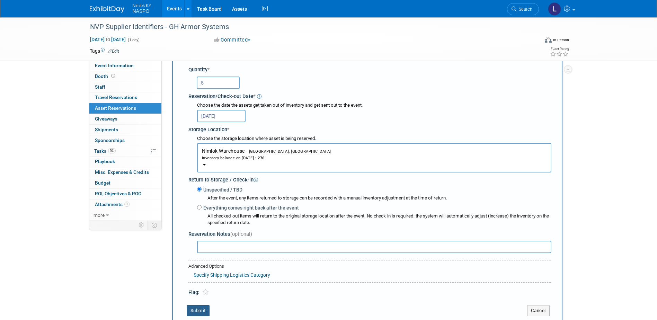
click at [196, 311] on button "Submit" at bounding box center [198, 310] width 23 height 11
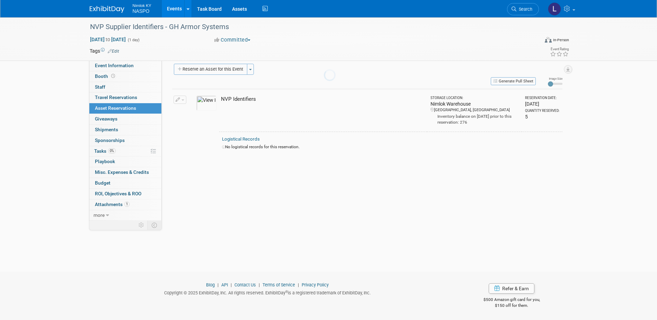
scroll to position [6, 0]
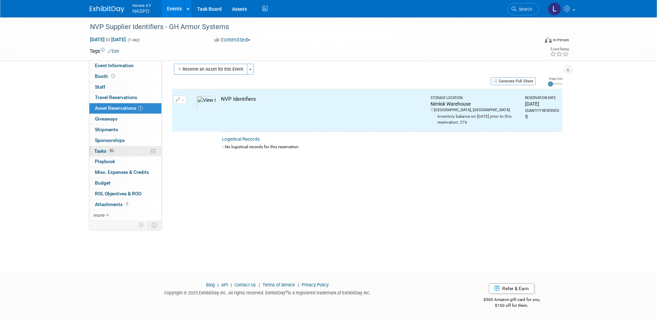
click at [101, 150] on span "Tasks 0%" at bounding box center [104, 151] width 21 height 6
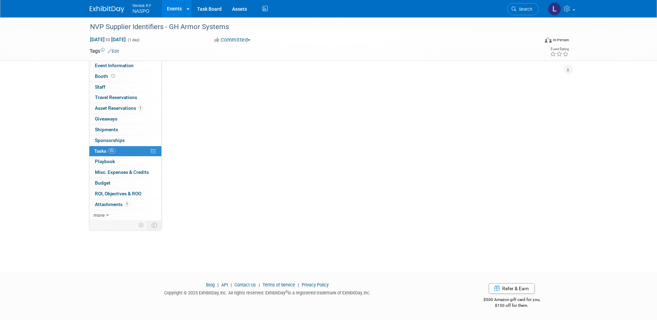
scroll to position [0, 0]
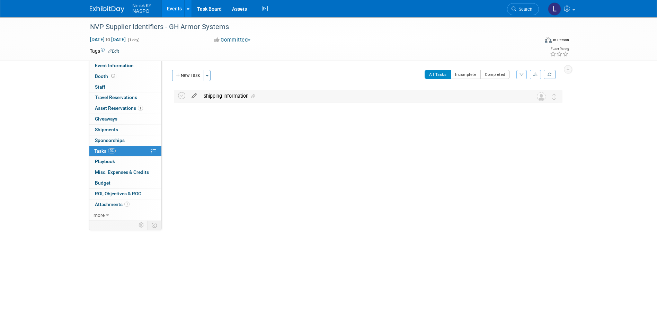
click at [192, 97] on icon at bounding box center [194, 94] width 12 height 9
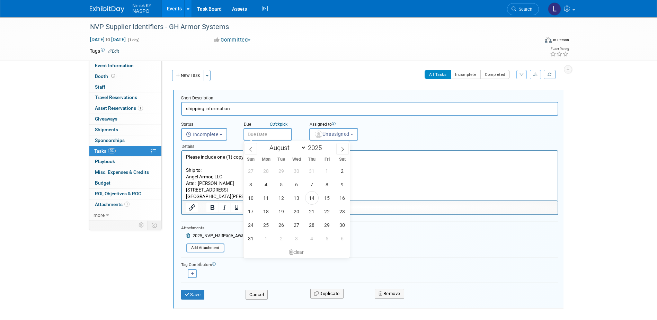
click at [250, 130] on input "text" at bounding box center [268, 134] width 49 height 12
click at [310, 223] on span "28" at bounding box center [312, 225] width 14 height 14
type input "[DATE]"
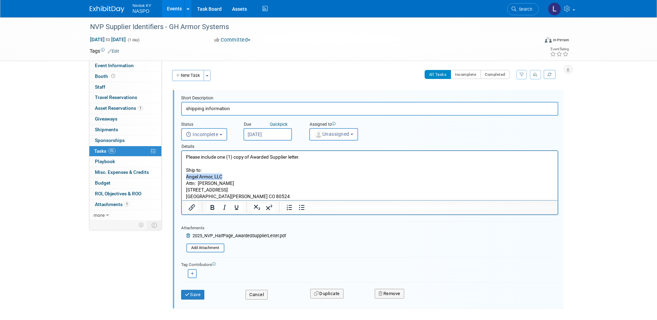
drag, startPoint x: 223, startPoint y: 176, endPoint x: 187, endPoint y: 179, distance: 36.2
click at [187, 179] on p "Please include one (1) copy of Awarded Supplier letter. Ship to: Angel Armor, L…" at bounding box center [370, 177] width 368 height 46
paste body "Rich Text Area. Press ALT-0 for help."
drag, startPoint x: 233, startPoint y: 195, endPoint x: 199, endPoint y: 184, distance: 36.4
click at [199, 184] on p "Please include one (1) copy of Awarded Supplier letter. Ship to: GH Armor Syste…" at bounding box center [370, 177] width 368 height 46
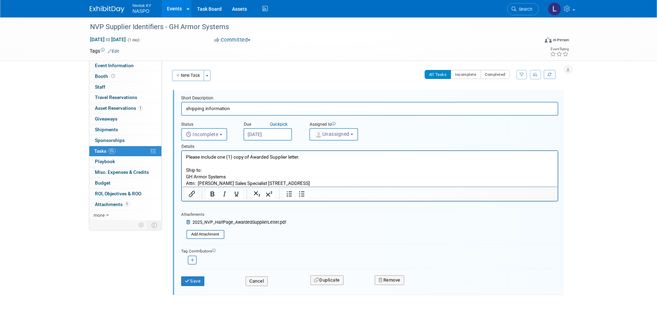
click at [225, 182] on p "Please include one (1) copy of Awarded Supplier letter. Ship to: GH Armor Syste…" at bounding box center [370, 170] width 368 height 33
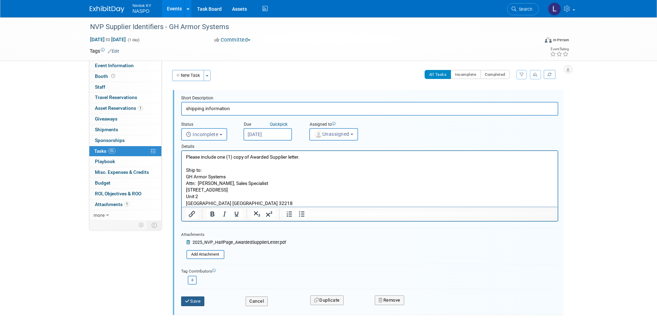
click at [191, 303] on button "Save" at bounding box center [193, 302] width 24 height 10
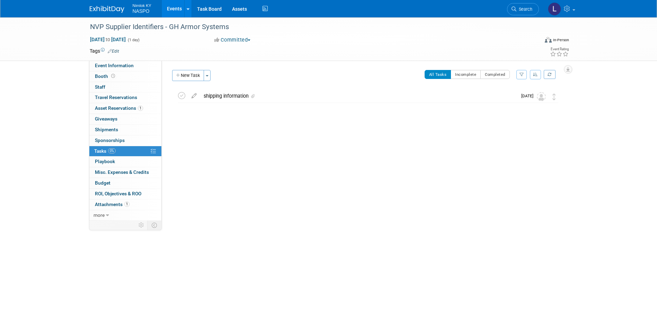
click at [172, 10] on link "Events" at bounding box center [174, 8] width 25 height 17
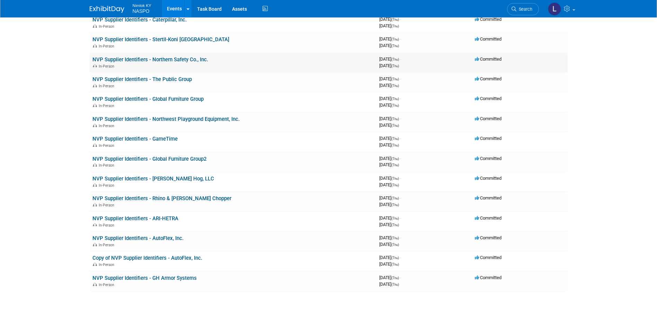
scroll to position [970, 0]
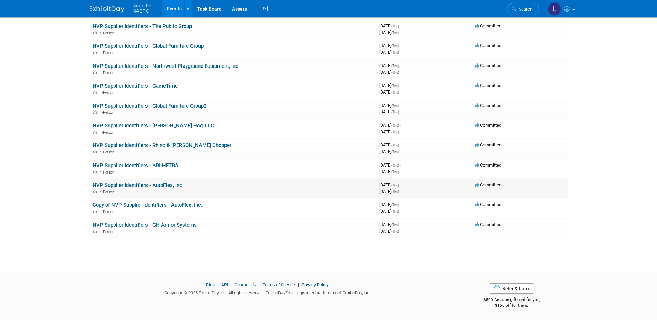
click at [117, 189] on div "In-Person" at bounding box center [233, 192] width 281 height 6
click at [157, 204] on link "Copy of NVP Supplier Identifiers - AutoFlex, Inc." at bounding box center [148, 205] width 110 height 6
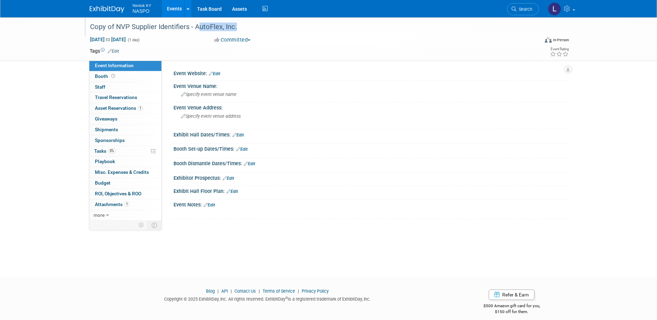
drag, startPoint x: 235, startPoint y: 27, endPoint x: 196, endPoint y: 28, distance: 39.2
click at [196, 28] on div "Copy of NVP Supplier Identifiers - AutoFlex, Inc." at bounding box center [308, 27] width 441 height 12
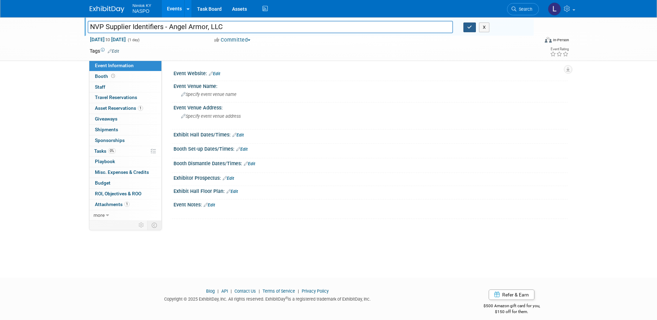
type input "NVP Supplier Identifiers - Angel Armor, LLC"
click at [469, 27] on icon "button" at bounding box center [469, 27] width 5 height 5
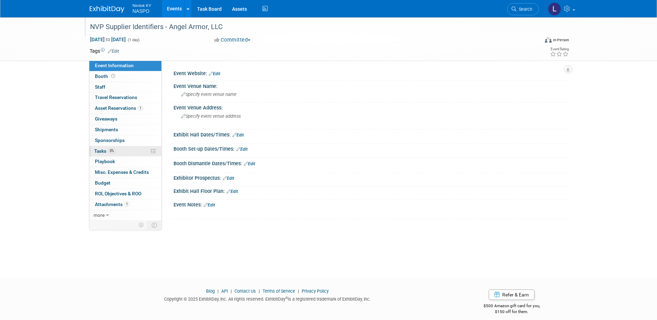
click at [99, 151] on span "Tasks 0%" at bounding box center [104, 151] width 21 height 6
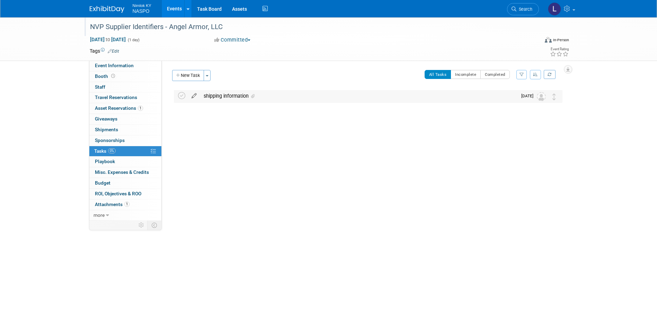
click at [193, 96] on icon at bounding box center [194, 94] width 12 height 9
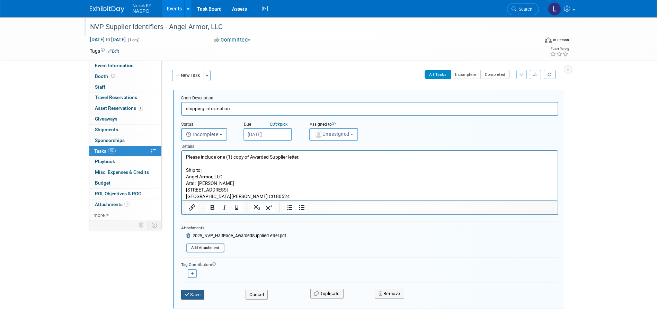
click at [192, 294] on button "Save" at bounding box center [193, 295] width 24 height 10
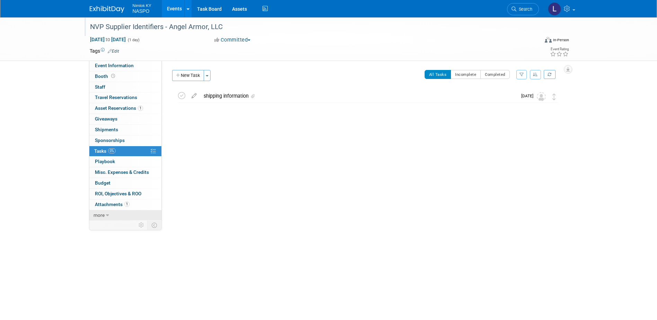
click at [97, 216] on span "more" at bounding box center [99, 215] width 11 height 6
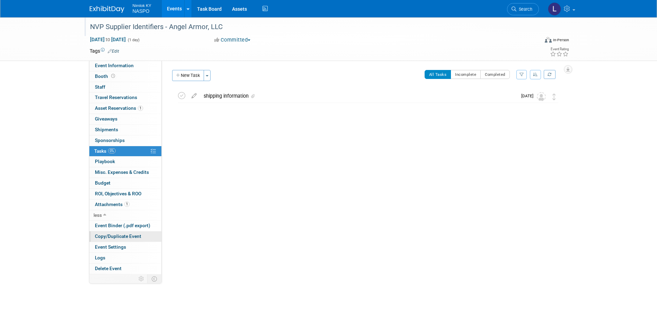
click at [100, 236] on span "Copy/Duplicate Event" at bounding box center [118, 237] width 46 height 6
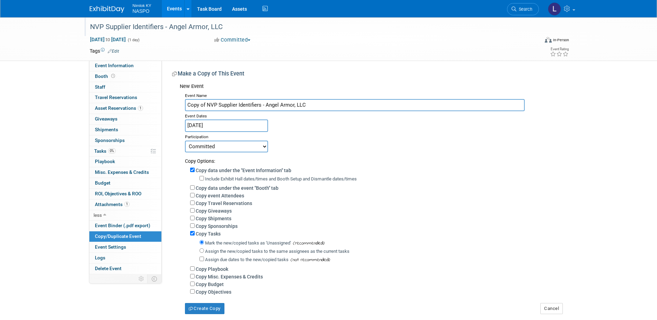
drag, startPoint x: 310, startPoint y: 103, endPoint x: 266, endPoint y: 105, distance: 44.0
click at [266, 105] on input "Copy of NVP Supplier Identifiers - Angel Armor, LLC" at bounding box center [355, 105] width 340 height 12
paste input "Survival Armor, Inc"
click at [206, 104] on input "Copy of NVP Supplier Identifiers - Survival Armor, Inc" at bounding box center [355, 105] width 340 height 12
type input "NVP Supplier Identifiers - Survival Armor, Inc"
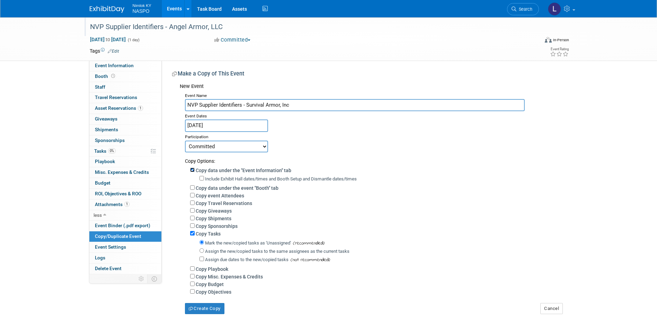
click at [193, 171] on input "Copy data under the "Event Information" tab" at bounding box center [192, 170] width 5 height 5
checkbox input "false"
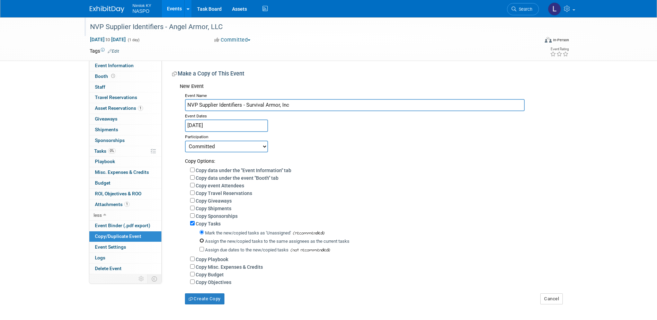
drag, startPoint x: 202, startPoint y: 243, endPoint x: 204, endPoint y: 246, distance: 3.7
click at [202, 243] on input "Assign the new/copied tasks to the same assignees as the current tasks" at bounding box center [202, 240] width 5 height 5
radio input "true"
click at [211, 303] on button "Create Copy" at bounding box center [204, 298] width 39 height 11
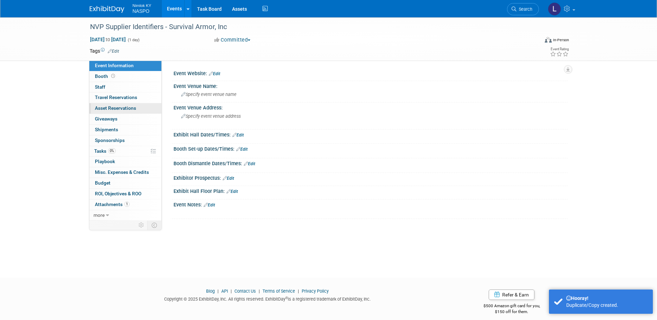
click at [115, 107] on span "Asset Reservations 0" at bounding box center [115, 108] width 41 height 6
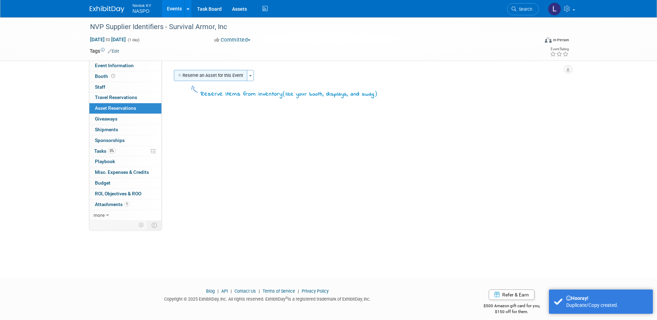
click at [196, 76] on button "Reserve an Asset for this Event" at bounding box center [210, 75] width 73 height 11
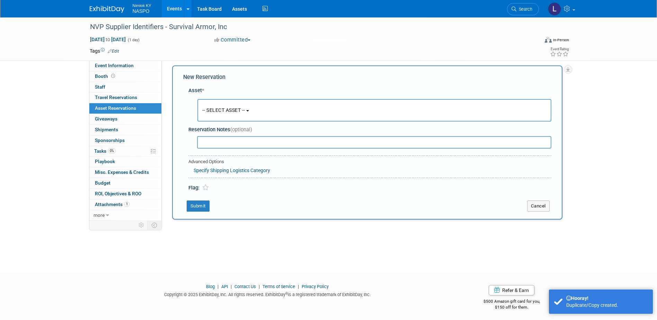
scroll to position [6, 0]
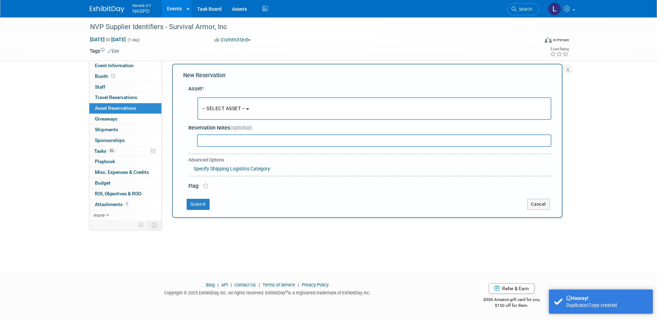
click at [209, 106] on span "-- SELECT ASSET --" at bounding box center [223, 109] width 43 height 6
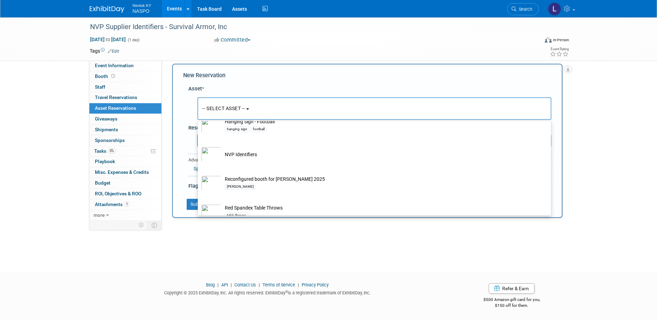
scroll to position [243, 0]
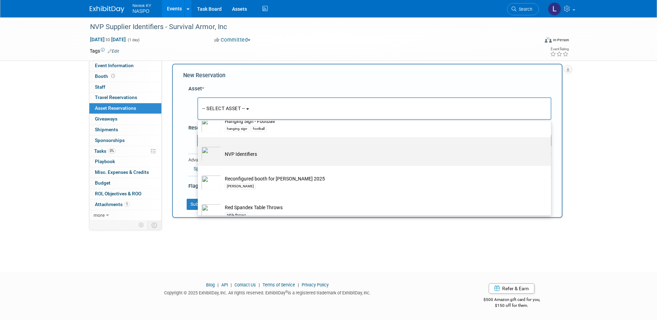
click at [230, 157] on td "NVP Identifiers" at bounding box center [379, 154] width 316 height 15
click at [199, 146] on input "NVP Identifiers" at bounding box center [196, 143] width 5 height 5
select select "10722420"
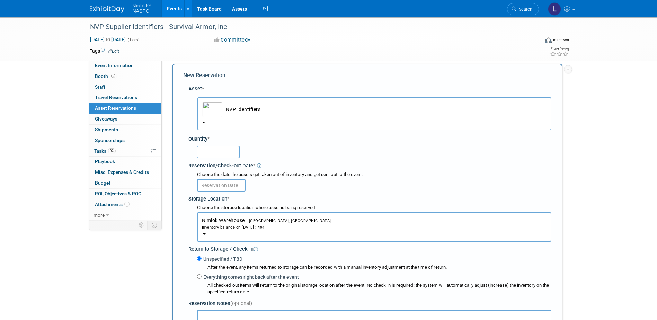
click at [213, 153] on input "text" at bounding box center [218, 152] width 43 height 12
type input "5"
click at [217, 185] on input "text" at bounding box center [221, 185] width 49 height 12
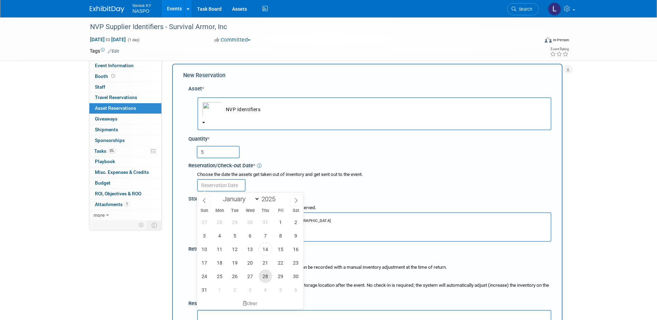
click at [266, 275] on span "28" at bounding box center [266, 277] width 14 height 14
type input "[DATE]"
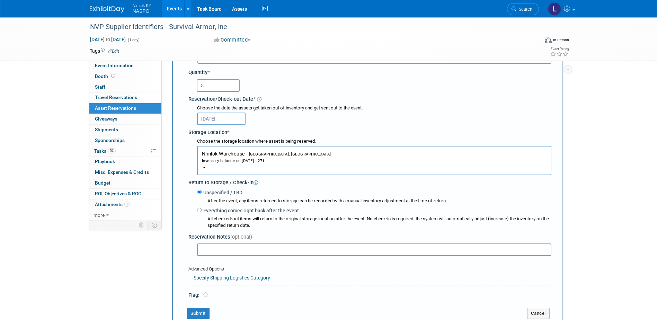
scroll to position [76, 0]
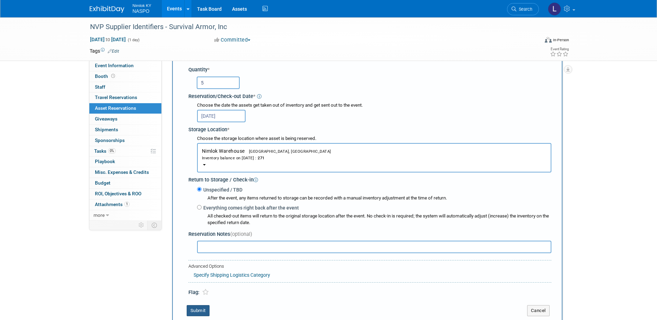
click at [202, 314] on button "Submit" at bounding box center [198, 310] width 23 height 11
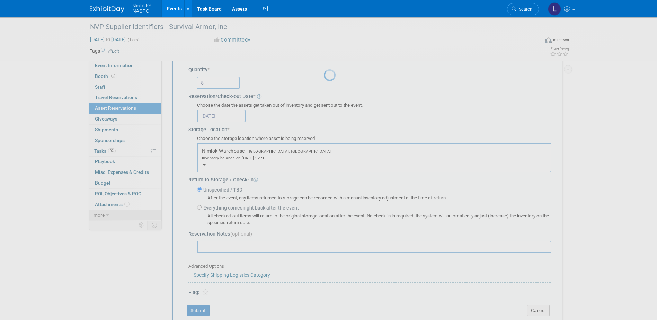
scroll to position [6, 0]
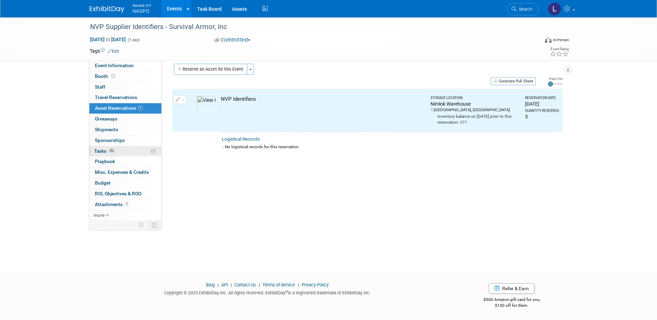
click at [100, 150] on span "Tasks 0%" at bounding box center [104, 151] width 21 height 6
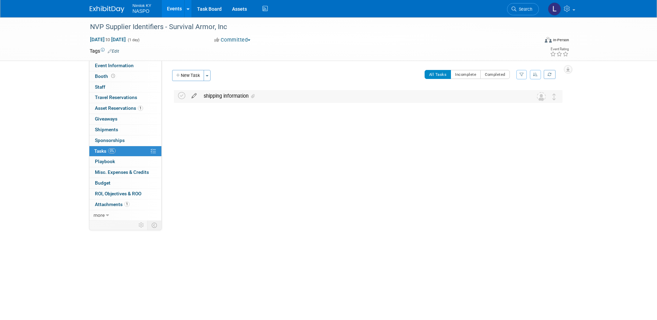
click at [192, 93] on icon at bounding box center [194, 94] width 12 height 9
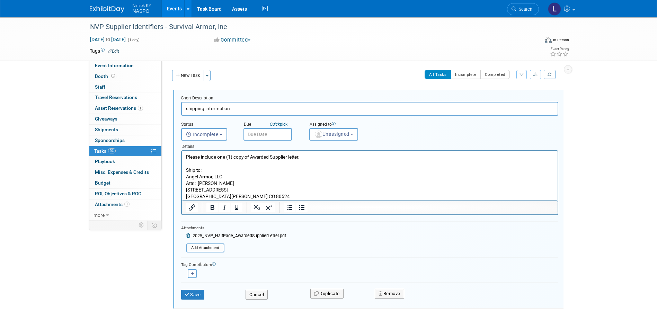
drag, startPoint x: 256, startPoint y: 132, endPoint x: 266, endPoint y: 145, distance: 16.6
click at [256, 132] on input "text" at bounding box center [268, 134] width 49 height 12
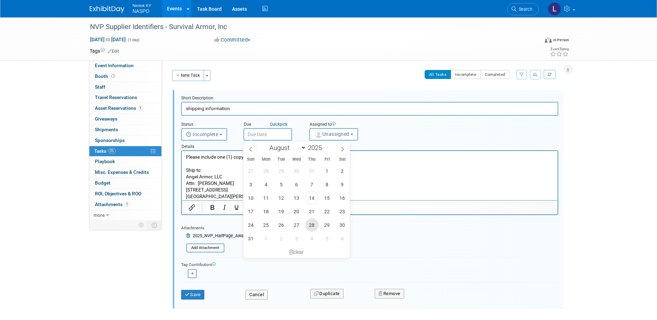
click at [317, 226] on span "28" at bounding box center [312, 225] width 14 height 14
type input "[DATE]"
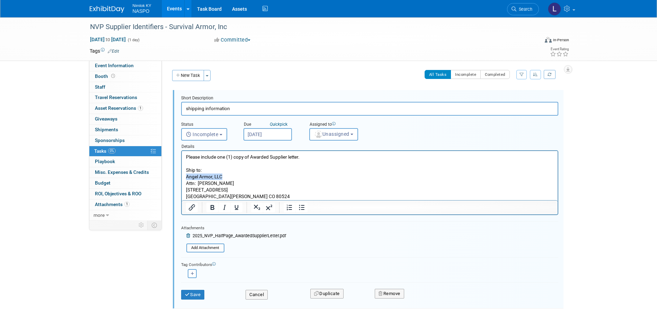
drag, startPoint x: 222, startPoint y: 177, endPoint x: 185, endPoint y: 177, distance: 37.4
click at [185, 177] on body "Please include one (1) copy of Awarded Supplier letter. Ship to: Angel Armor, L…" at bounding box center [369, 177] width 369 height 46
paste body "Rich Text Area. Press ALT-0 for help."
drag, startPoint x: 232, startPoint y: 194, endPoint x: 199, endPoint y: 186, distance: 34.7
click at [199, 186] on p "Please include one (1) copy of Awarded Supplier letter. Ship to: Survival Armor…" at bounding box center [370, 177] width 368 height 46
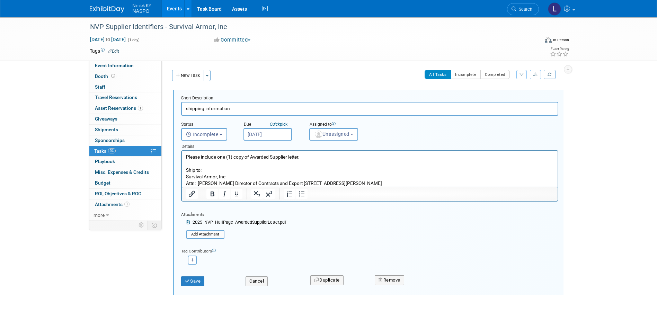
click at [228, 183] on p "Please include one (1) copy of Awarded Supplier letter. Ship to: Survival Armor…" at bounding box center [370, 170] width 368 height 33
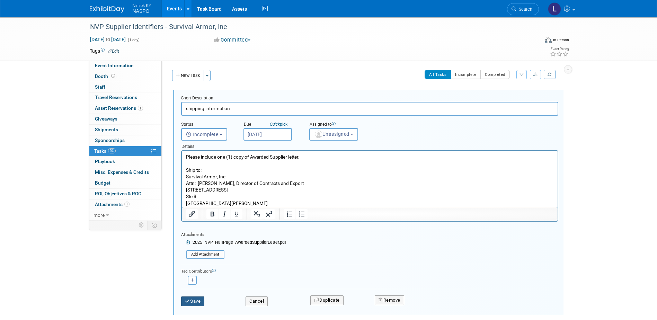
click at [193, 302] on button "Save" at bounding box center [193, 302] width 24 height 10
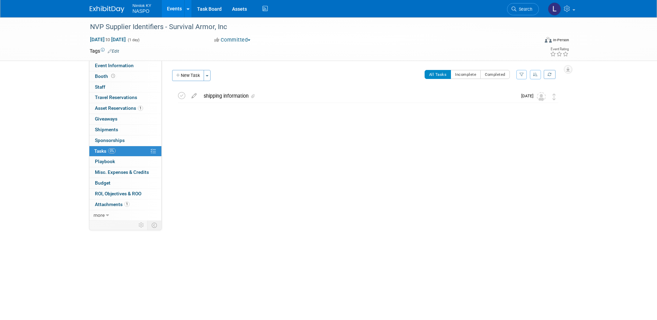
click at [176, 9] on link "Events" at bounding box center [174, 8] width 25 height 17
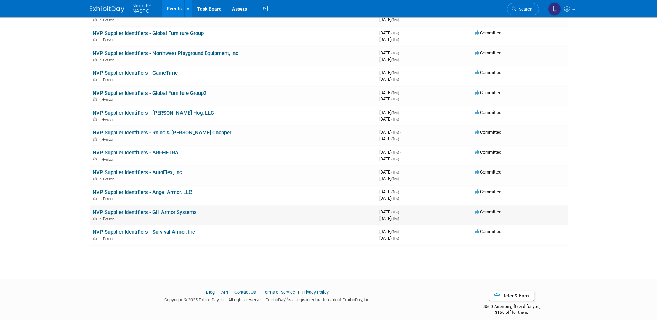
scroll to position [990, 0]
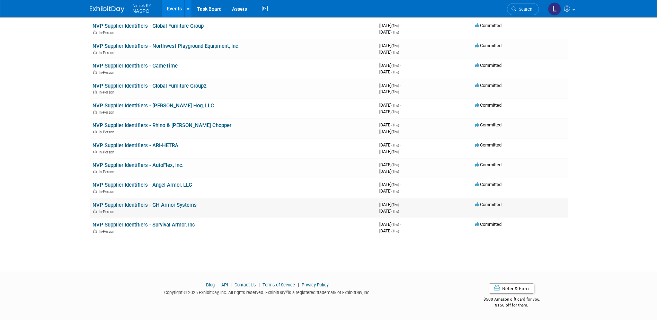
click at [138, 206] on link "NVP Supplier Identifiers - GH Armor Systems" at bounding box center [145, 205] width 104 height 6
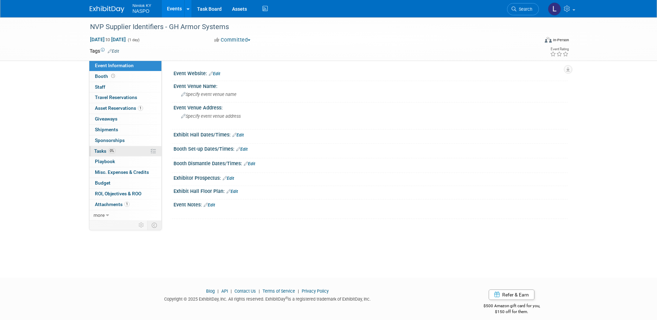
click at [101, 152] on span "Tasks 0%" at bounding box center [104, 151] width 21 height 6
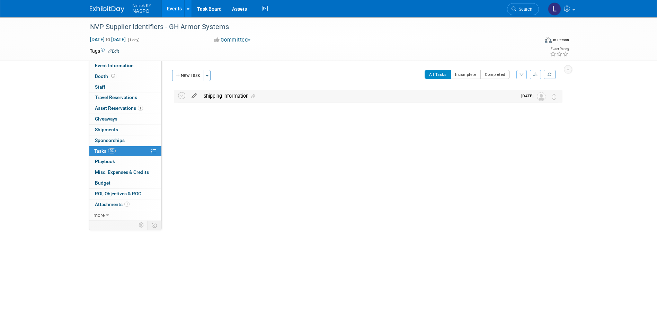
click at [193, 98] on icon at bounding box center [194, 94] width 12 height 9
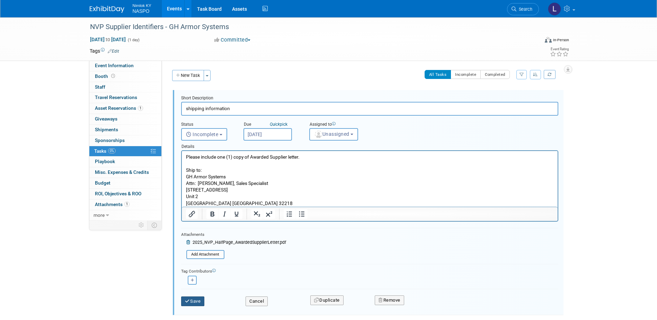
click at [191, 302] on button "Save" at bounding box center [193, 302] width 24 height 10
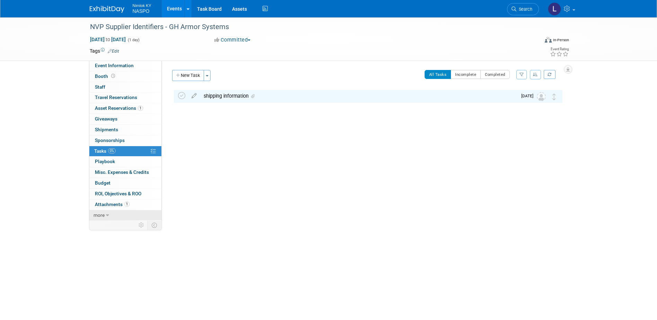
click at [103, 217] on span "more" at bounding box center [99, 215] width 11 height 6
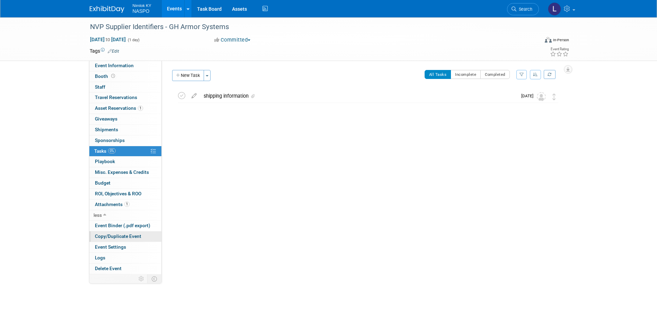
click at [111, 238] on span "Copy/Duplicate Event" at bounding box center [118, 237] width 46 height 6
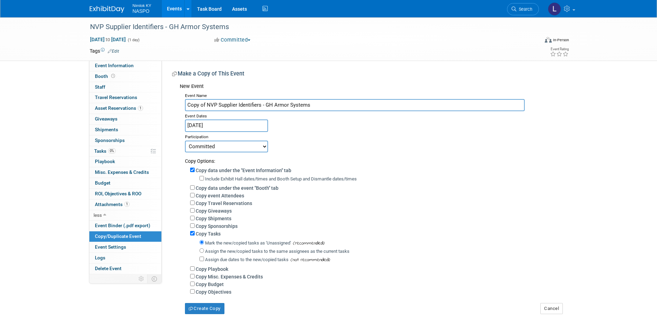
drag, startPoint x: 318, startPoint y: 104, endPoint x: 266, endPoint y: 104, distance: 51.3
click at [266, 104] on input "Copy of NVP Supplier Identifiers - GH Armor Systems" at bounding box center [355, 105] width 340 height 12
paste input "[PERSON_NAME] Company"
drag, startPoint x: 206, startPoint y: 105, endPoint x: 186, endPoint y: 105, distance: 20.8
click at [186, 105] on input "Copy of NVP Supplier Identifiers - [PERSON_NAME] Company" at bounding box center [355, 105] width 340 height 12
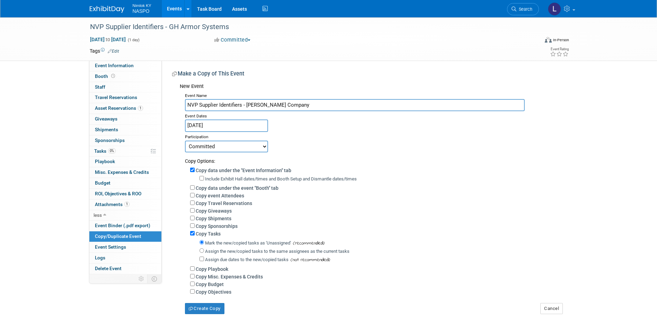
type input "NVP Supplier Identifiers - [PERSON_NAME] Company"
click at [192, 170] on input "Copy data under the "Event Information" tab" at bounding box center [192, 170] width 5 height 5
checkbox input "false"
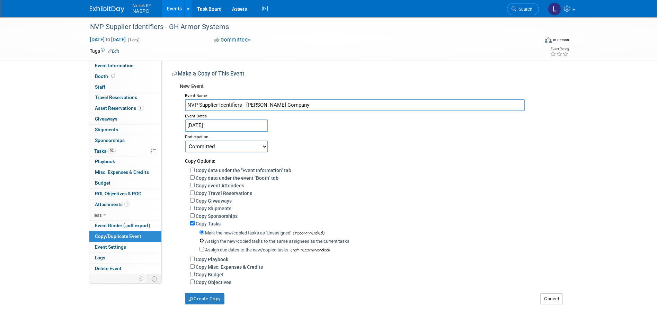
click at [203, 243] on input "Assign the new/copied tasks to the same assignees as the current tasks" at bounding box center [202, 240] width 5 height 5
radio input "true"
click at [200, 304] on button "Create Copy" at bounding box center [204, 298] width 39 height 11
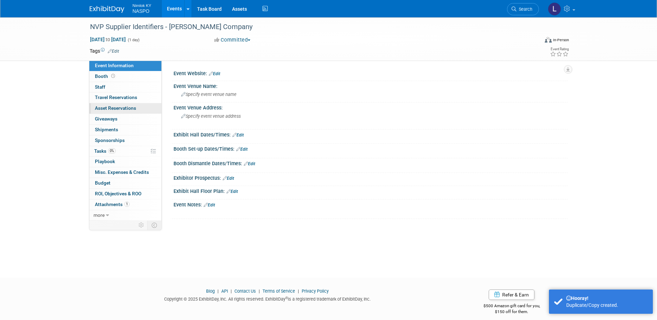
click at [103, 106] on span "Asset Reservations 0" at bounding box center [115, 108] width 41 height 6
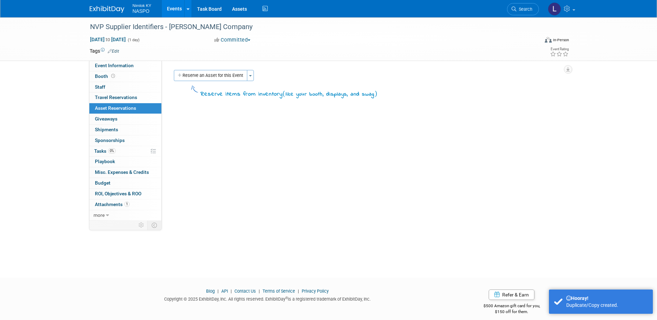
click at [190, 75] on button "Reserve an Asset for this Event" at bounding box center [210, 75] width 73 height 11
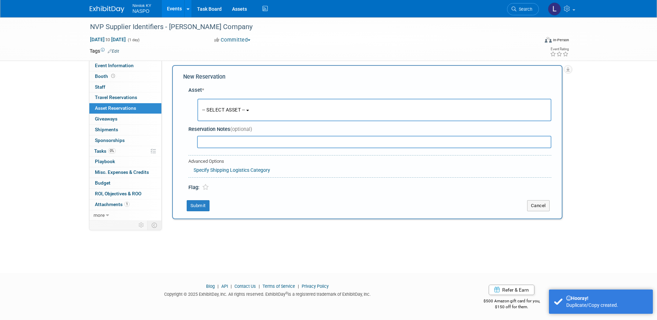
scroll to position [6, 0]
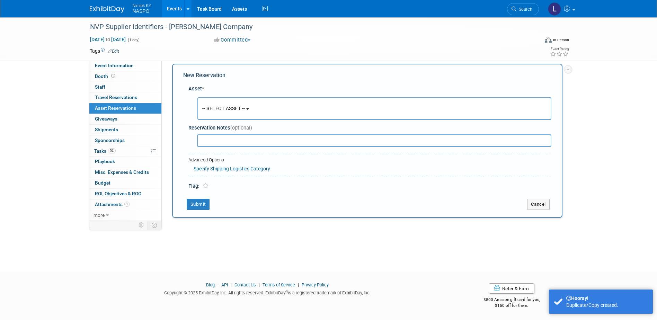
click at [210, 106] on span "-- SELECT ASSET --" at bounding box center [223, 109] width 43 height 6
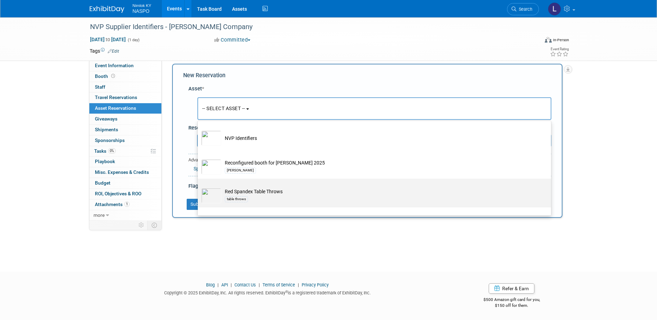
scroll to position [243, 0]
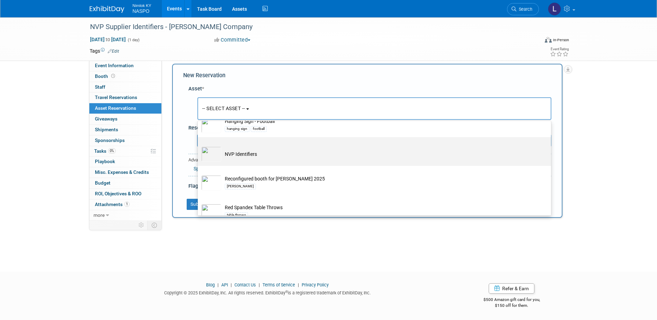
click at [215, 156] on img at bounding box center [211, 154] width 20 height 15
click at [199, 146] on input "NVP Identifiers" at bounding box center [196, 143] width 5 height 5
select select "10722420"
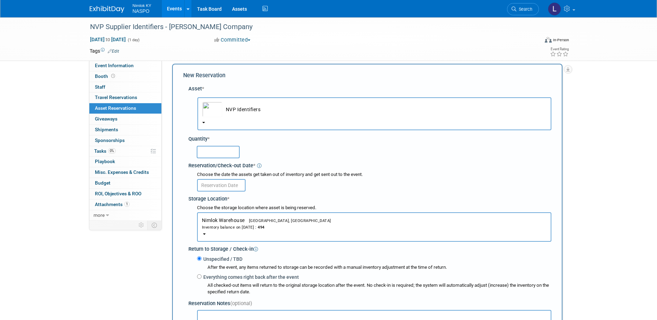
click at [208, 152] on input "text" at bounding box center [218, 152] width 43 height 12
type input "5"
click at [227, 184] on input "text" at bounding box center [221, 185] width 49 height 12
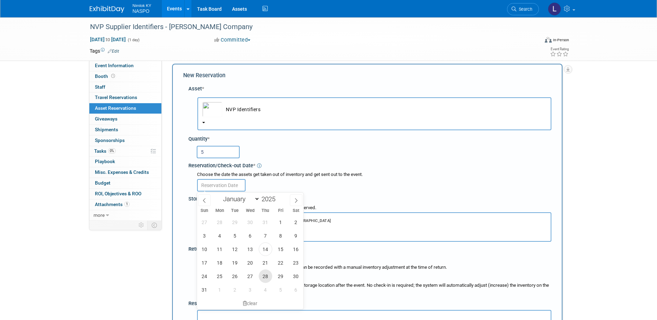
click at [265, 273] on span "28" at bounding box center [266, 277] width 14 height 14
type input "[DATE]"
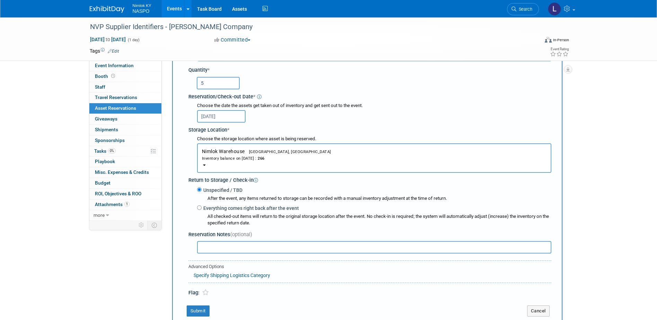
scroll to position [76, 0]
click at [201, 311] on button "Submit" at bounding box center [198, 310] width 23 height 11
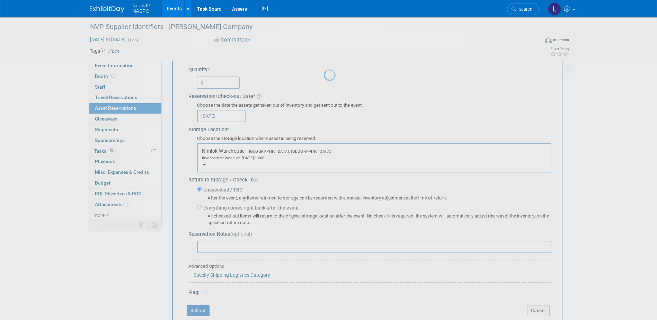
scroll to position [6, 0]
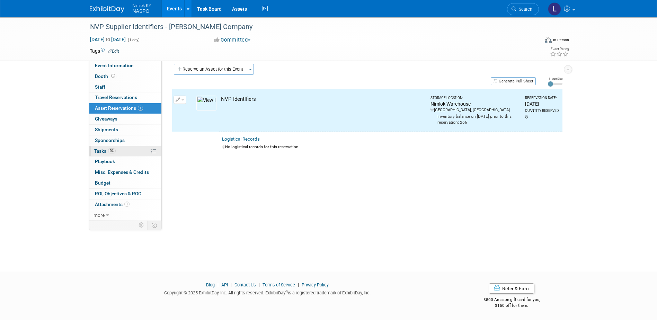
click at [99, 151] on span "Tasks 0%" at bounding box center [104, 151] width 21 height 6
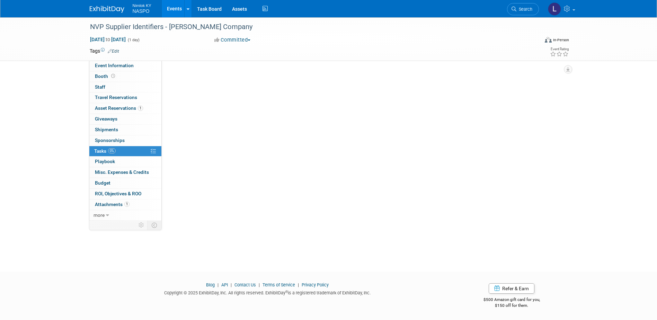
scroll to position [0, 0]
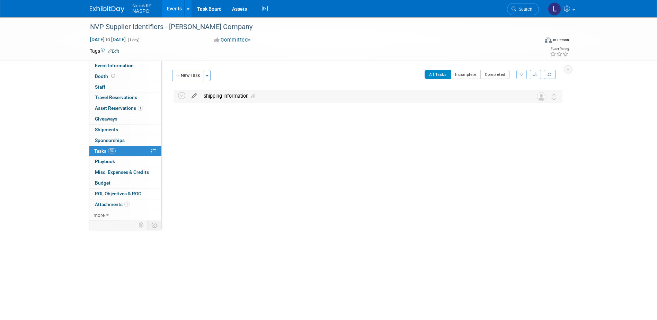
click at [194, 98] on icon at bounding box center [194, 94] width 12 height 9
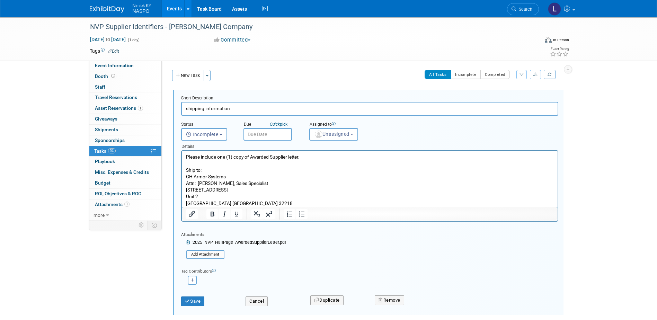
click at [253, 130] on input "text" at bounding box center [268, 134] width 49 height 12
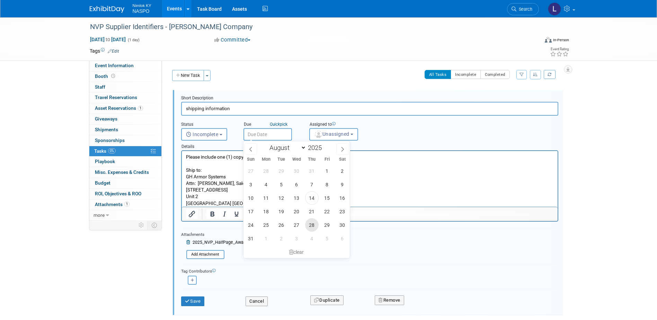
click at [309, 226] on span "28" at bounding box center [312, 225] width 14 height 14
type input "[DATE]"
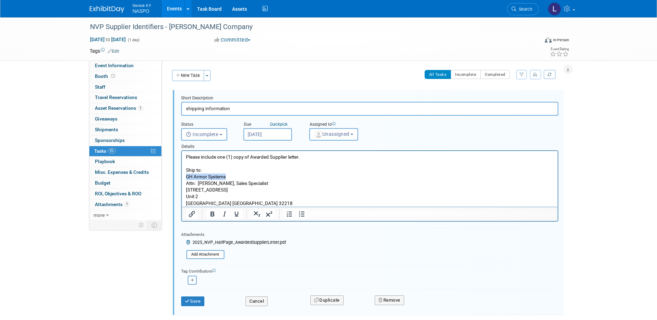
drag, startPoint x: 227, startPoint y: 177, endPoint x: 185, endPoint y: 180, distance: 41.6
click at [185, 180] on body "Please include one (1) copy of Awarded Supplier letter. Ship to: GH Armor Syste…" at bounding box center [369, 180] width 369 height 53
paste body "Rich Text Area. Press ALT-0 for help."
drag, startPoint x: 233, startPoint y: 202, endPoint x: 199, endPoint y: 181, distance: 40.2
click at [199, 181] on p "Please include one (1) copy of Awarded Supplier letter. Ship to: E.F. Johnson C…" at bounding box center [370, 180] width 368 height 53
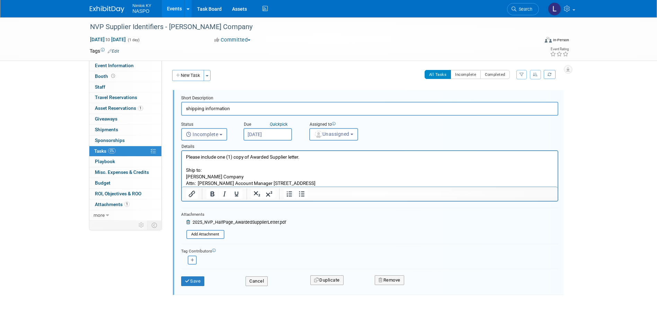
click at [224, 182] on p "Please include one (1) copy of Awarded Supplier letter. Ship to: E.F. Johnson C…" at bounding box center [370, 170] width 368 height 33
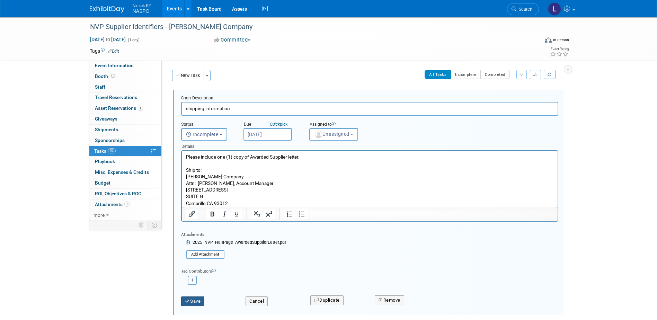
click at [187, 300] on icon "submit" at bounding box center [188, 301] width 6 height 5
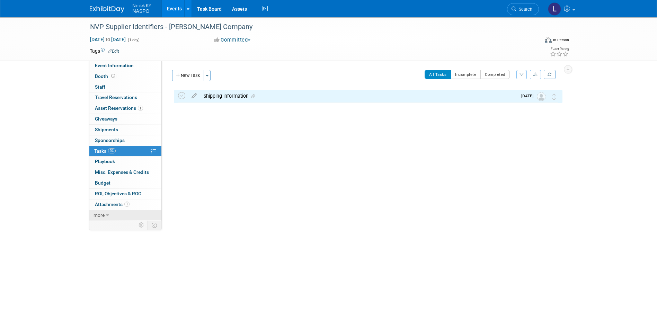
click at [95, 216] on span "more" at bounding box center [99, 215] width 11 height 6
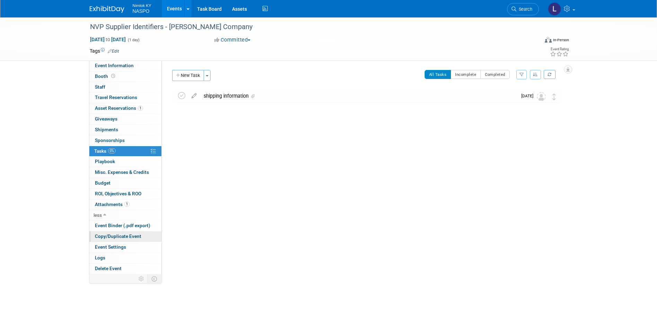
click at [101, 235] on span "Copy/Duplicate Event" at bounding box center [118, 237] width 46 height 6
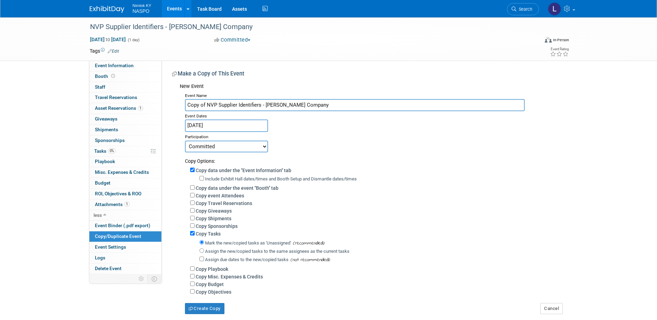
click at [325, 107] on input "Copy of NVP Supplier Identifiers - E.F. Johnson Company" at bounding box center [355, 105] width 340 height 12
drag, startPoint x: 324, startPoint y: 106, endPoint x: 265, endPoint y: 105, distance: 58.6
click at [265, 105] on input "Copy of NVP Supplier Identifiers - E.F. Johnson Company" at bounding box center [355, 105] width 340 height 12
paste input "Slate Solutions"
drag, startPoint x: 206, startPoint y: 104, endPoint x: 176, endPoint y: 105, distance: 30.1
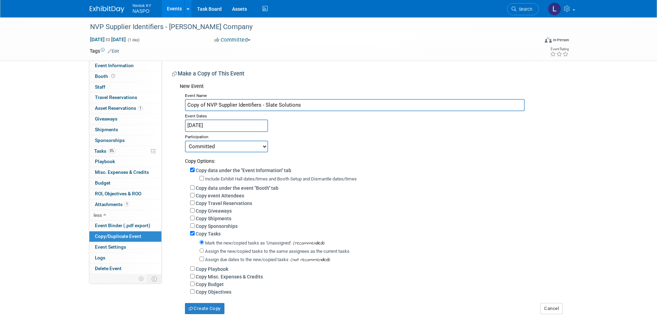
click at [176, 105] on div "New Event Event Name Copy of NVP Supplier Identifiers - Slate Solutions Event D…" at bounding box center [367, 197] width 390 height 234
type input "NVP Supplier Identifiers - Slate Solutions"
click at [192, 171] on input "Copy data under the "Event Information" tab" at bounding box center [192, 170] width 5 height 5
checkbox input "false"
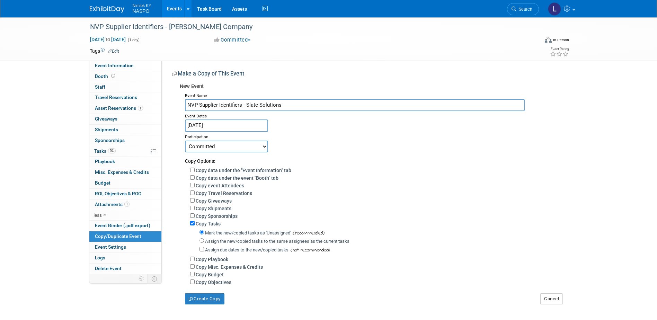
click at [205, 244] on label "Assign the new/copied tasks to the same assignees as the current tasks" at bounding box center [277, 241] width 144 height 5
click at [204, 243] on input "Assign the new/copied tasks to the same assignees as the current tasks" at bounding box center [202, 240] width 5 height 5
radio input "true"
click at [199, 305] on button "Create Copy" at bounding box center [204, 298] width 39 height 11
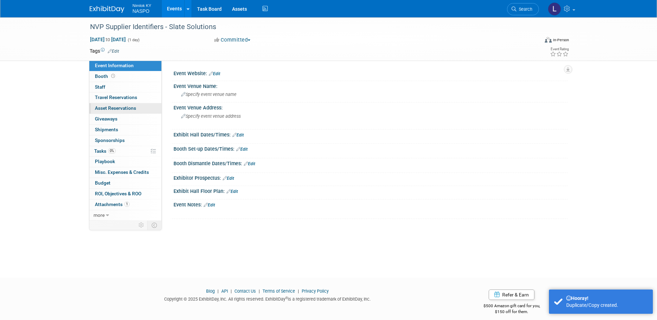
click at [101, 108] on span "Asset Reservations 0" at bounding box center [115, 108] width 41 height 6
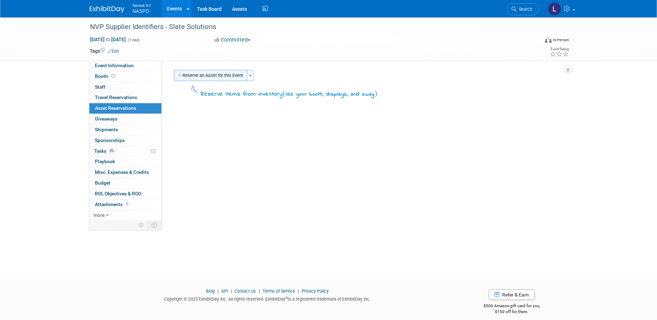
click at [223, 76] on button "Reserve an Asset for this Event" at bounding box center [210, 75] width 73 height 11
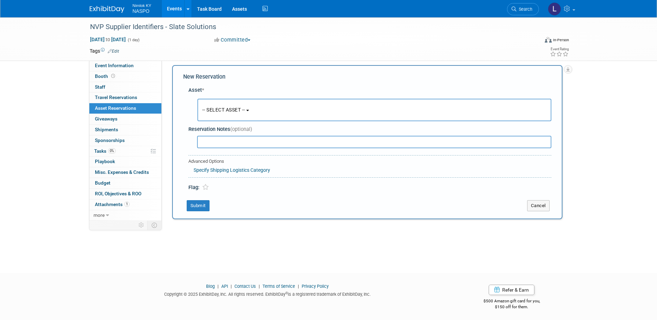
scroll to position [6, 0]
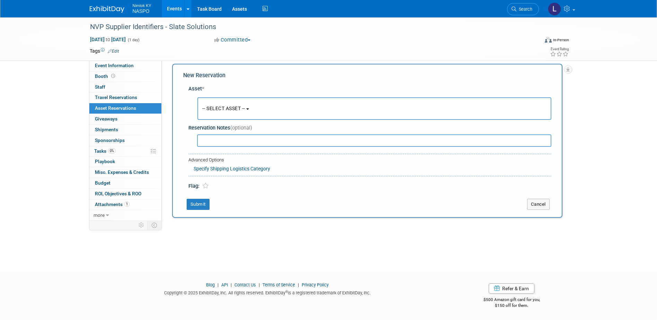
click at [220, 104] on button "-- SELECT ASSET --" at bounding box center [374, 108] width 354 height 23
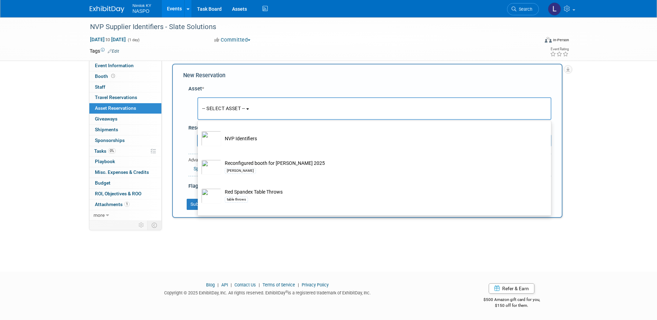
scroll to position [243, 0]
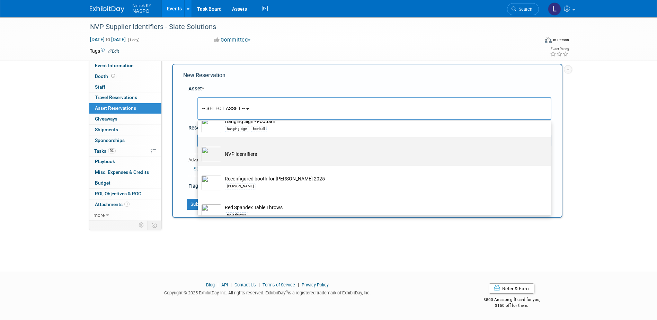
click at [234, 159] on td "NVP Identifiers" at bounding box center [379, 154] width 316 height 15
click at [199, 146] on input "NVP Identifiers" at bounding box center [196, 143] width 5 height 5
select select "10722420"
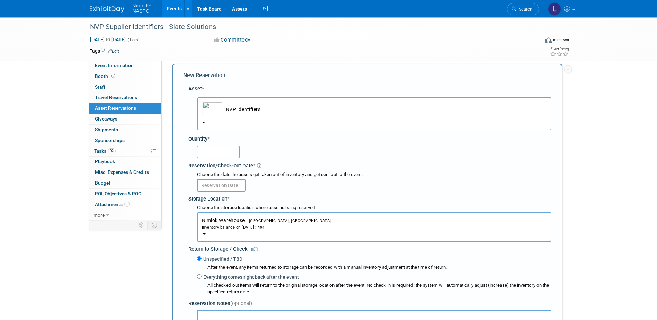
click at [221, 151] on input "text" at bounding box center [218, 152] width 43 height 12
type input "5"
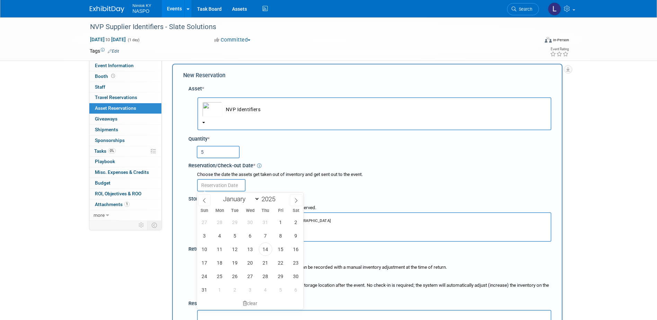
click at [207, 187] on input "text" at bounding box center [221, 185] width 49 height 12
click at [266, 278] on span "28" at bounding box center [266, 277] width 14 height 14
type input "[DATE]"
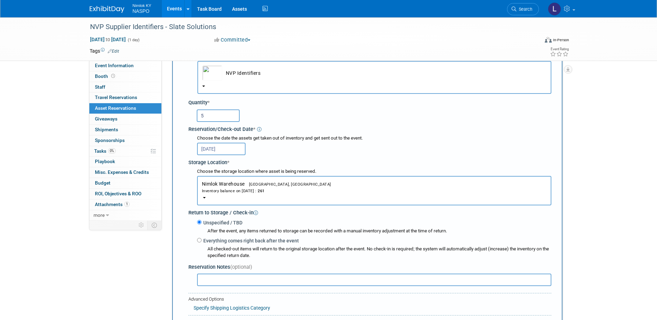
scroll to position [110, 0]
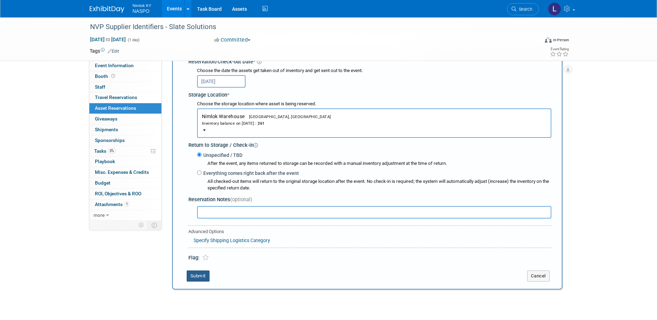
click at [200, 278] on button "Submit" at bounding box center [198, 276] width 23 height 11
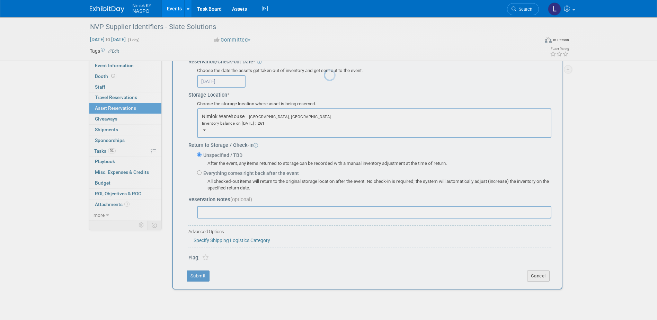
scroll to position [6, 0]
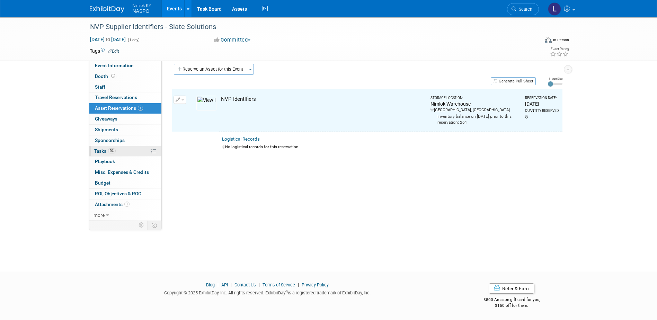
click at [100, 151] on span "Tasks 0%" at bounding box center [104, 151] width 21 height 6
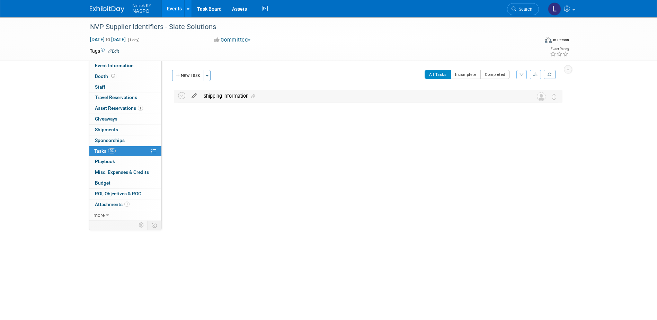
click at [195, 97] on icon at bounding box center [194, 94] width 12 height 9
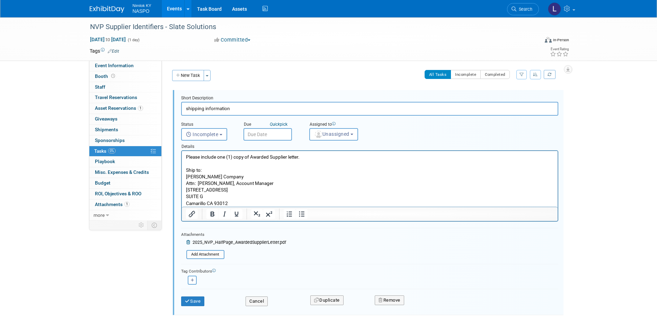
click at [252, 134] on input "text" at bounding box center [268, 134] width 49 height 12
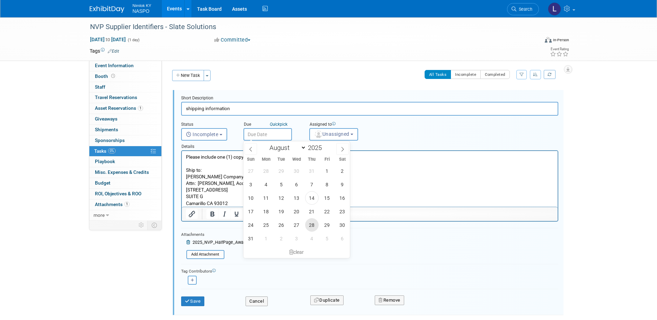
click at [313, 224] on span "28" at bounding box center [312, 225] width 14 height 14
type input "[DATE]"
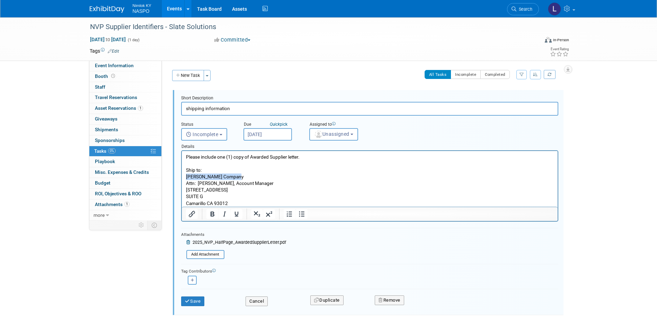
drag, startPoint x: 235, startPoint y: 176, endPoint x: 186, endPoint y: 175, distance: 49.6
click at [186, 175] on p "Please include one (1) copy of Awarded Supplier letter. Ship to: [PERSON_NAME] …" at bounding box center [370, 180] width 368 height 53
paste body "Rich Text Area. Press ALT-0 for help."
drag, startPoint x: 229, startPoint y: 203, endPoint x: 199, endPoint y: 185, distance: 35.1
click at [199, 185] on p "Please include one (1) copy of Awarded Supplier letter. Ship to: Slate Solution…" at bounding box center [370, 180] width 368 height 53
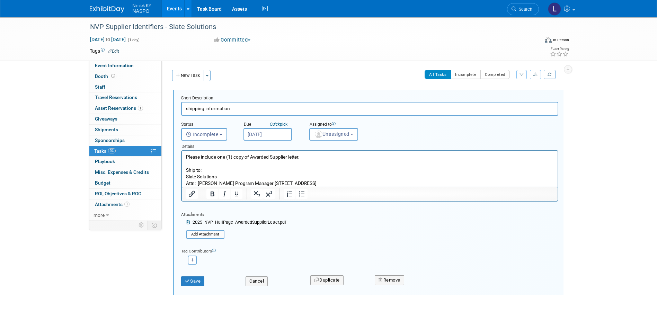
click at [219, 182] on p "Please include one (1) copy of Awarded Supplier letter. Ship to: Slate Solution…" at bounding box center [370, 170] width 368 height 33
click at [259, 182] on p "Please include one (1) copy of Awarded Supplier letter. Ship to: Slate Solution…" at bounding box center [370, 170] width 368 height 33
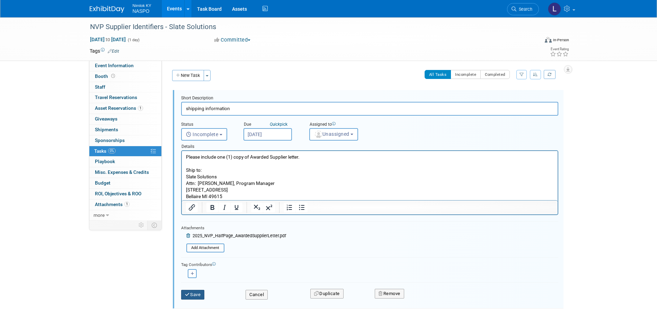
click at [196, 294] on button "Save" at bounding box center [193, 295] width 24 height 10
